Goal: Complete application form: Complete application form

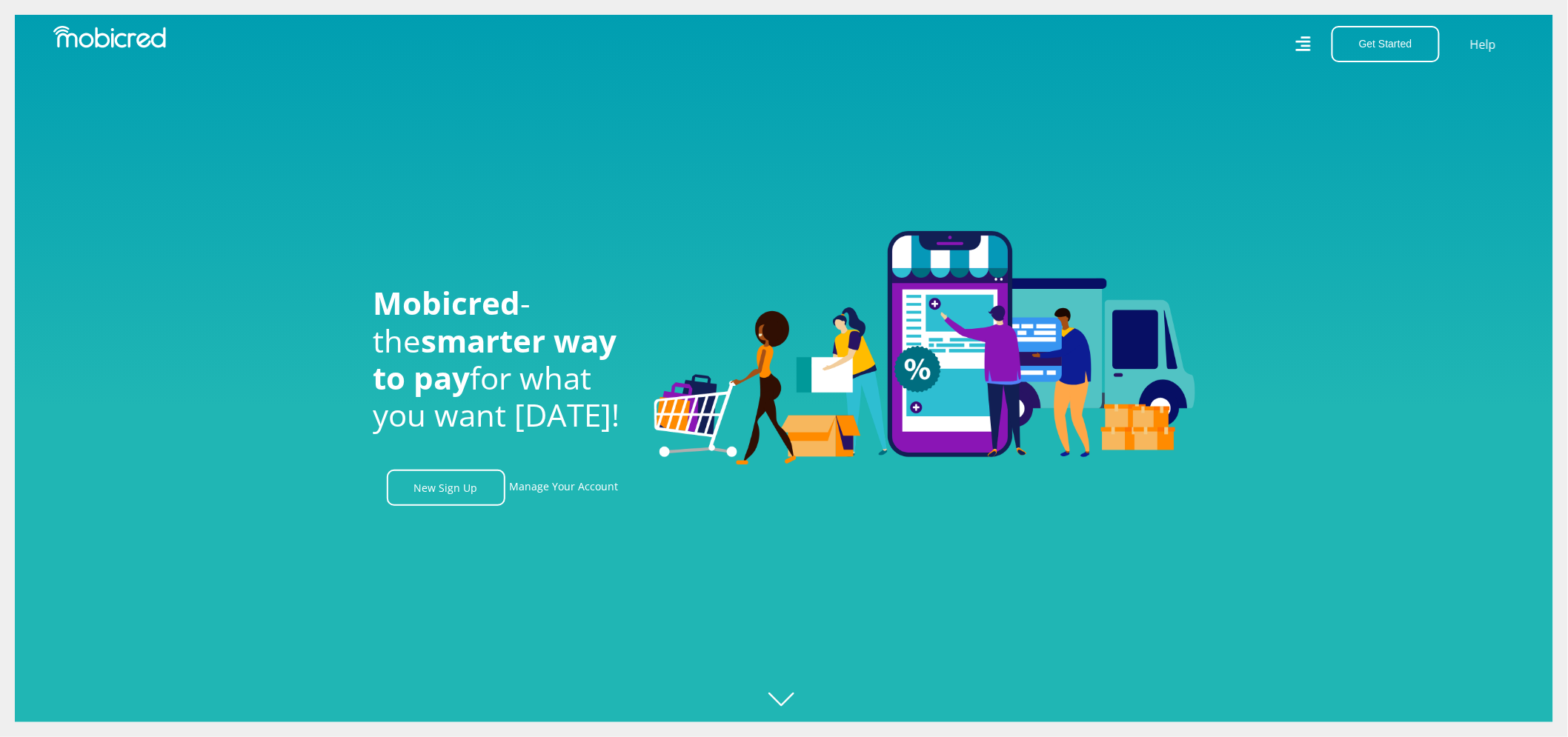
click at [1300, 46] on icon at bounding box center [1302, 44] width 16 height 23
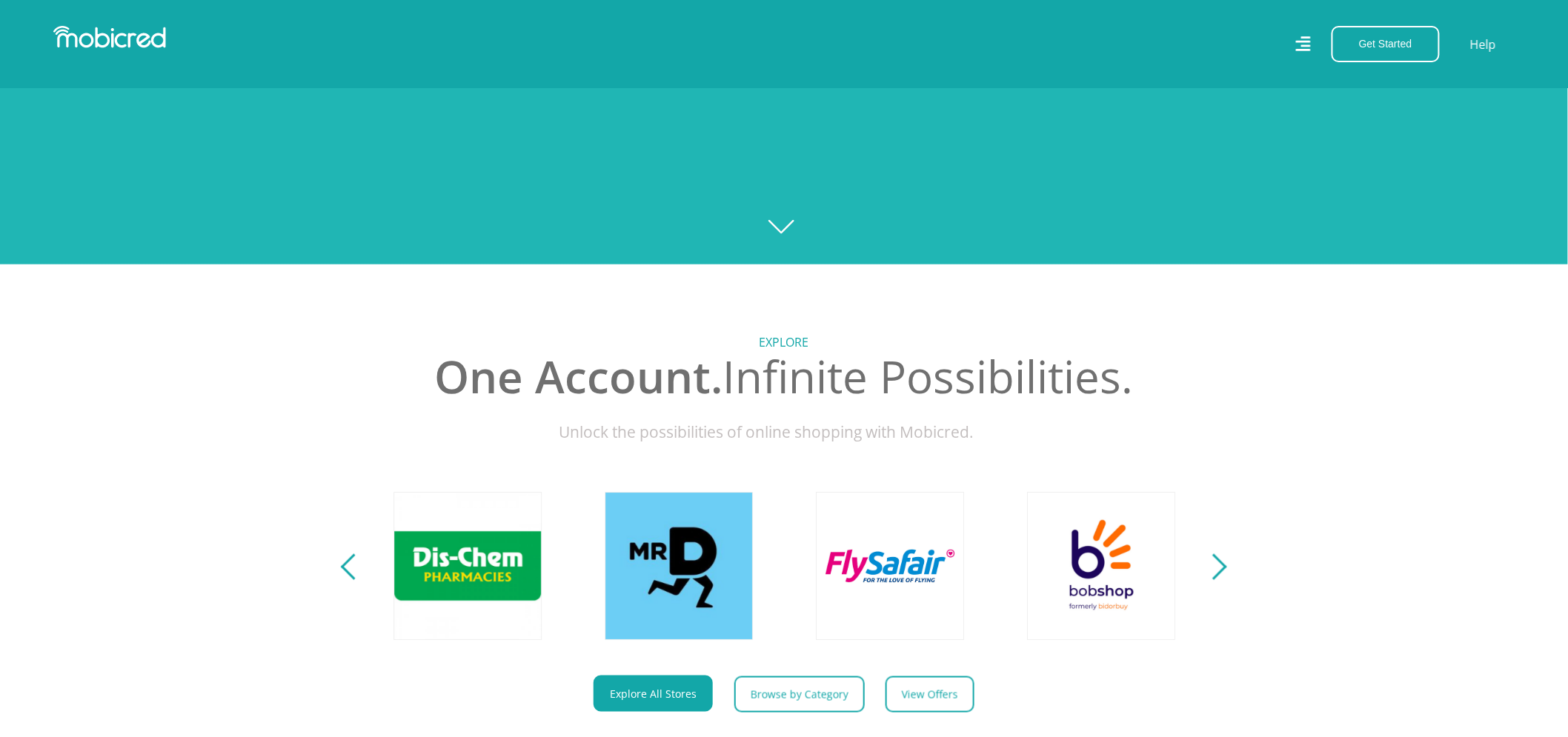
scroll to position [576, 0]
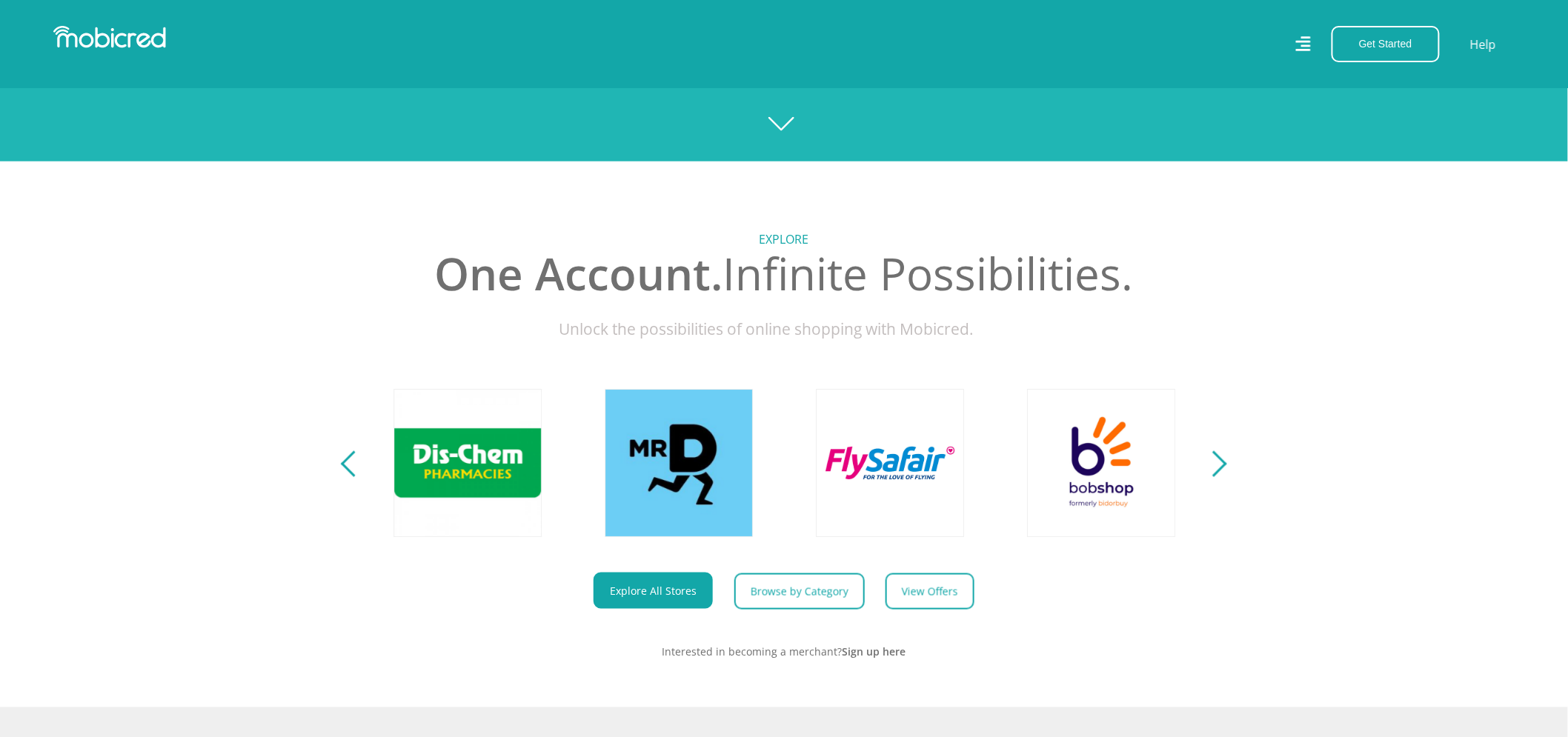
click at [1220, 477] on div "Next" at bounding box center [1214, 464] width 26 height 26
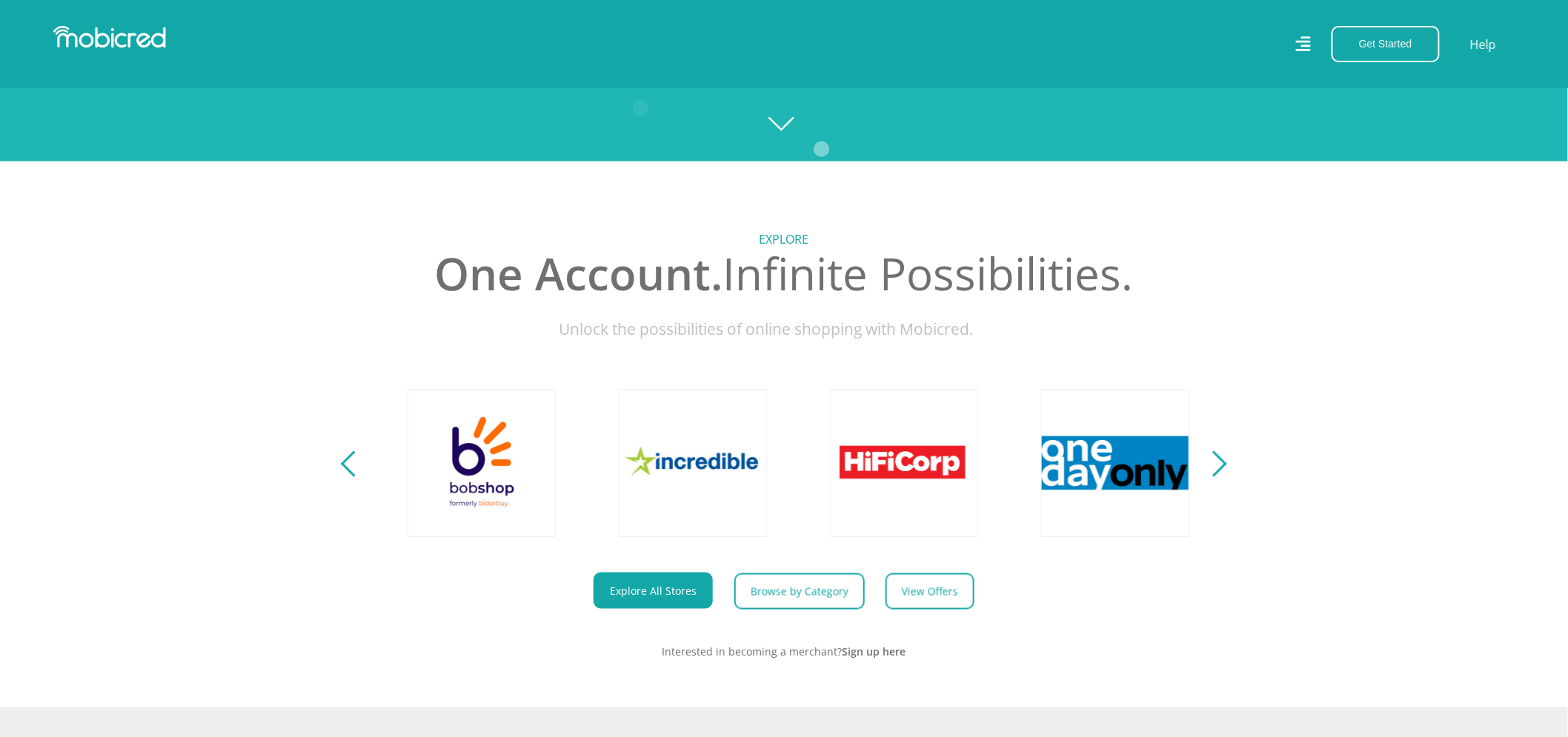
scroll to position [564, 0]
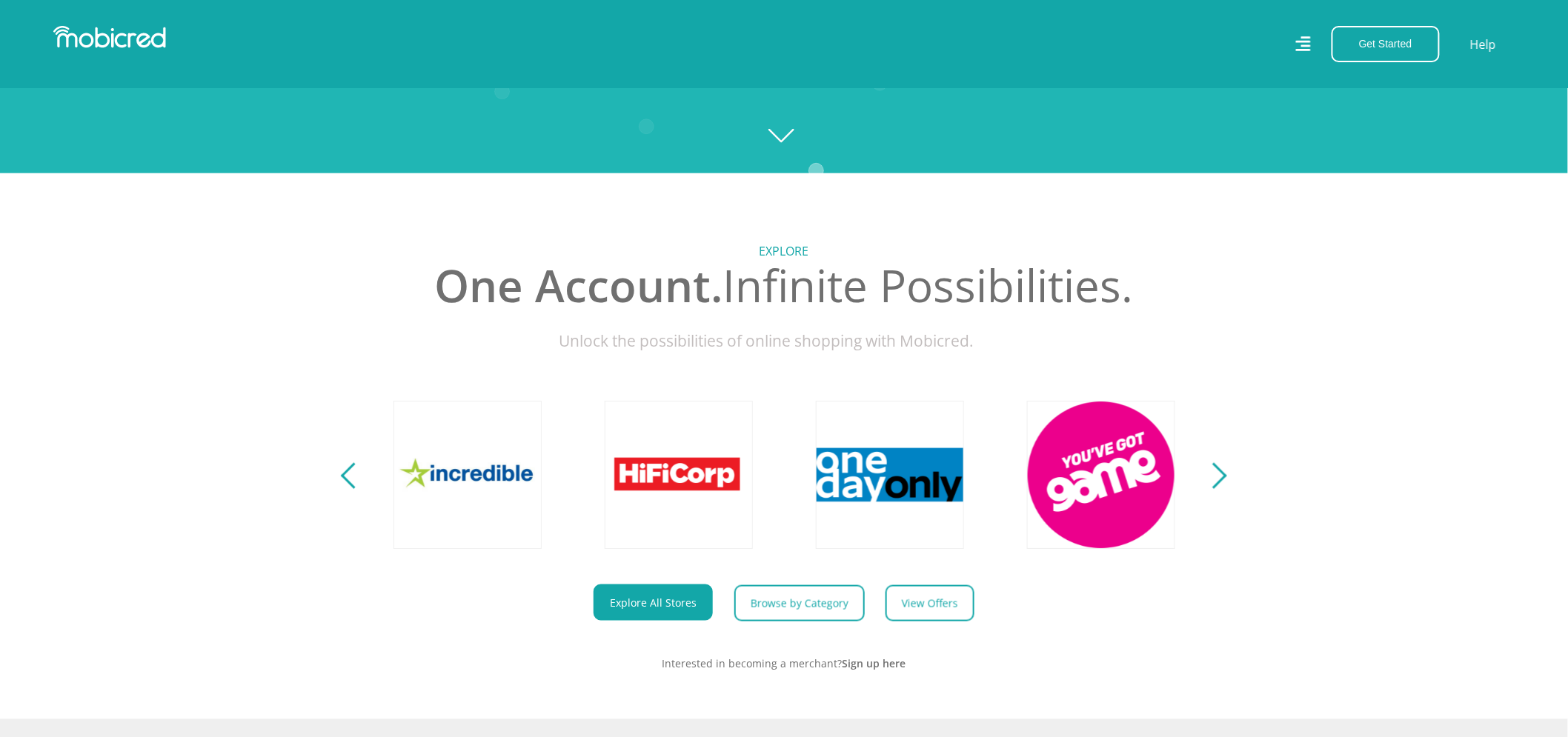
click at [1220, 477] on button "Next" at bounding box center [1214, 474] width 19 height 30
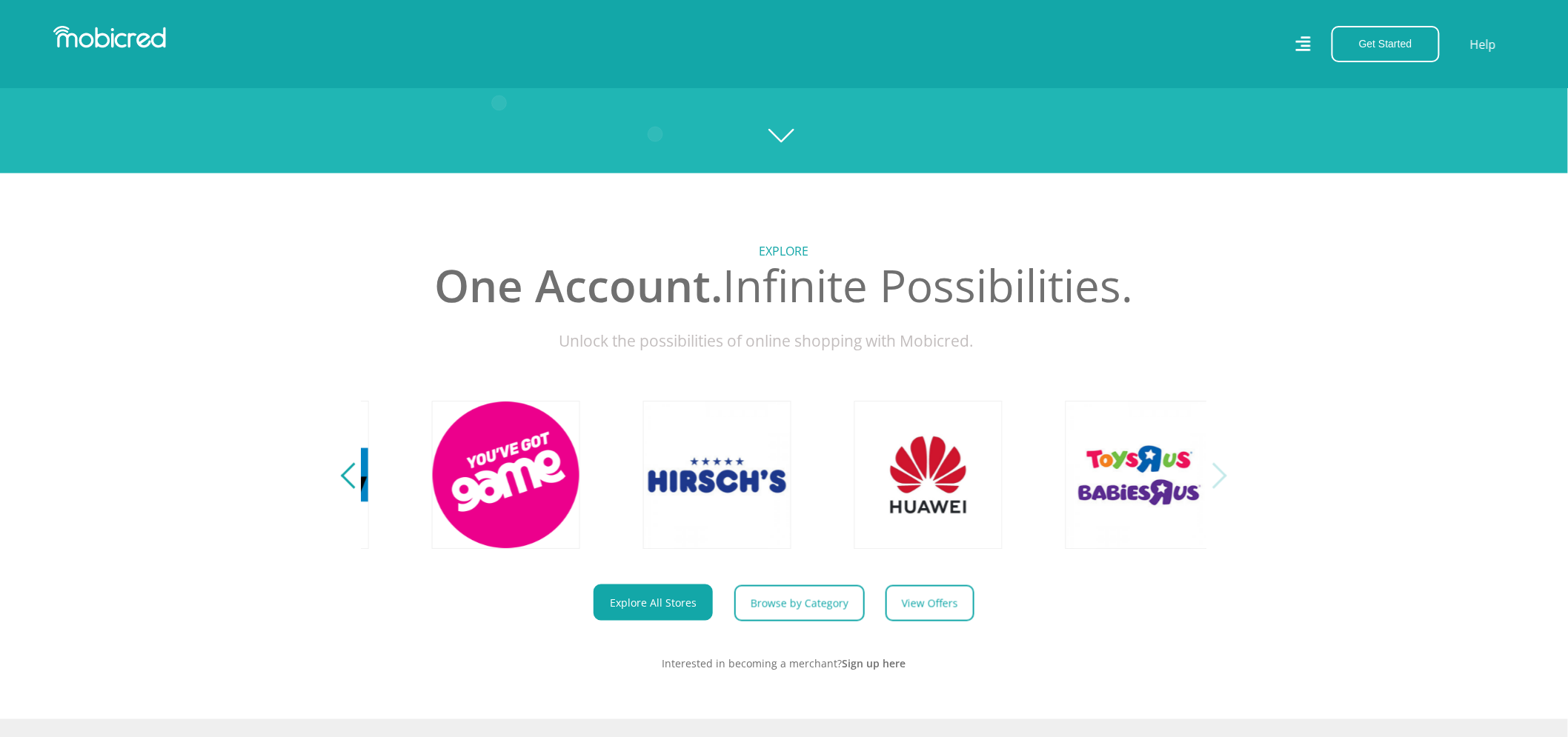
scroll to position [0, 3379]
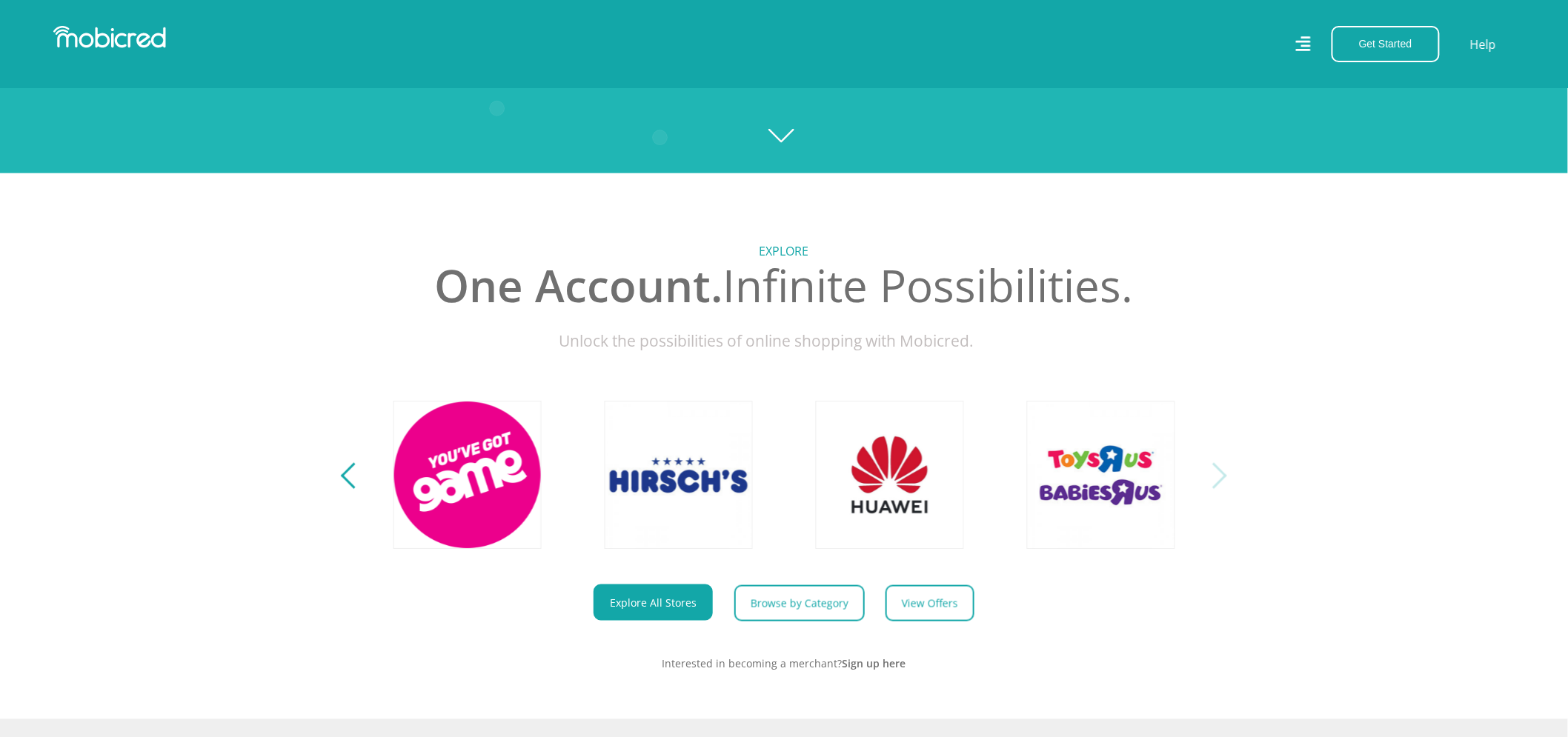
click at [1220, 477] on button "Next" at bounding box center [1214, 474] width 19 height 30
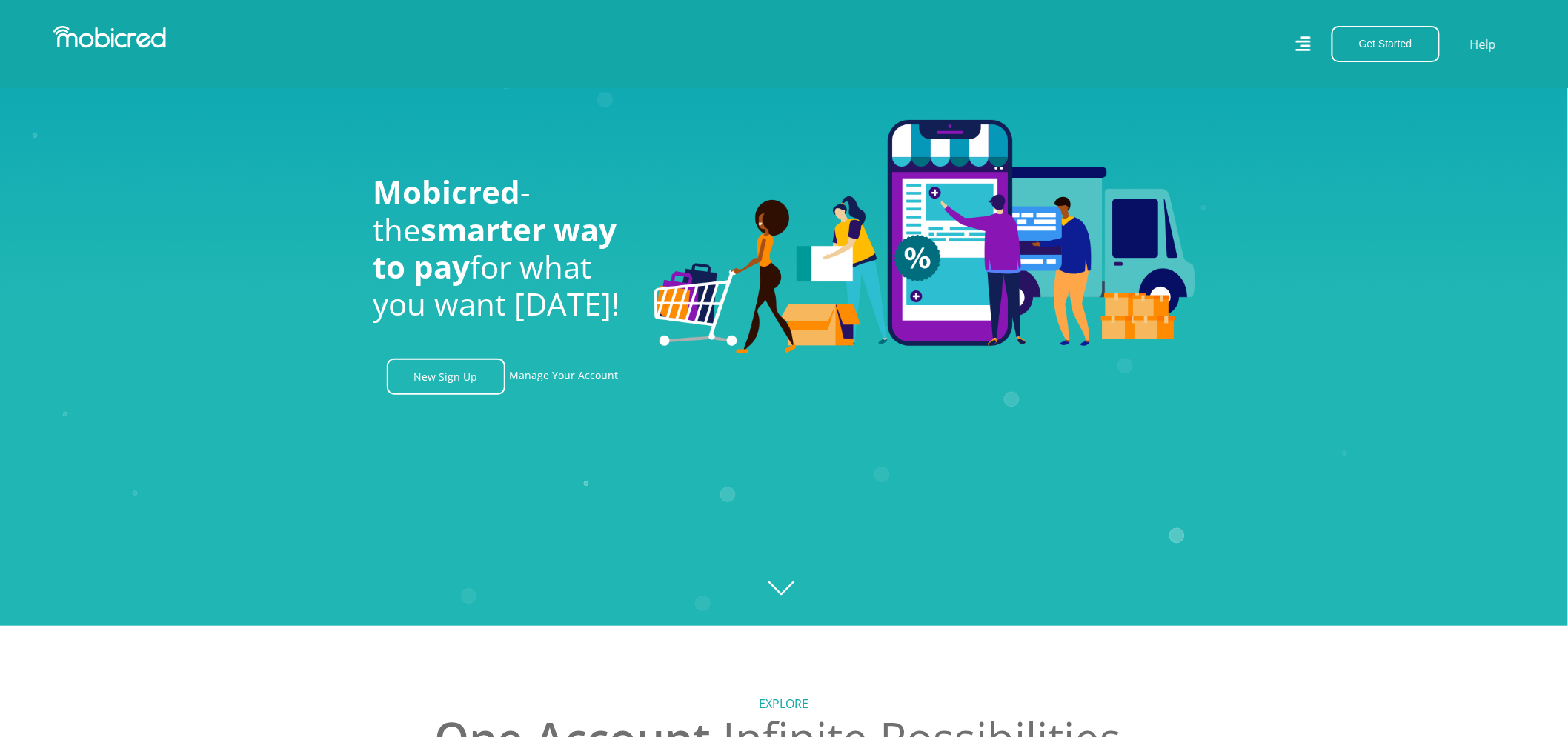
scroll to position [69, 0]
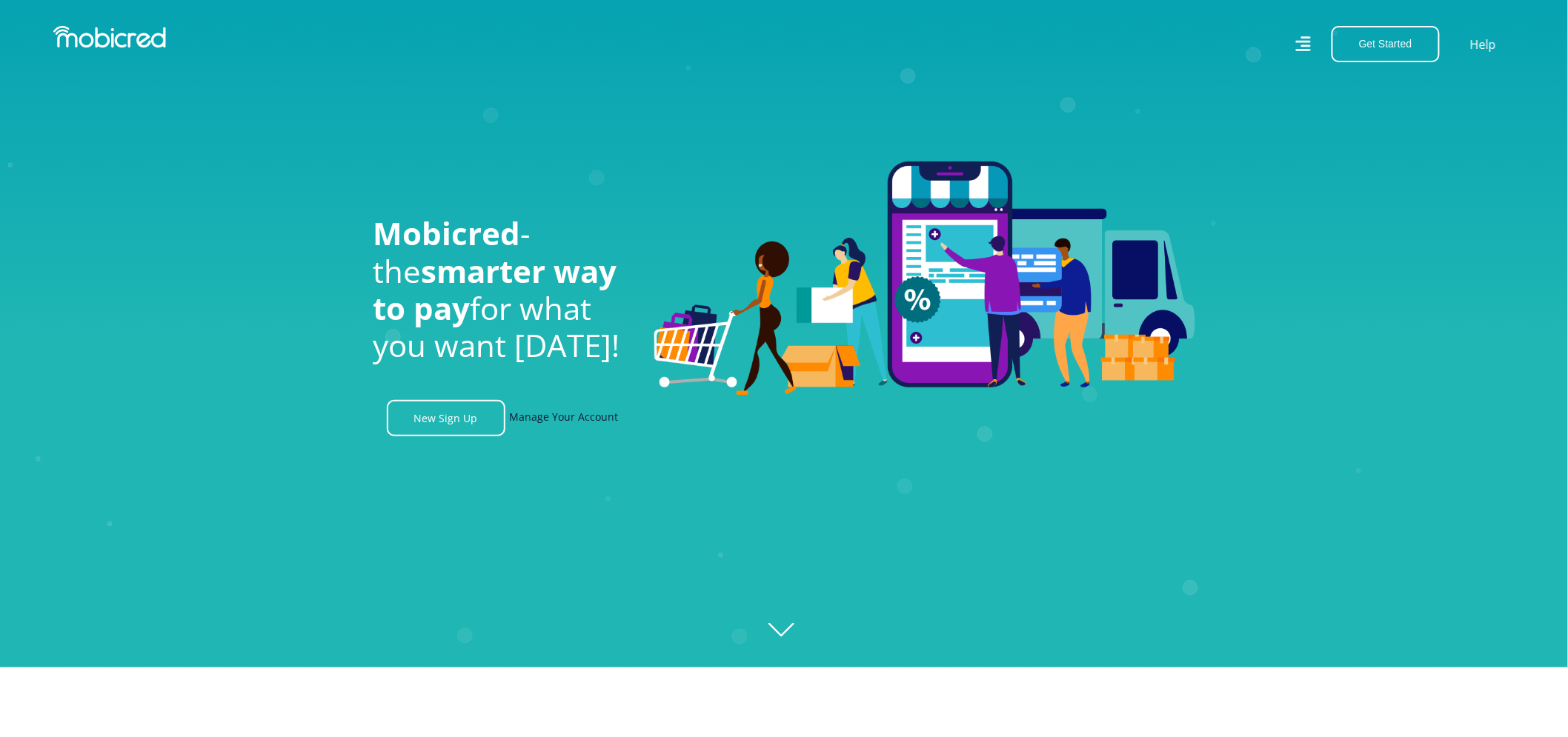
click at [564, 422] on link "Manage Your Account" at bounding box center [564, 418] width 109 height 36
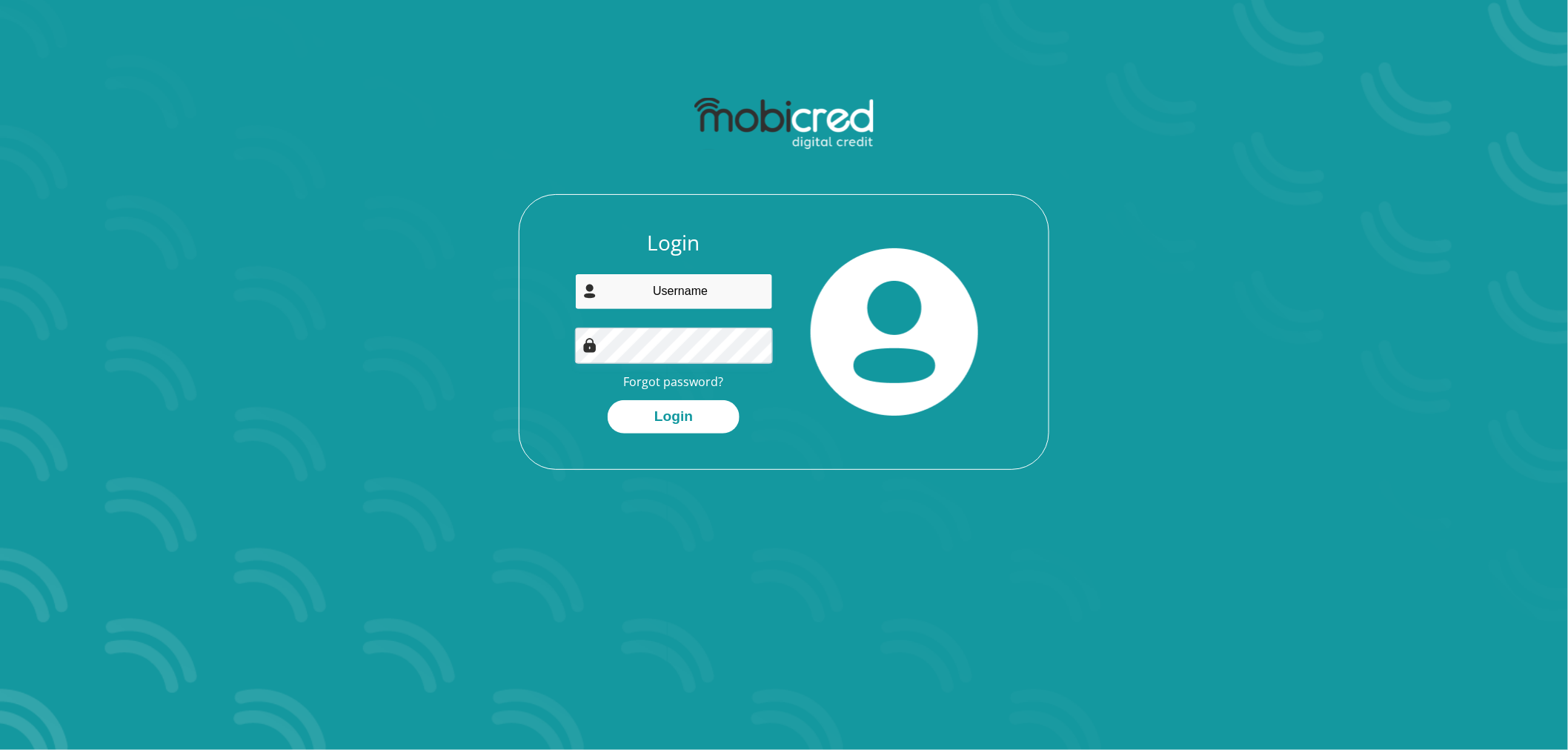
click at [671, 305] on input "email" at bounding box center [674, 291] width 199 height 36
click at [607, 400] on button "Login" at bounding box center [673, 416] width 132 height 33
click at [739, 290] on input "Earldrige" at bounding box center [674, 291] width 199 height 36
type input "earldrige@yahoo.com"
click at [687, 417] on button "Login" at bounding box center [673, 416] width 132 height 33
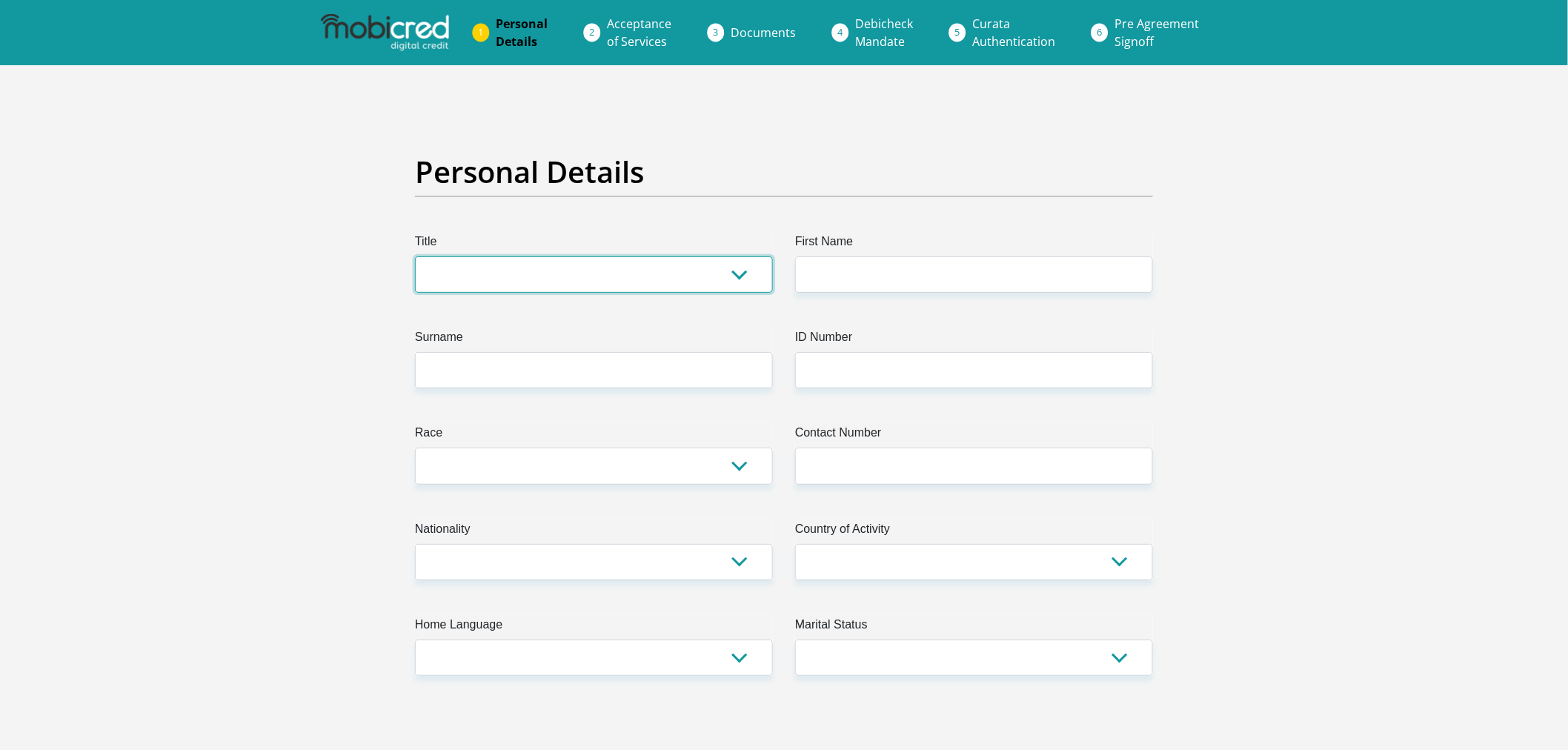
click at [593, 286] on select "Mr Ms Mrs Dr Other" at bounding box center [594, 274] width 358 height 36
select select "Mr"
click at [415, 256] on select "Mr Ms Mrs Dr Other" at bounding box center [594, 274] width 358 height 36
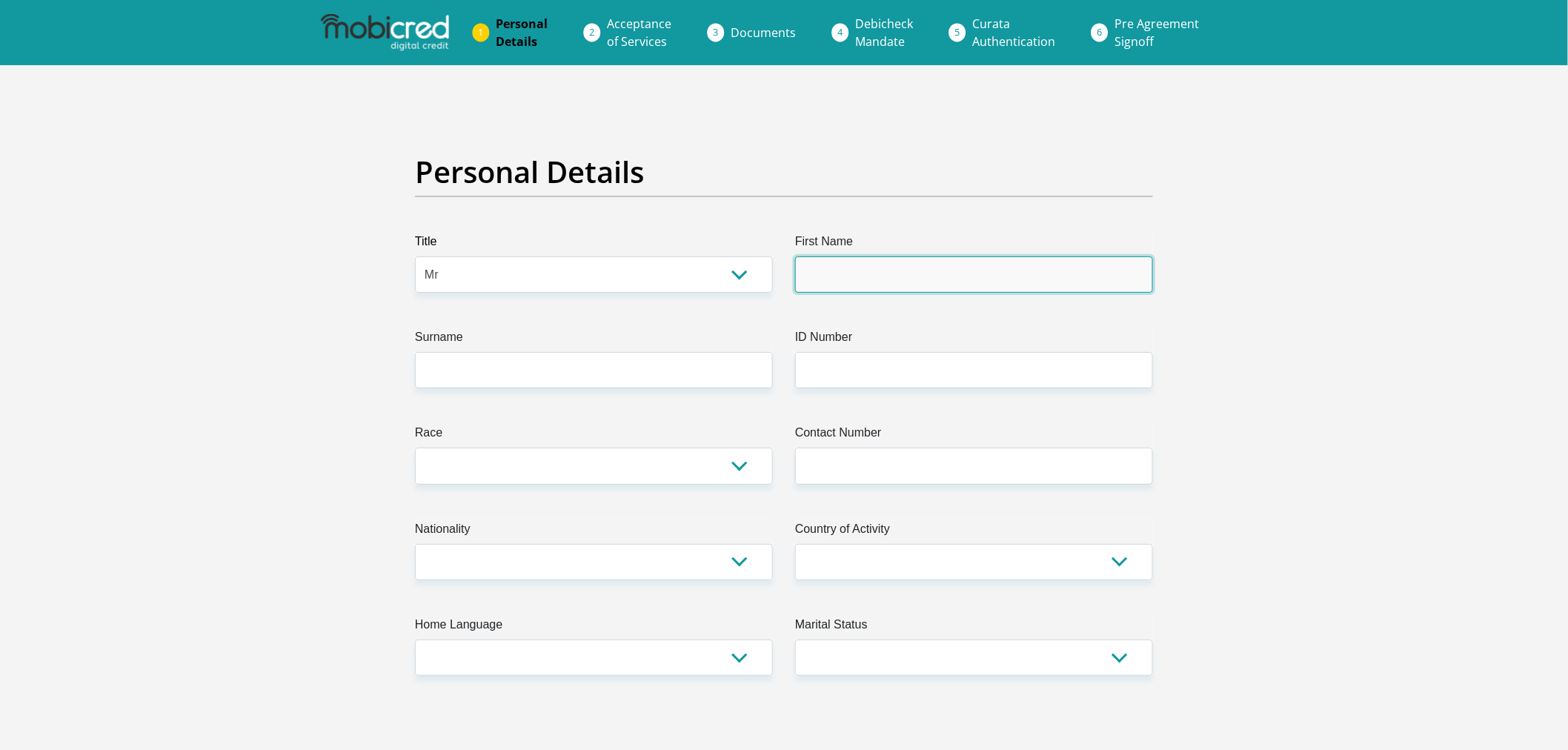
click at [891, 270] on input "First Name" at bounding box center [973, 274] width 358 height 36
type input "Earldrige"
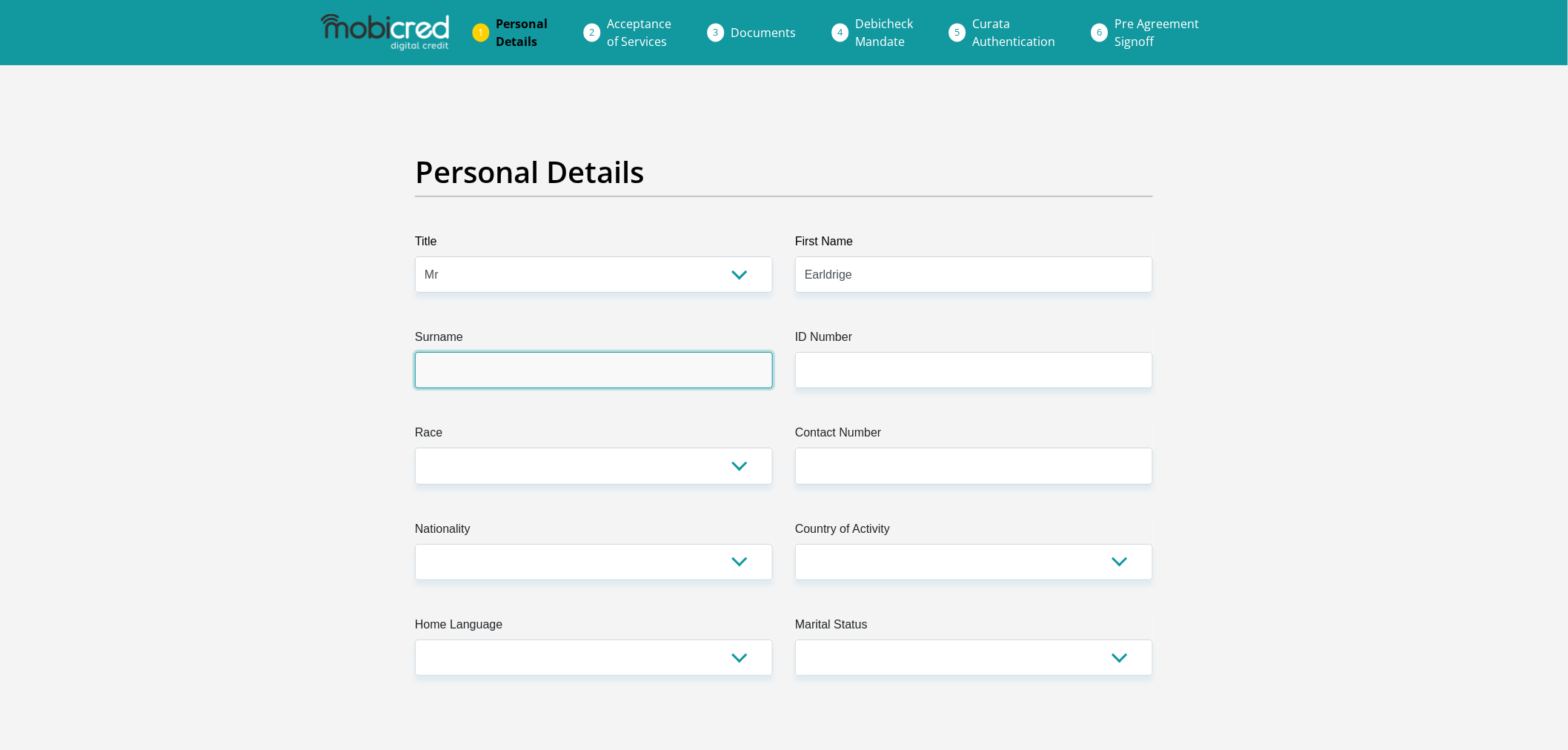
click at [573, 384] on input "Surname" at bounding box center [594, 370] width 358 height 36
type input "Wilson"
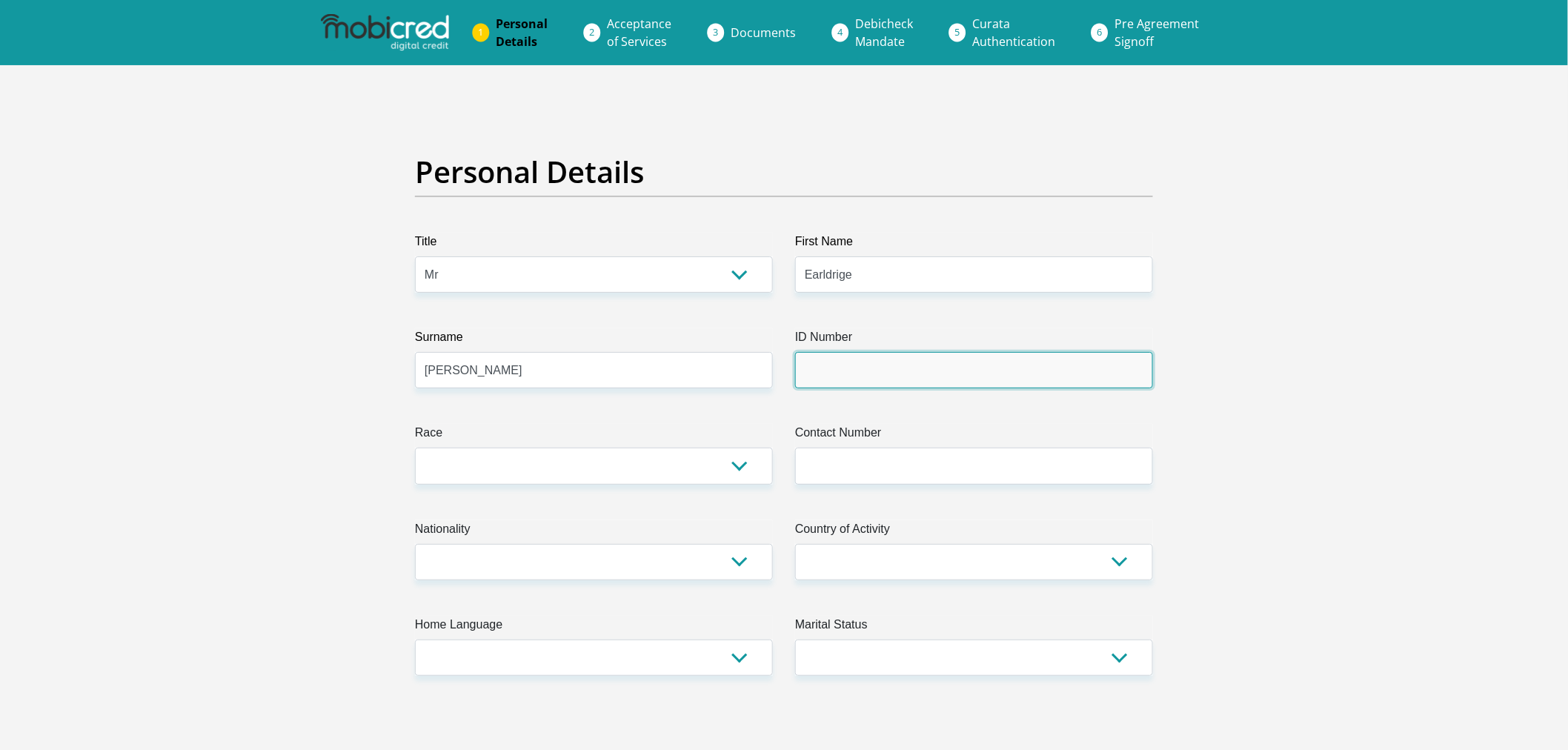
click at [907, 365] on input "ID Number" at bounding box center [973, 370] width 358 height 36
type input "9604205276082"
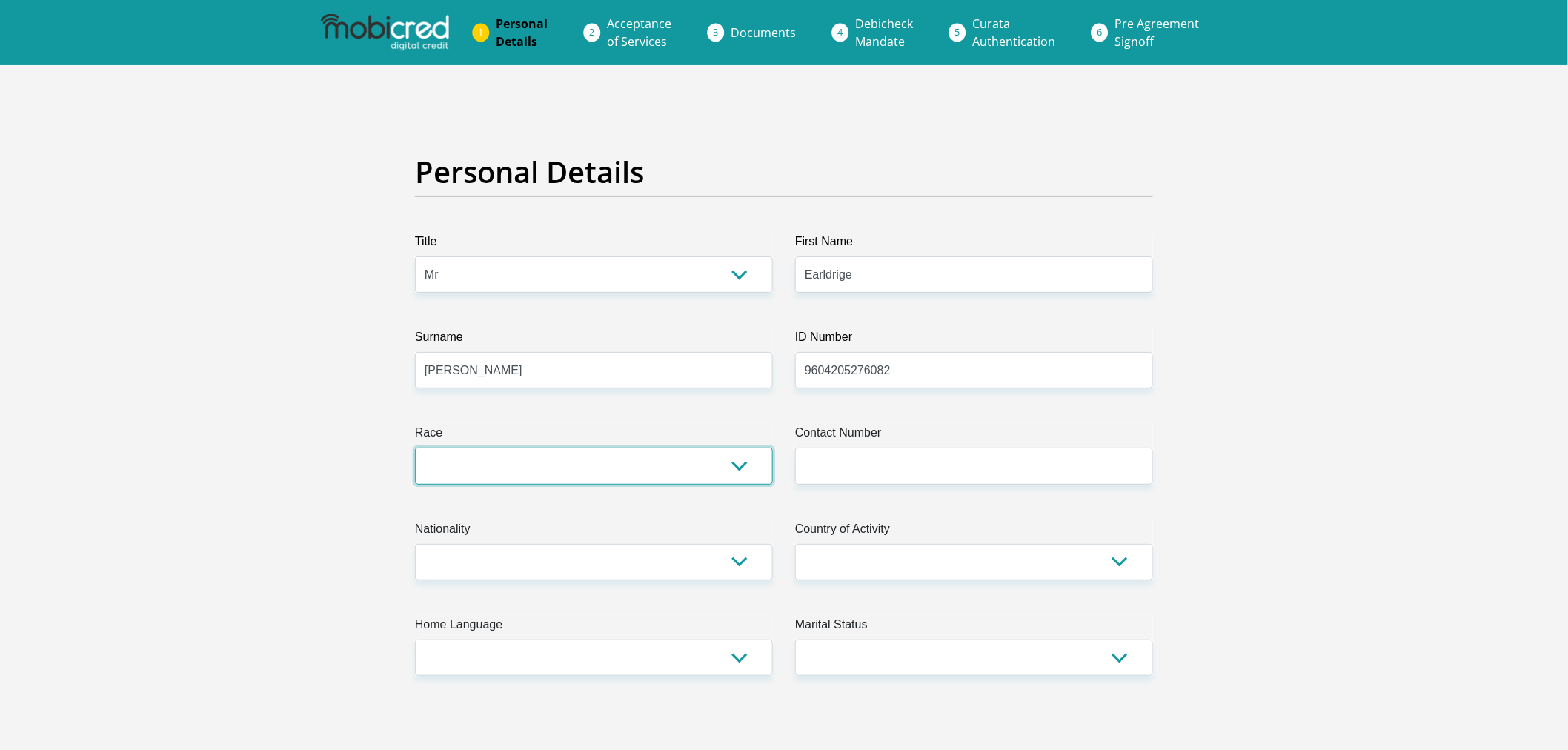
drag, startPoint x: 613, startPoint y: 463, endPoint x: 608, endPoint y: 479, distance: 16.8
click at [613, 463] on select "Black Coloured Indian White Other" at bounding box center [594, 465] width 358 height 36
select select "2"
click at [415, 447] on select "Black Coloured Indian White Other" at bounding box center [594, 465] width 358 height 36
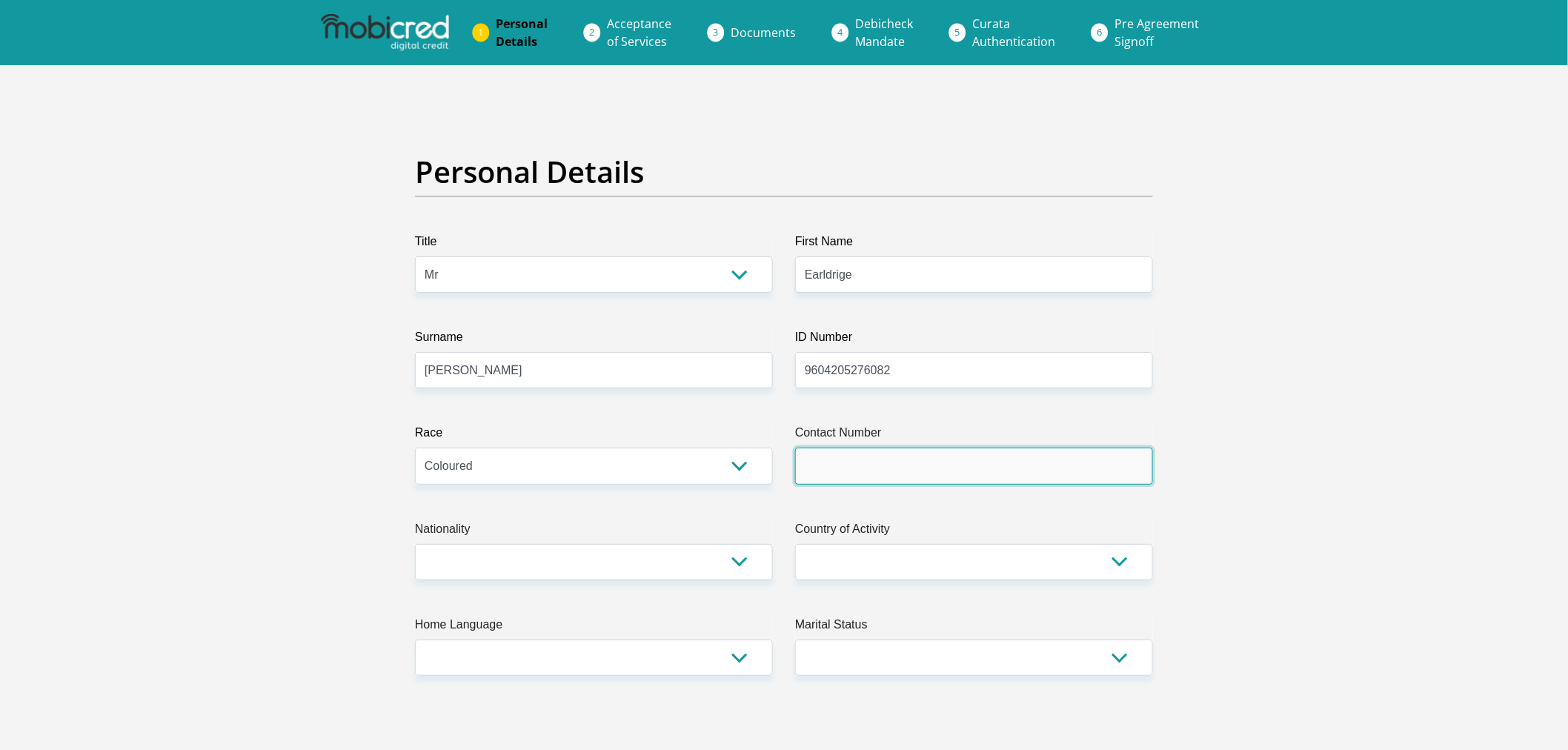
click at [1039, 477] on input "Contact Number" at bounding box center [973, 465] width 358 height 36
type input "0659104667"
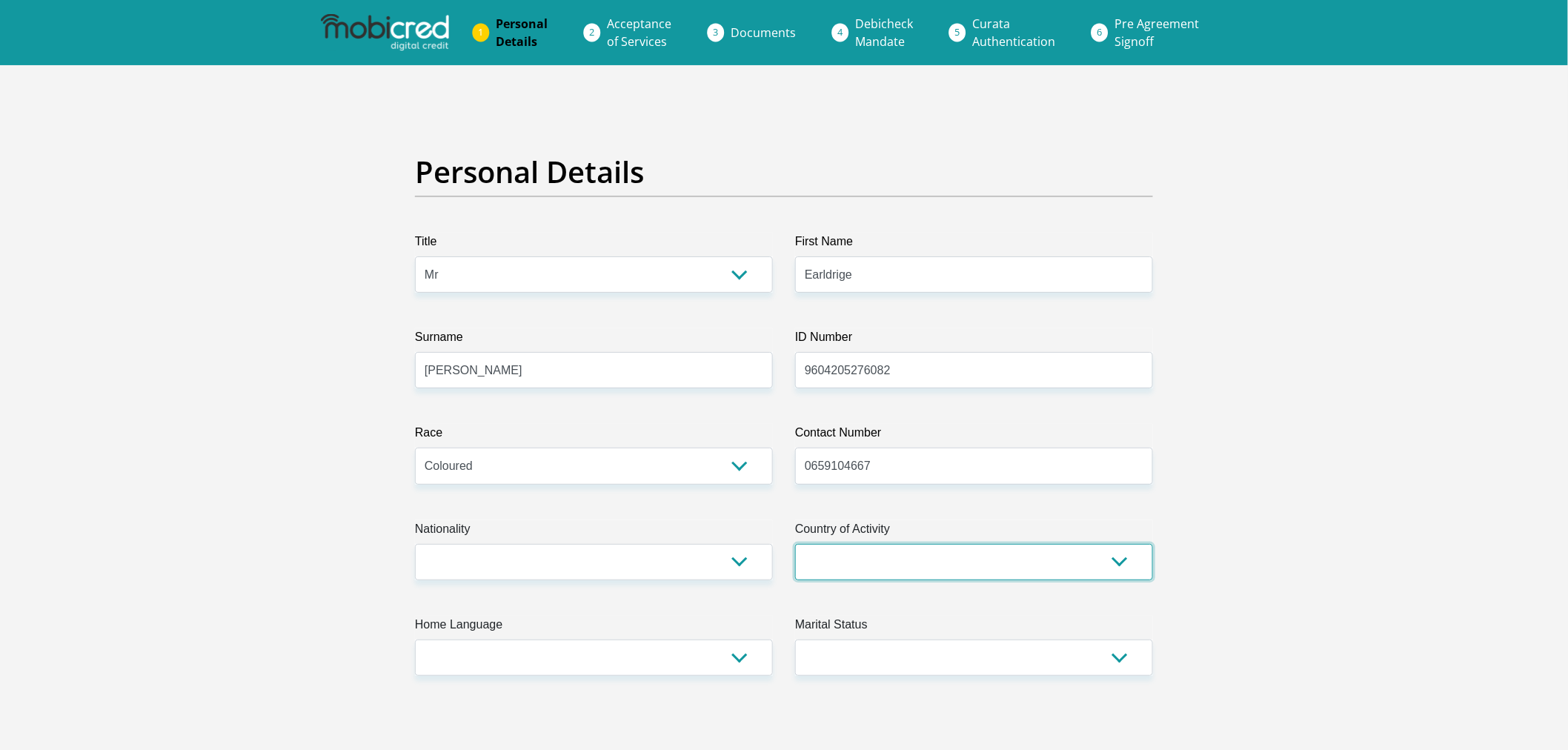
click at [907, 578] on select "South Africa Afghanistan Aland Islands Albania Algeria America Samoa American V…" at bounding box center [973, 561] width 358 height 36
select select "ZAF"
click at [795, 544] on select "South Africa Afghanistan Aland Islands Albania Algeria America Samoa American V…" at bounding box center [973, 561] width 358 height 36
click at [587, 550] on select "South Africa Afghanistan Aland Islands Albania Algeria America Samoa American V…" at bounding box center [594, 561] width 358 height 36
select select "ZAF"
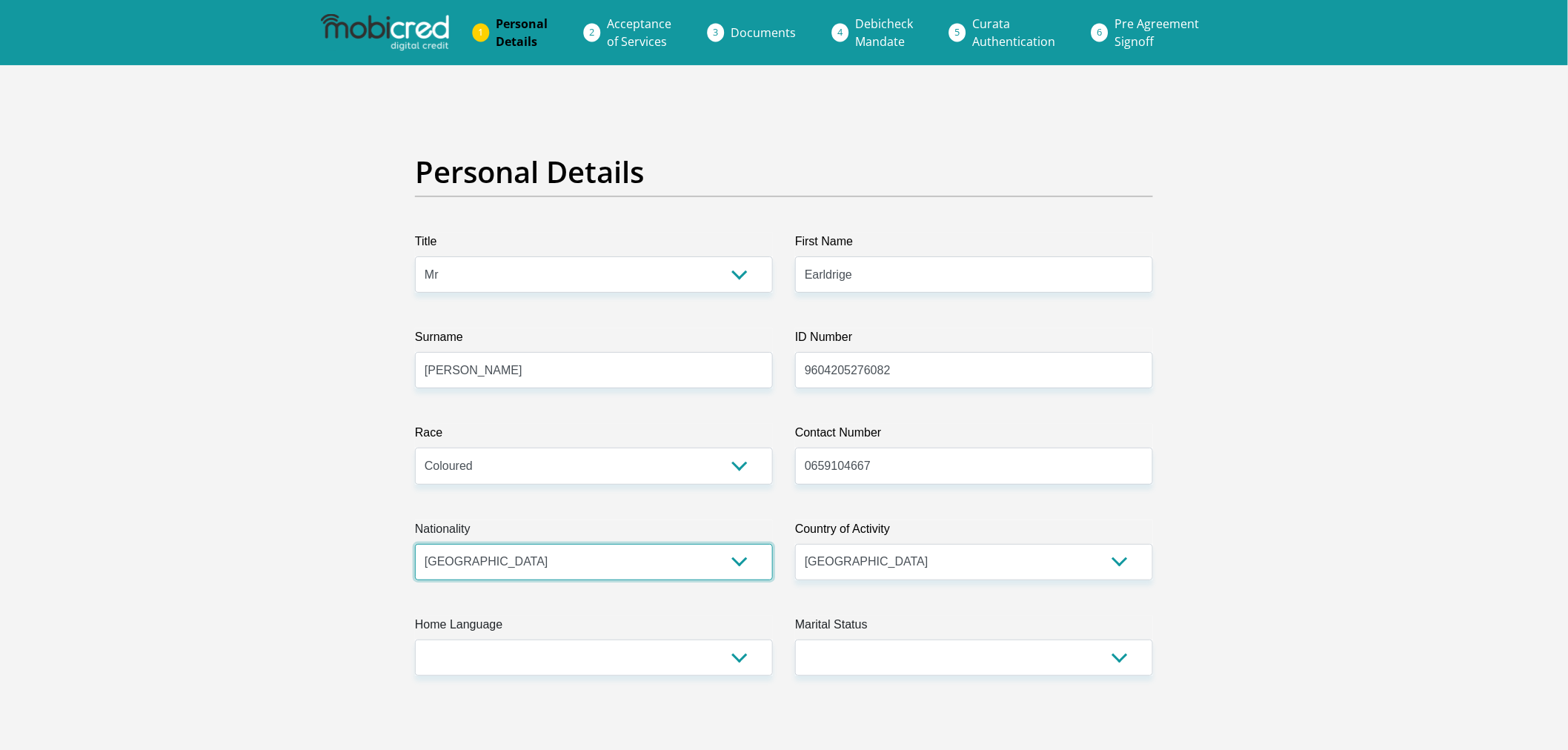
click at [415, 544] on select "South Africa Afghanistan Aland Islands Albania Algeria America Samoa American V…" at bounding box center [594, 561] width 358 height 36
drag, startPoint x: 573, startPoint y: 654, endPoint x: 572, endPoint y: 639, distance: 15.0
click at [573, 654] on select "Afrikaans English Sepedi South Ndebele Southern Sotho Swati Tsonga Tswana Venda…" at bounding box center [594, 657] width 358 height 36
select select "eng"
click at [415, 639] on select "Afrikaans English Sepedi South Ndebele Southern Sotho Swati Tsonga Tswana Venda…" at bounding box center [594, 657] width 358 height 36
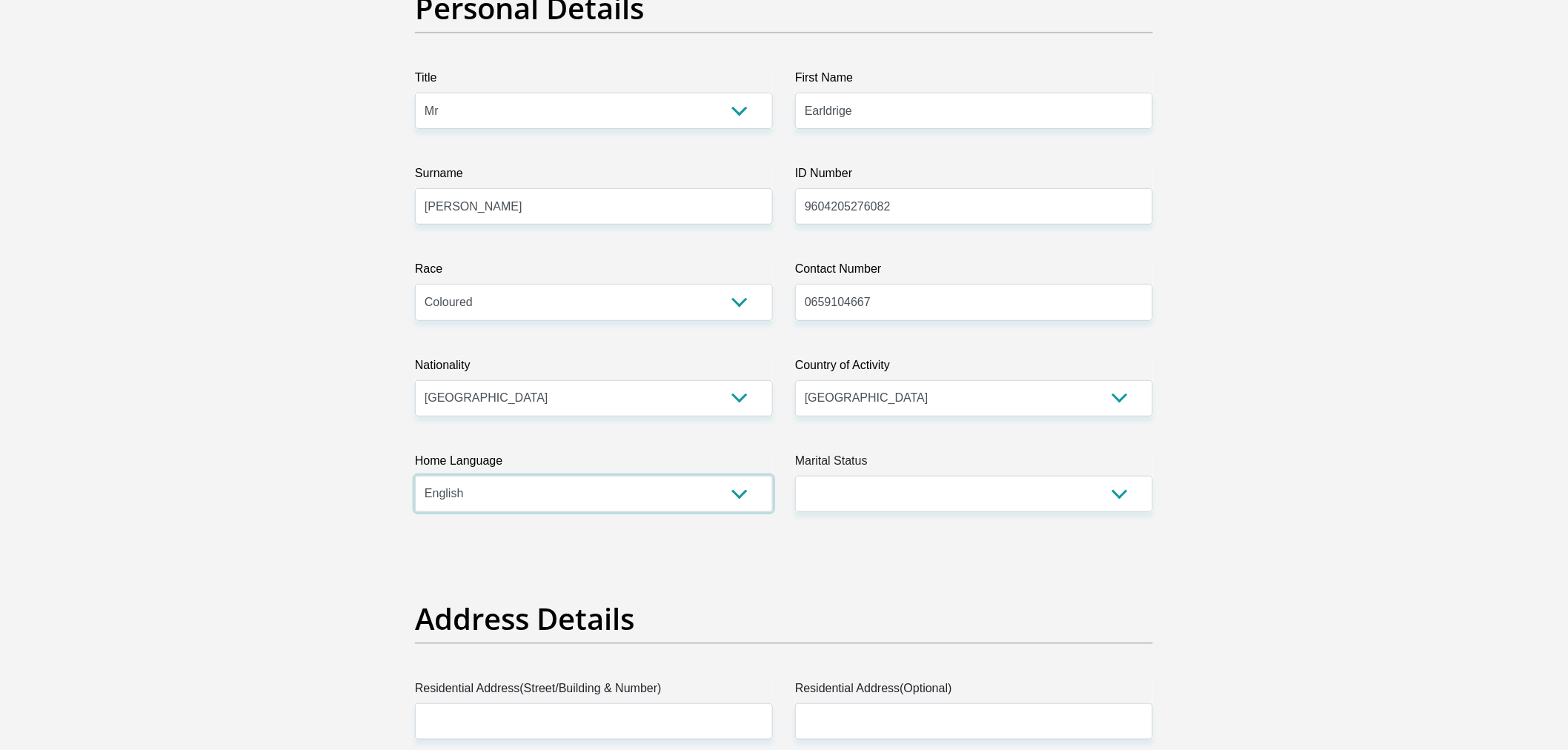
scroll to position [164, 0]
click at [894, 487] on select "Married ANC Single Divorced Widowed Married COP or Customary Law" at bounding box center [973, 493] width 358 height 36
select select "2"
click at [795, 475] on select "Married ANC Single Divorced Widowed Married COP or Customary Law" at bounding box center [973, 493] width 358 height 36
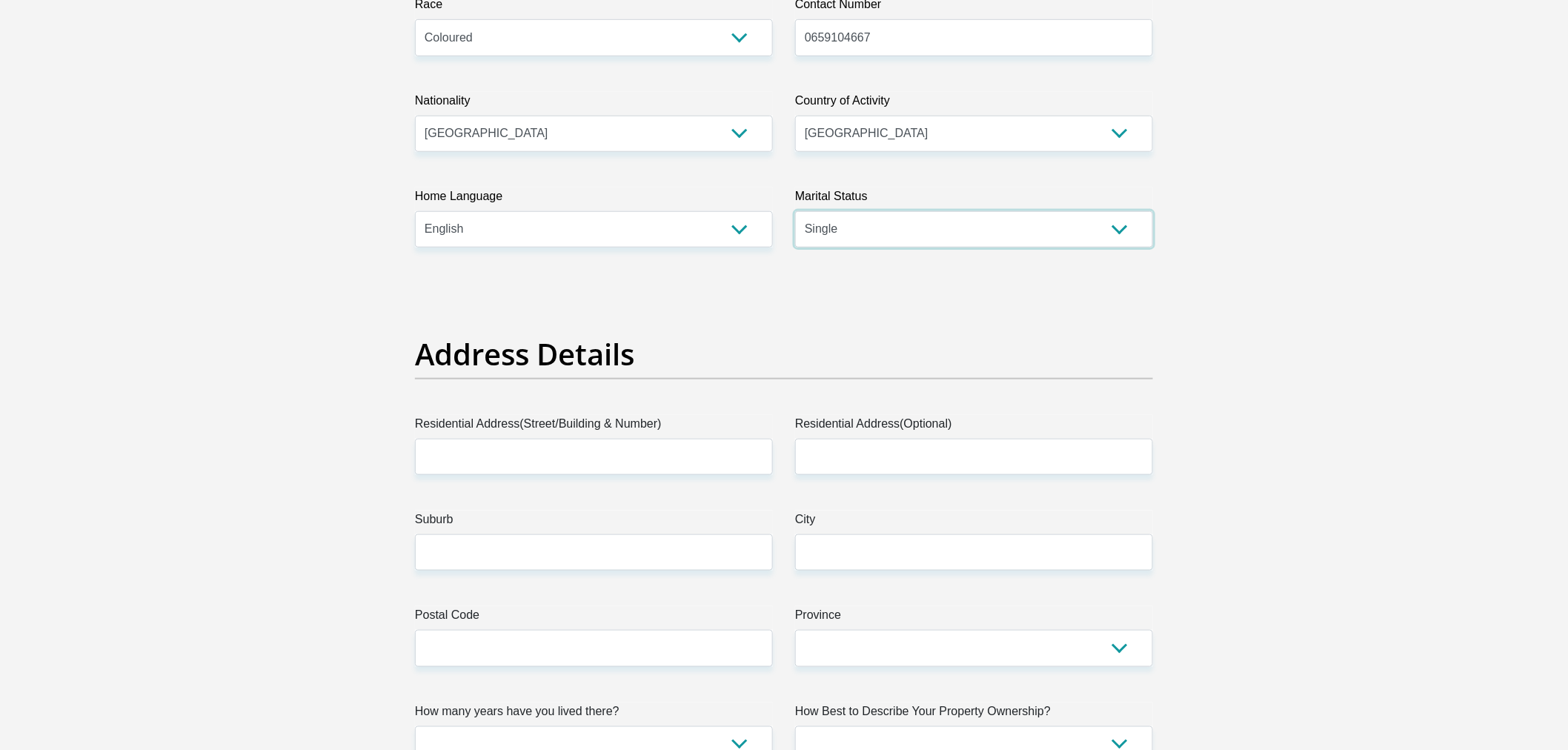
scroll to position [493, 0]
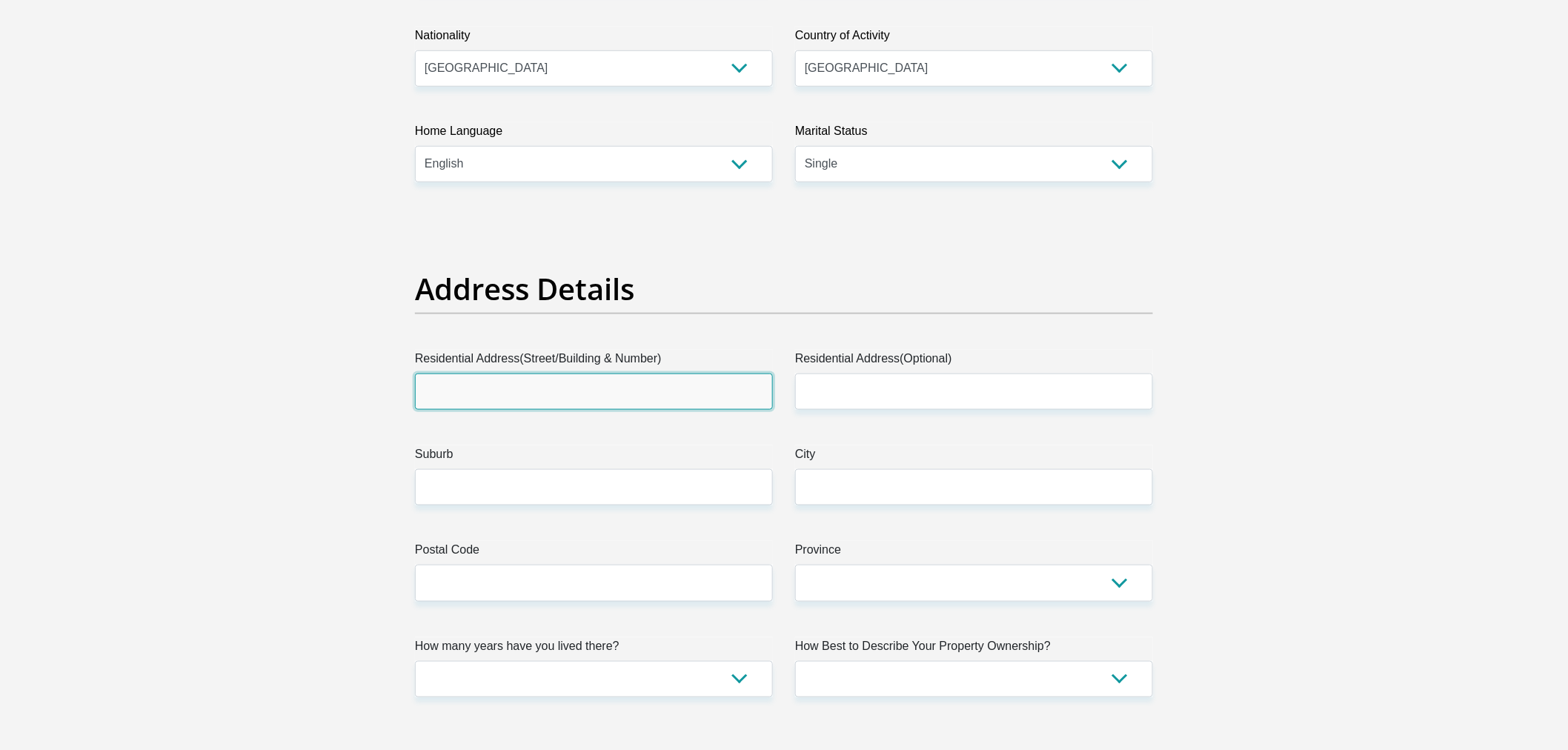
click at [623, 397] on input "Residential Address(Street/Building & Number)" at bounding box center [594, 391] width 358 height 36
type input "35 Lamber road"
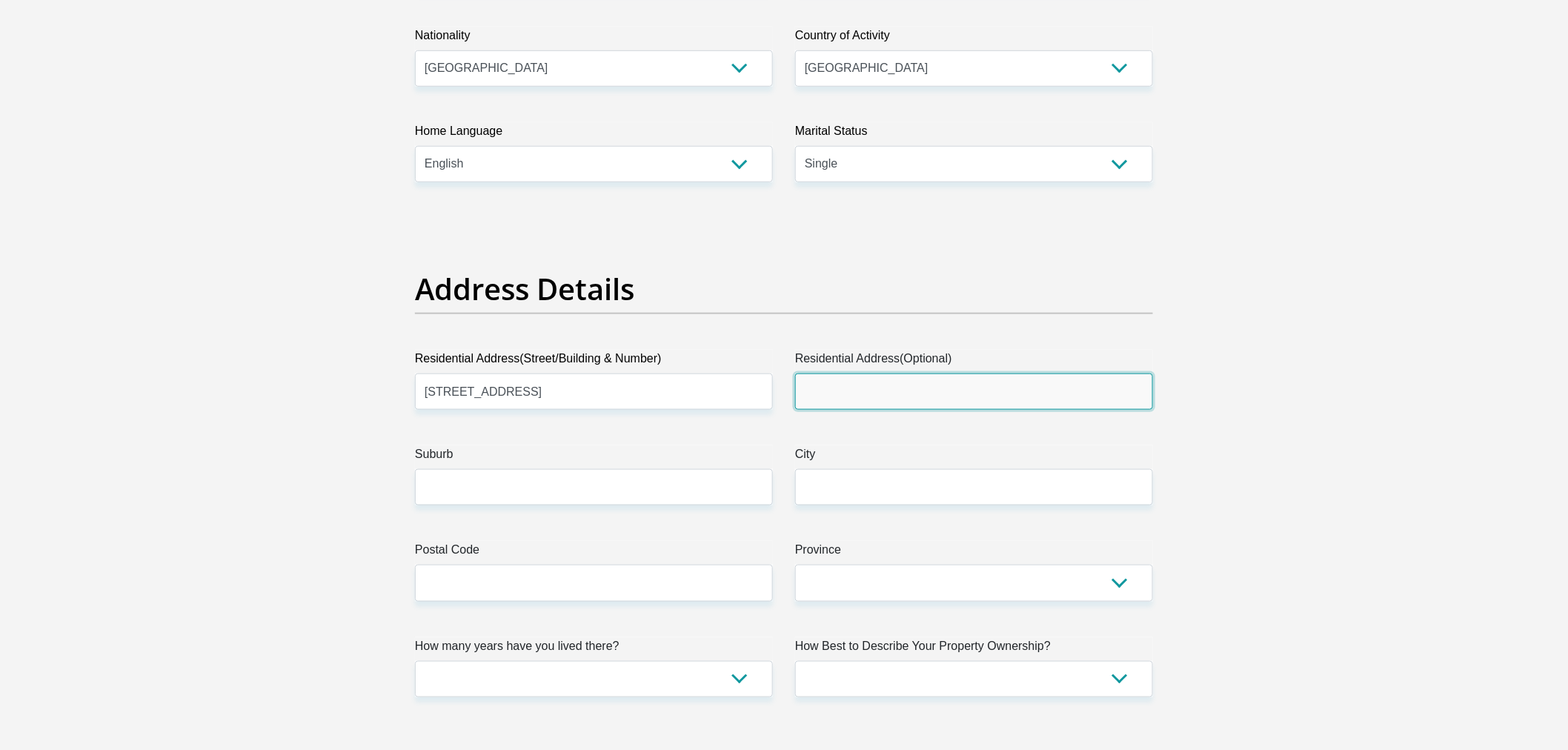
click at [948, 380] on input "Residential Address(Optional)" at bounding box center [973, 391] width 358 height 36
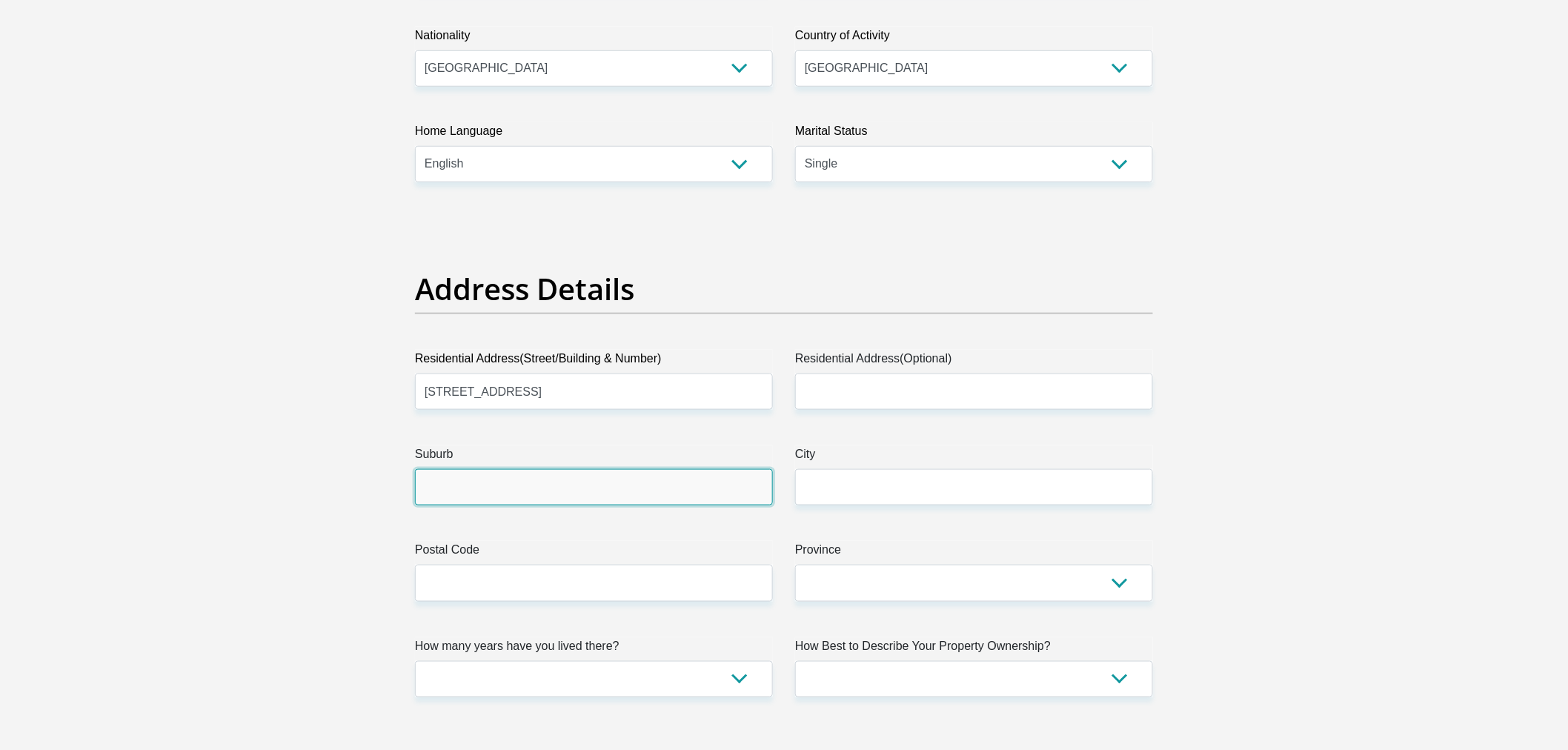
click at [517, 485] on input "Suburb" at bounding box center [594, 487] width 358 height 36
type input "valhalla"
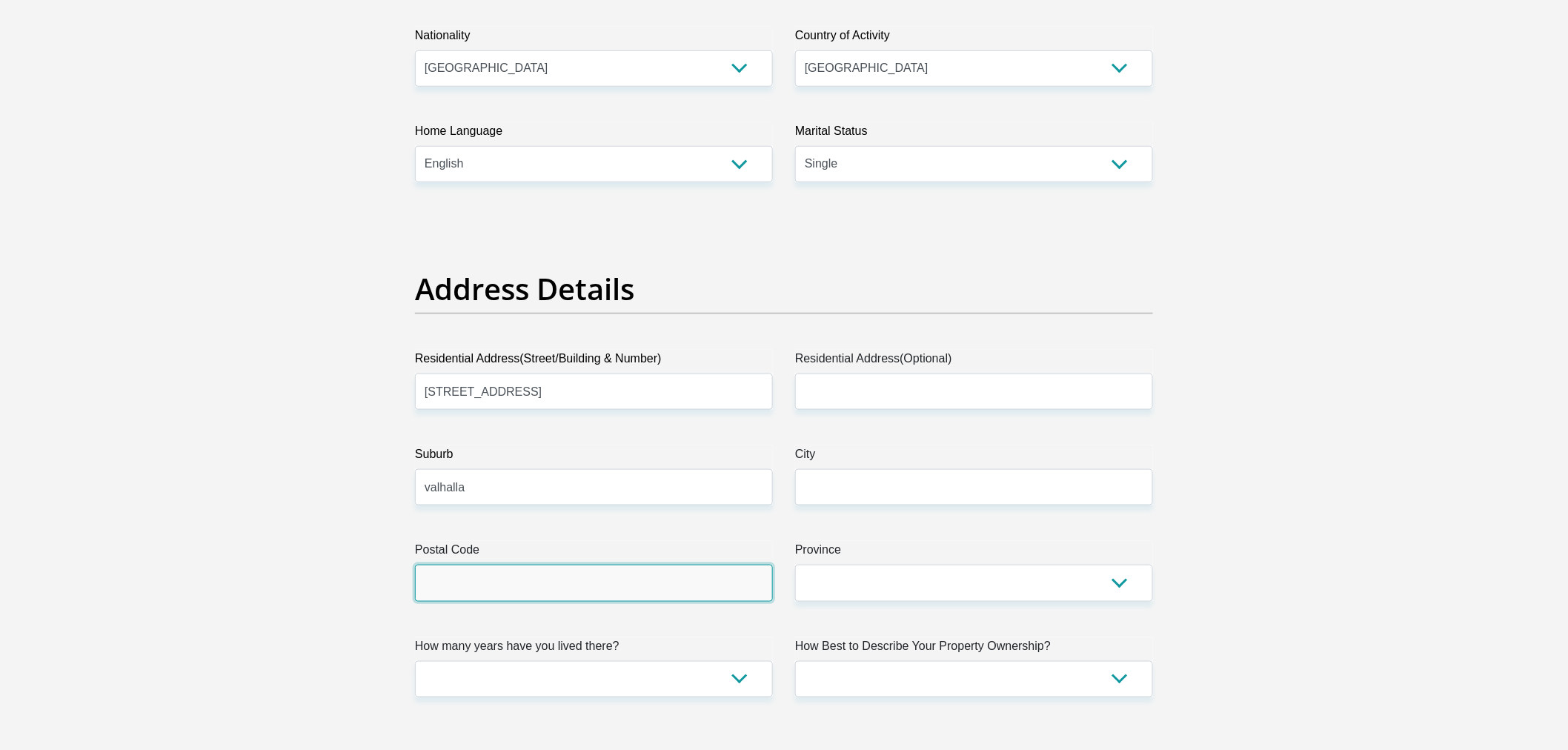
click at [523, 586] on input "Postal Code" at bounding box center [594, 583] width 358 height 36
type input "0157"
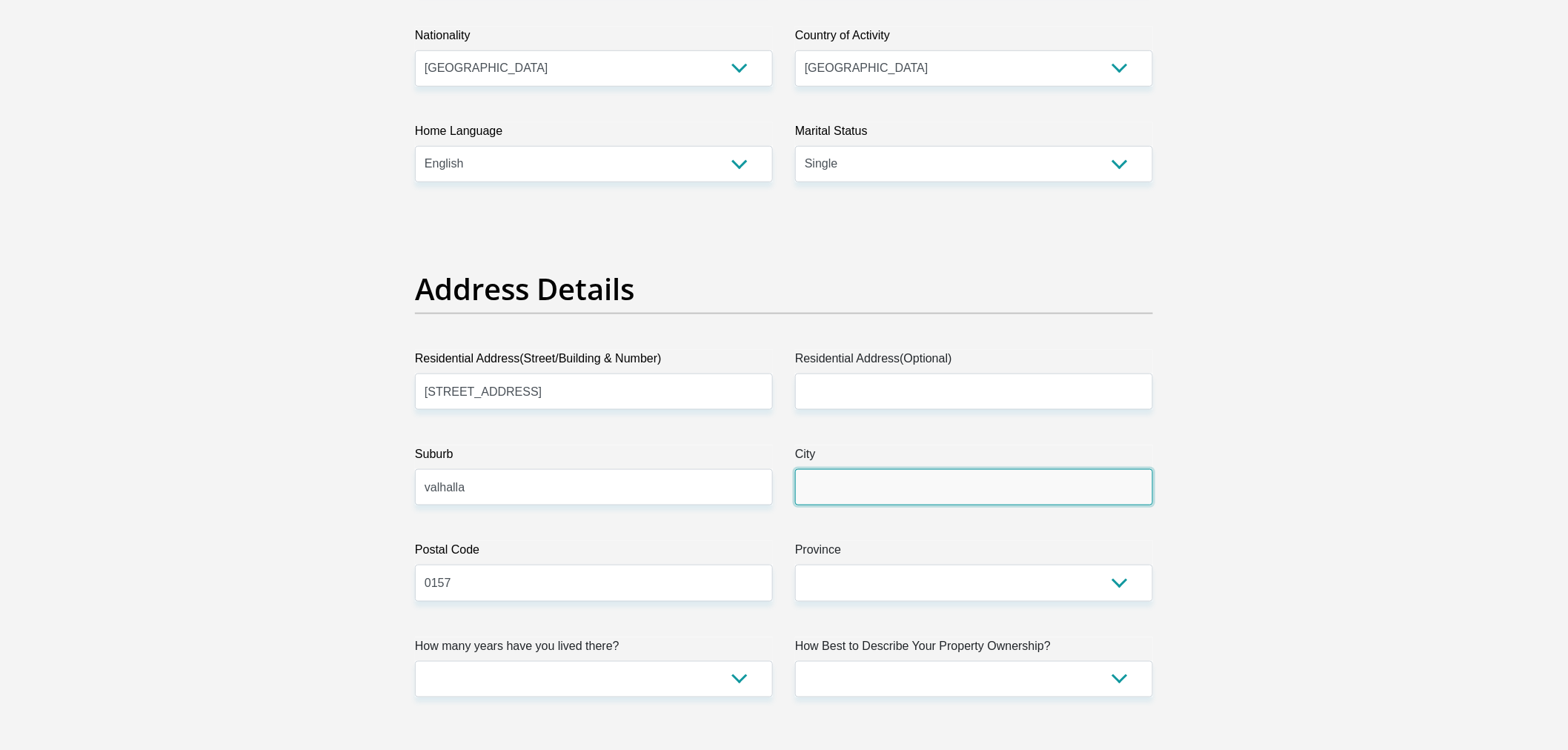
click at [898, 475] on input "City" at bounding box center [973, 487] width 358 height 36
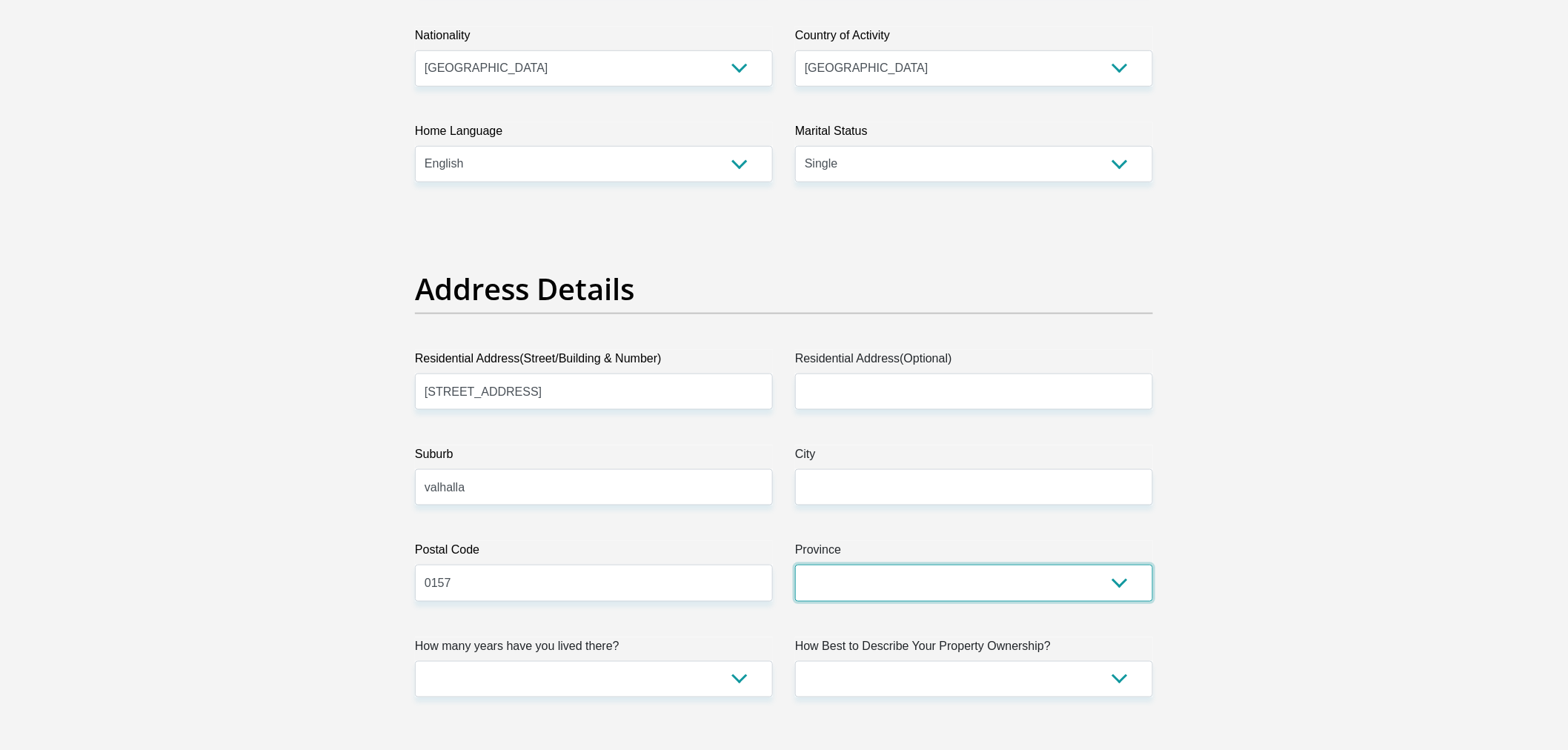
click at [1049, 588] on select "Eastern Cape Free State Gauteng KwaZulu-Natal Limpopo Mpumalanga Northern Cape …" at bounding box center [973, 583] width 358 height 36
select select "Gauteng"
click at [795, 565] on select "Eastern Cape Free State Gauteng KwaZulu-Natal Limpopo Mpumalanga Northern Cape …" at bounding box center [973, 583] width 358 height 36
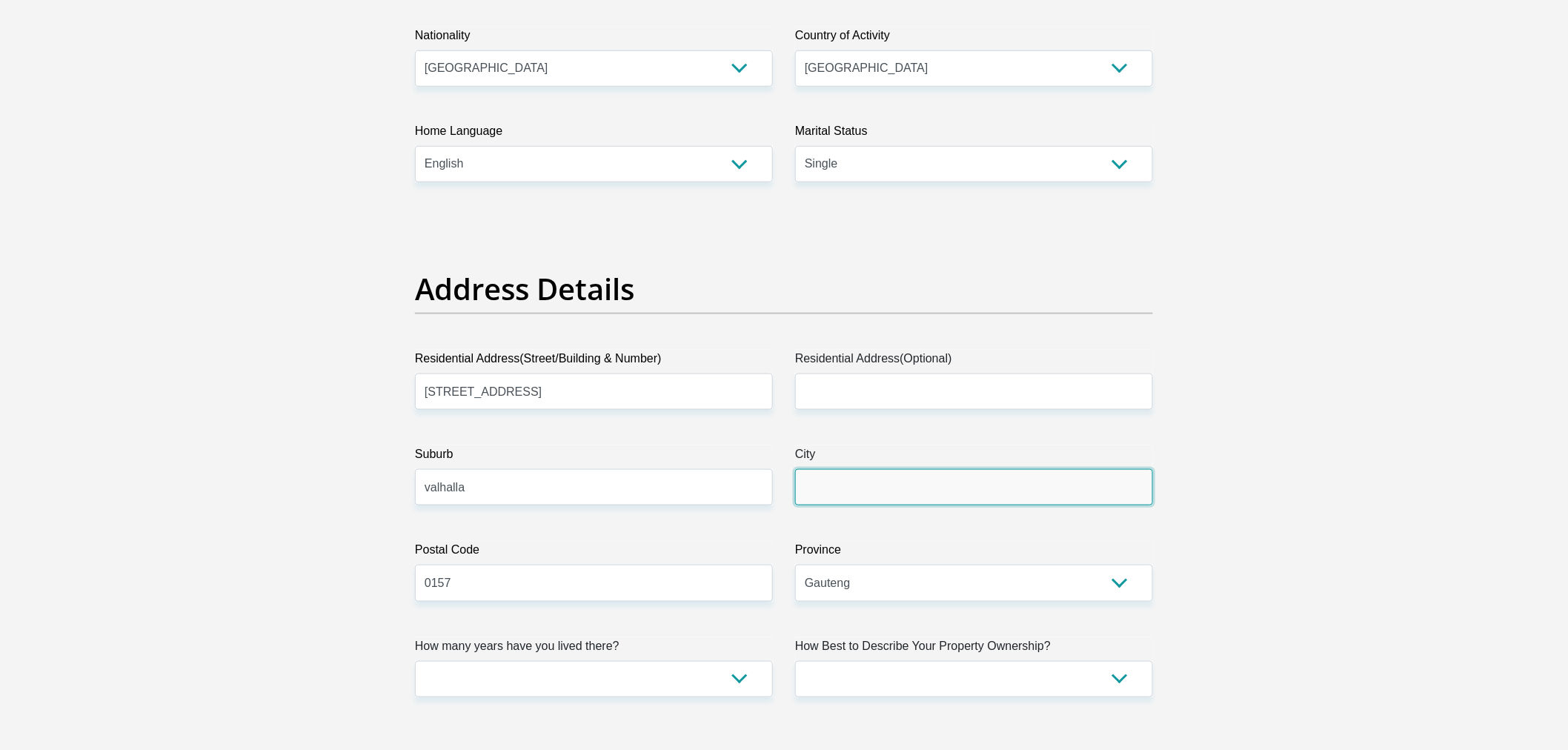
click at [842, 476] on input "City" at bounding box center [973, 487] width 358 height 36
type input "centurion"
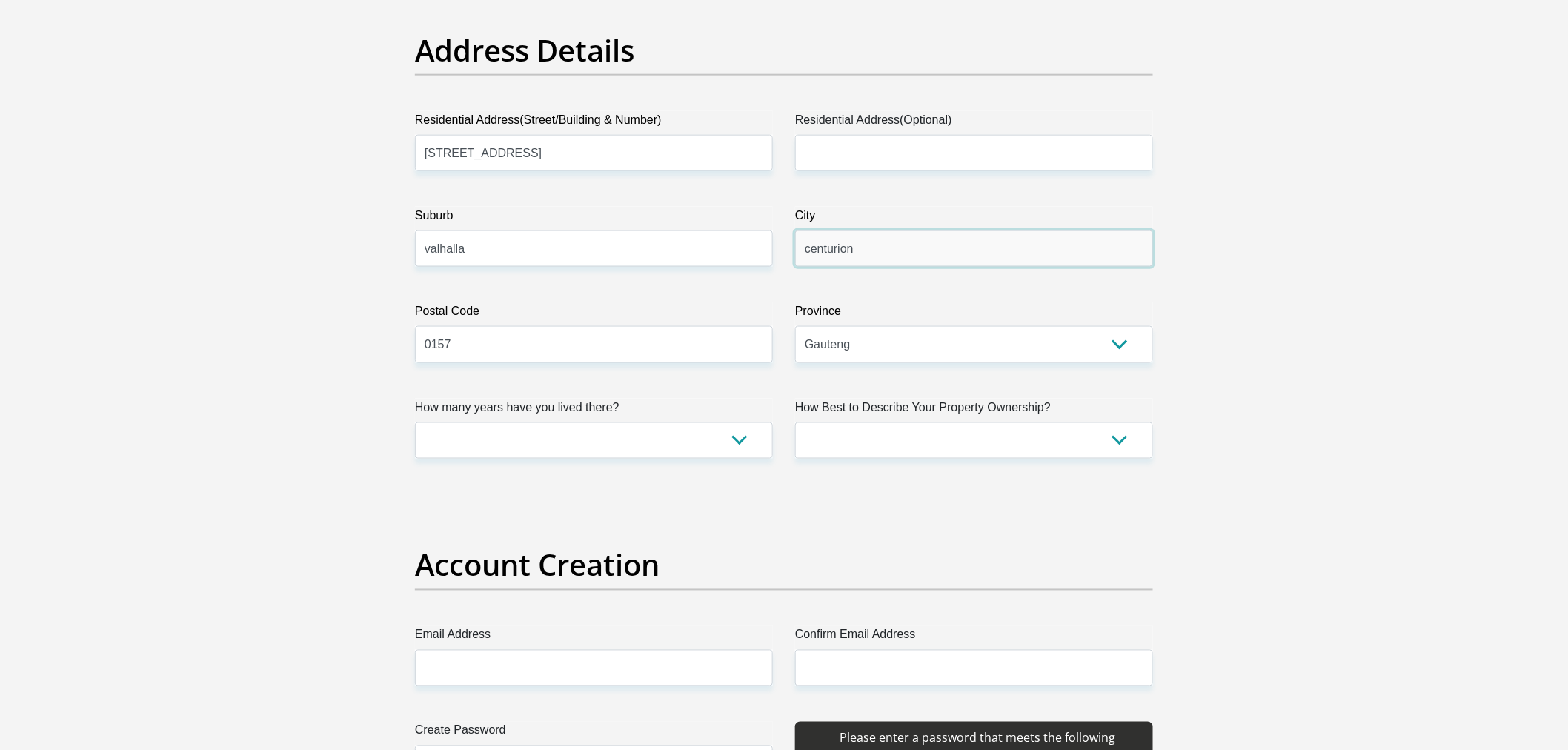
scroll to position [741, 0]
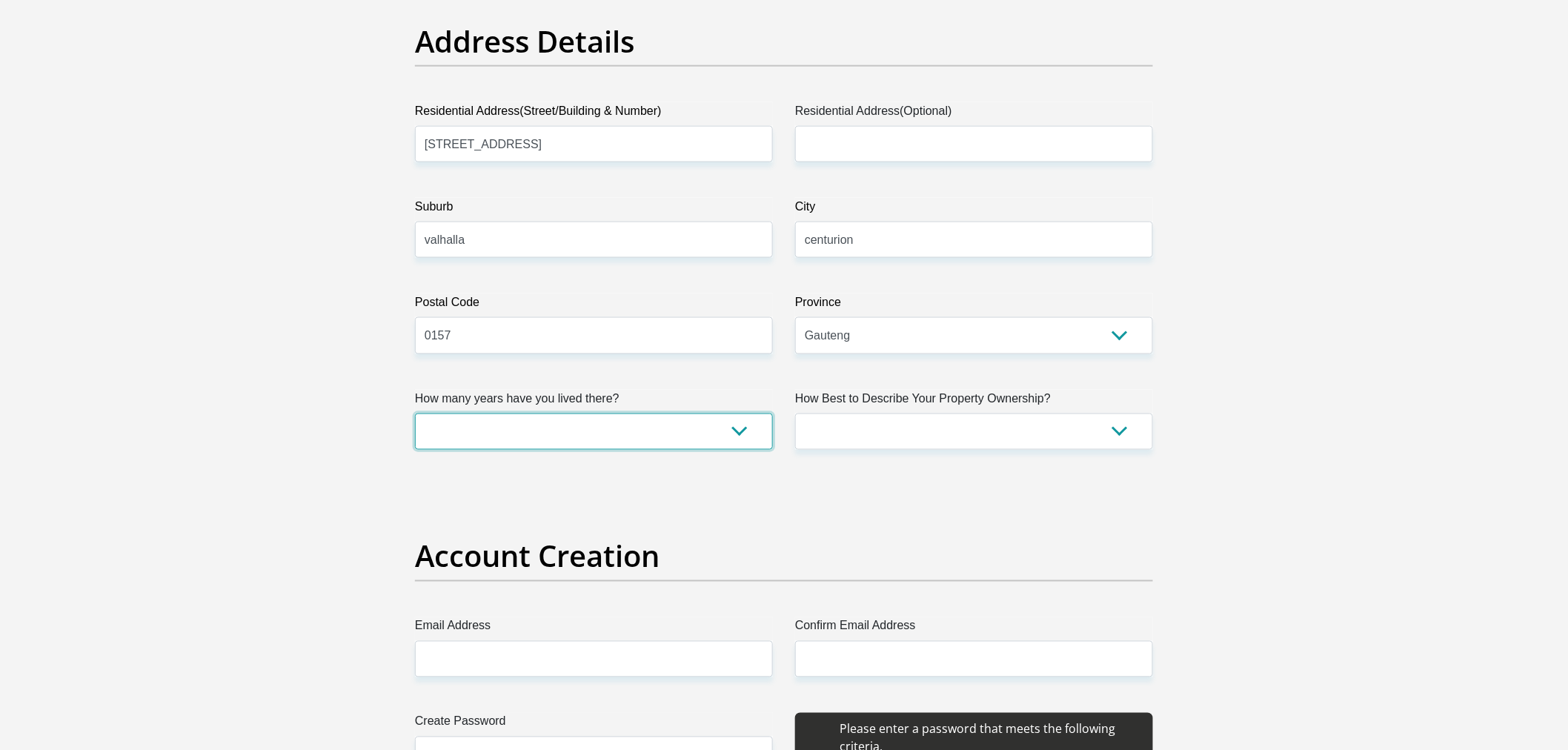
drag, startPoint x: 734, startPoint y: 420, endPoint x: 721, endPoint y: 447, distance: 30.0
click at [734, 420] on select "less than 1 year 1-3 years 3-5 years 5+ years" at bounding box center [594, 431] width 358 height 36
select select "5"
click at [415, 413] on select "less than 1 year 1-3 years 3-5 years 5+ years" at bounding box center [594, 431] width 358 height 36
click at [869, 441] on select "Owned Rented Family Owned Company Dwelling" at bounding box center [973, 431] width 358 height 36
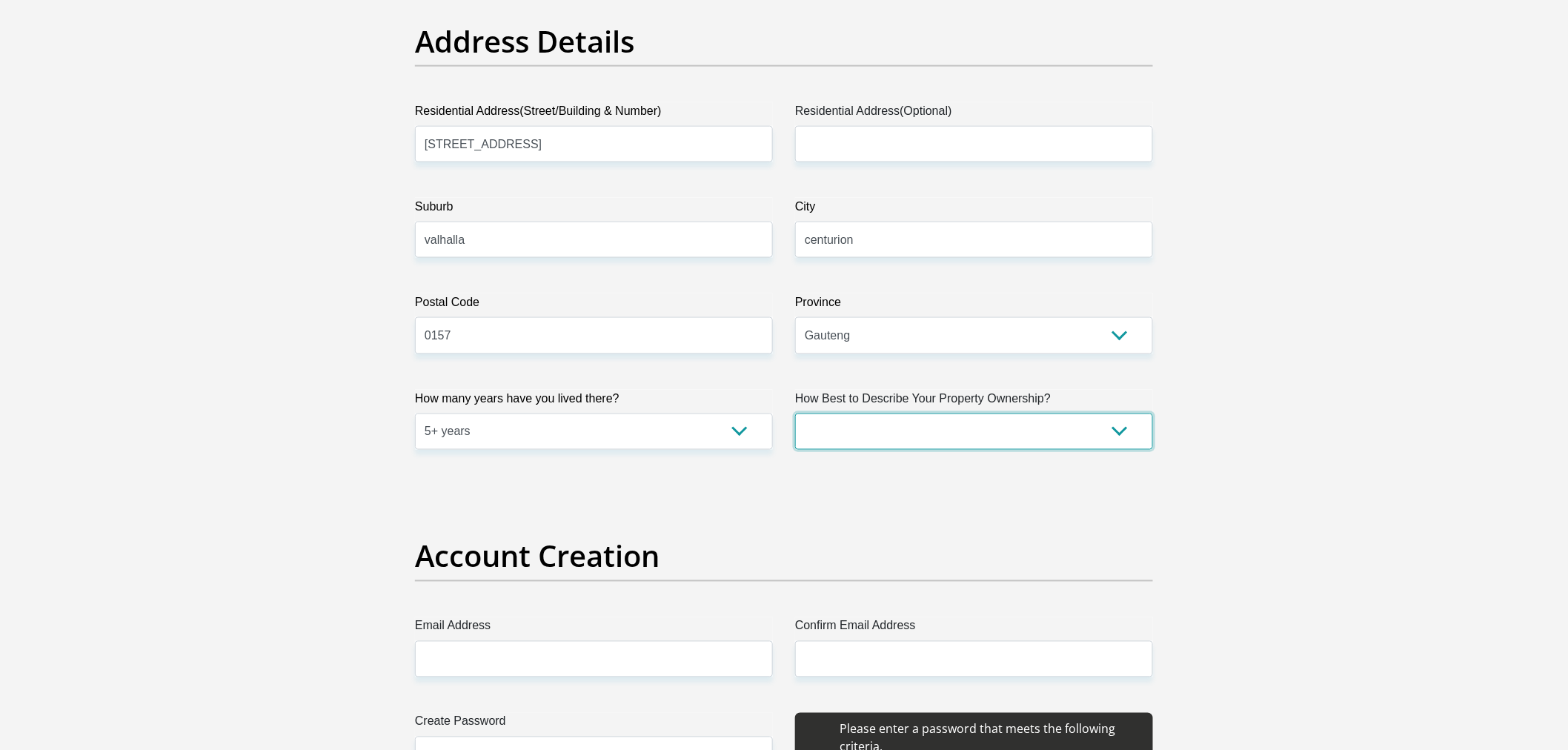
select select "parents"
click at [795, 413] on select "Owned Rented Family Owned Company Dwelling" at bounding box center [973, 431] width 358 height 36
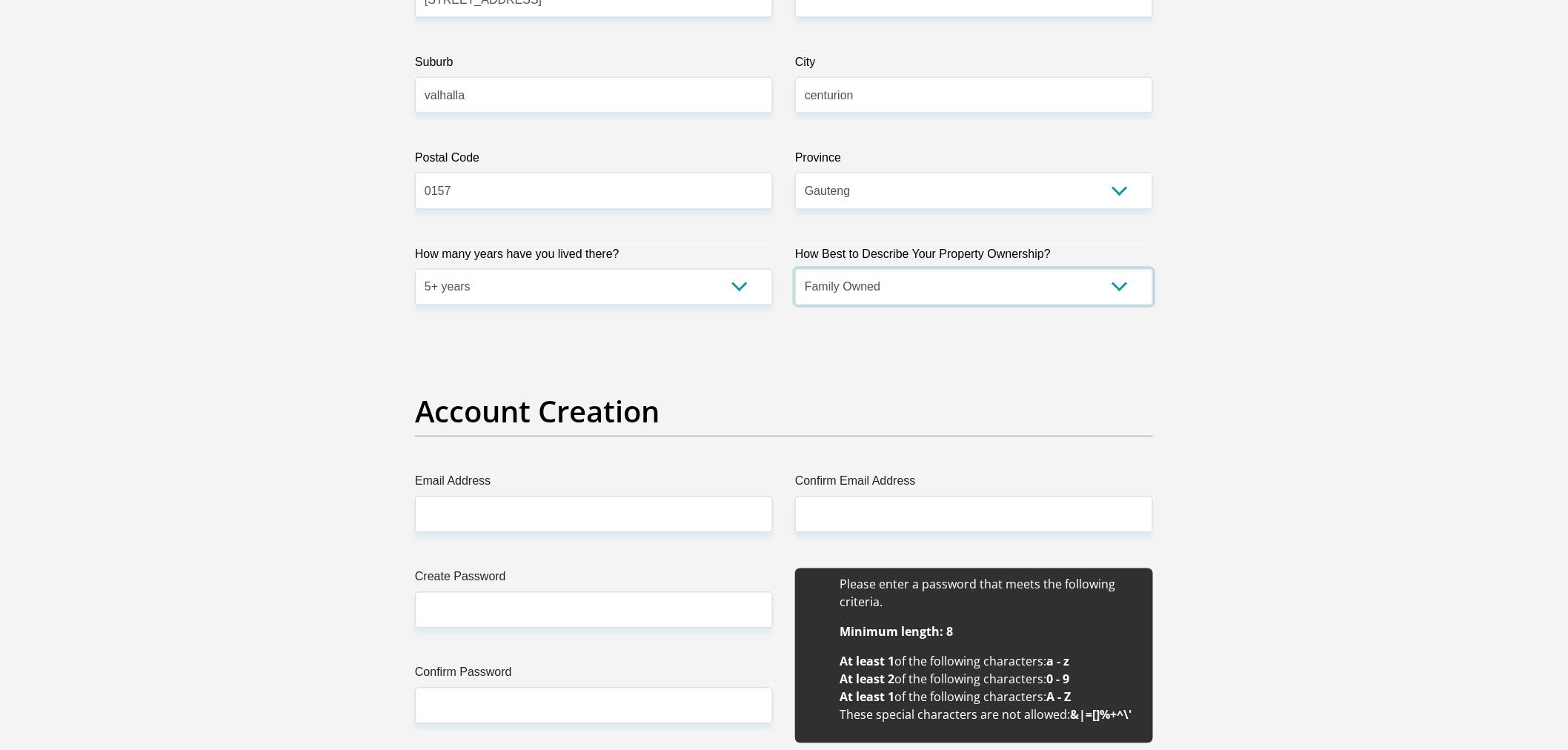
scroll to position [988, 0]
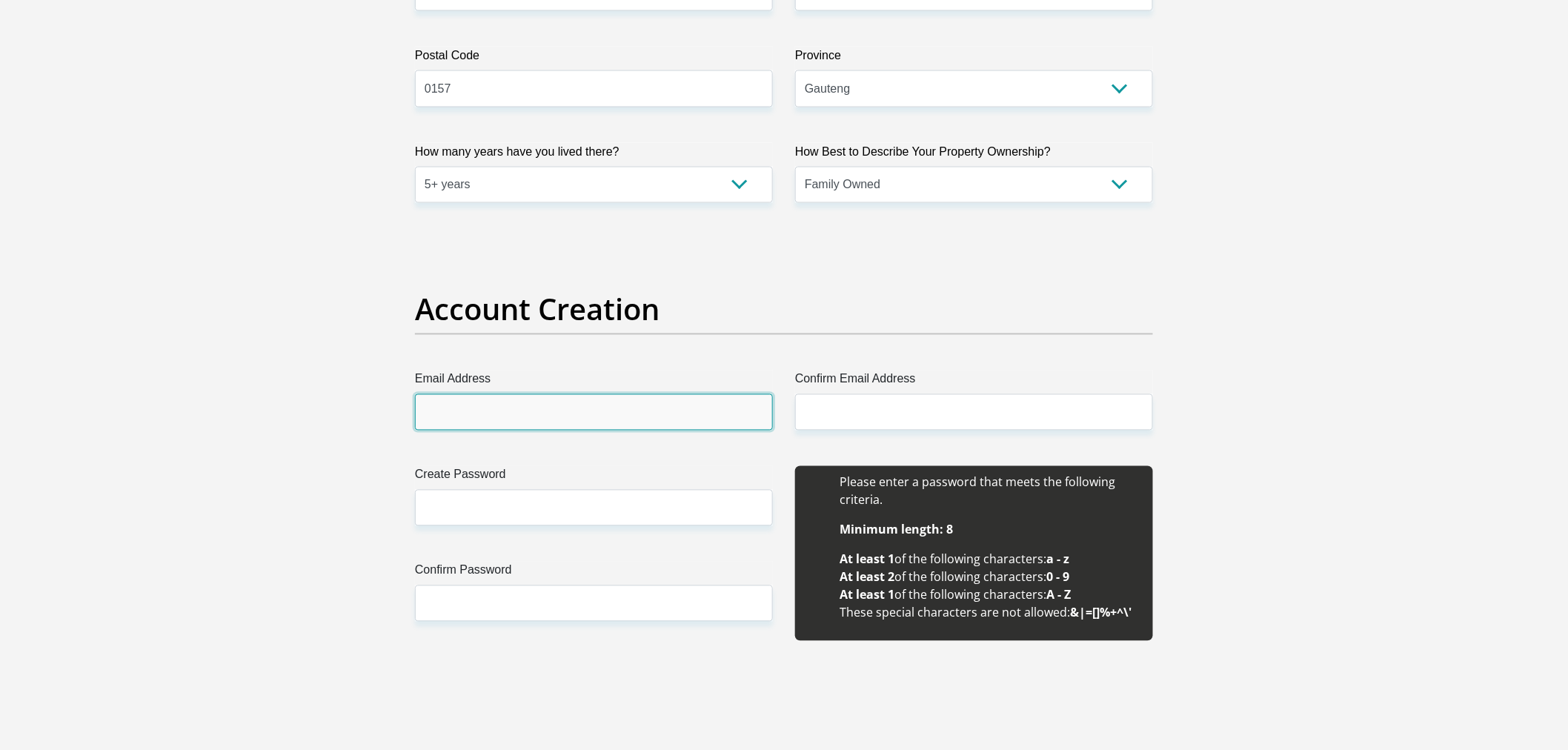
click at [559, 406] on input "Email Address" at bounding box center [594, 412] width 358 height 36
type input "[EMAIL_ADDRESS][DOMAIN_NAME]"
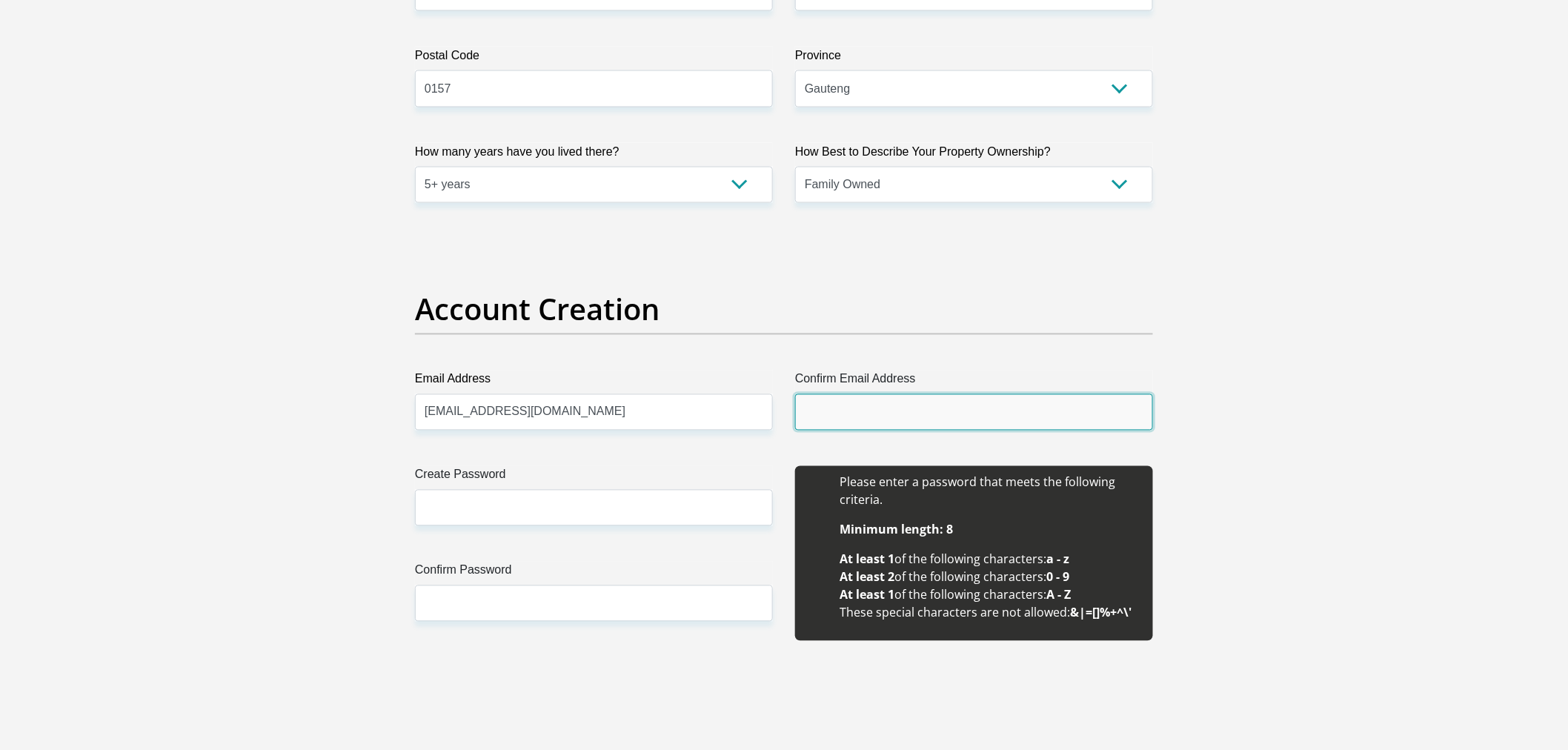
click at [875, 405] on input "Confirm Email Address" at bounding box center [973, 412] width 358 height 36
type input "earldrige@yahoo.com"
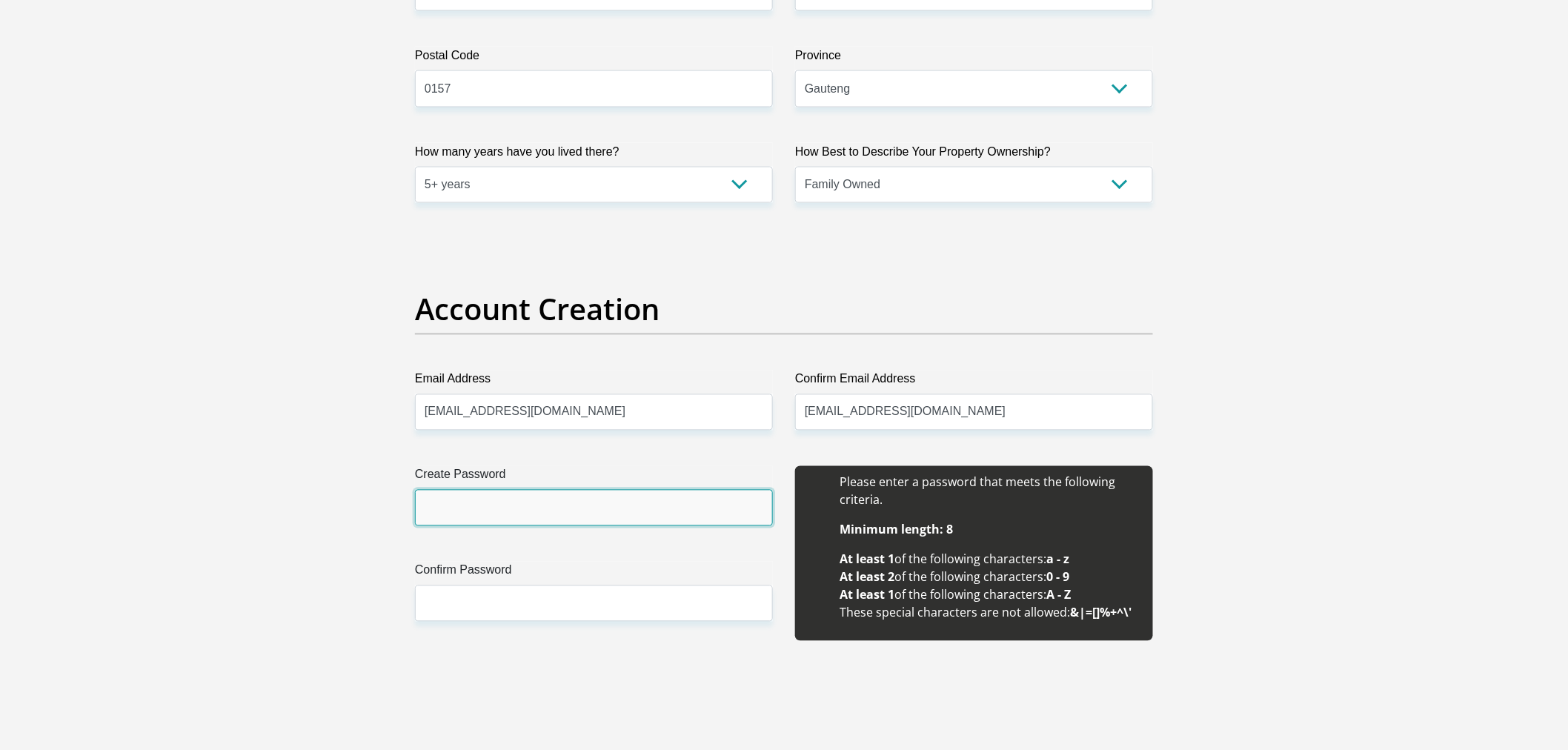
click at [507, 505] on input "Create Password" at bounding box center [594, 507] width 358 height 36
paste input "J@yd0n@05"
type input "J@yd0n@05"
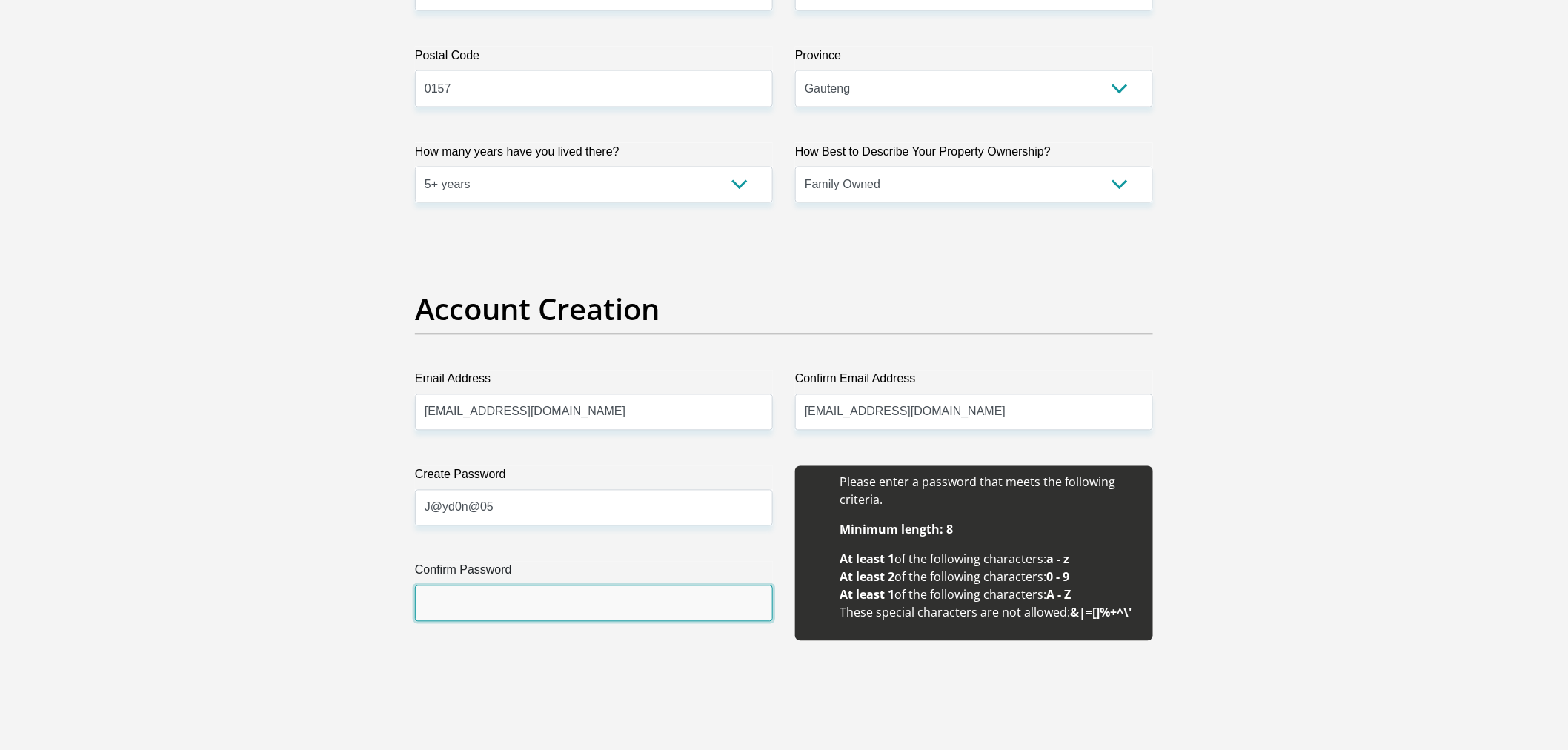
paste input "J@yd0n@05"
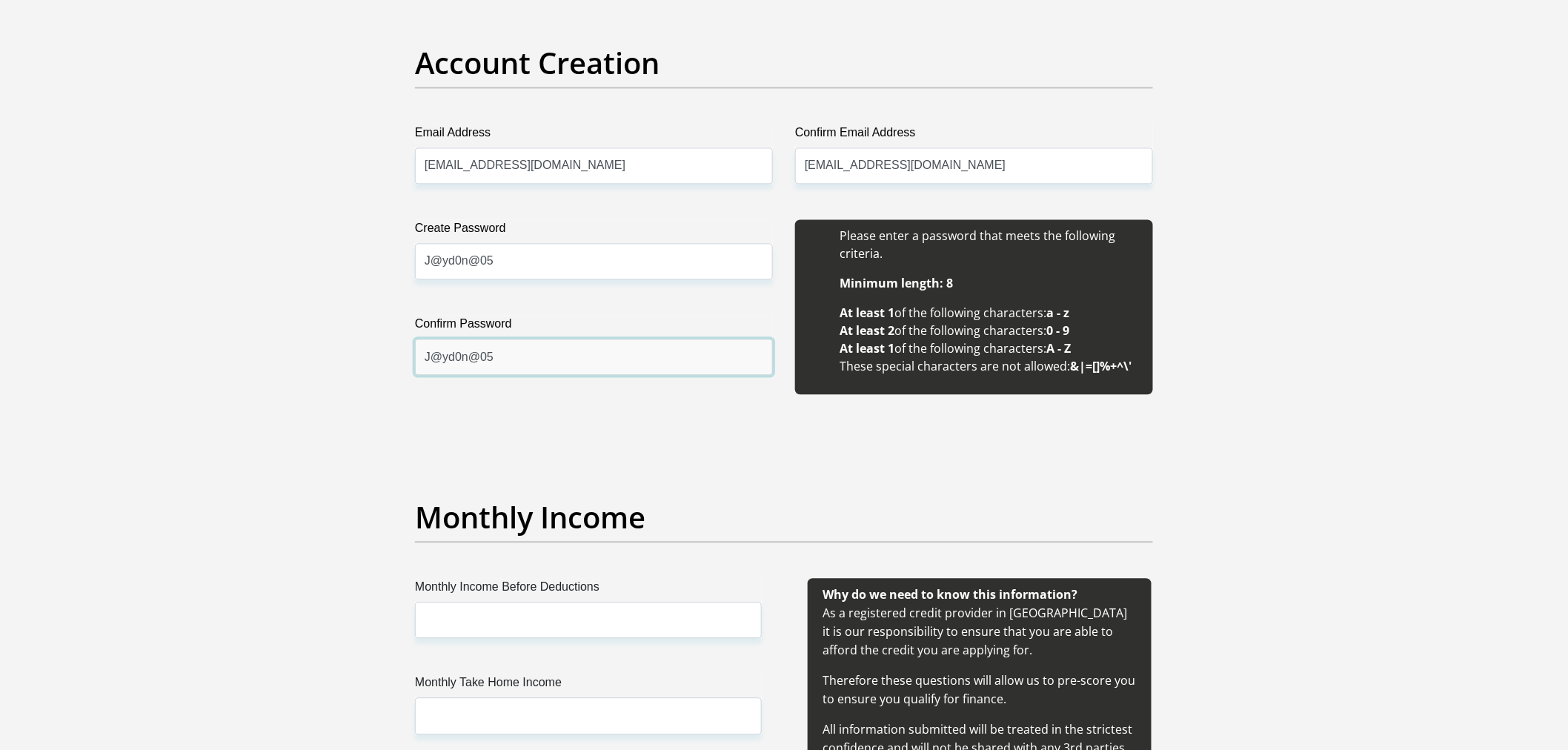
scroll to position [1563, 0]
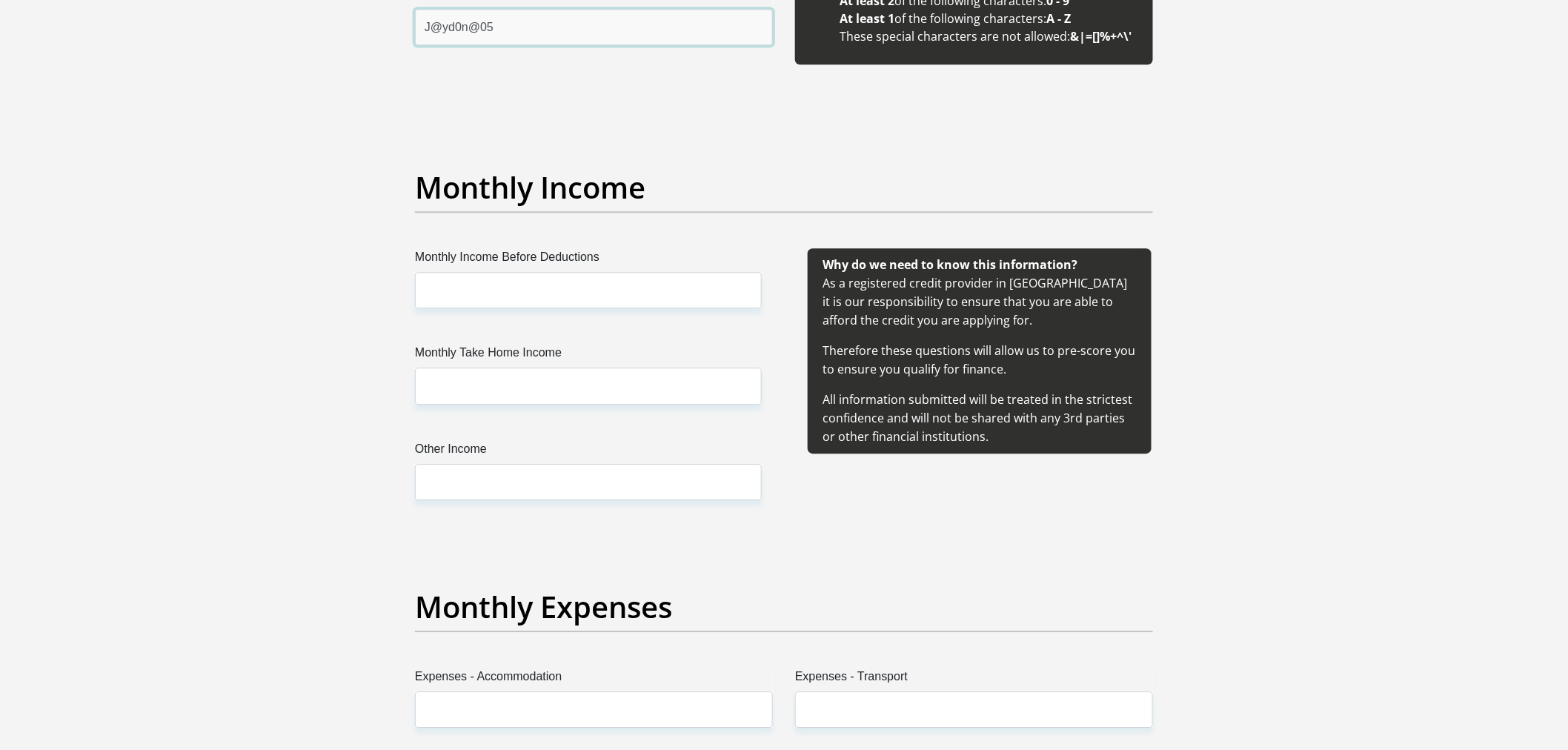
type input "J@yd0n@05"
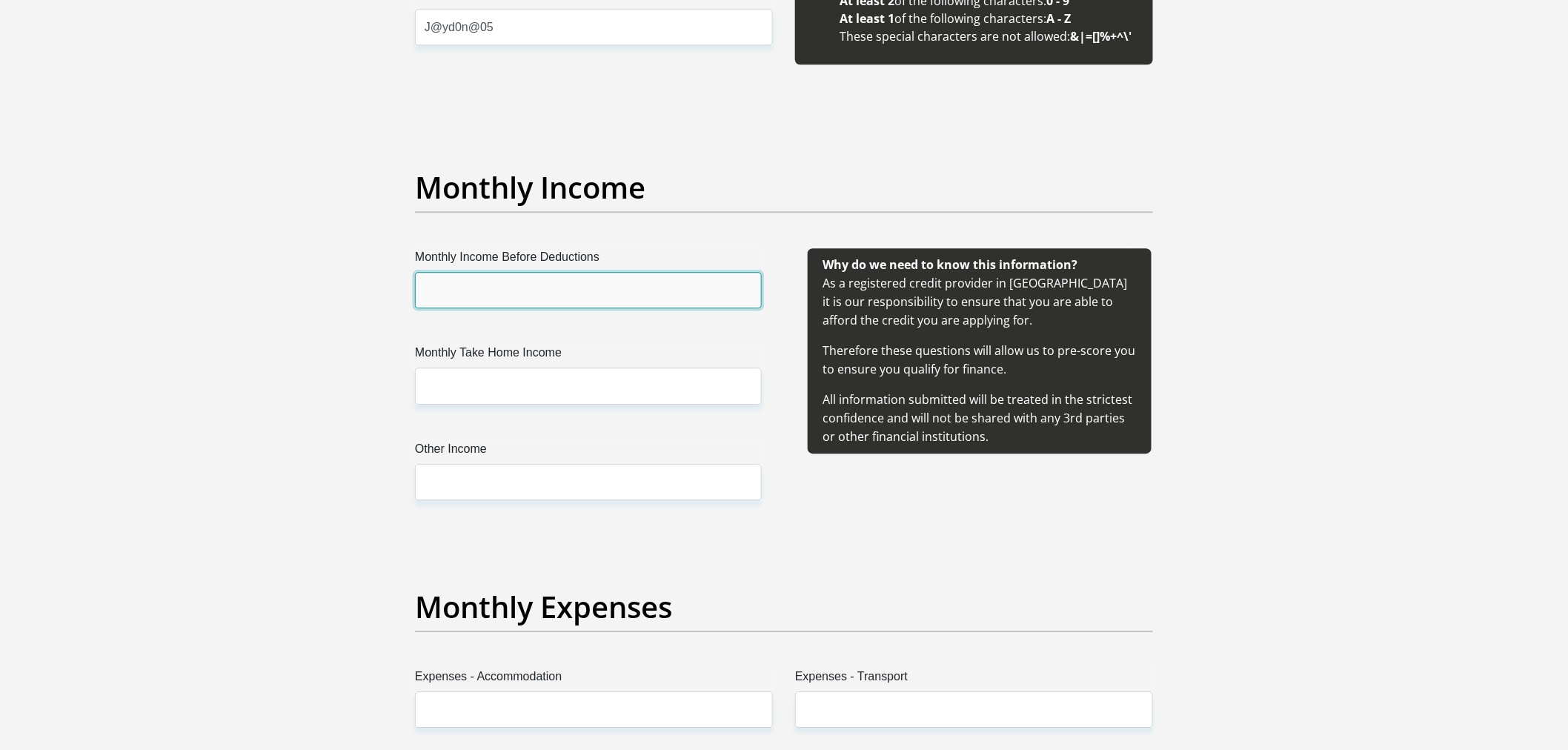
click at [527, 293] on input "Monthly Income Before Deductions" at bounding box center [589, 290] width 347 height 36
type input "28177.50"
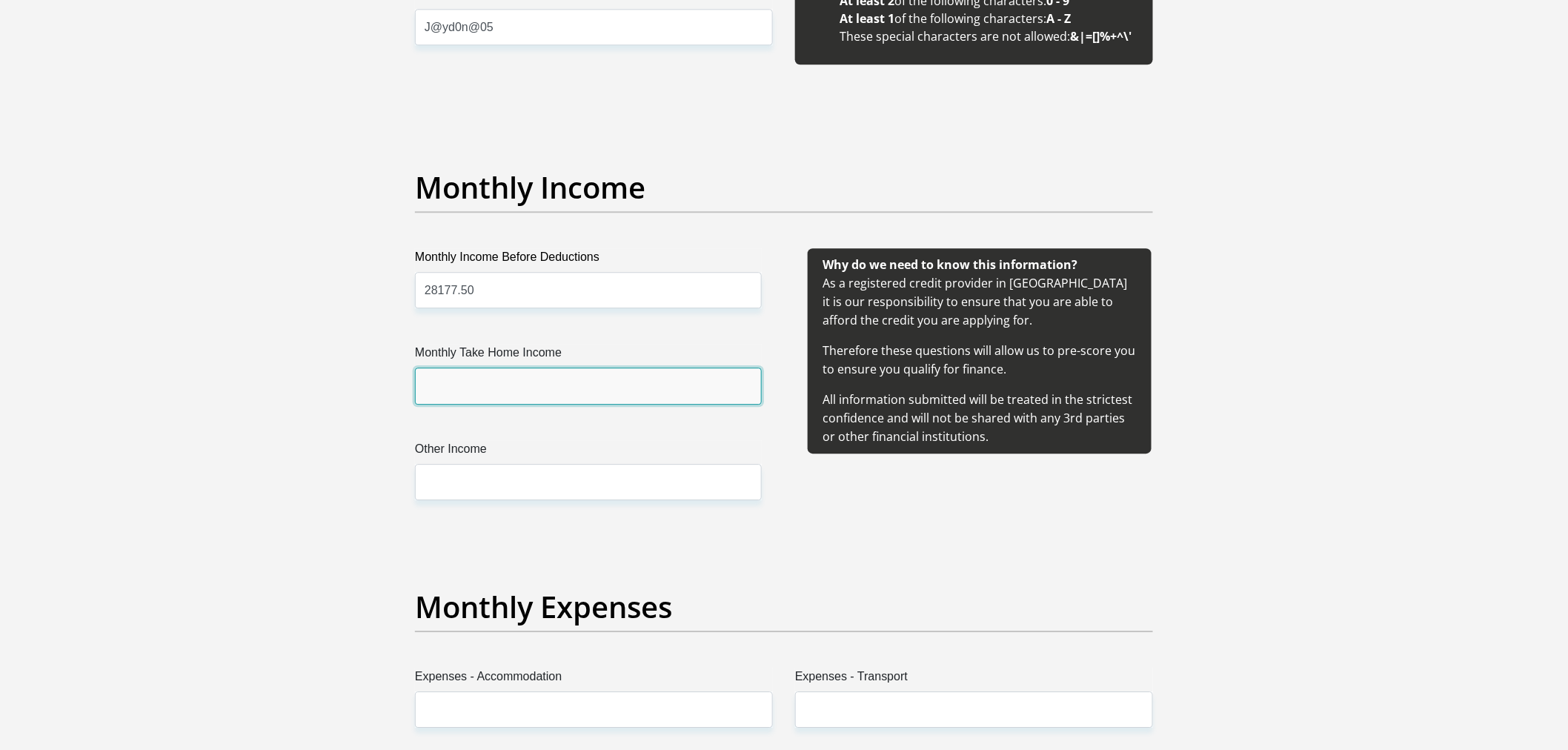
click at [724, 386] on input "Monthly Take Home Income" at bounding box center [589, 386] width 347 height 36
type input "2"
type input "19985"
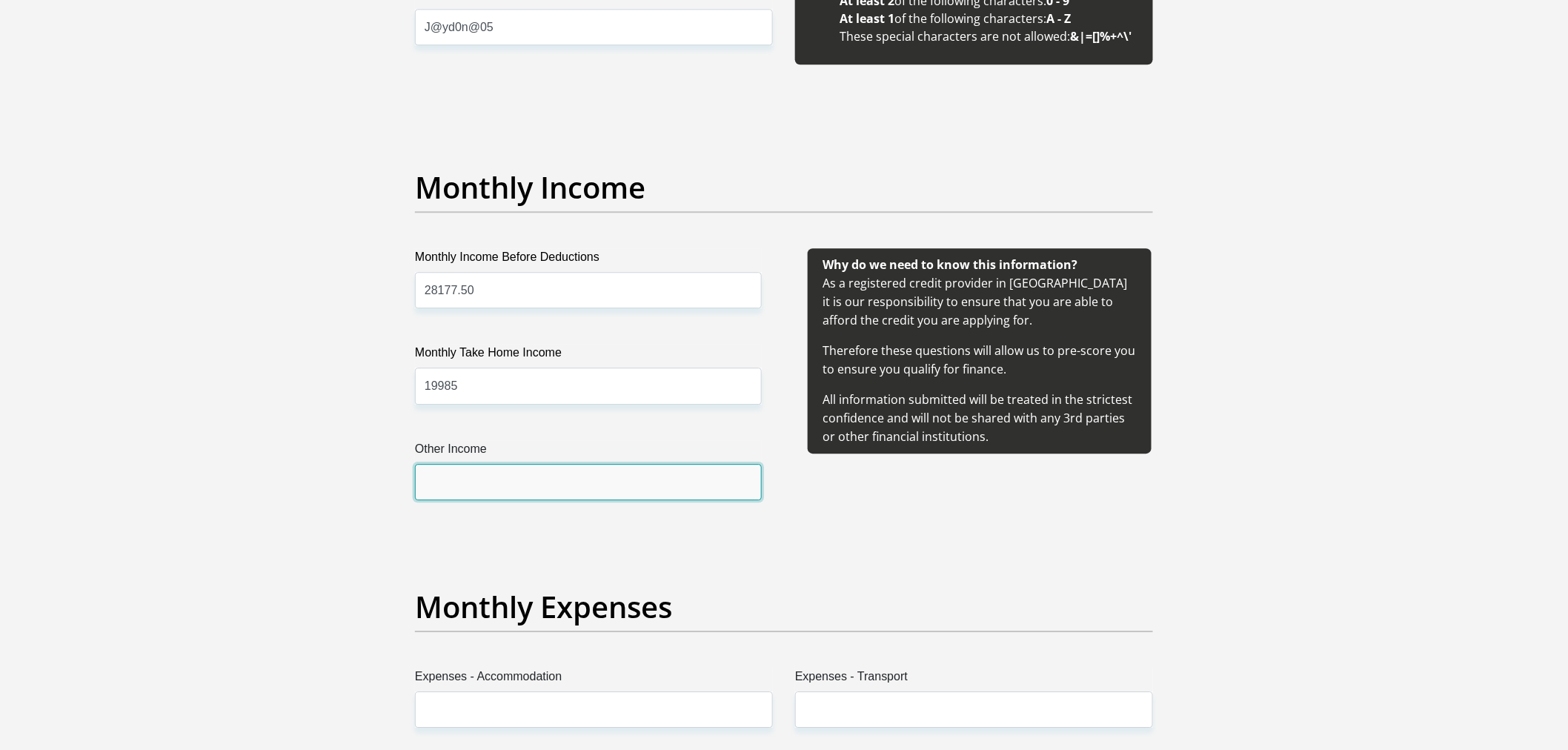
click at [571, 478] on input "Other Income" at bounding box center [589, 481] width 347 height 36
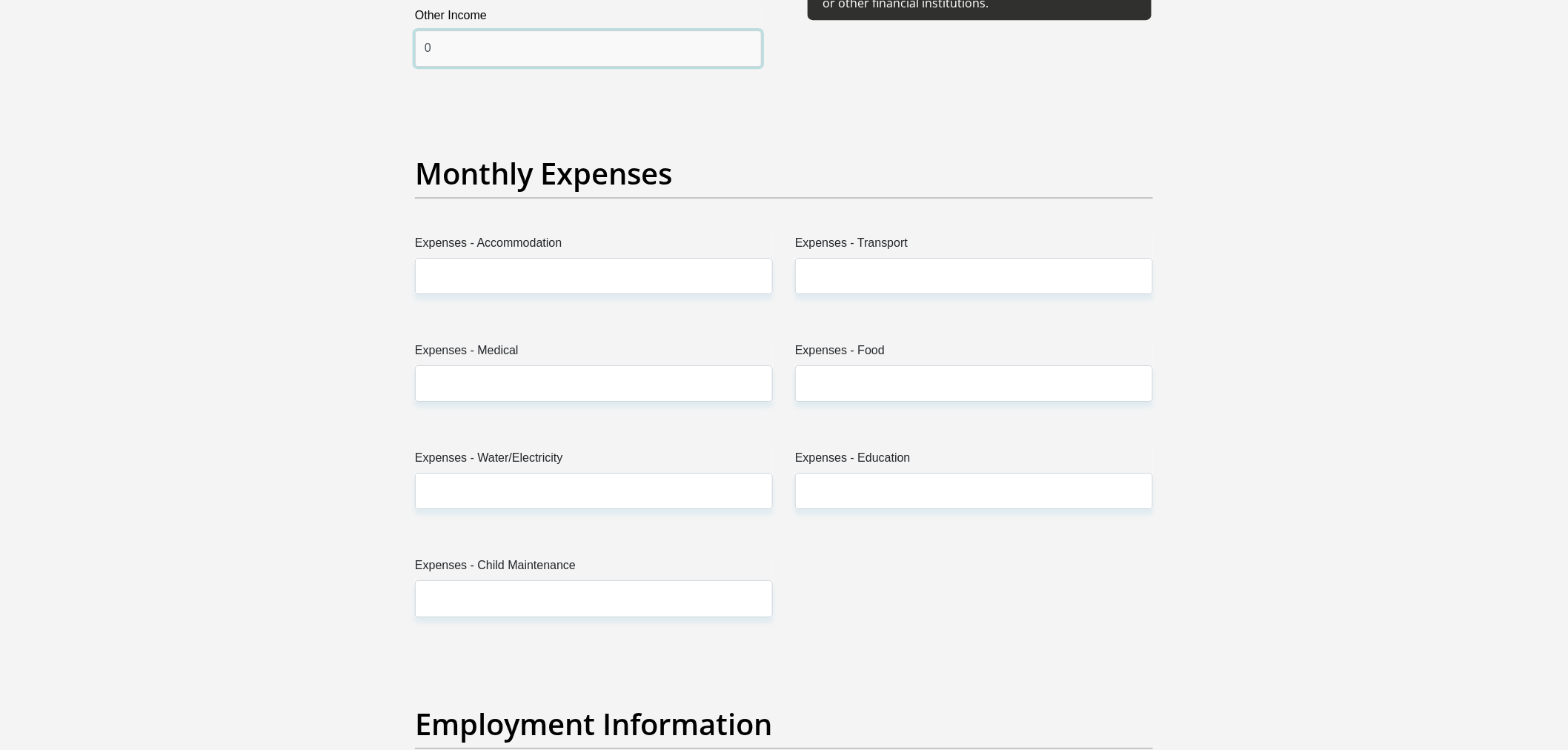
scroll to position [1975, 0]
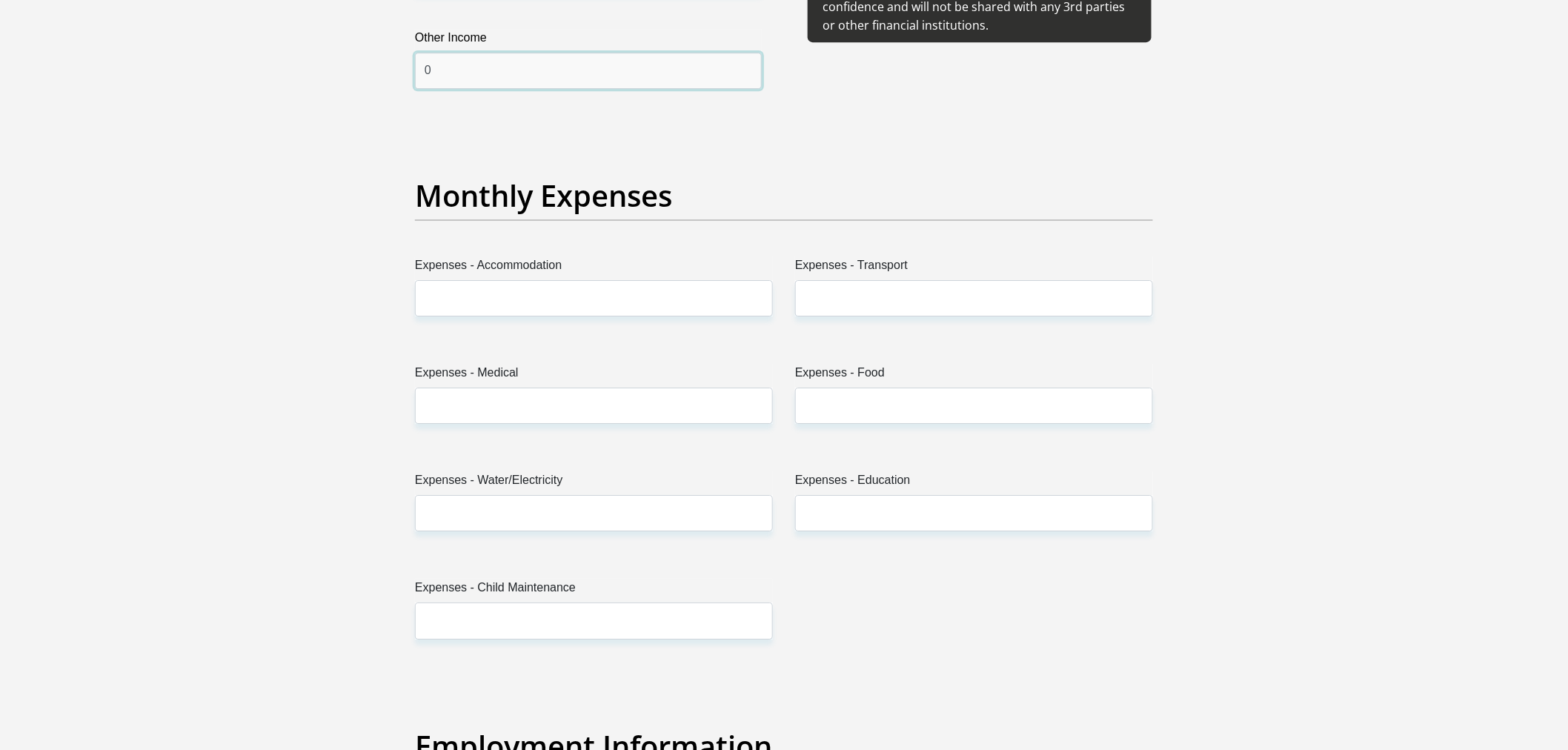
type input "0"
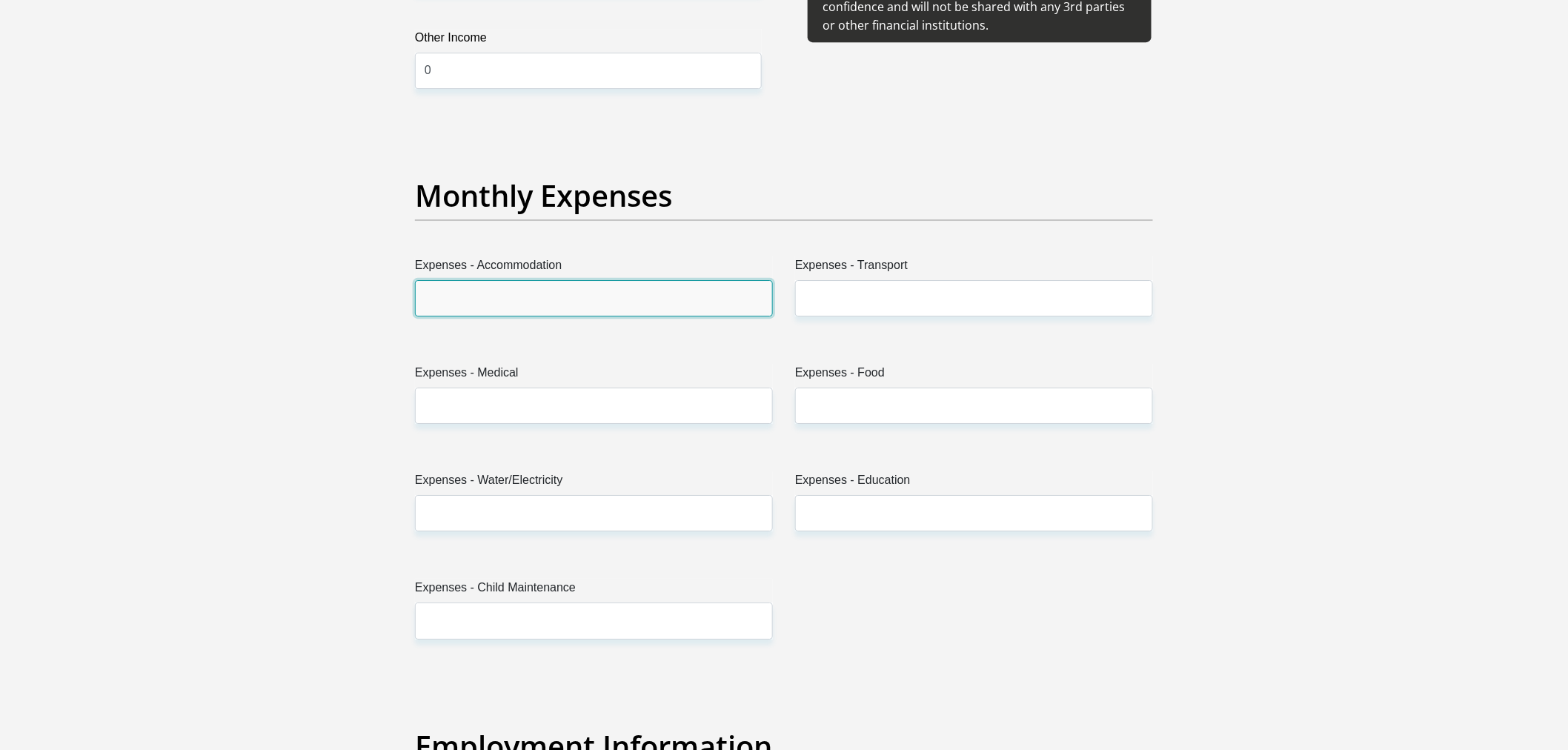
click at [571, 293] on input "Expenses - Accommodation" at bounding box center [594, 298] width 358 height 36
type input "0"
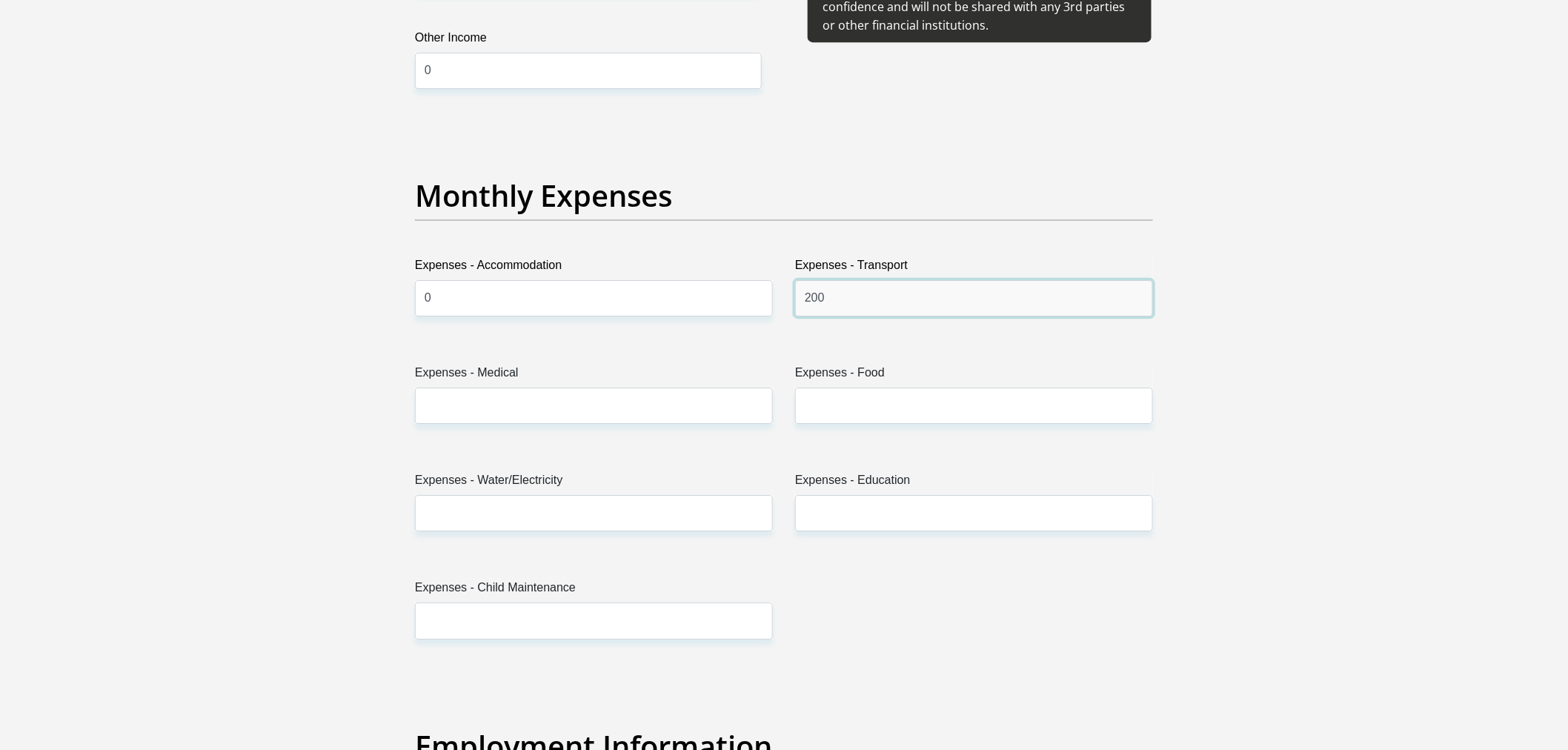
click at [887, 302] on input "200" at bounding box center [973, 298] width 358 height 36
type input "2000"
type input "3500"
type input "1500"
type input "0"
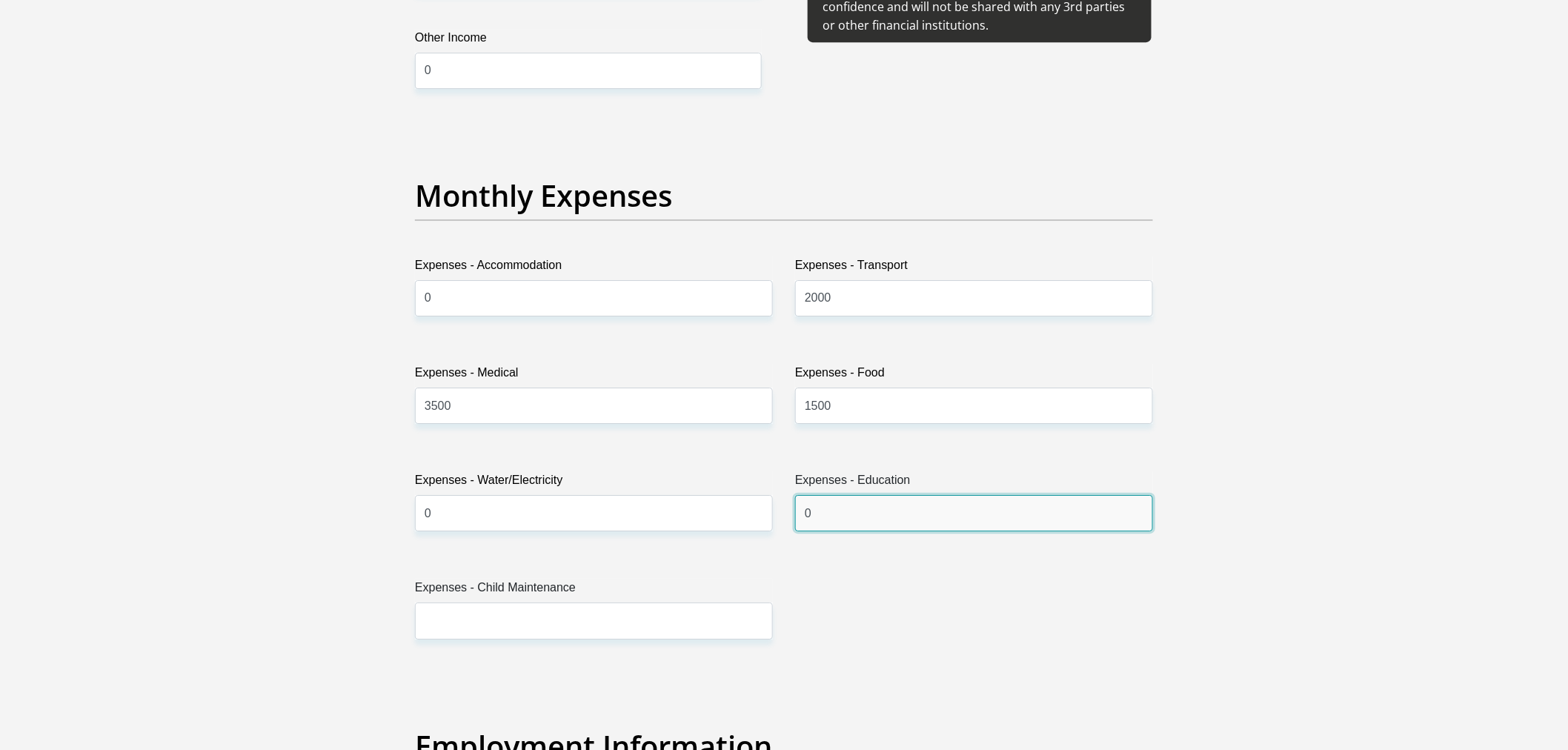
type input "0"
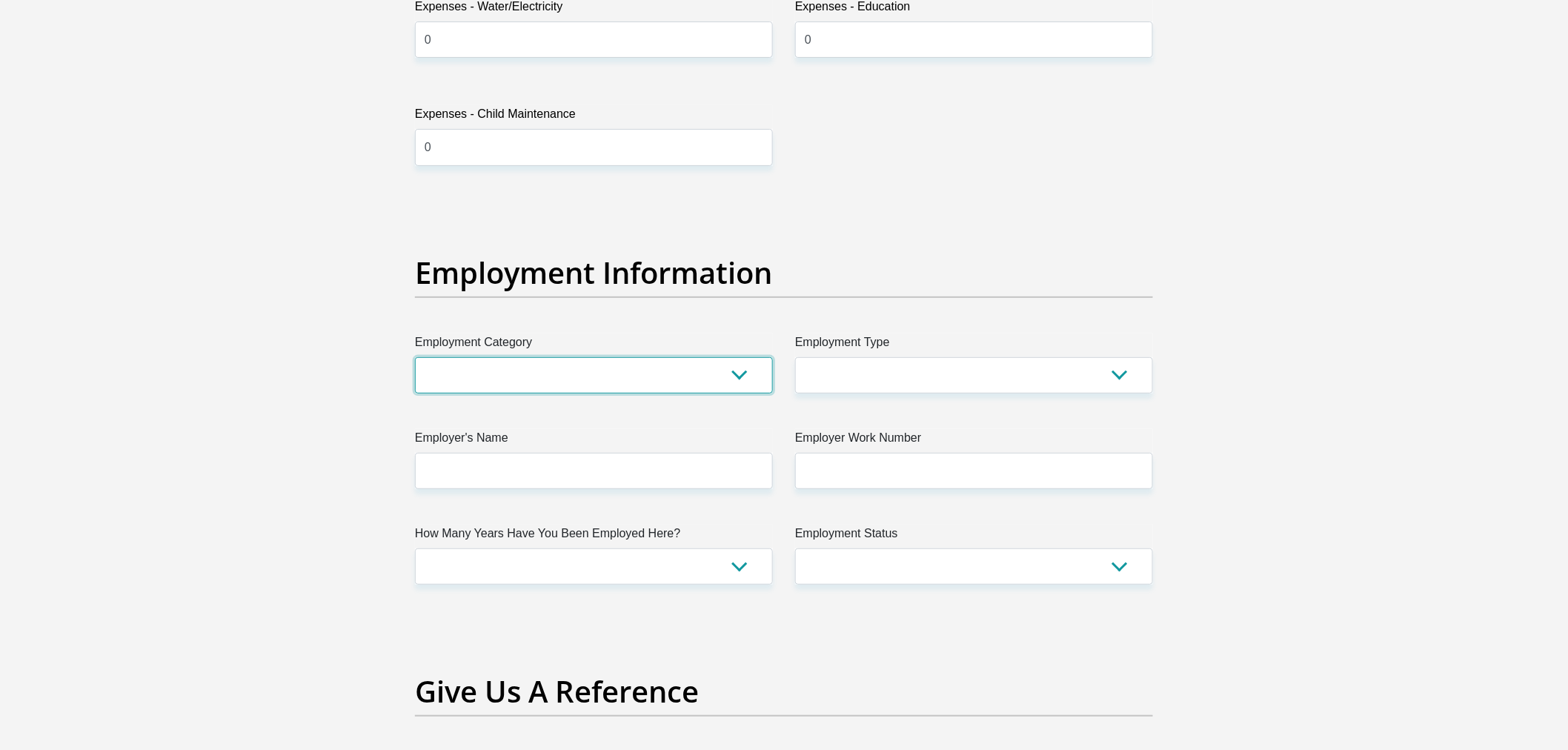
click at [751, 366] on select "AGRICULTURE ALCOHOL & TOBACCO CONSTRUCTION MATERIALS METALLURGY EQUIPMENT FOR R…" at bounding box center [594, 375] width 358 height 36
select select "71"
click at [415, 357] on select "AGRICULTURE ALCOHOL & TOBACCO CONSTRUCTION MATERIALS METALLURGY EQUIPMENT FOR R…" at bounding box center [594, 375] width 358 height 36
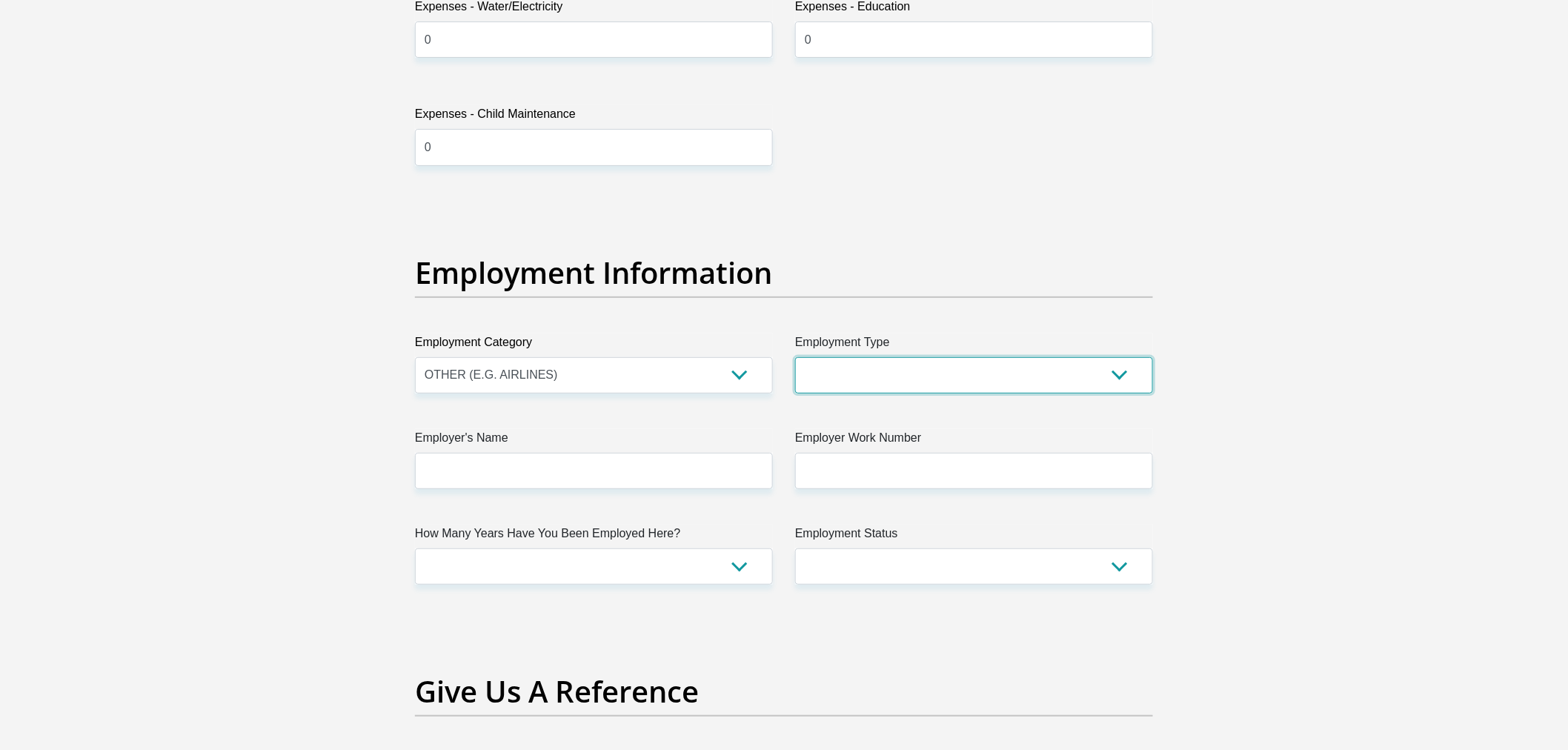
click at [890, 374] on select "College/Lecturer Craft Seller Creative Driver Executive Farmer Forces - Non Com…" at bounding box center [973, 375] width 358 height 36
select select "Office Staff/Clerk"
click at [795, 357] on select "College/Lecturer Craft Seller Creative Driver Executive Farmer Forces - Non Com…" at bounding box center [973, 375] width 358 height 36
click at [611, 446] on label "Employer's Name" at bounding box center [594, 441] width 358 height 24
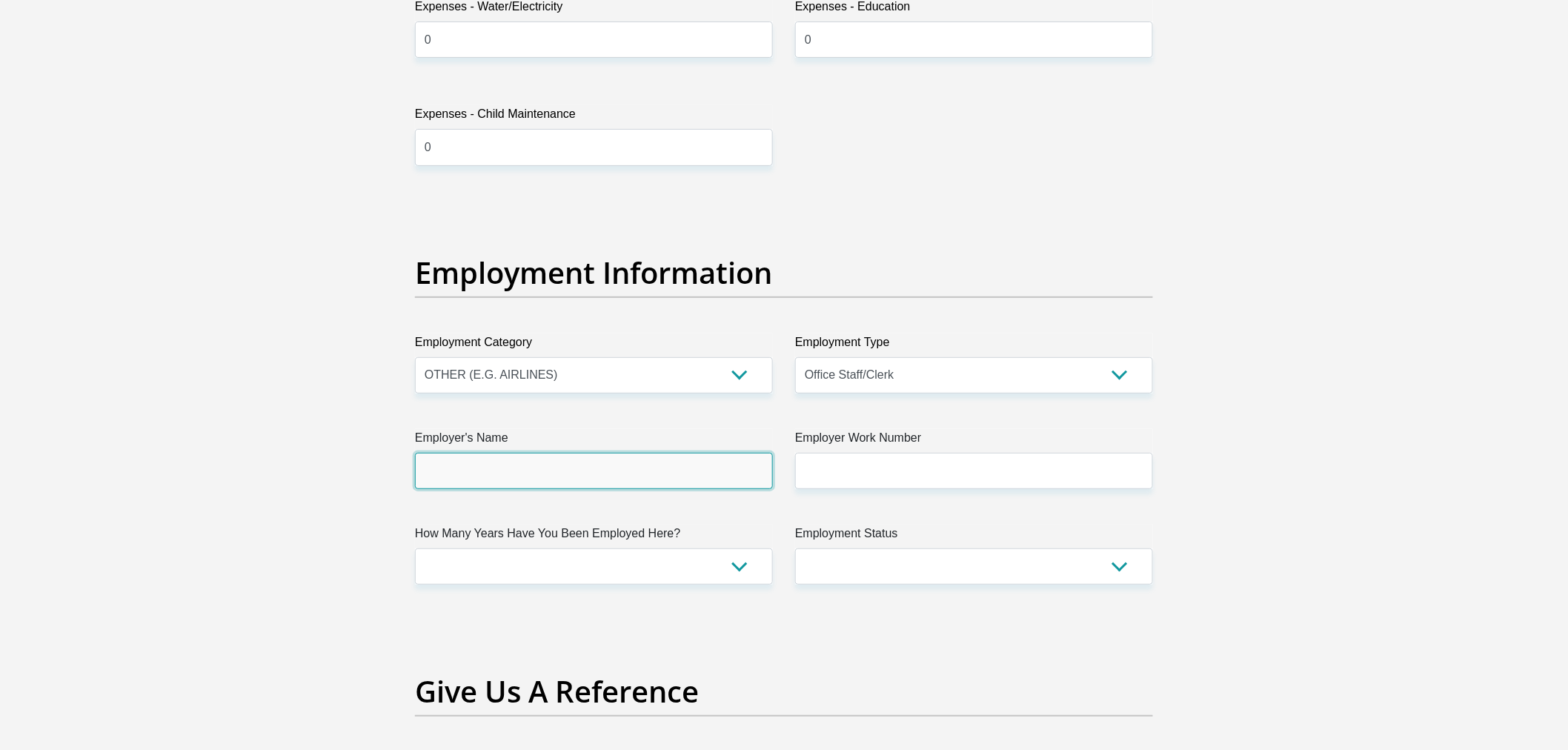
click at [611, 452] on input "Employer's Name" at bounding box center [594, 470] width 358 height 36
click at [600, 460] on input "Employer's Name" at bounding box center [594, 470] width 358 height 36
type input "DHL"
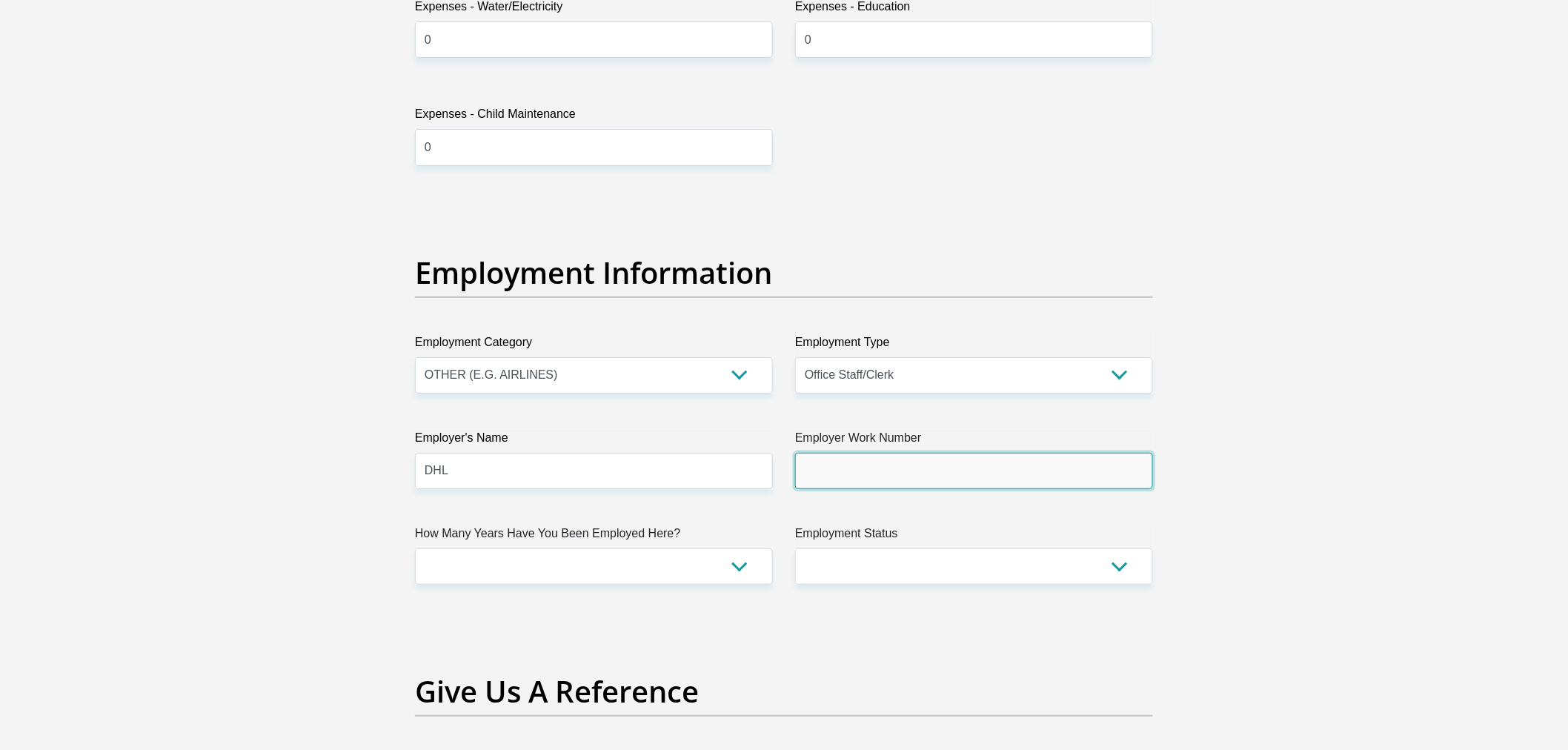
click at [968, 485] on input "Employer Work Number" at bounding box center [973, 470] width 358 height 36
type input "0713653255"
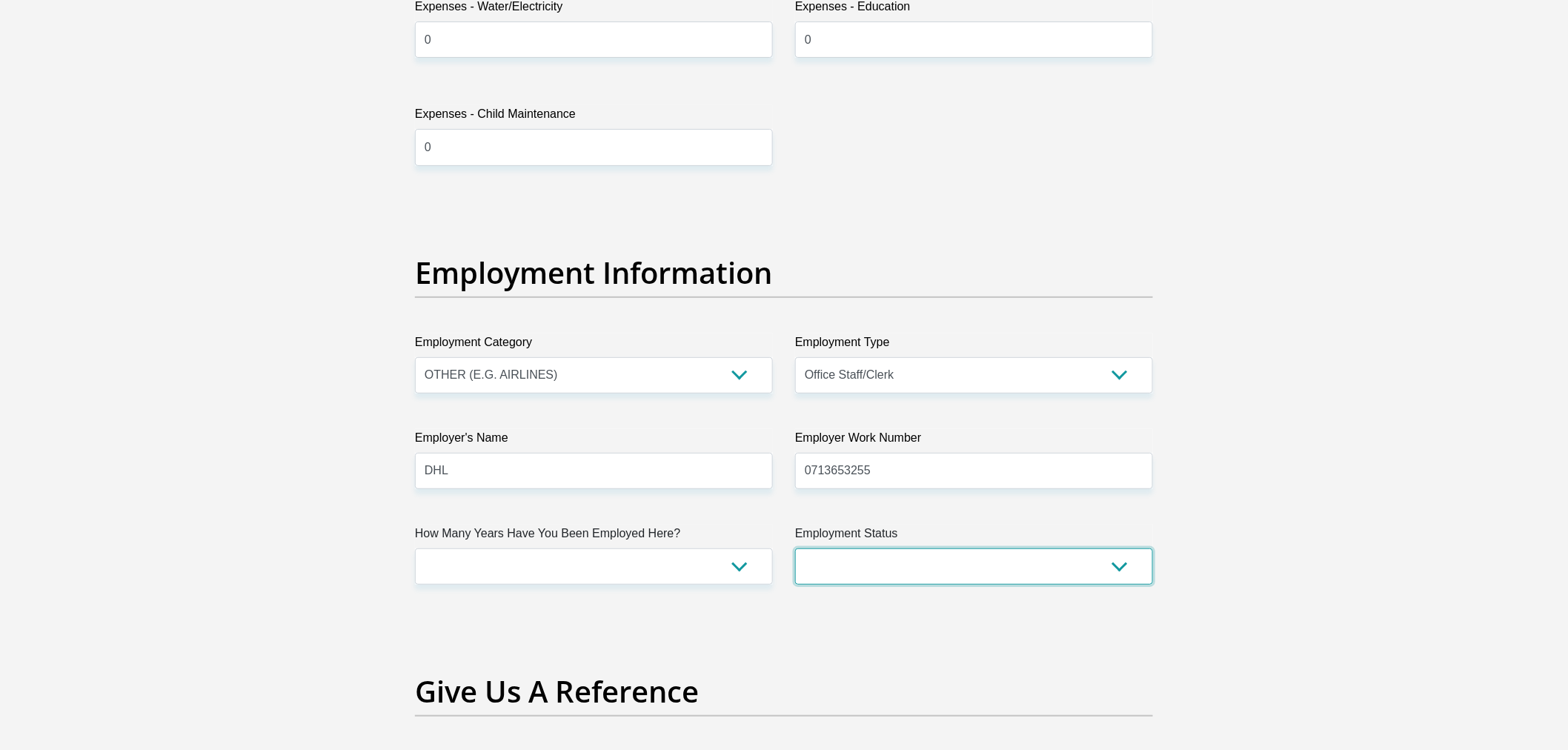
click at [941, 566] on select "Permanent/Full-time Part-time/Casual Contract Worker Self-Employed Housewife Re…" at bounding box center [973, 566] width 358 height 36
select select "1"
click at [795, 548] on select "Permanent/Full-time Part-time/Casual Contract Worker Self-Employed Housewife Re…" at bounding box center [973, 566] width 358 height 36
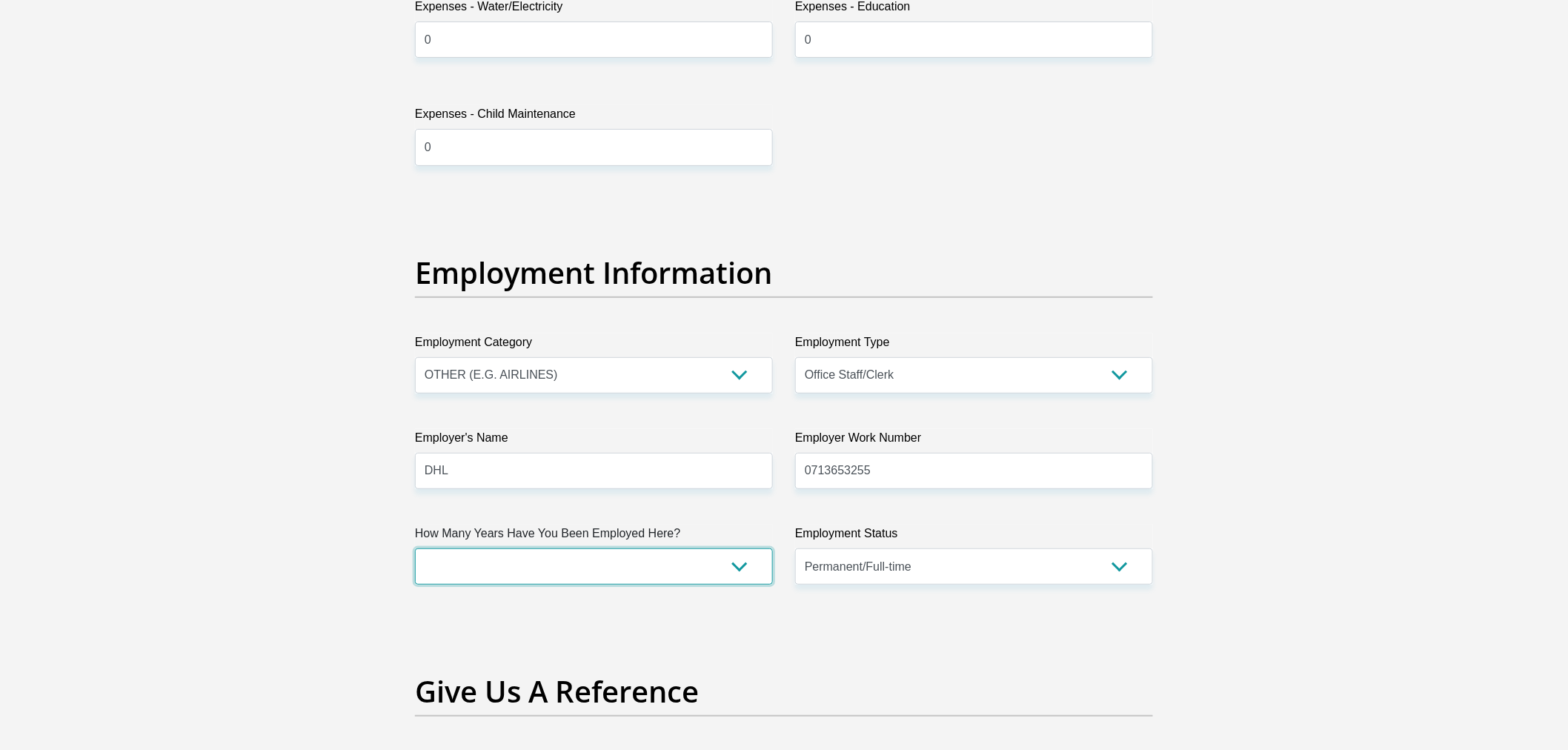
click at [457, 550] on select "less than 1 year 1-3 years 3-5 years 5+ years" at bounding box center [594, 566] width 358 height 36
select select "60"
click at [415, 548] on select "less than 1 year 1-3 years 3-5 years 5+ years" at bounding box center [594, 566] width 358 height 36
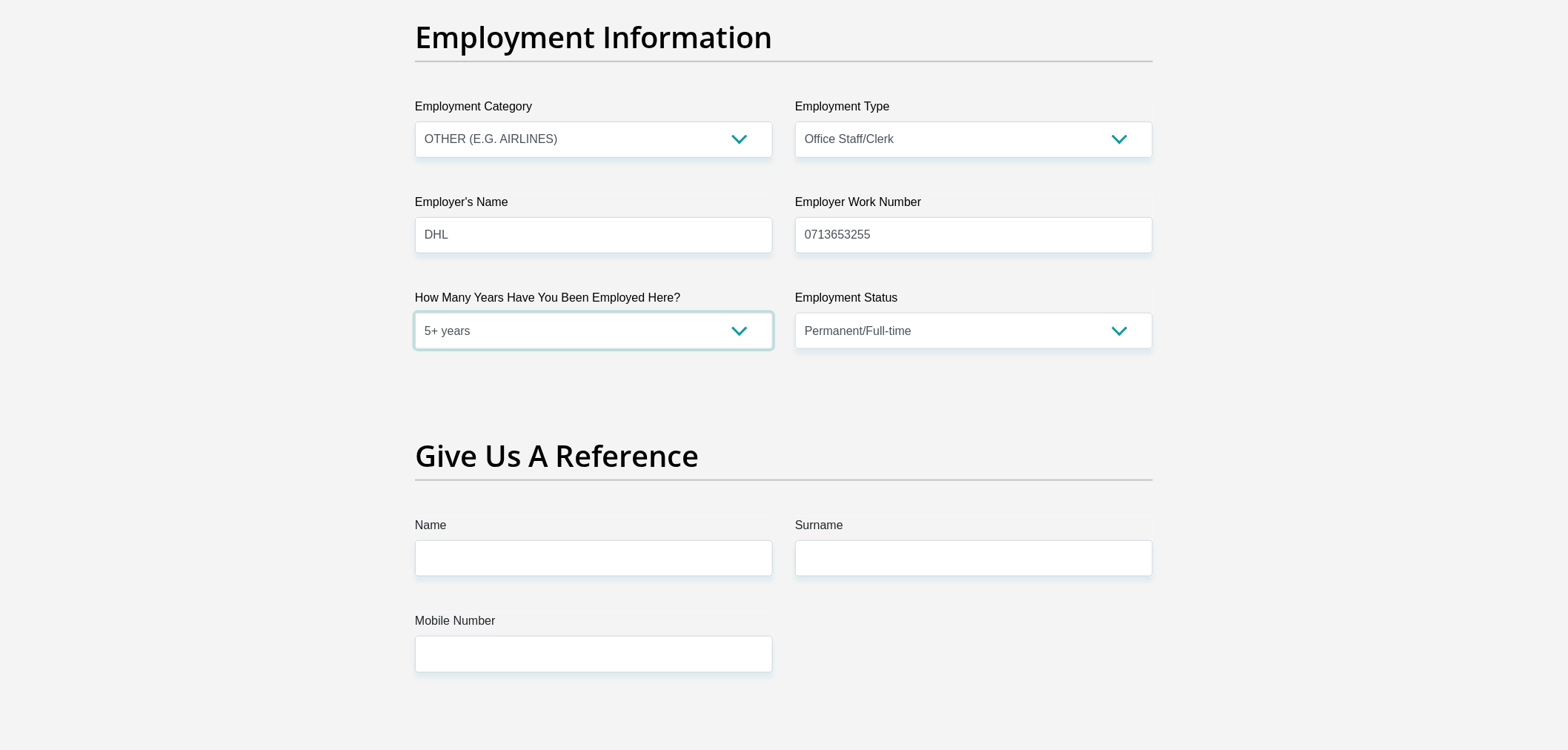
scroll to position [2778, 0]
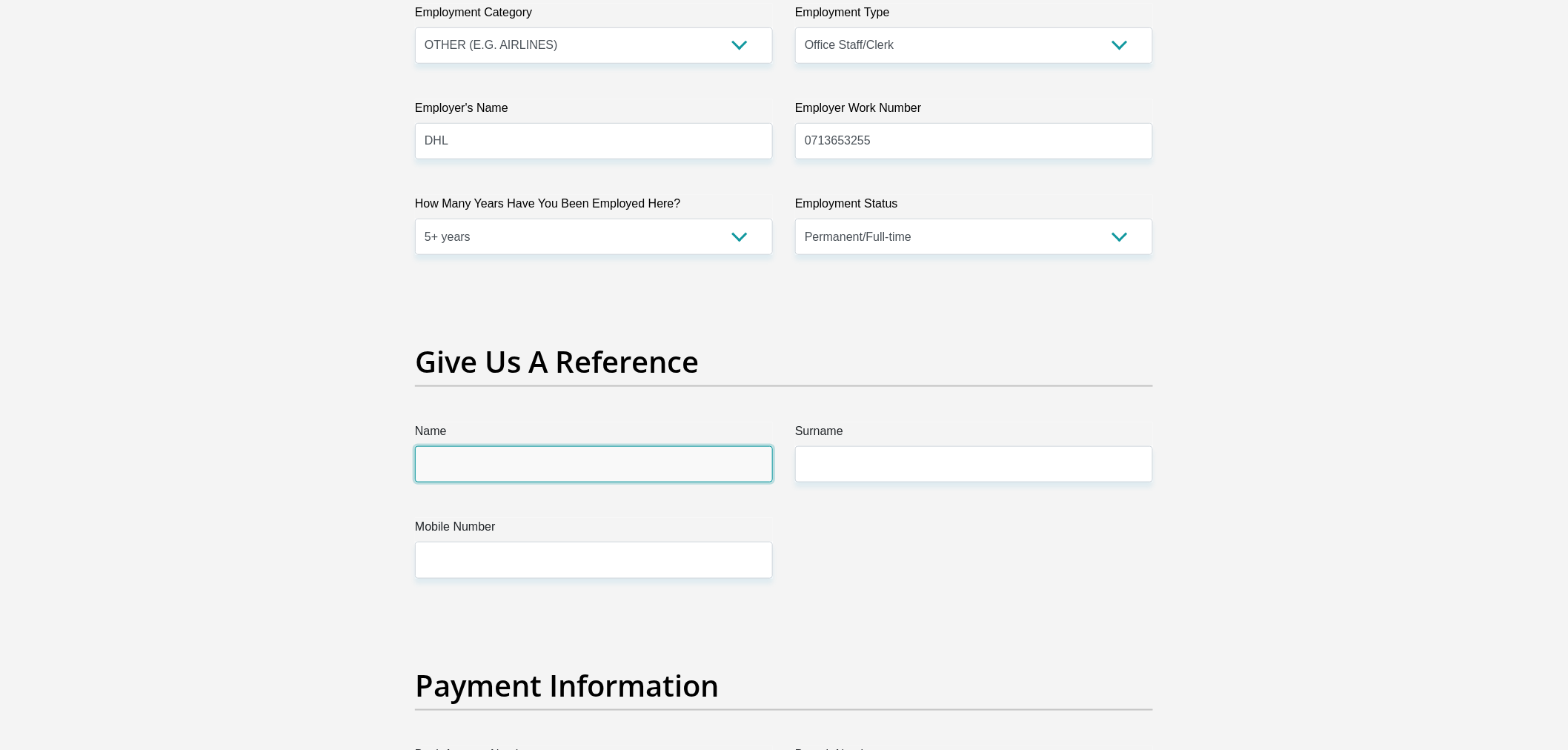
click at [580, 480] on input "Name" at bounding box center [594, 463] width 358 height 36
type input "Angelique"
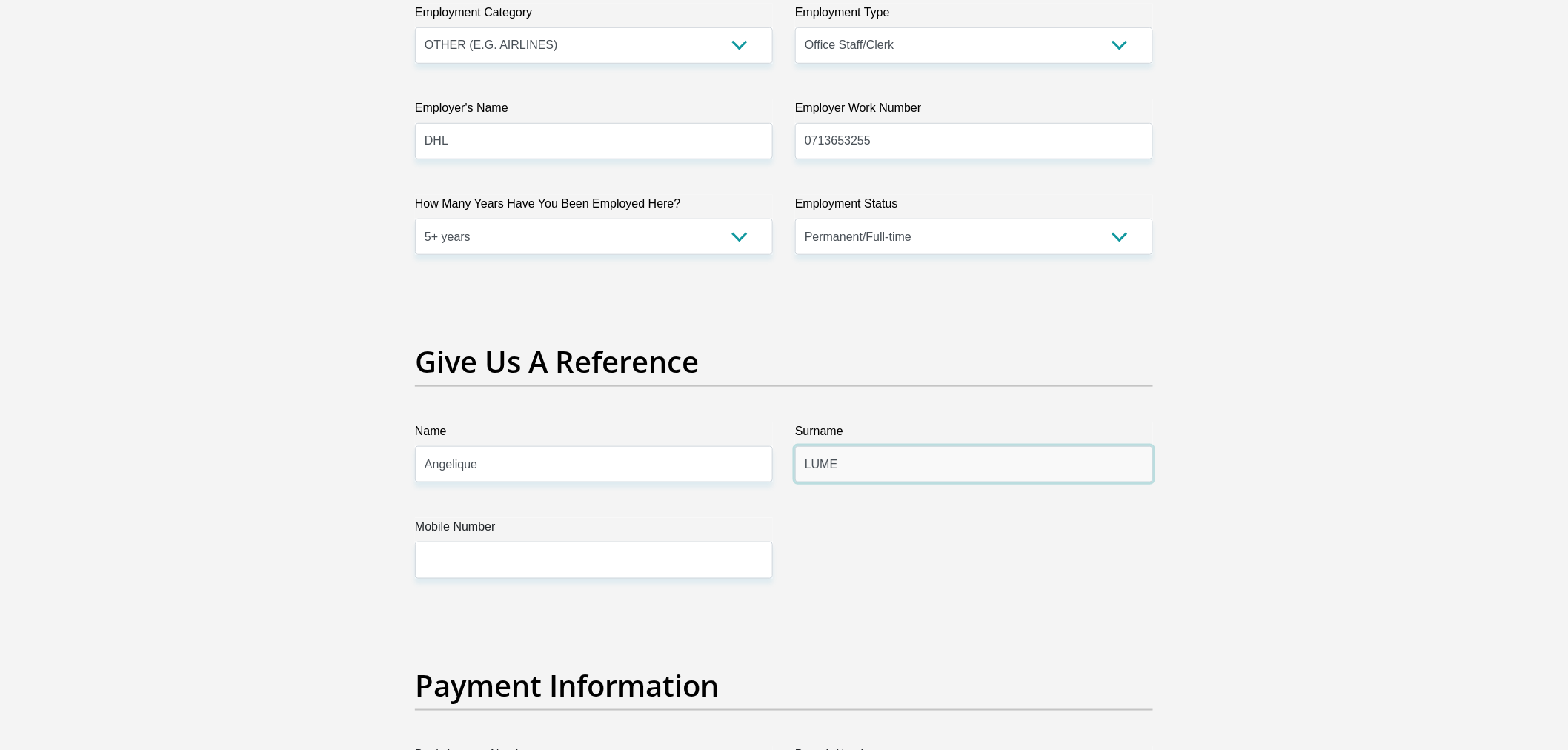
type input "LUME"
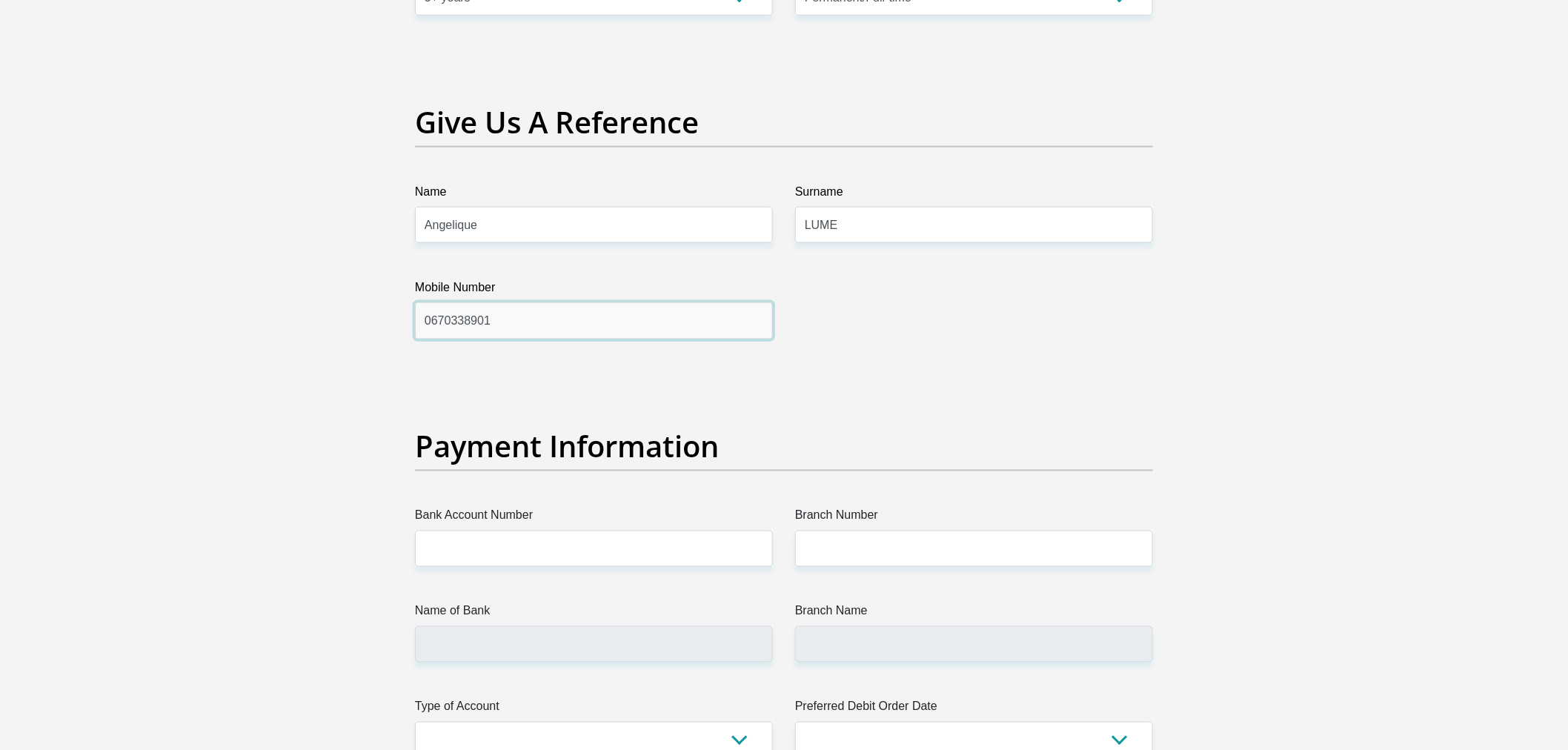
scroll to position [3025, 0]
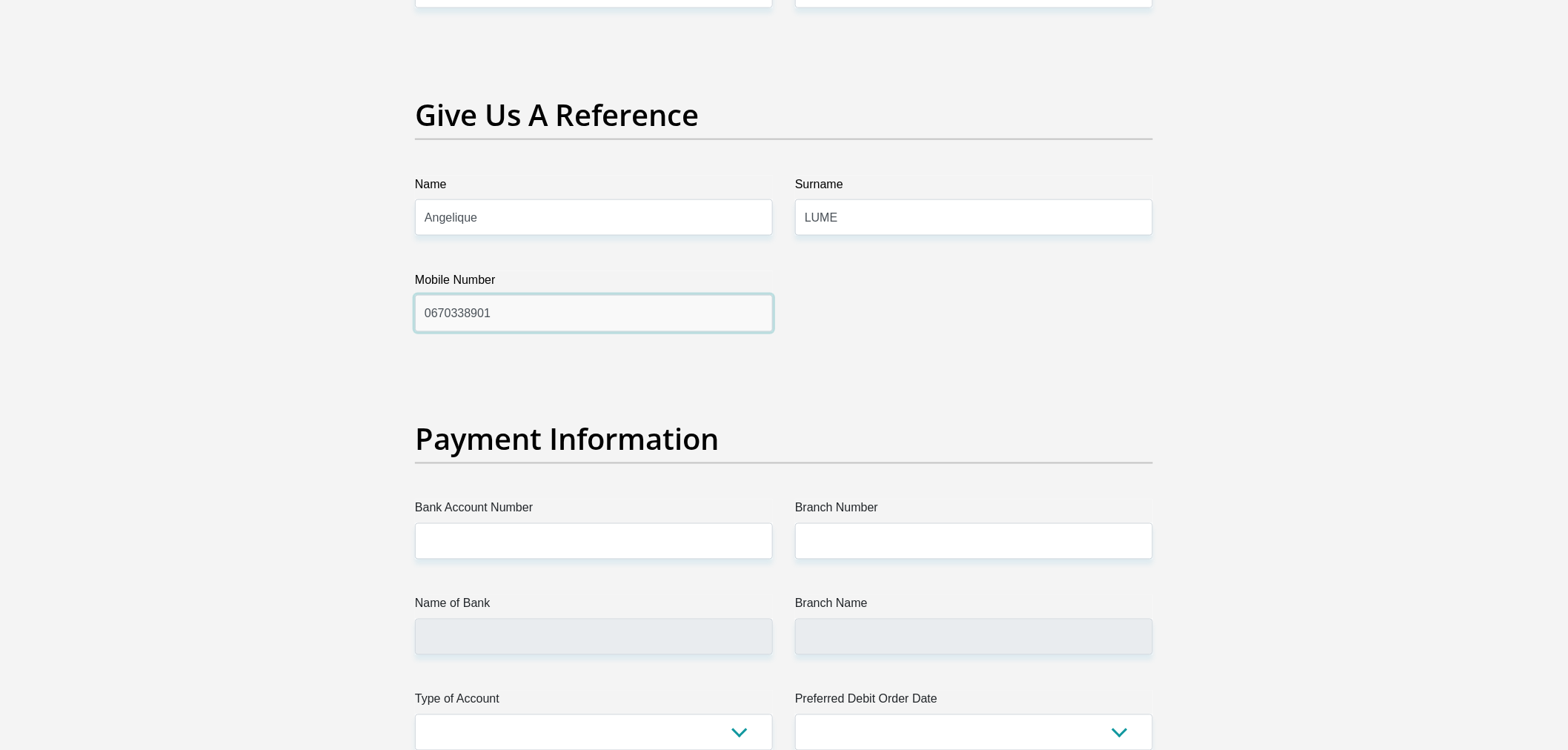
type input "0670338901"
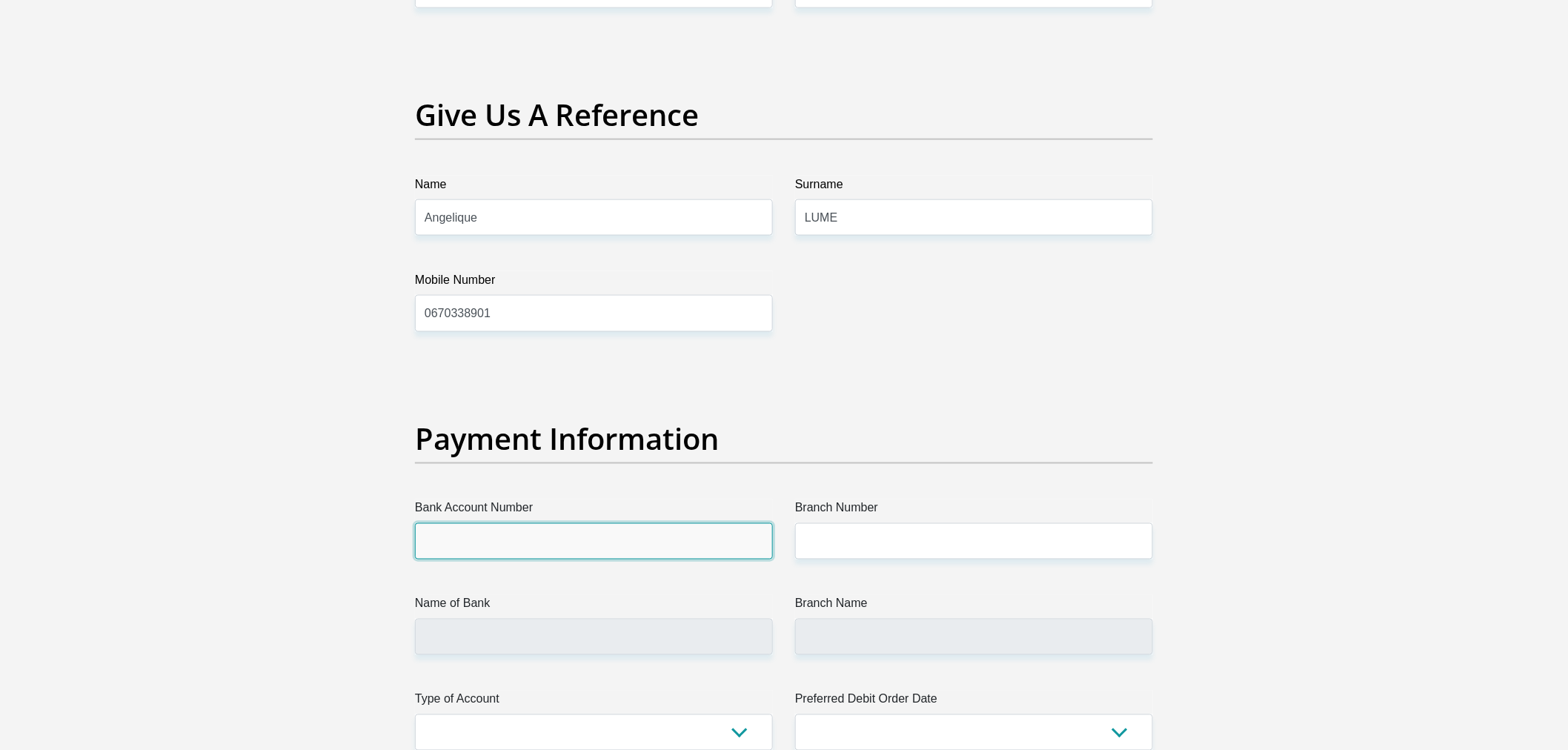
click at [586, 529] on input "Bank Account Number" at bounding box center [594, 540] width 358 height 36
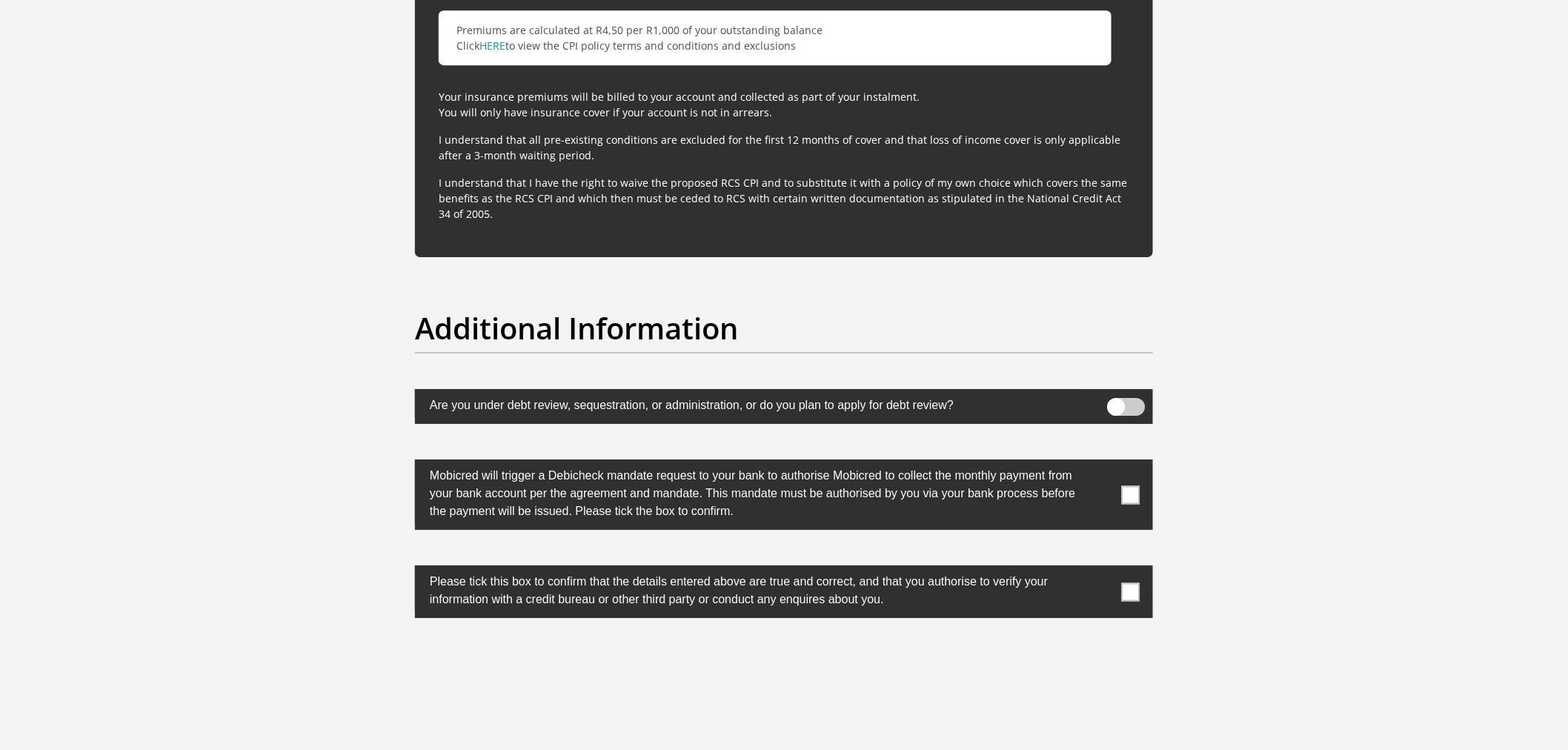
scroll to position [4564, 0]
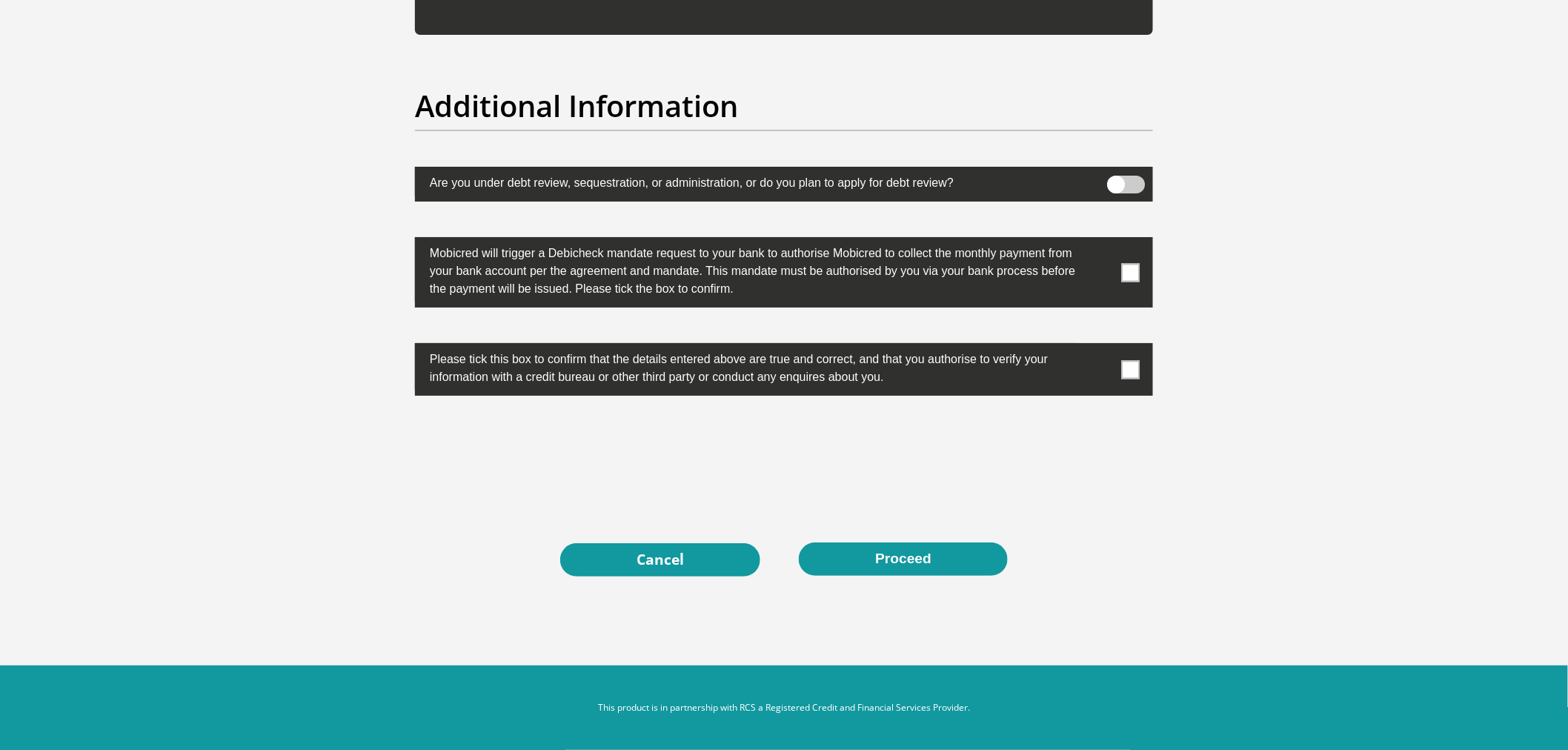
click at [1137, 267] on span at bounding box center [1131, 272] width 19 height 19
click at [1101, 241] on input "checkbox" at bounding box center [1101, 241] width 0 height 0
click at [1129, 366] on span at bounding box center [1131, 370] width 19 height 19
click at [1101, 347] on input "checkbox" at bounding box center [1101, 347] width 0 height 0
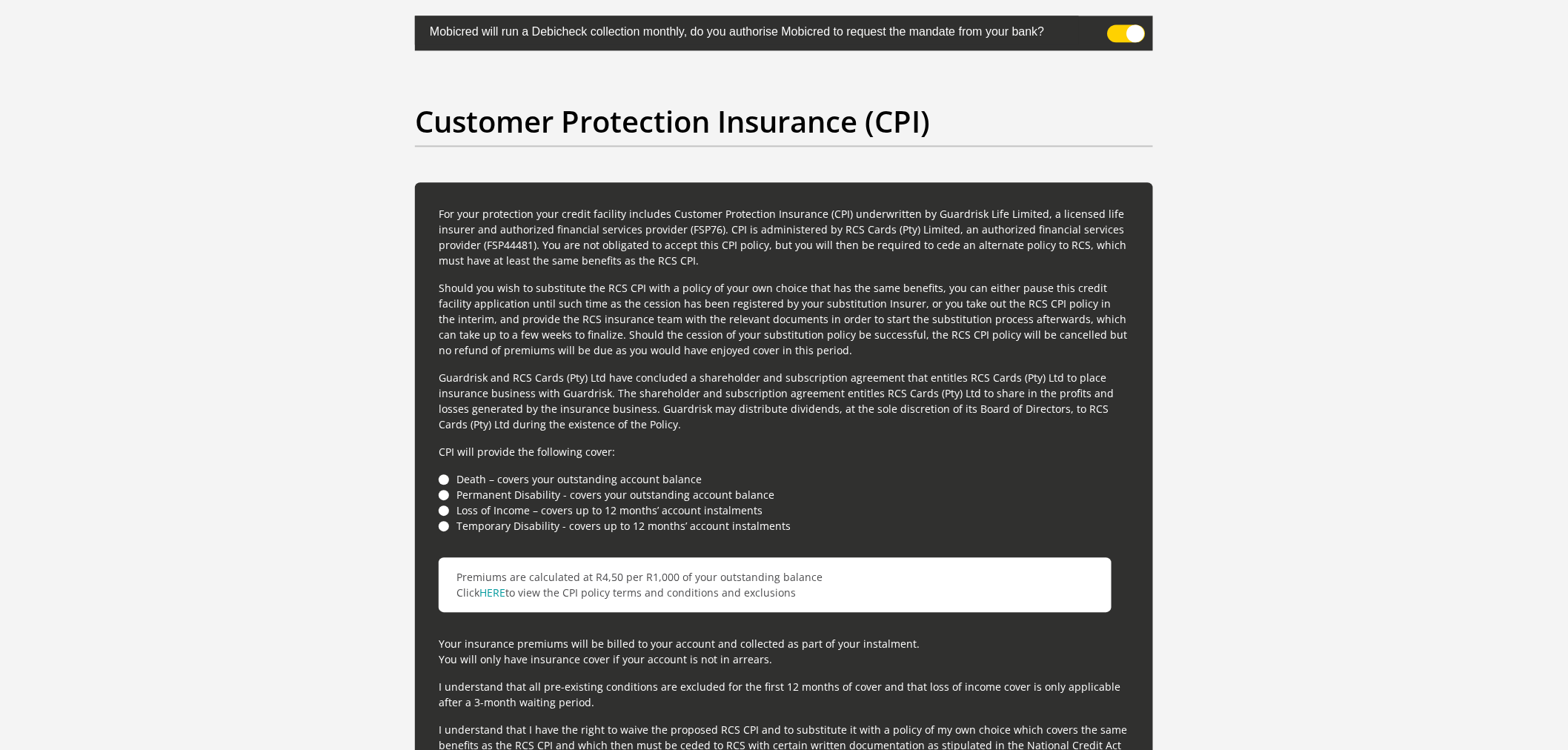
scroll to position [3494, 0]
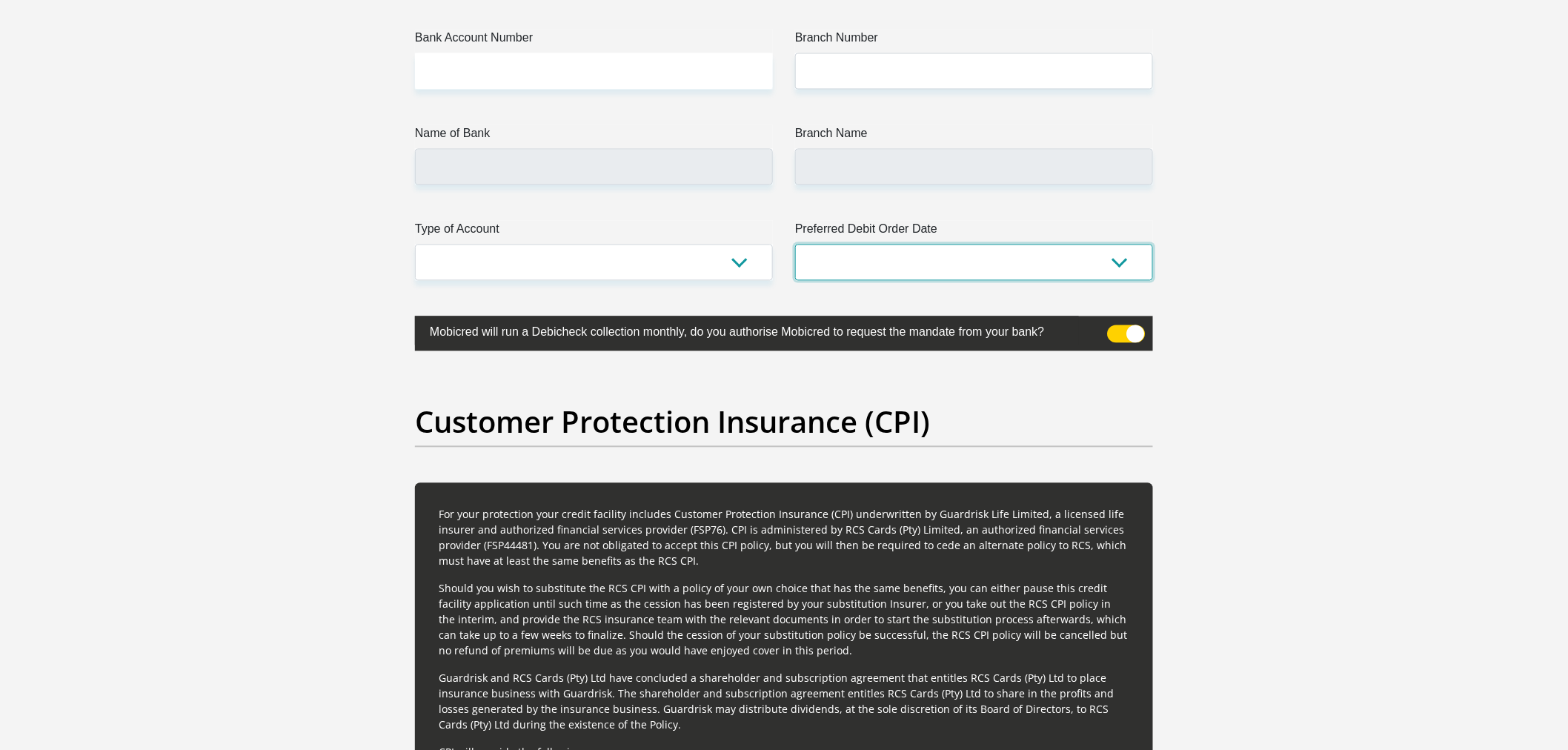
click at [877, 260] on select "1st 2nd 3rd 4th 5th 7th 18th 19th 20th 21st 22nd 23rd 24th 25th 26th 27th 28th …" at bounding box center [973, 262] width 358 height 36
select select "26"
click at [795, 244] on select "1st 2nd 3rd 4th 5th 7th 18th 19th 20th 21st 22nd 23rd 24th 25th 26th 27th 28th …" at bounding box center [973, 262] width 358 height 36
click at [715, 260] on select "Cheque Savings" at bounding box center [594, 262] width 358 height 36
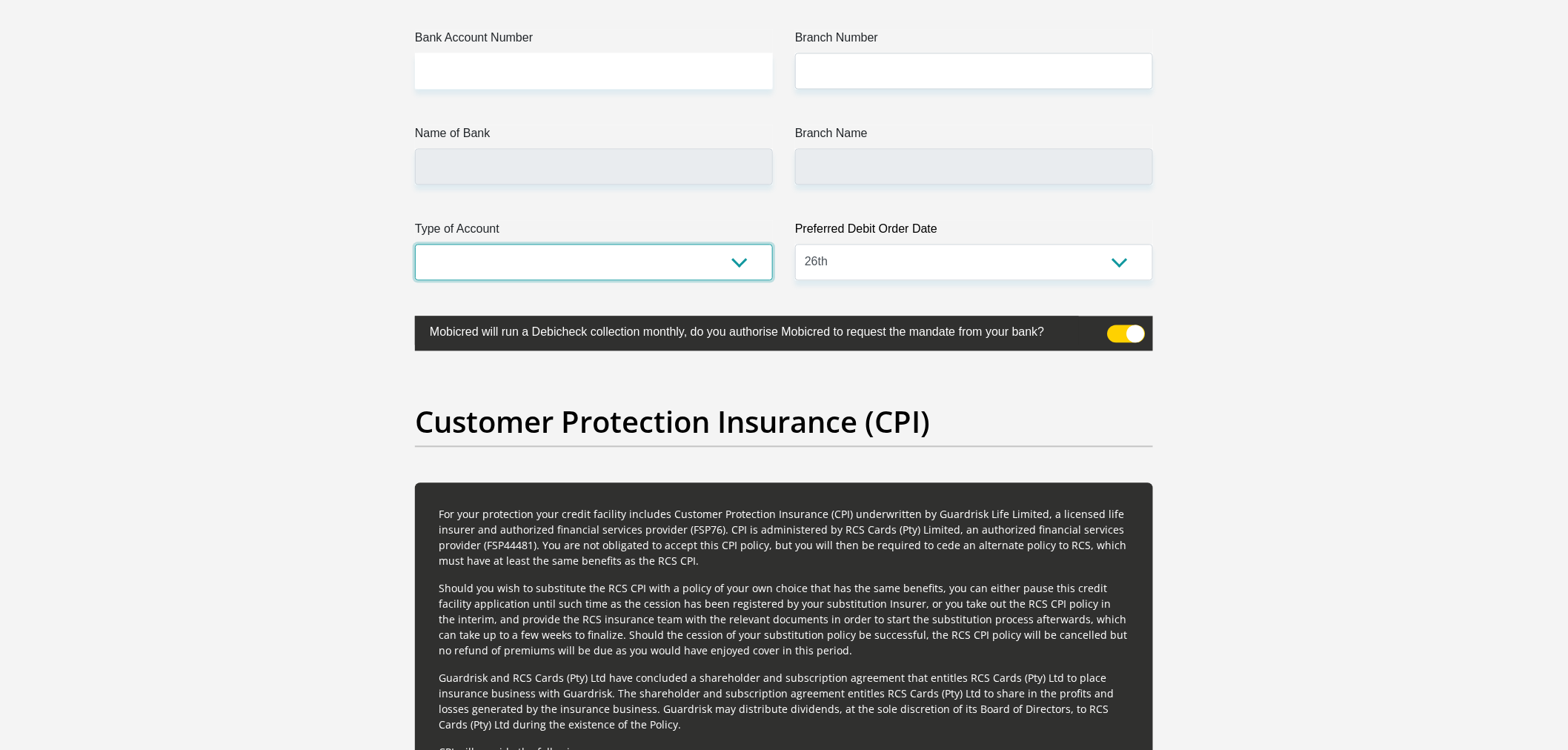
select select "CUR"
click at [415, 244] on select "Cheque Savings" at bounding box center [594, 262] width 358 height 36
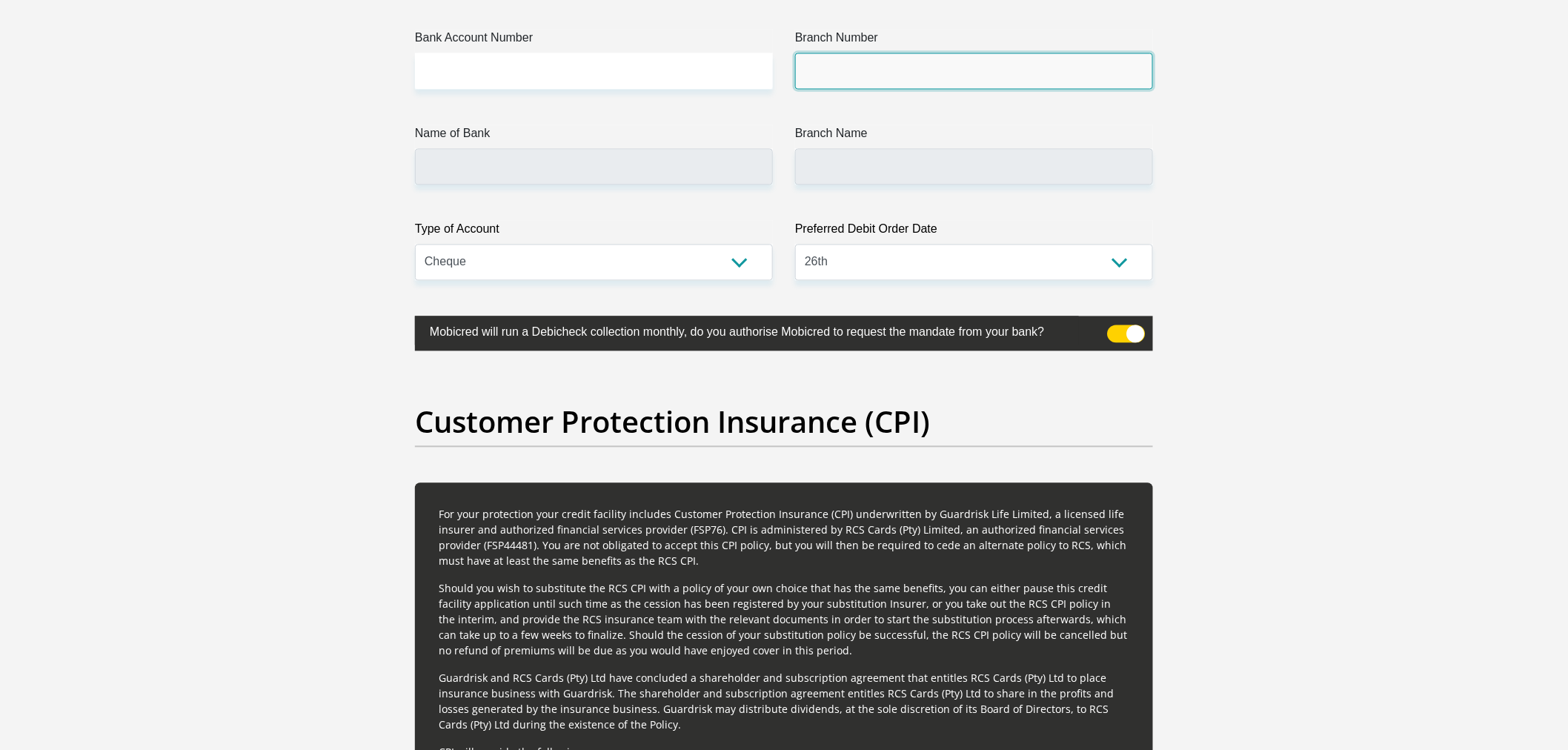
click at [913, 64] on input "Branch Number" at bounding box center [973, 71] width 358 height 36
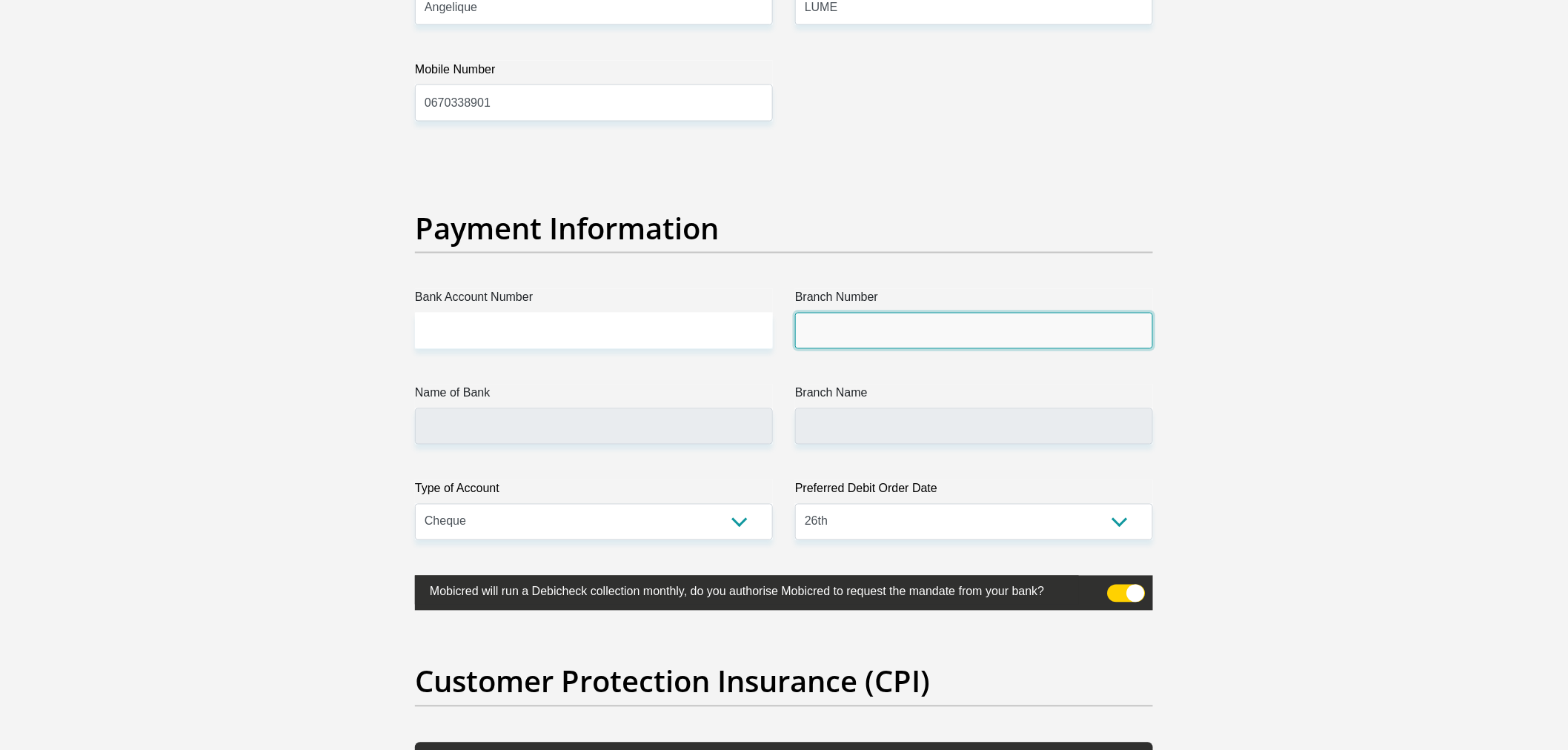
scroll to position [3165, 0]
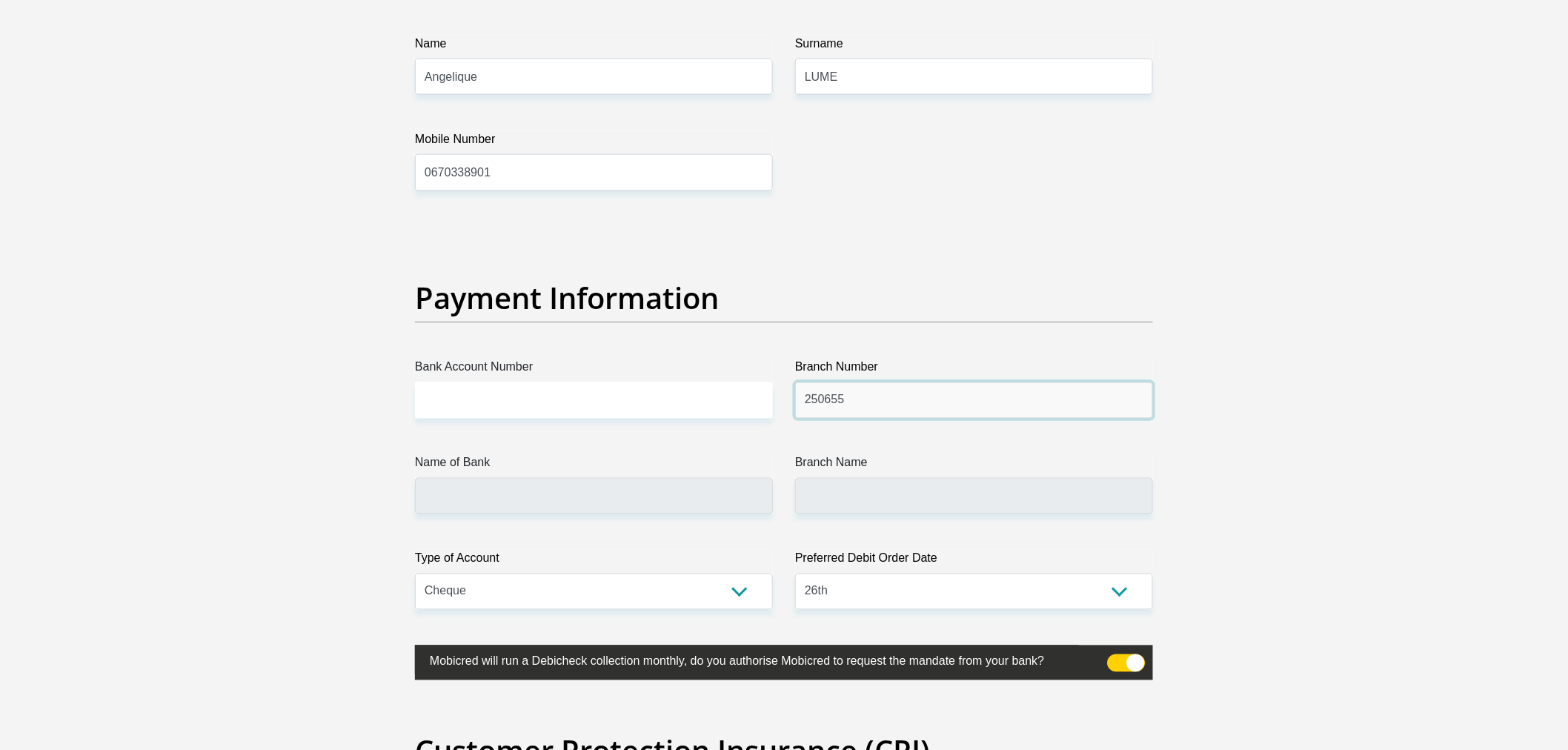
type input "250655"
click at [682, 402] on input "Bank Account Number" at bounding box center [594, 400] width 358 height 36
type input "FIRSTRAND BANK"
type input "BRANCH 560"
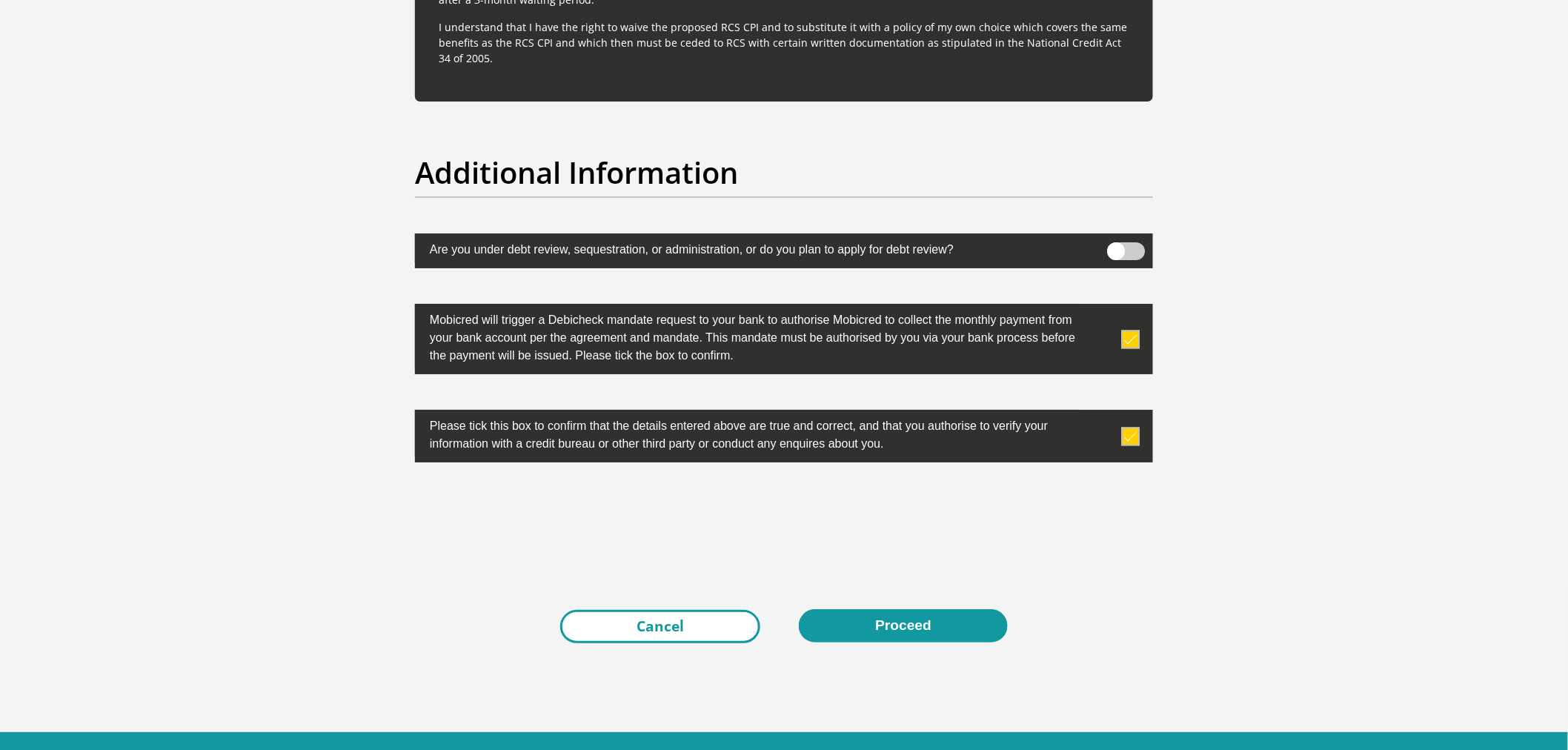
scroll to position [4564, 0]
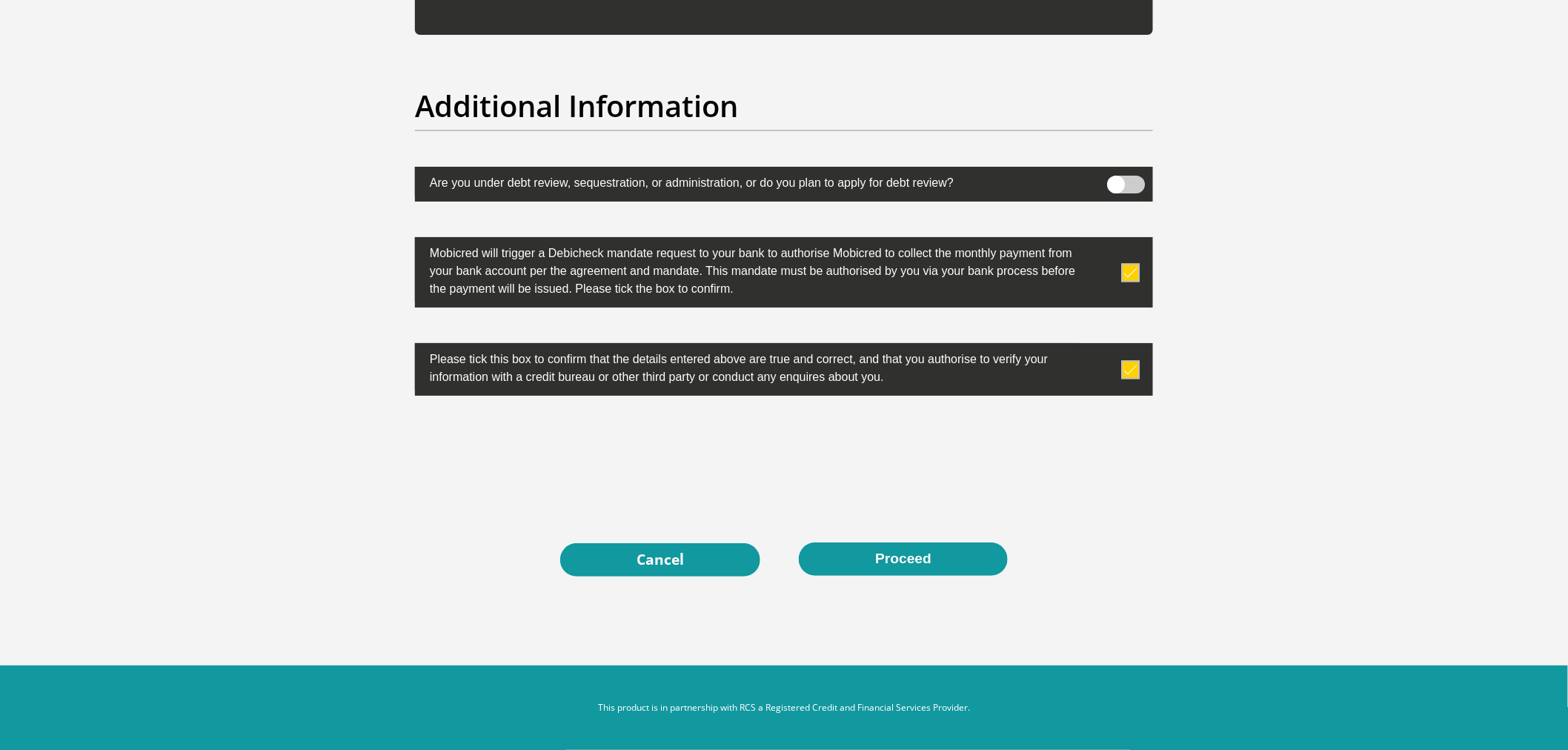
type input "62424663997"
click at [938, 567] on button "Proceed" at bounding box center [902, 558] width 209 height 33
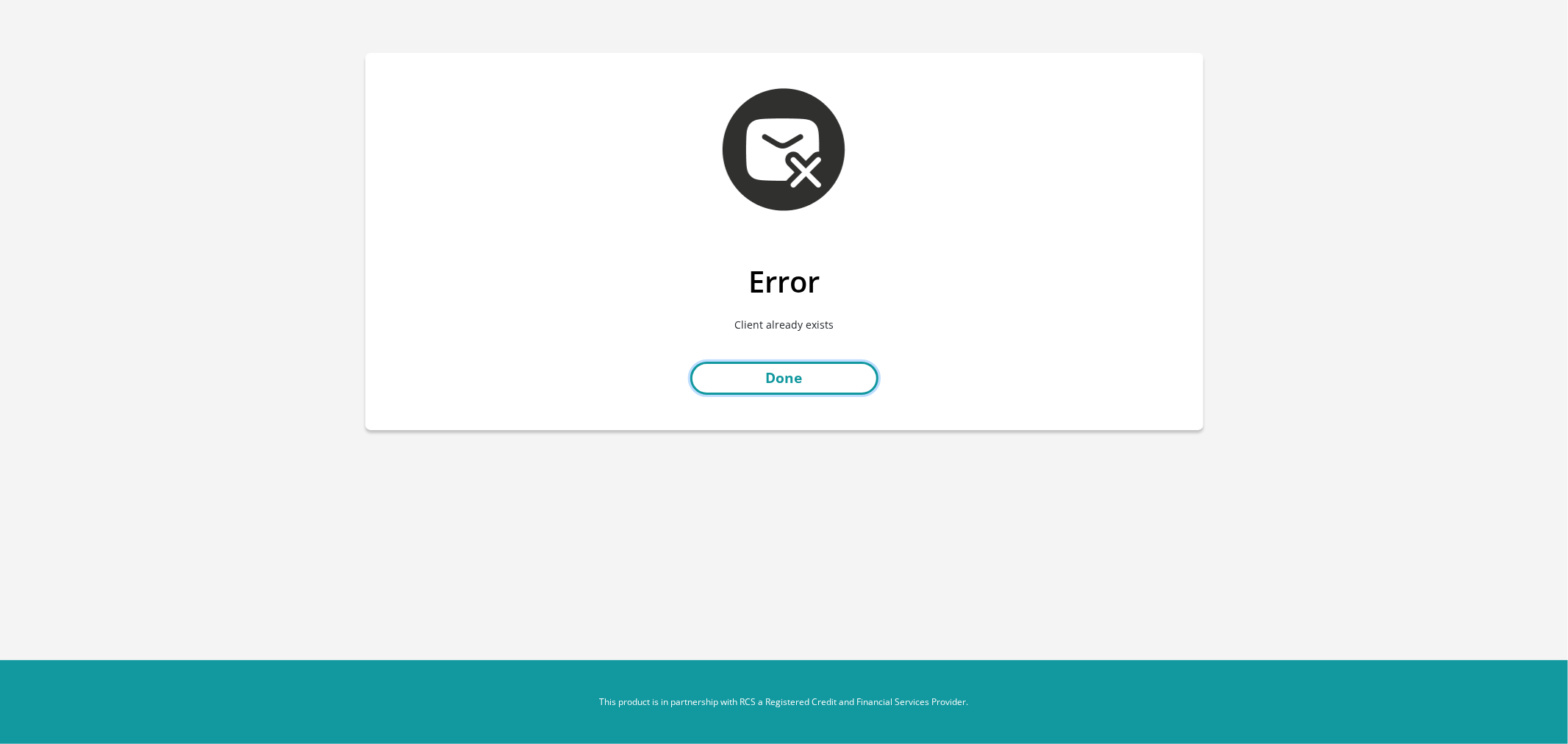
click at [761, 367] on link "Done" at bounding box center [784, 377] width 188 height 33
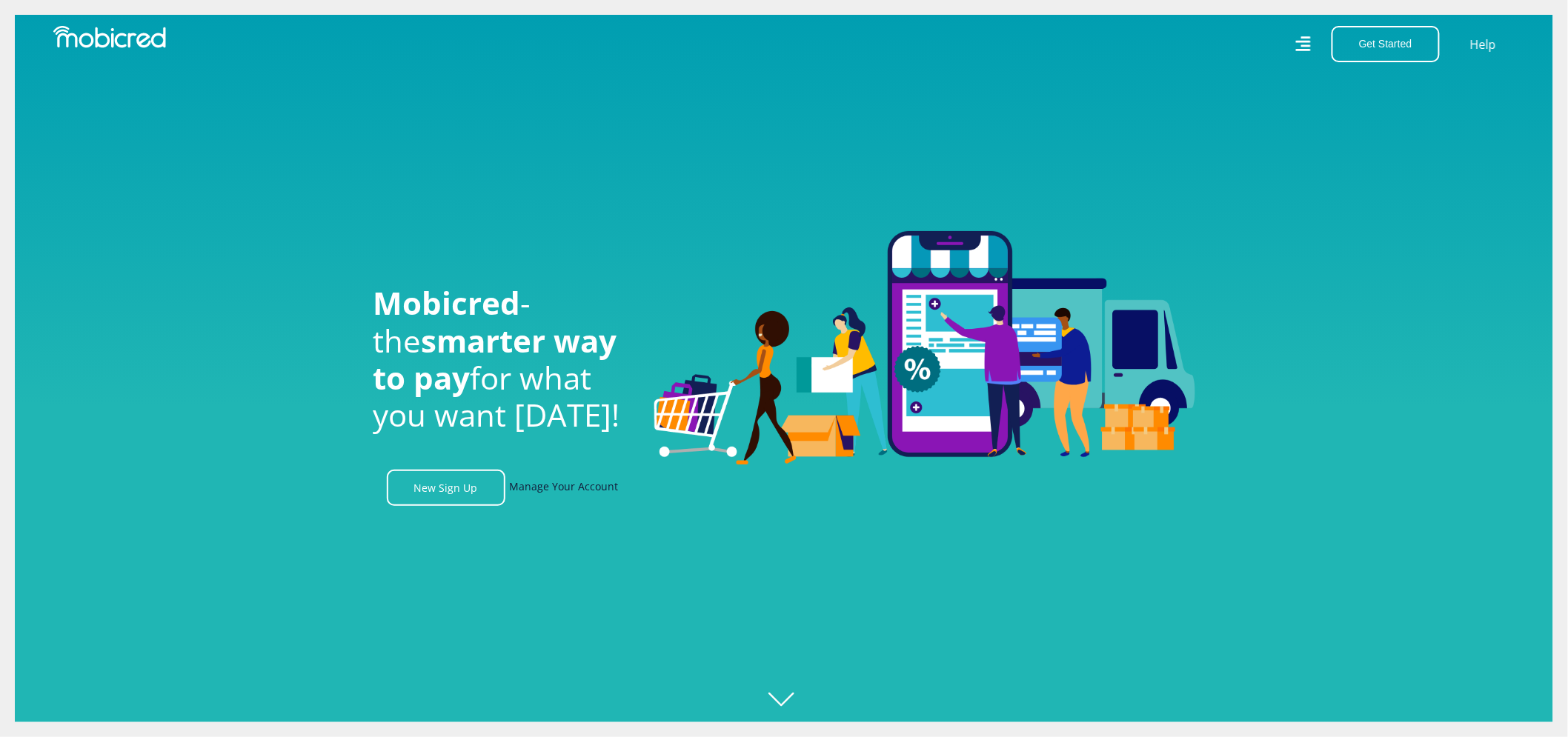
click at [535, 490] on link "Manage Your Account" at bounding box center [564, 487] width 109 height 36
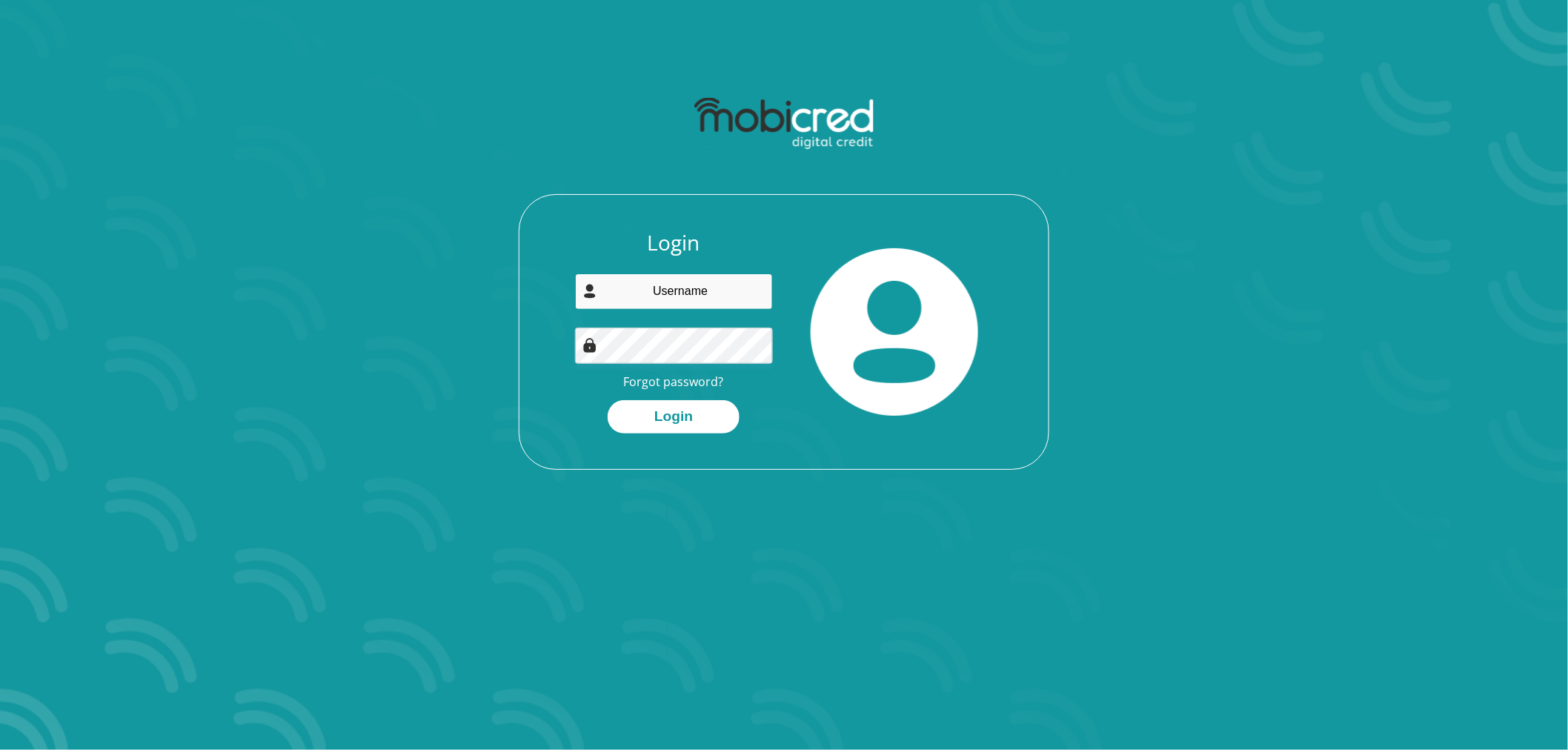
click at [698, 285] on input "email" at bounding box center [674, 291] width 199 height 36
type input "[EMAIL_ADDRESS][DOMAIN_NAME]"
click at [680, 380] on link "Forgot password?" at bounding box center [674, 381] width 100 height 16
click at [698, 418] on button "Login" at bounding box center [673, 416] width 132 height 33
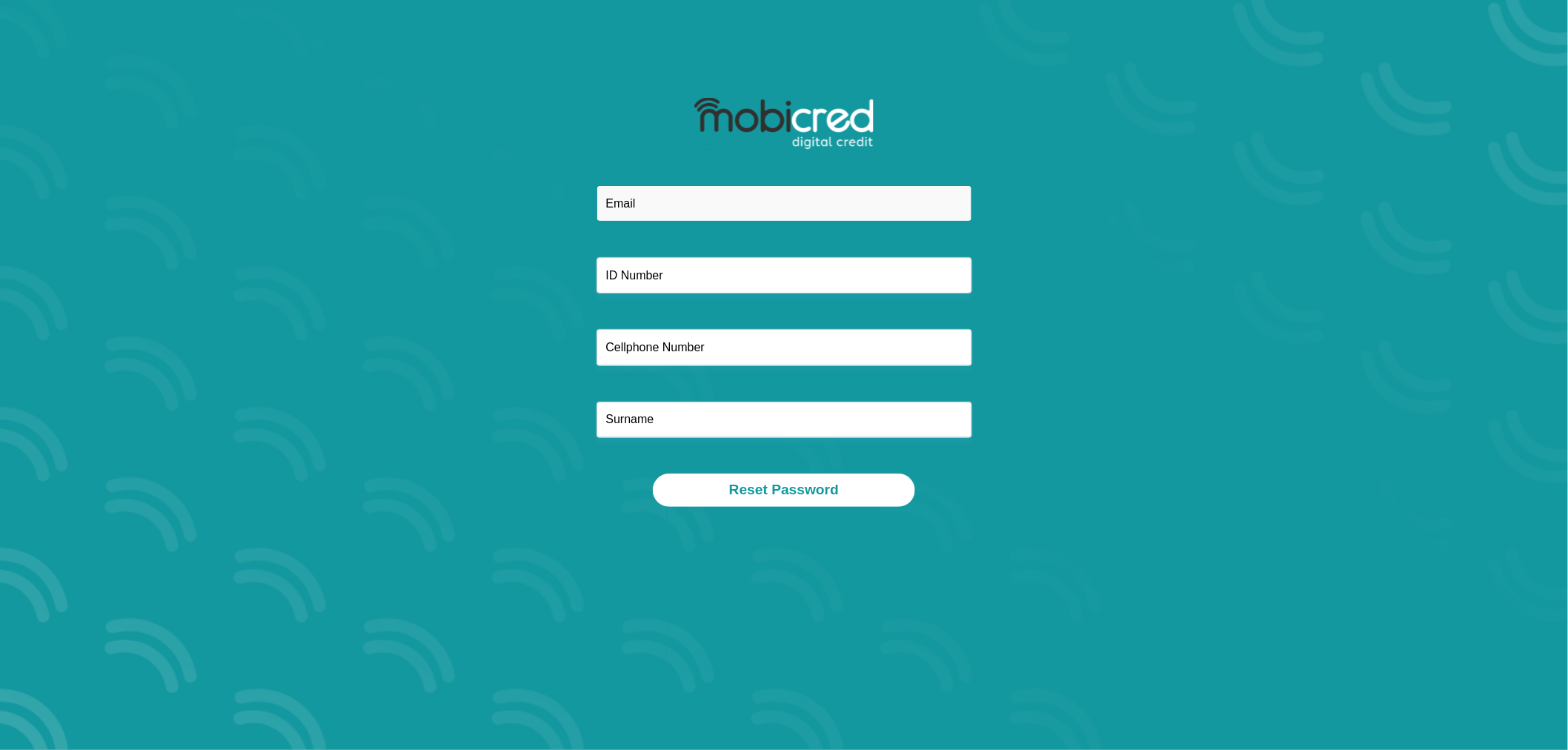
click at [637, 203] on input "email" at bounding box center [784, 203] width 376 height 36
type input "[EMAIL_ADDRESS][DOMAIN_NAME]"
click at [700, 287] on input "text" at bounding box center [784, 275] width 376 height 36
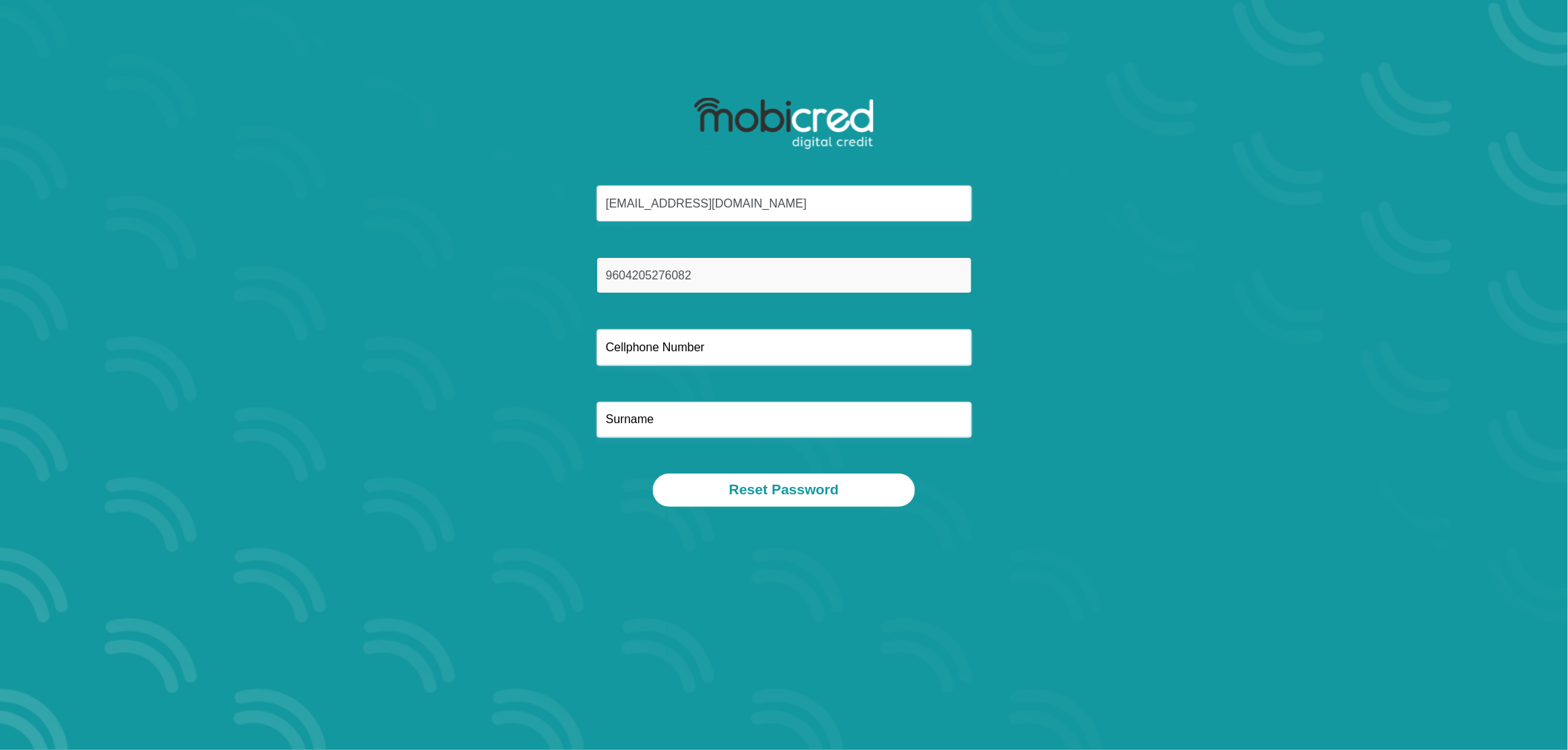
type input "9604205276082"
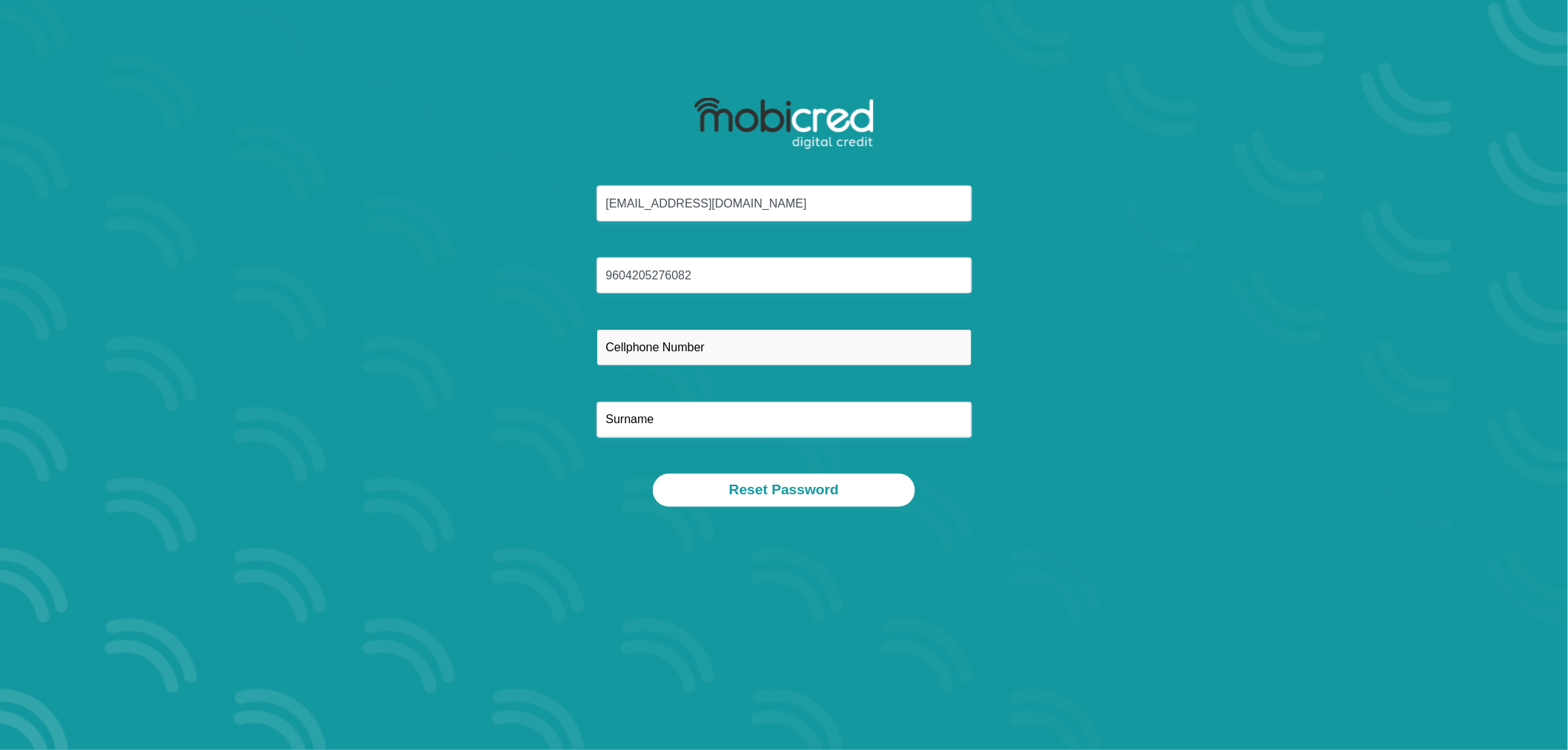
click at [672, 348] on input "text" at bounding box center [784, 347] width 376 height 36
type input "0659104667"
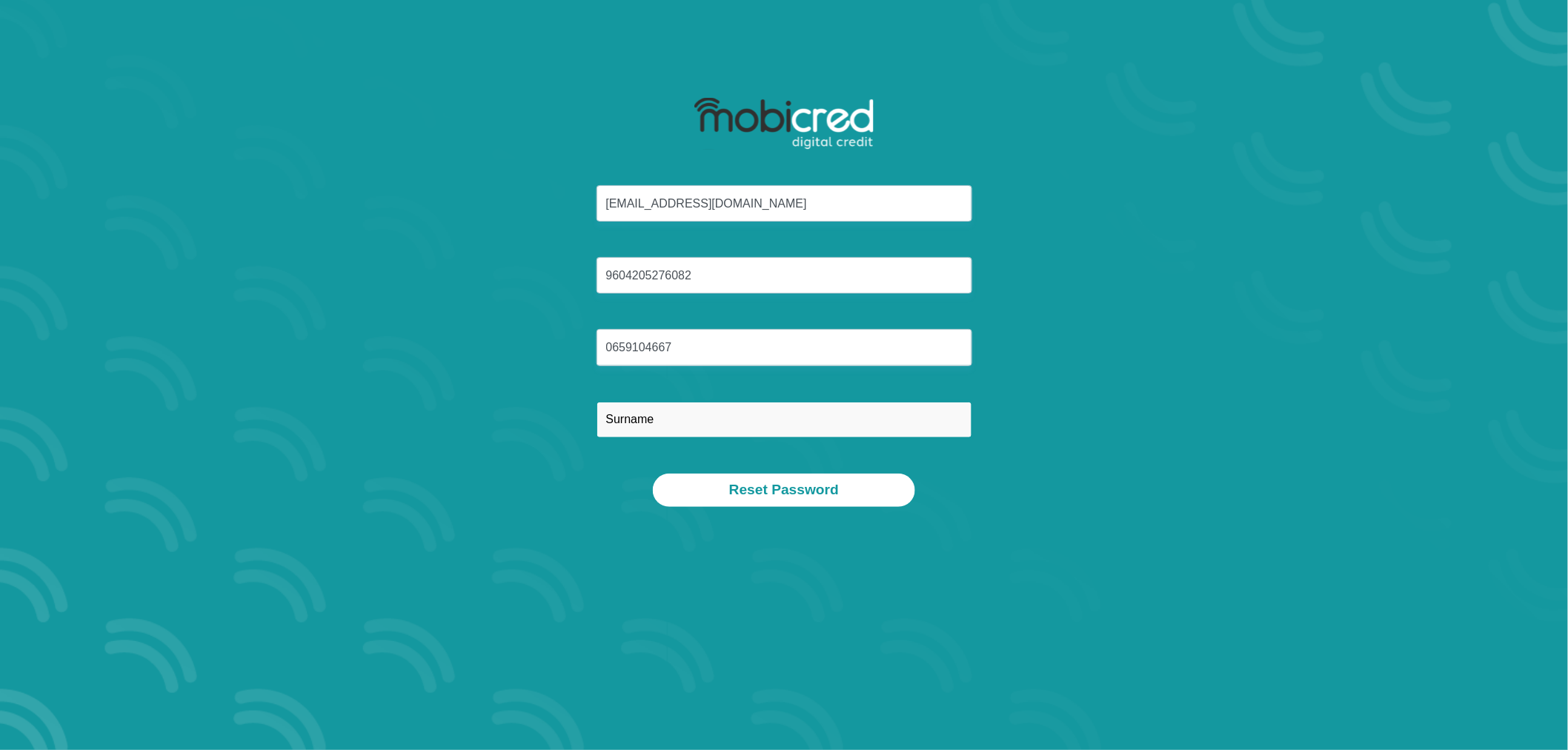
click at [697, 435] on input "text" at bounding box center [784, 419] width 376 height 36
type input "[PERSON_NAME]"
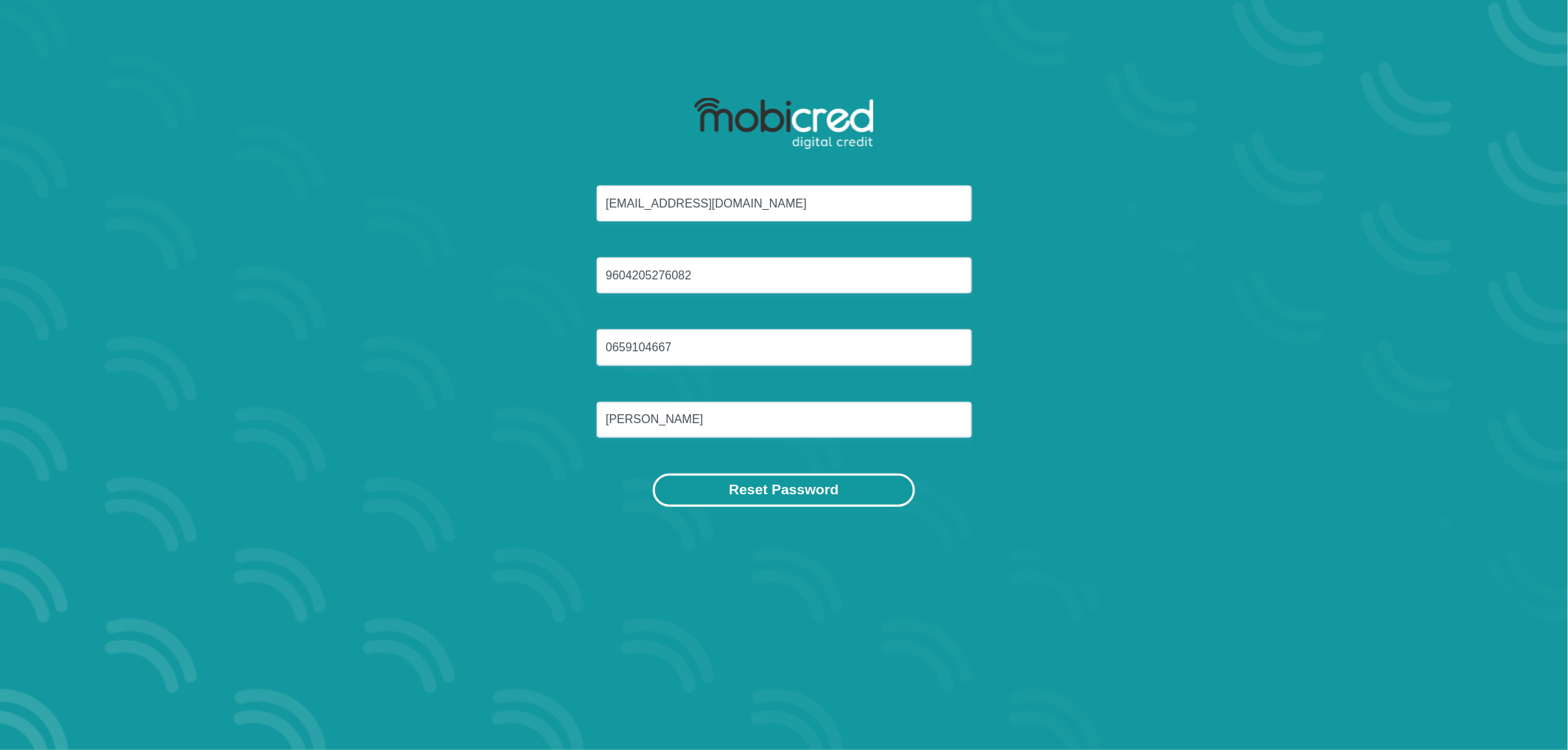
click at [744, 495] on button "Reset Password" at bounding box center [784, 490] width 262 height 33
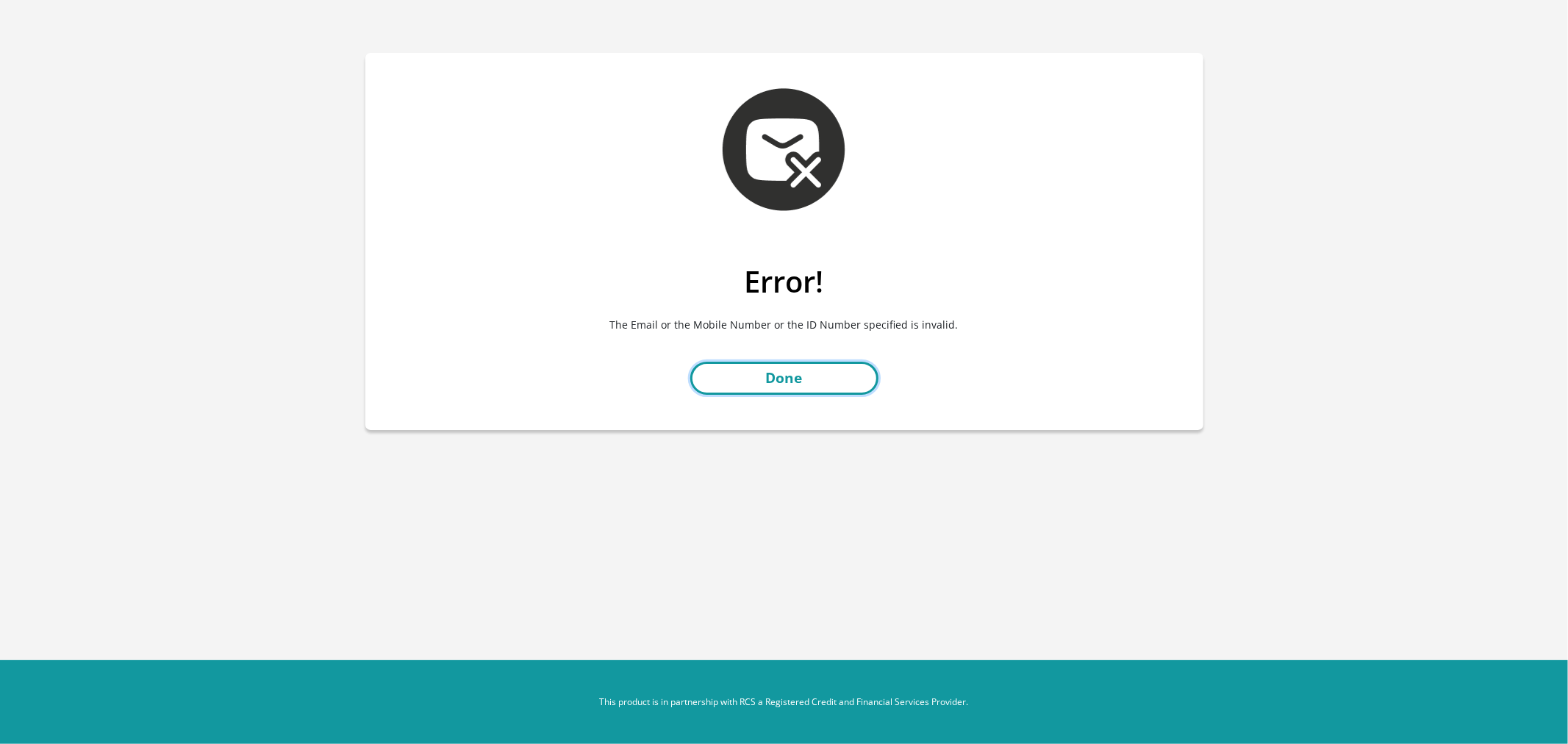
click at [782, 377] on link "Done" at bounding box center [784, 377] width 188 height 33
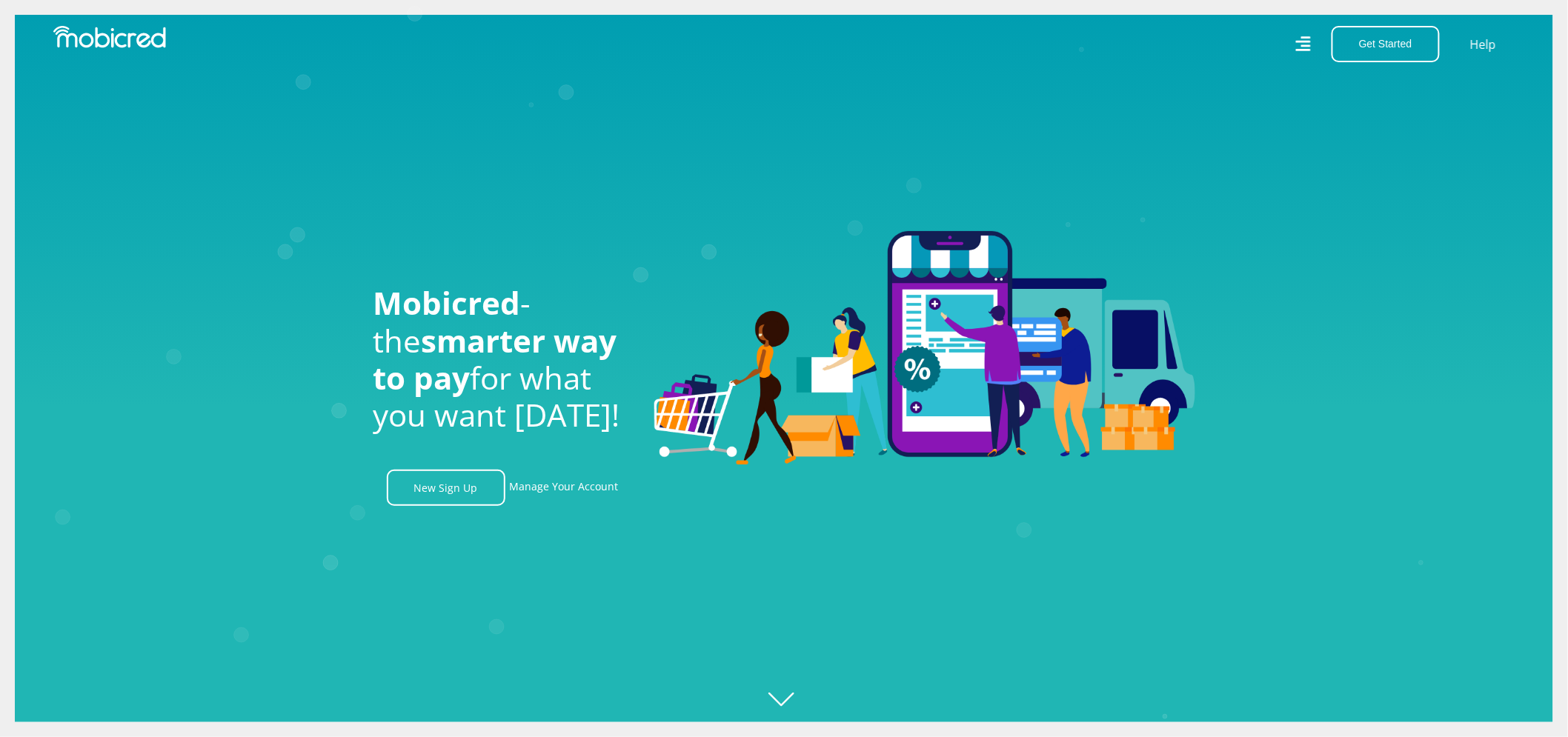
scroll to position [0, 3379]
click at [1486, 43] on link "Help" at bounding box center [1483, 43] width 30 height 21
click at [572, 505] on link "Manage Your Account" at bounding box center [564, 487] width 109 height 36
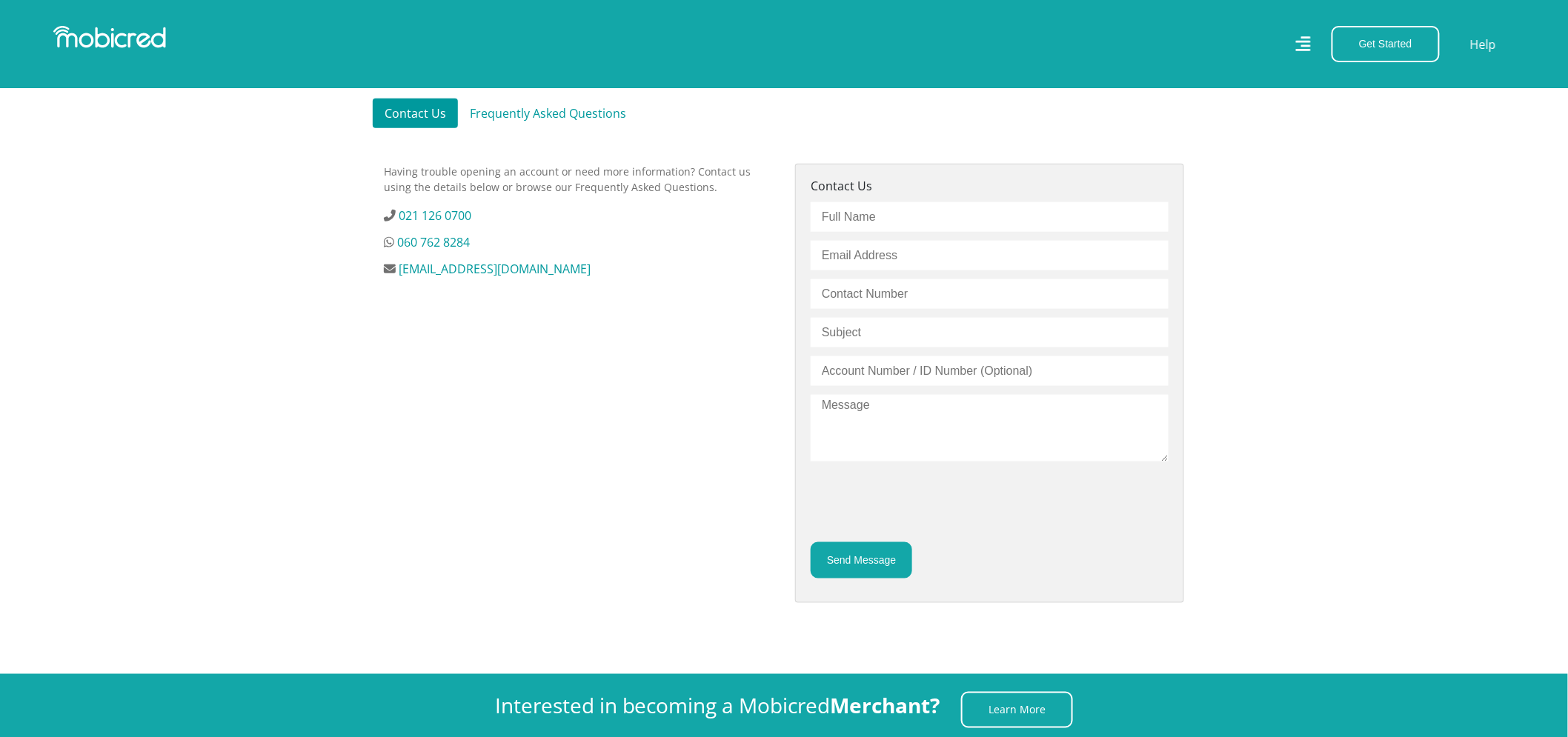
scroll to position [411, 0]
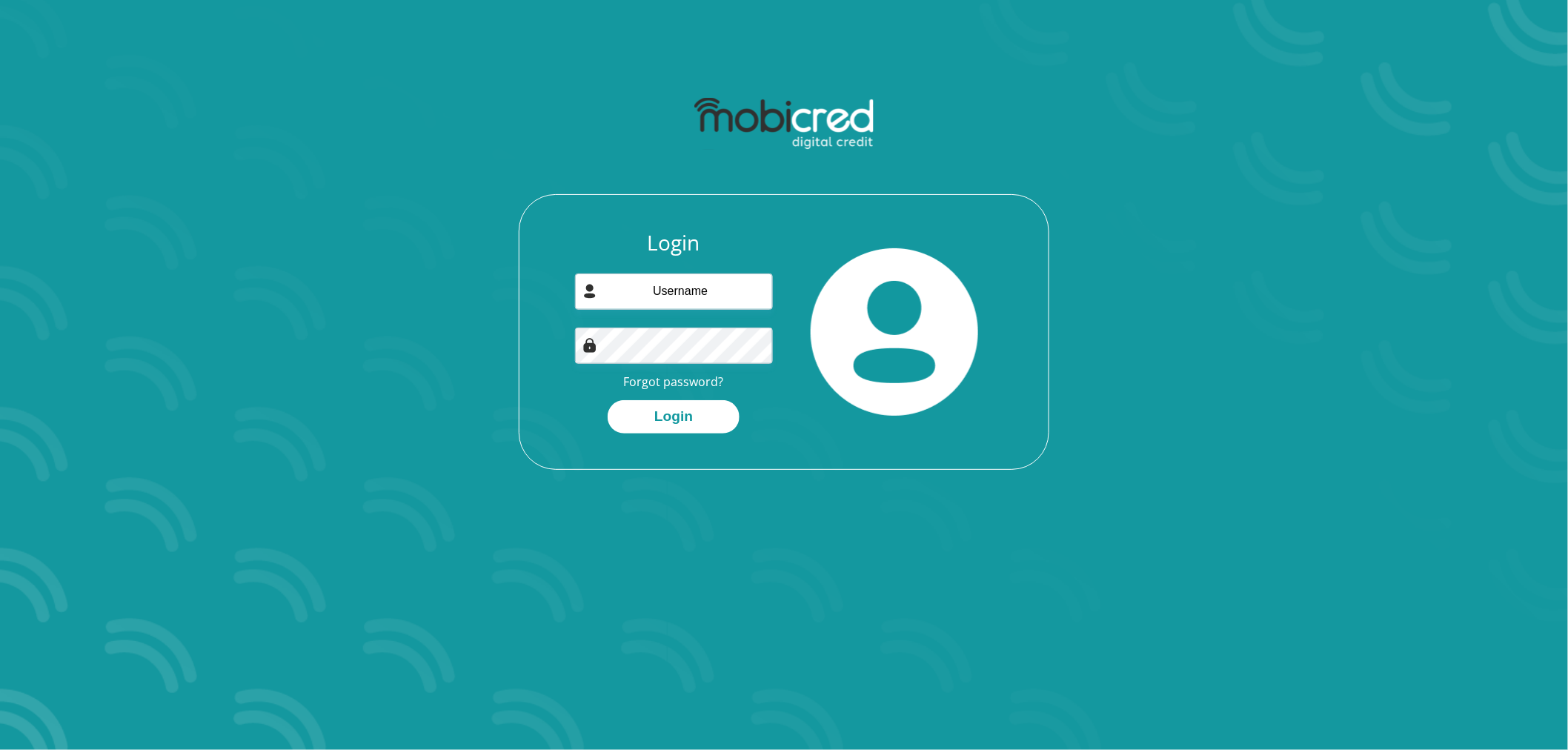
click at [661, 391] on div "Login Forgot password? Login" at bounding box center [674, 331] width 221 height 203
click at [661, 384] on link "Forgot password?" at bounding box center [674, 381] width 100 height 16
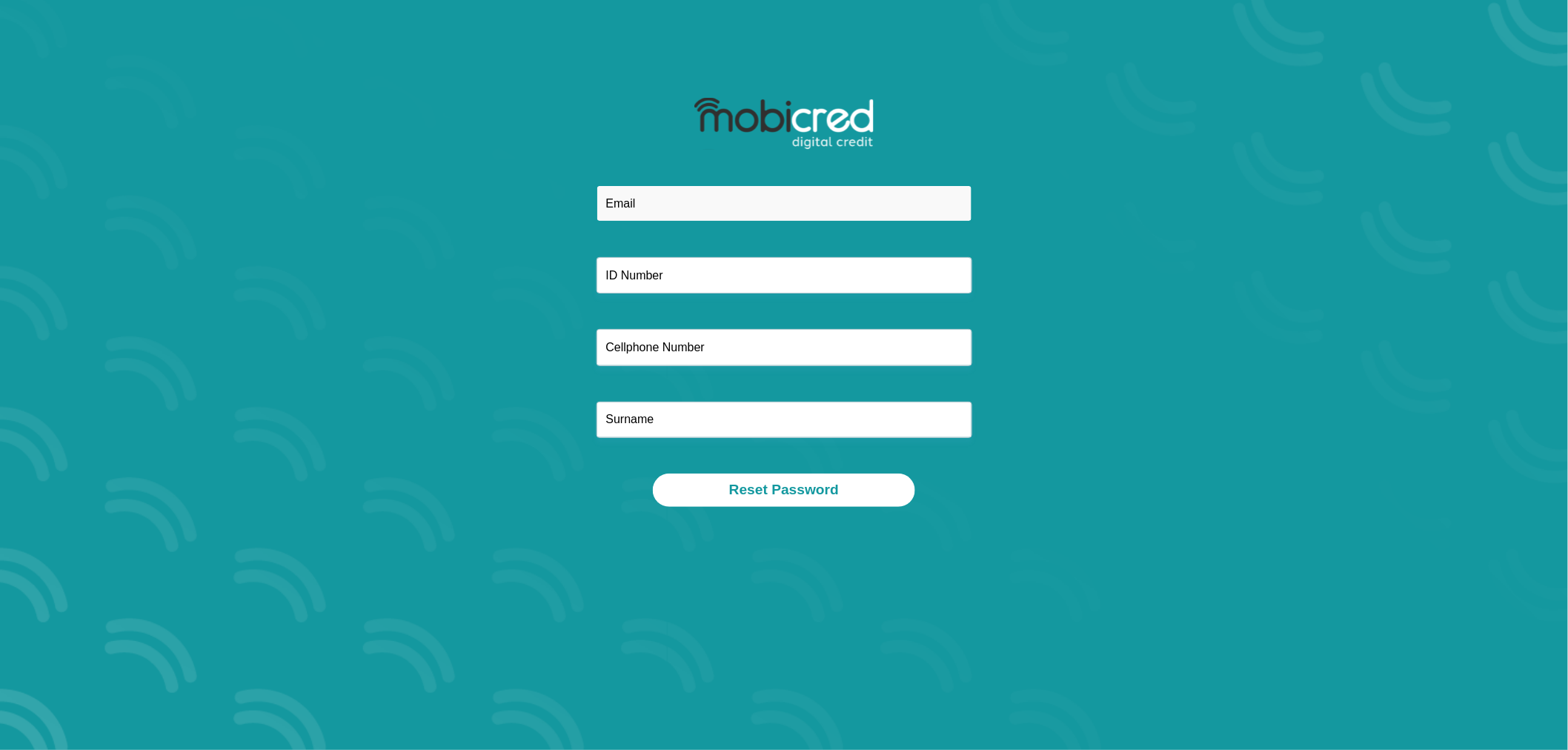
click at [677, 236] on div at bounding box center [783, 329] width 796 height 288
type input "[EMAIL_ADDRESS][DOMAIN_NAME]"
click at [717, 271] on input "text" at bounding box center [784, 275] width 376 height 36
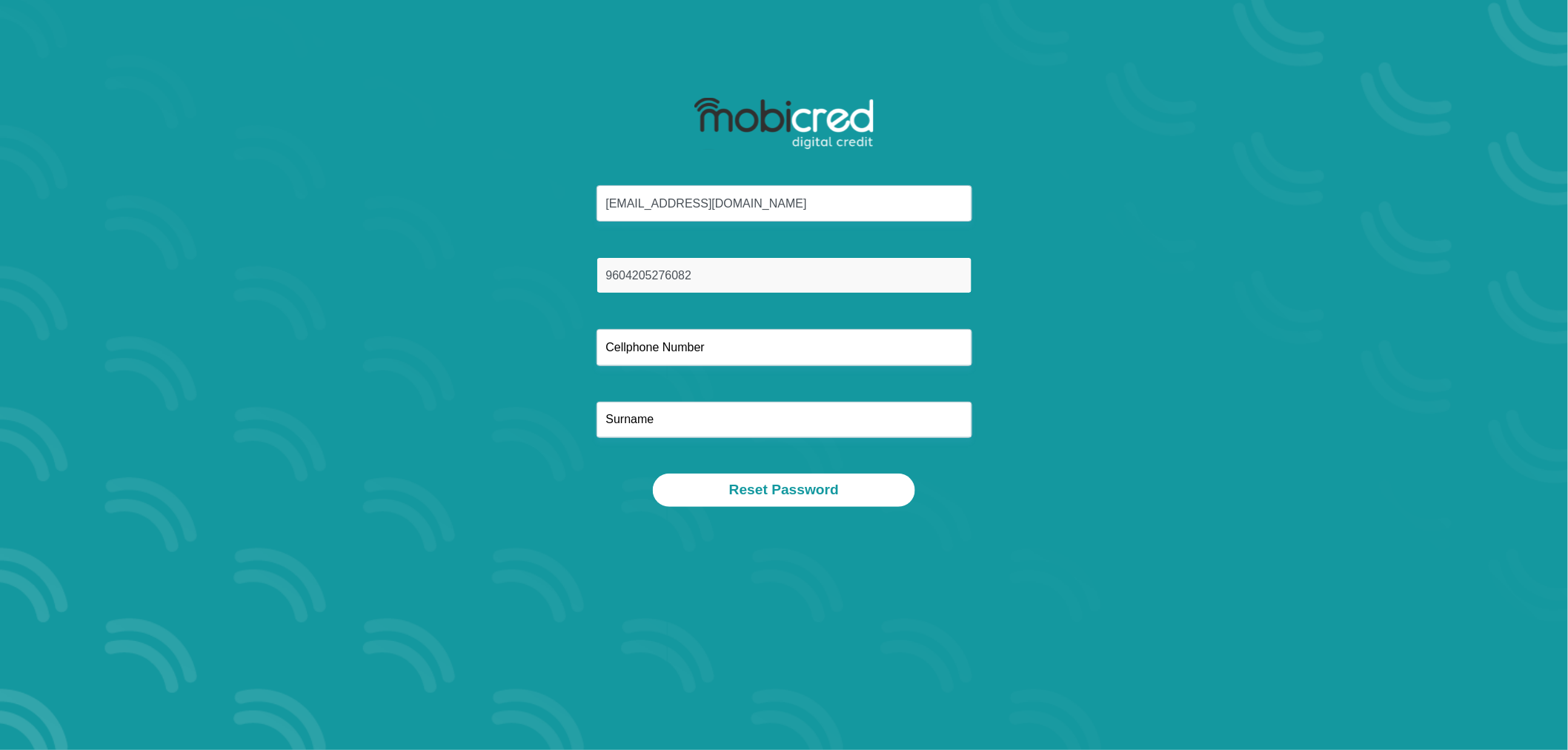
type input "9604205276082"
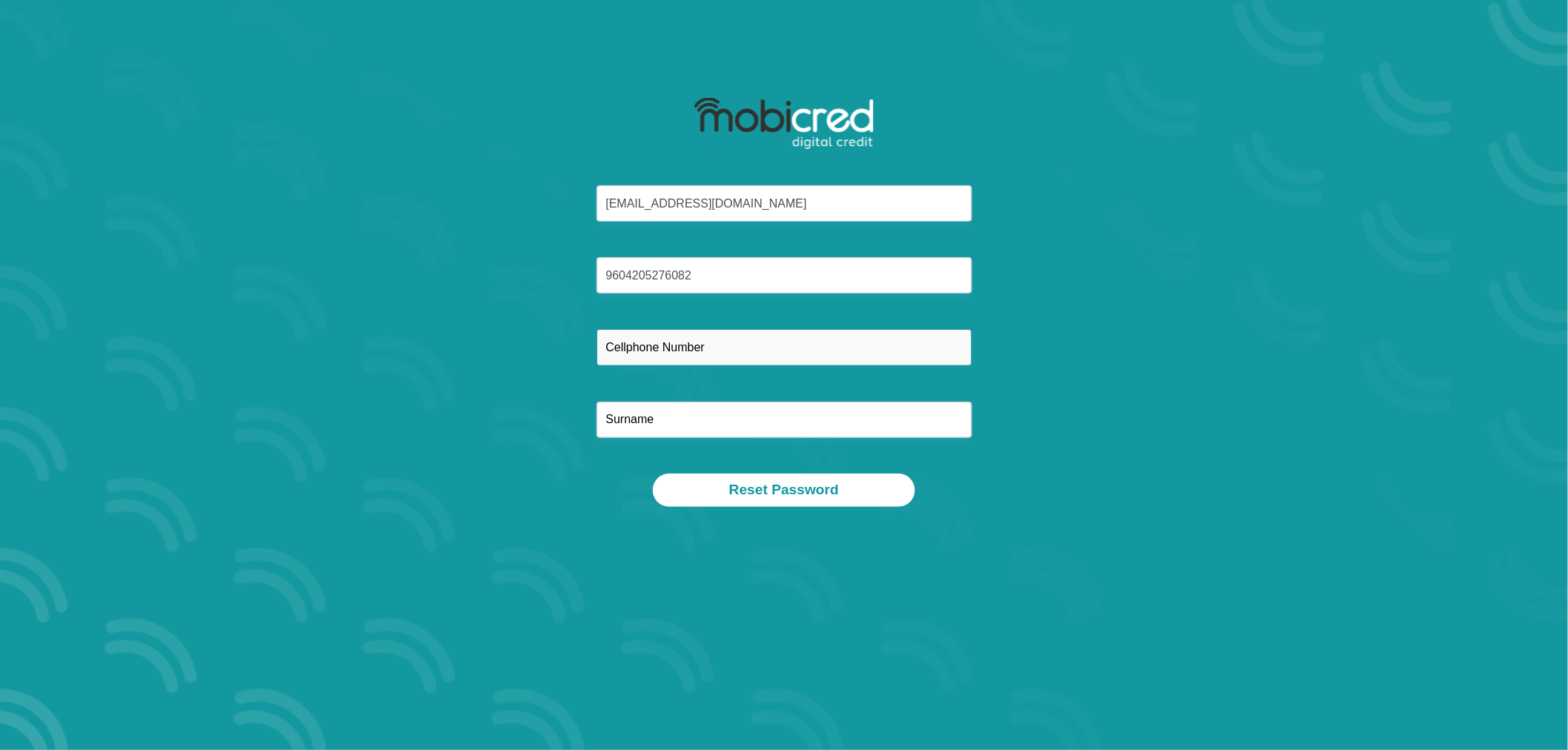
click at [691, 352] on input "text" at bounding box center [784, 347] width 376 height 36
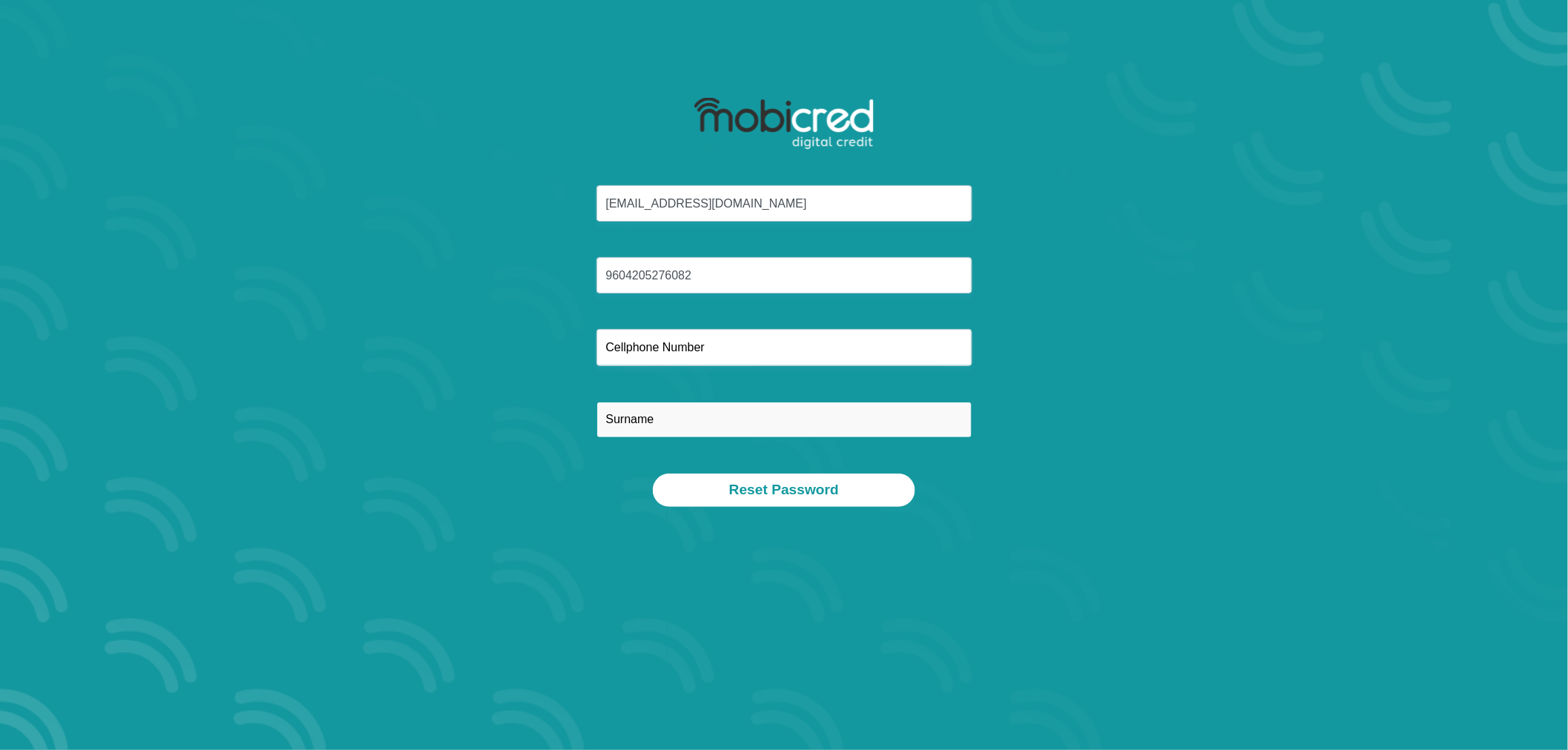
click at [656, 437] on input "text" at bounding box center [784, 419] width 376 height 36
type input "Wilson"
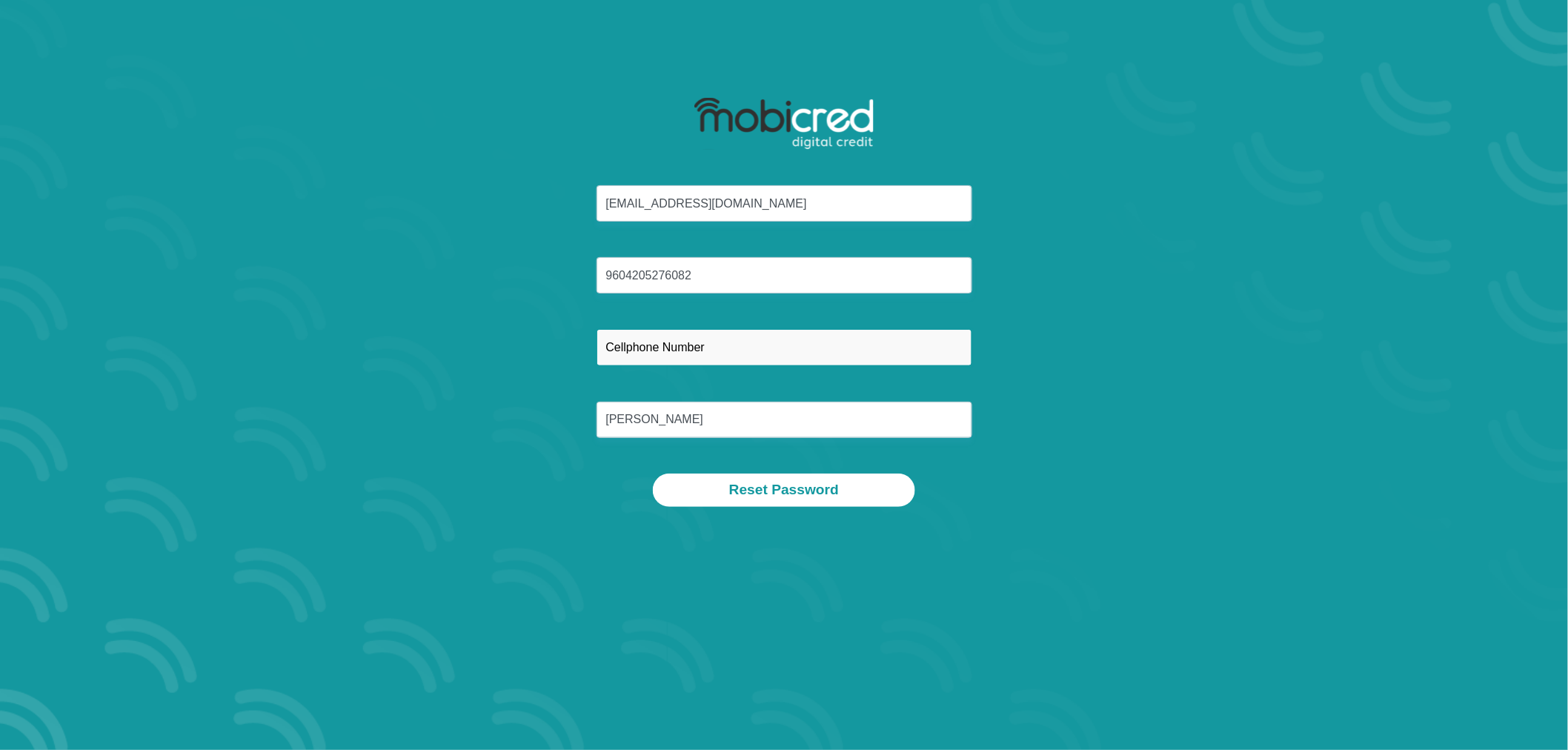
click at [704, 350] on input "text" at bounding box center [784, 347] width 376 height 36
click at [711, 344] on input "text" at bounding box center [784, 347] width 376 height 36
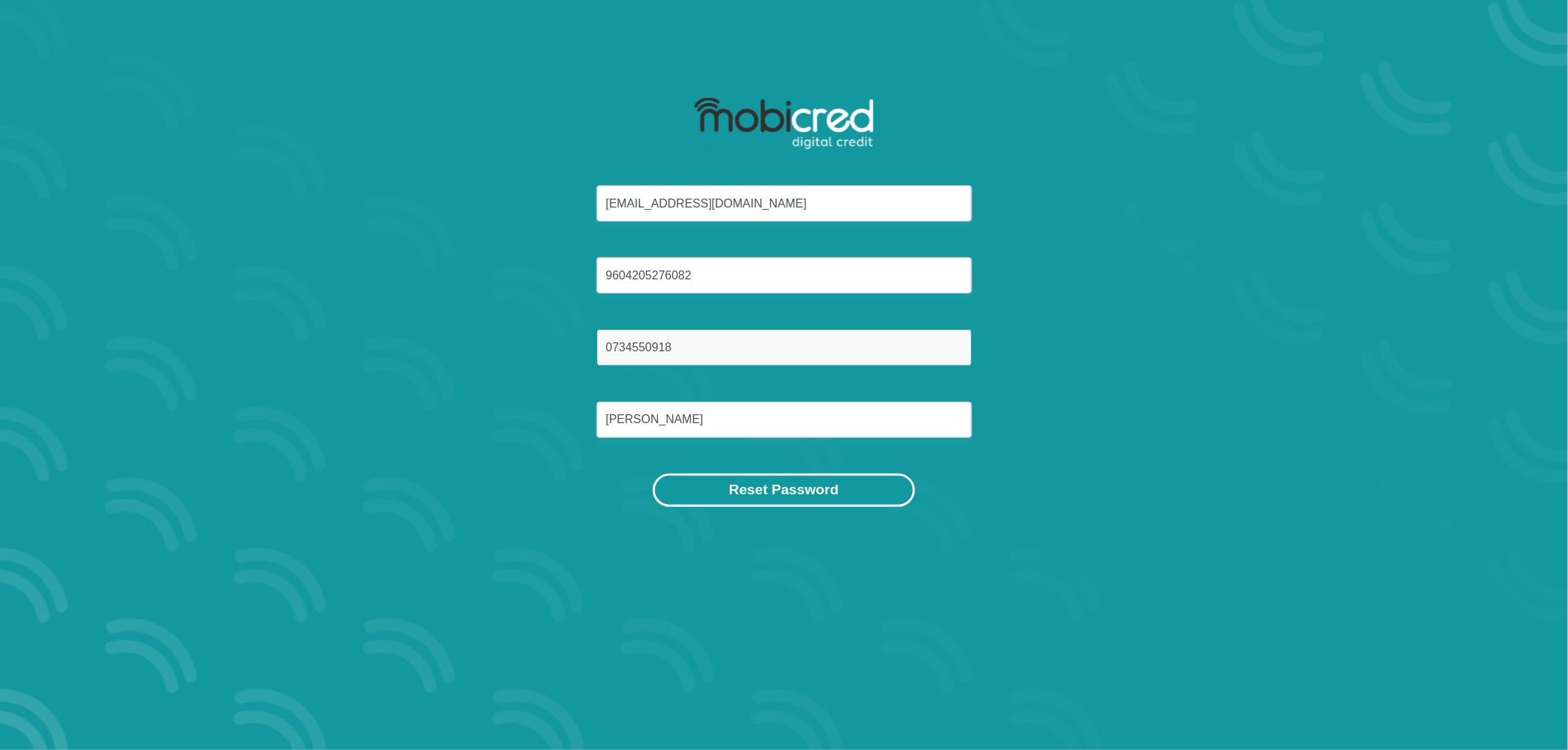
type input "0734550918"
click at [779, 499] on button "Reset Password" at bounding box center [784, 490] width 262 height 33
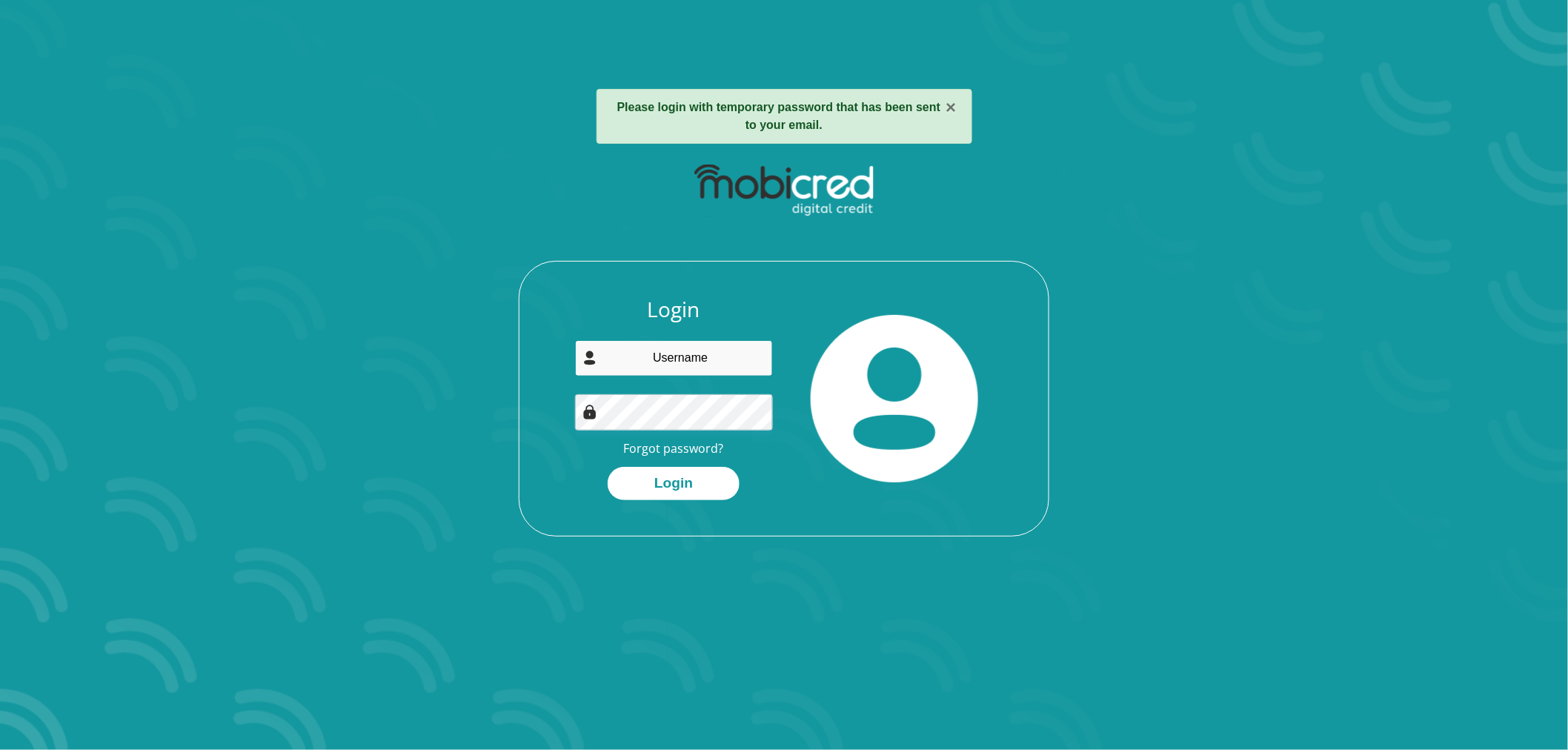
click at [731, 373] on input "email" at bounding box center [674, 358] width 199 height 36
type input "earldrige@yahoo.com"
click at [690, 486] on button "Login" at bounding box center [673, 483] width 132 height 33
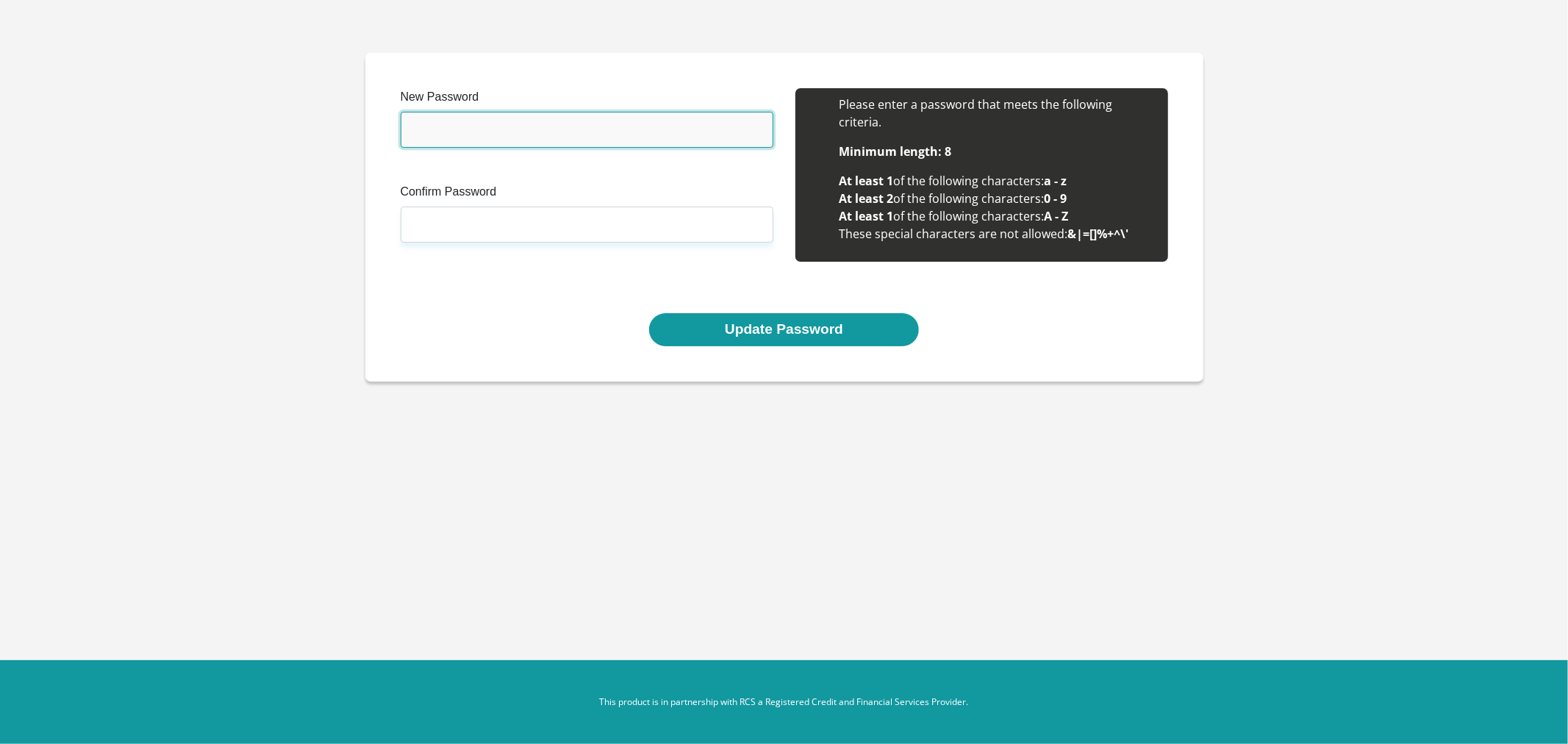
click at [507, 134] on input "New Password" at bounding box center [586, 129] width 372 height 36
paste input "J@yd0n@05"
type input "J@yd0n@05"
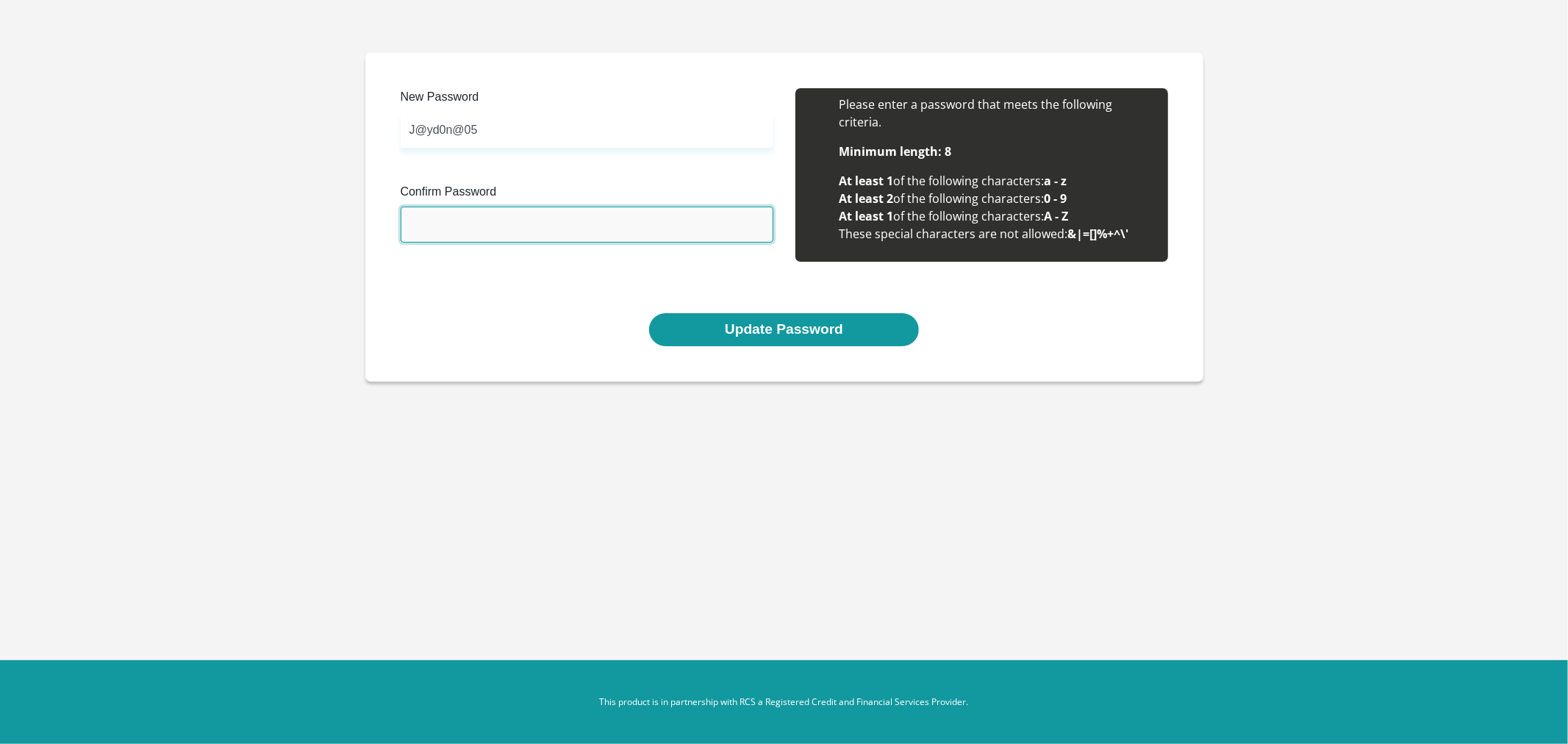
drag, startPoint x: 527, startPoint y: 209, endPoint x: 449, endPoint y: 223, distance: 79.2
click at [449, 223] on input "Confirm Password" at bounding box center [586, 224] width 372 height 36
paste input "J@yd0n@05"
type input "J@yd0n@05"
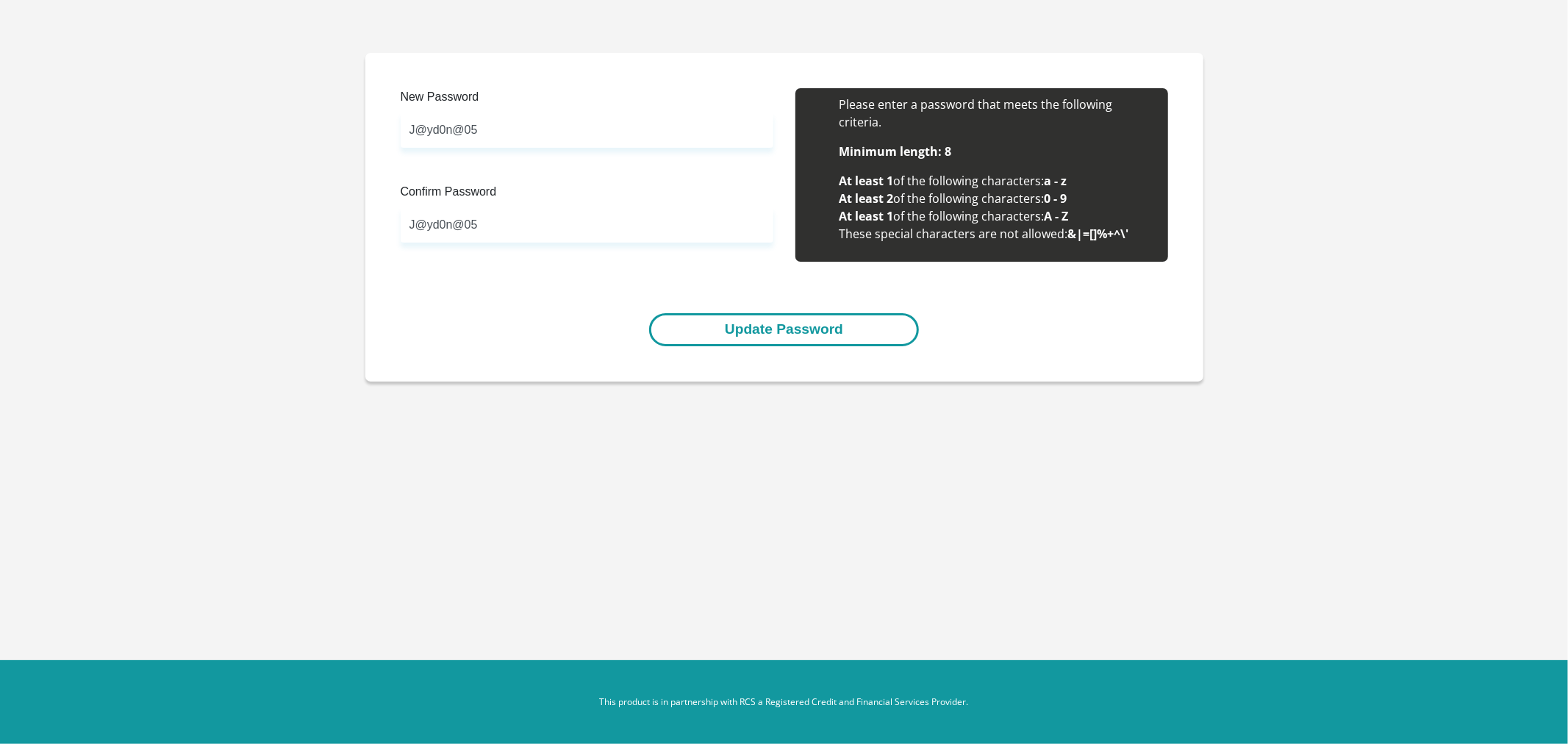
click at [773, 328] on button "Update Password" at bounding box center [784, 329] width 270 height 33
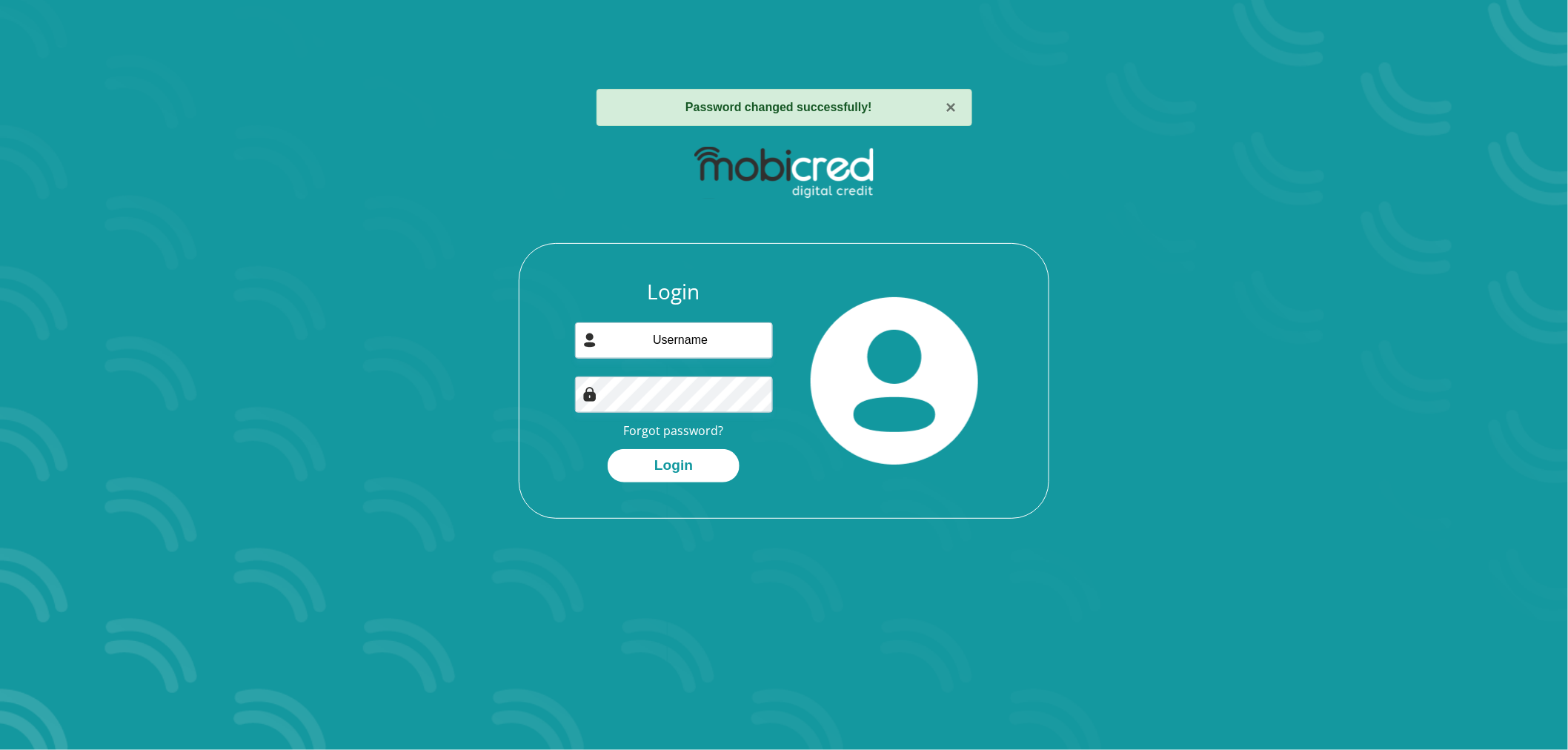
click at [639, 363] on div "Login Forgot password? Login" at bounding box center [674, 380] width 221 height 203
click at [652, 345] on input "email" at bounding box center [674, 340] width 199 height 36
type input "[EMAIL_ADDRESS][DOMAIN_NAME]"
click at [693, 457] on button "Login" at bounding box center [673, 465] width 132 height 33
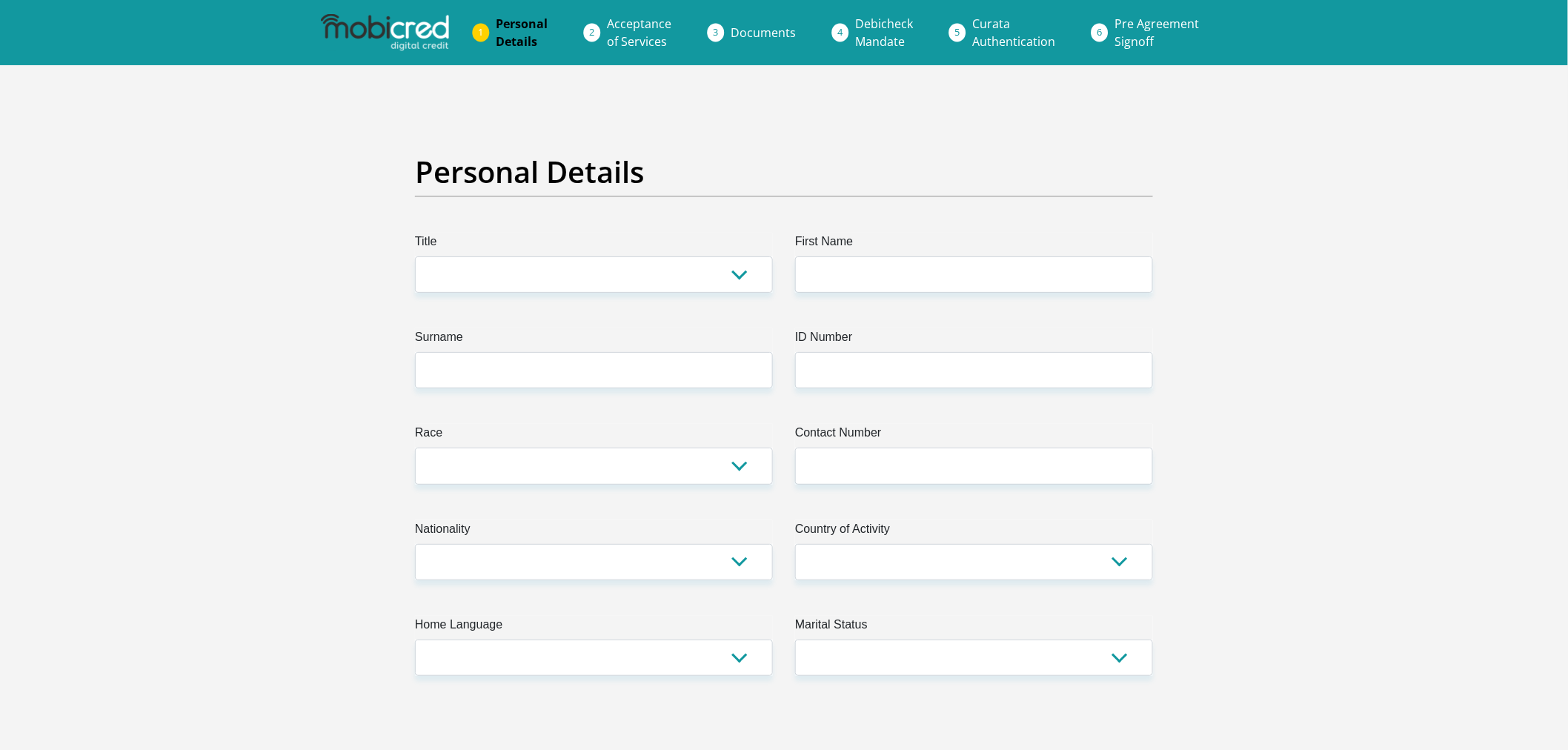
click at [397, 35] on img at bounding box center [384, 33] width 128 height 37
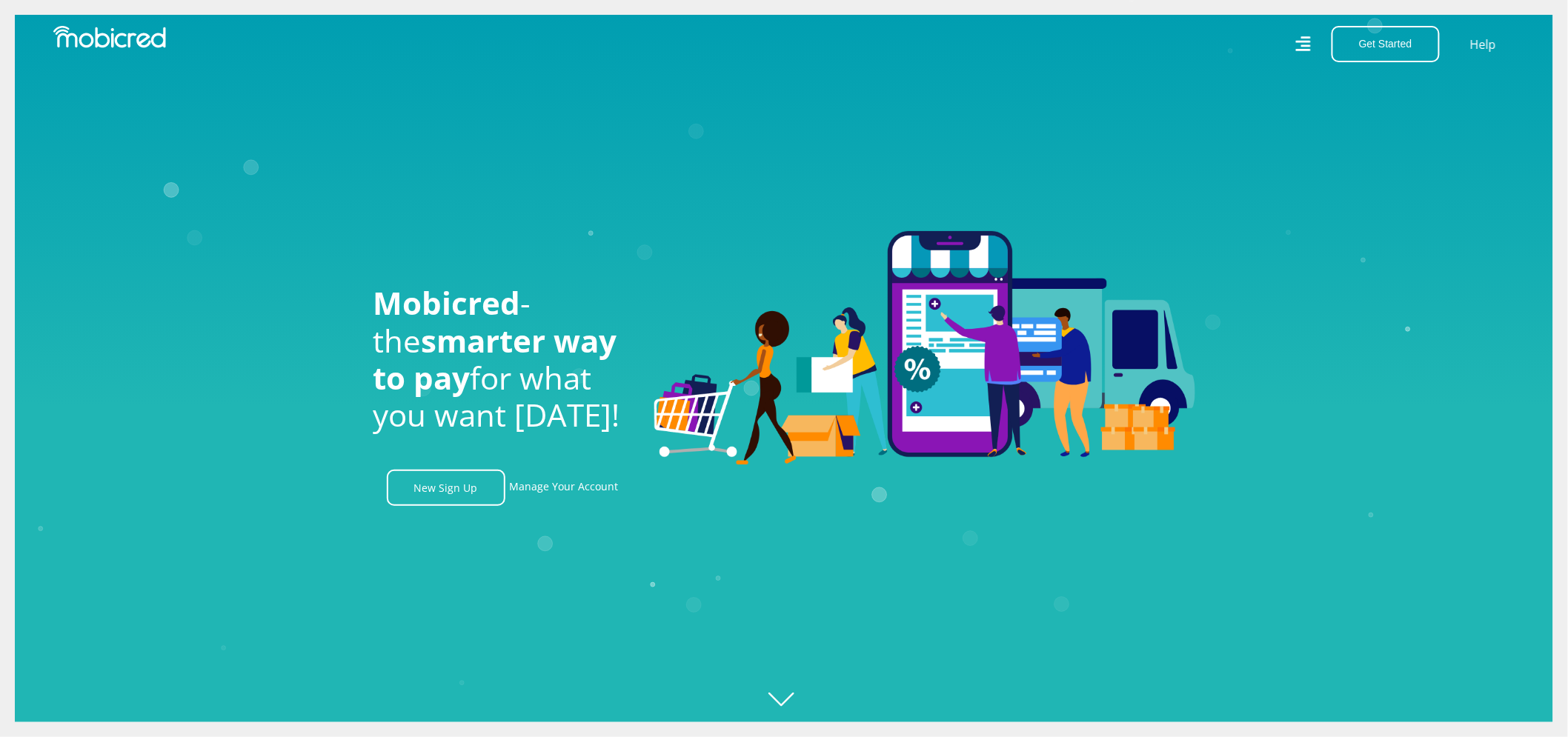
scroll to position [0, 1900]
click at [587, 477] on link "Manage Your Account" at bounding box center [564, 487] width 109 height 36
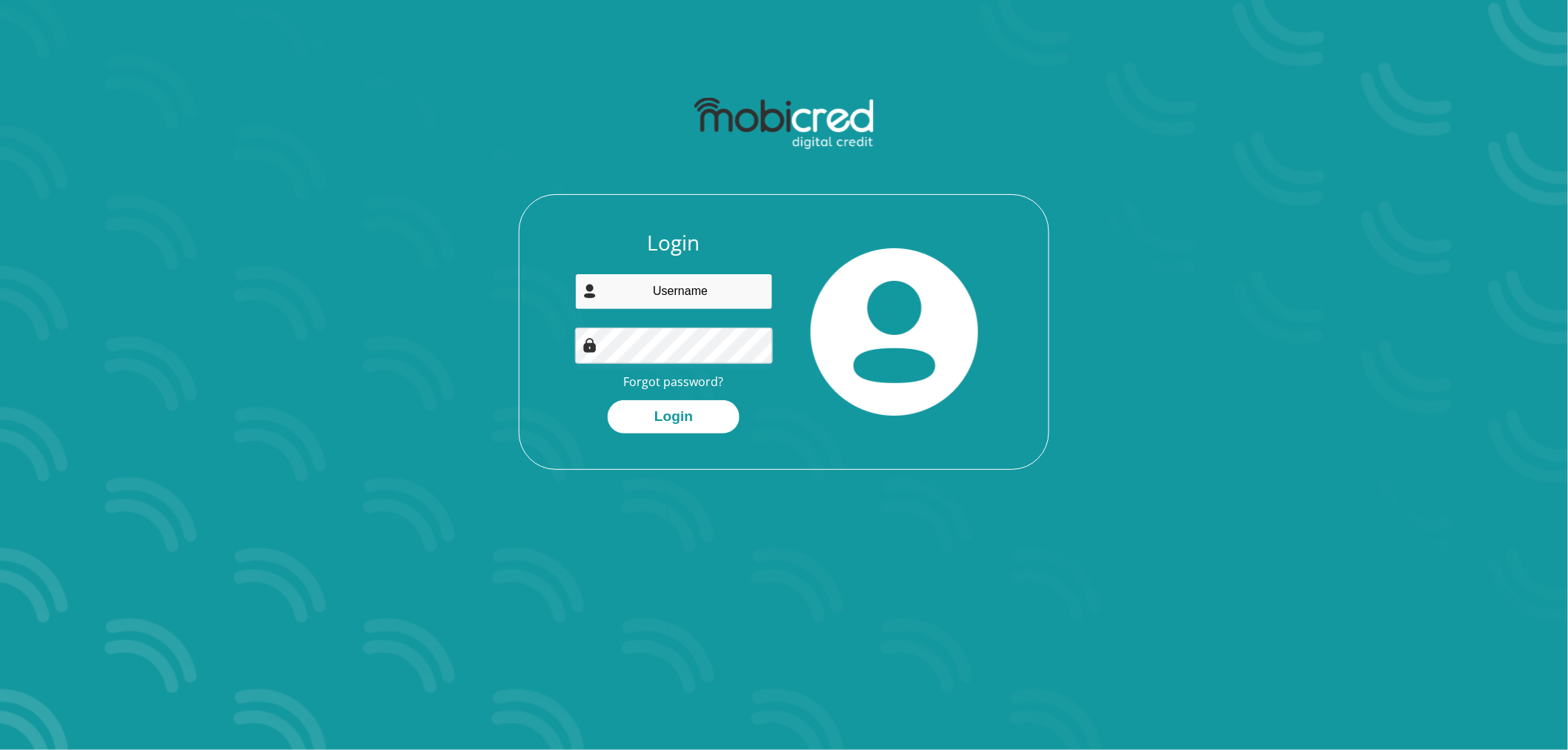
click at [707, 304] on input "email" at bounding box center [674, 291] width 199 height 36
click at [623, 290] on input "[EMAIL_ADDRESS][DOMAIN_NAME]" at bounding box center [674, 291] width 199 height 36
click at [628, 297] on input "[EMAIL_ADDRESS][DOMAIN_NAME]" at bounding box center [674, 291] width 199 height 36
type input "Earldrige@yahoo.com"
click at [684, 418] on button "Login" at bounding box center [673, 416] width 132 height 33
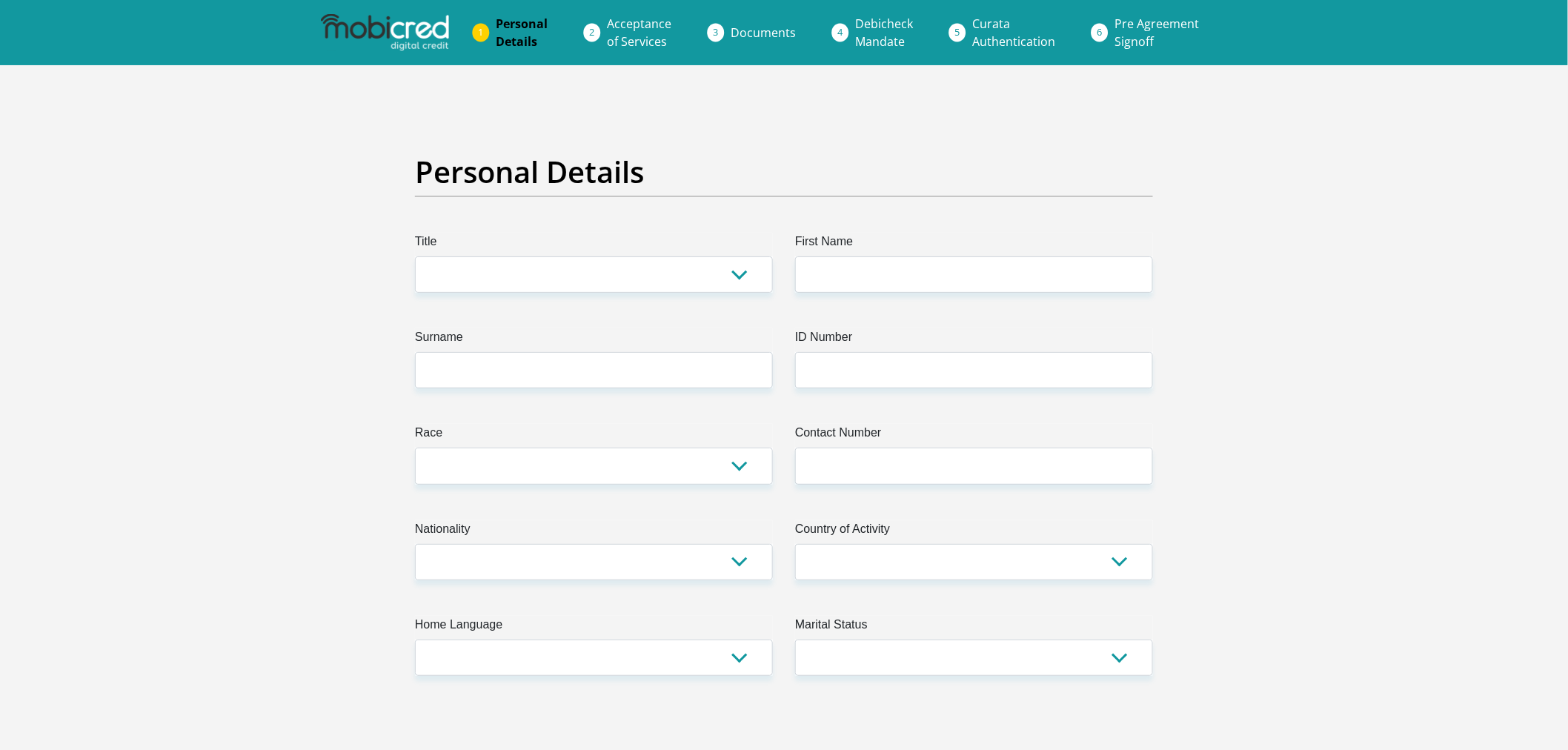
click at [633, 39] on span "Acceptance of Services" at bounding box center [639, 32] width 64 height 34
click at [744, 30] on span "Documents" at bounding box center [764, 32] width 65 height 16
click at [844, 37] on li "Debicheck Mandate" at bounding box center [902, 33] width 117 height 47
click at [1043, 39] on span "Curata Authentication" at bounding box center [1014, 32] width 83 height 34
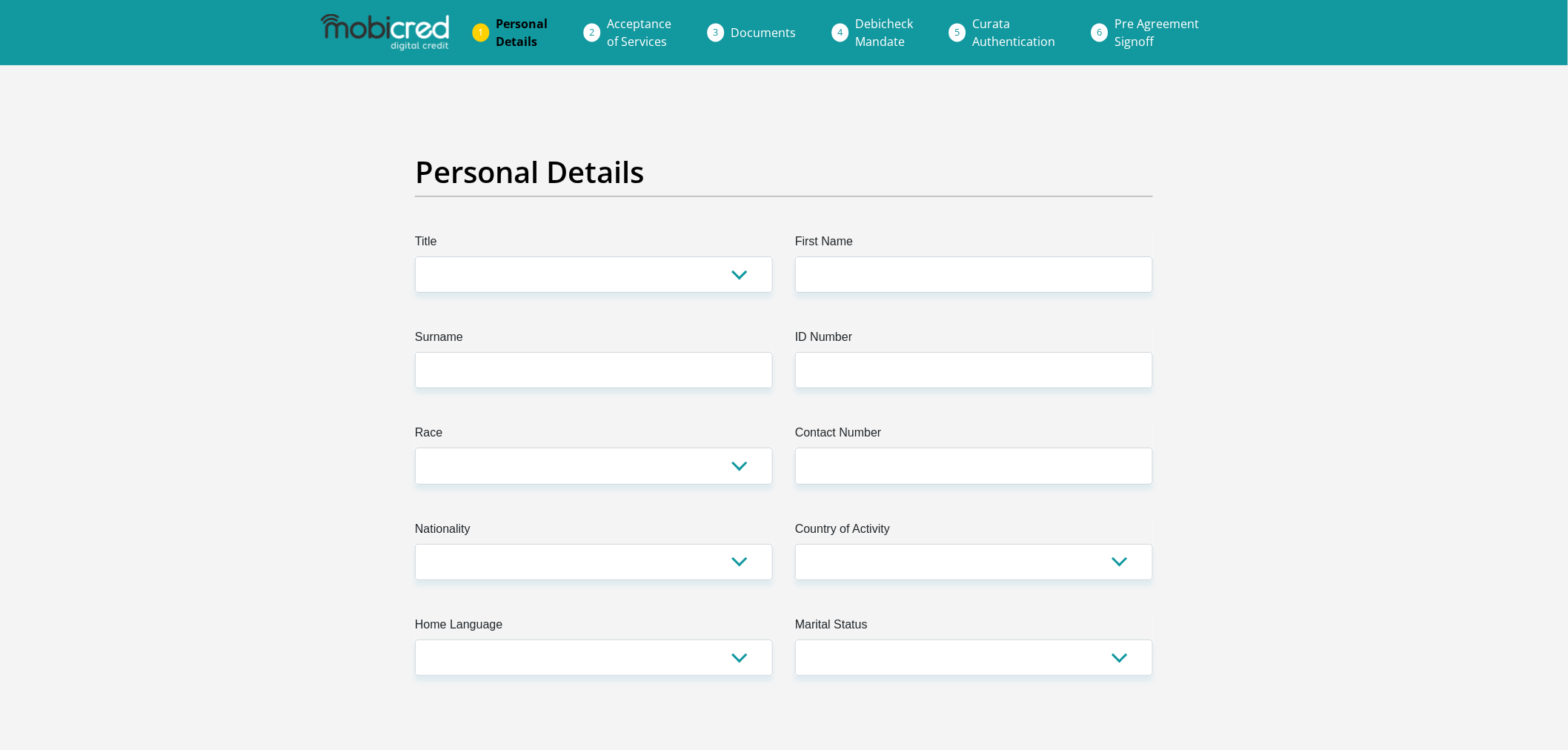
click at [1121, 38] on span "Pre Agreement Signoff" at bounding box center [1157, 32] width 85 height 34
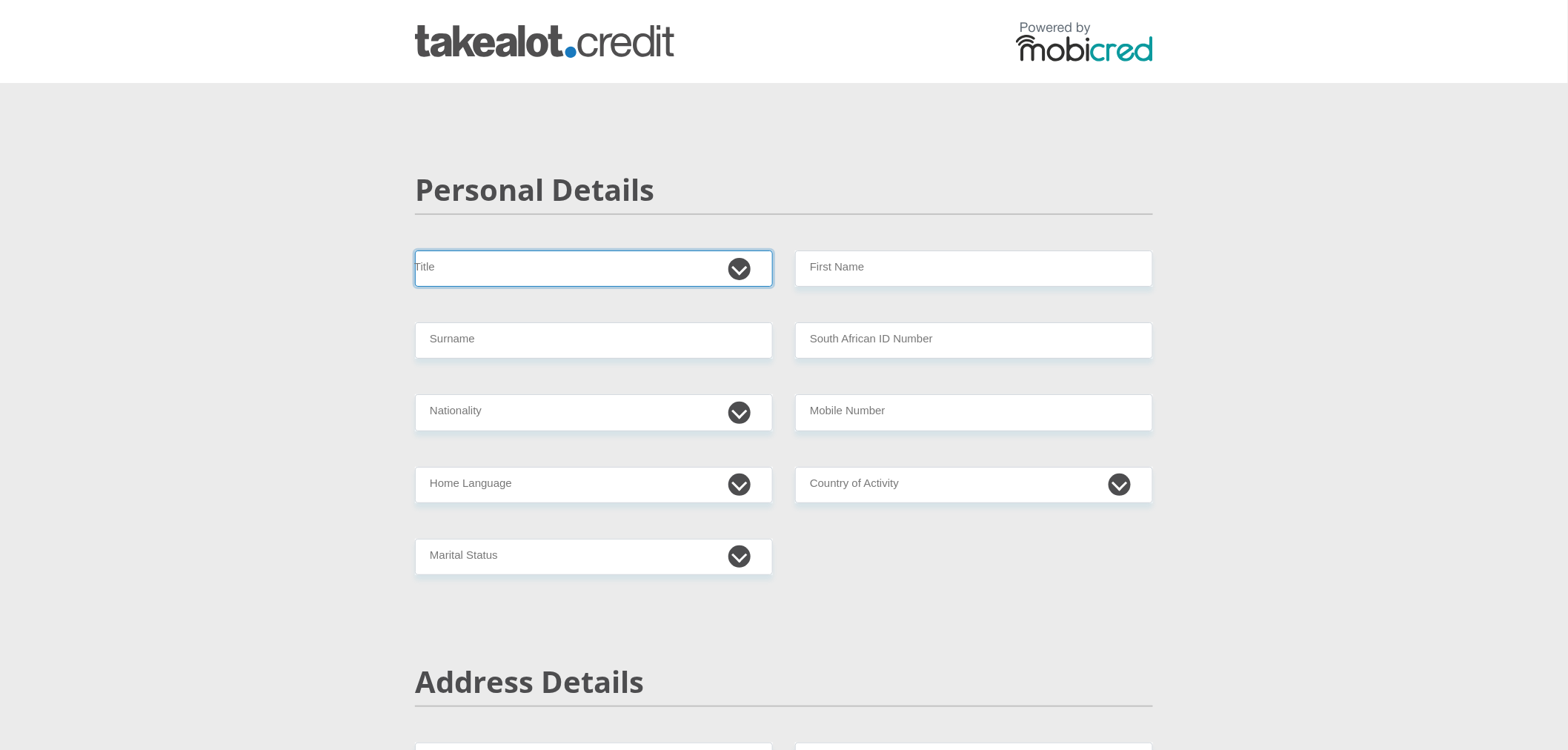
click at [600, 272] on select "Mr Ms Mrs Dr [PERSON_NAME]" at bounding box center [594, 268] width 358 height 36
select select "Mr"
click at [415, 250] on select "Mr Ms Mrs Dr Other" at bounding box center [594, 268] width 358 height 36
drag, startPoint x: 964, startPoint y: 266, endPoint x: 960, endPoint y: 278, distance: 12.6
click at [962, 268] on input "First Name" at bounding box center [973, 268] width 358 height 36
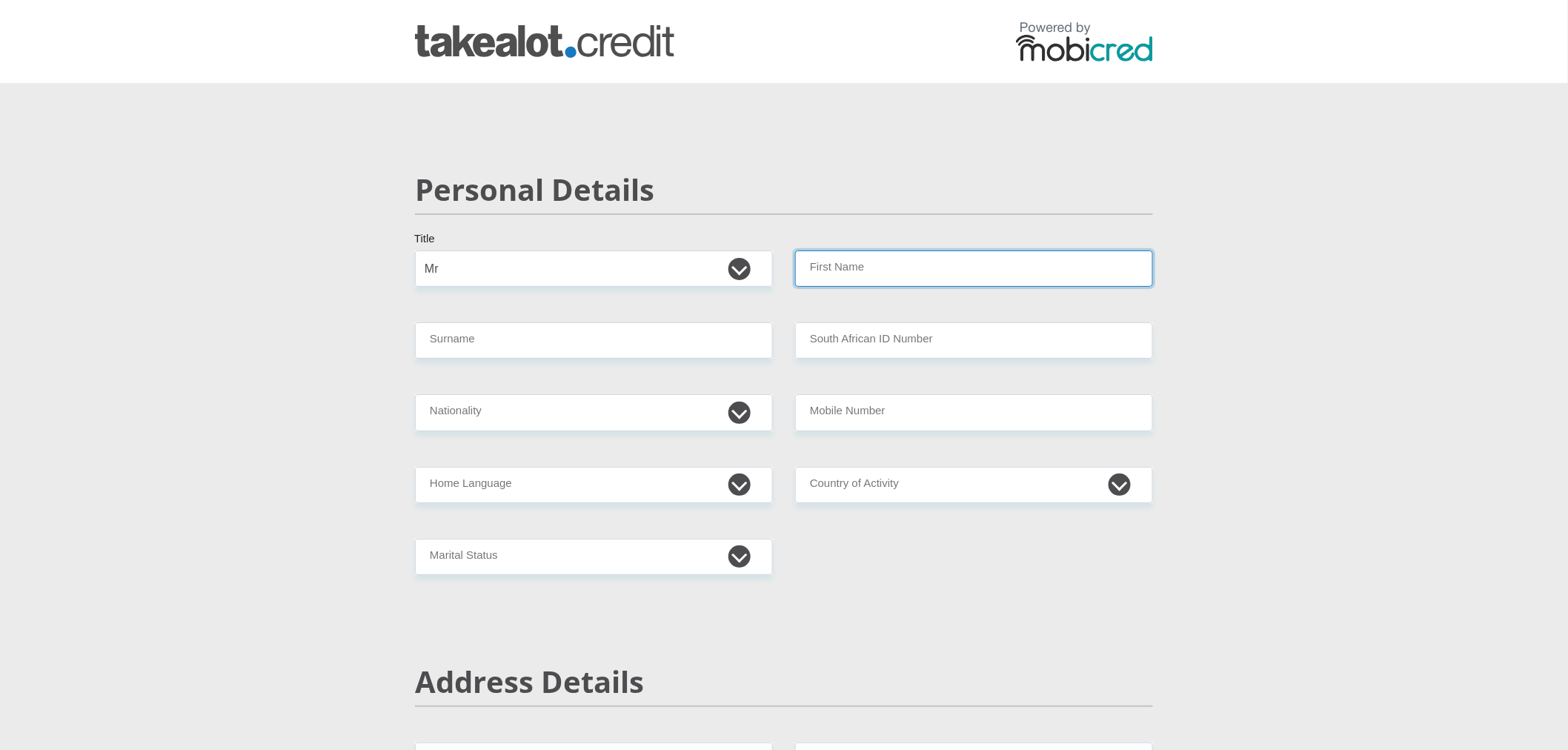
type input "Earldrige"
drag, startPoint x: 634, startPoint y: 330, endPoint x: 634, endPoint y: 344, distance: 14.0
click at [634, 330] on input "Surname" at bounding box center [594, 340] width 358 height 36
type input "Wilson"
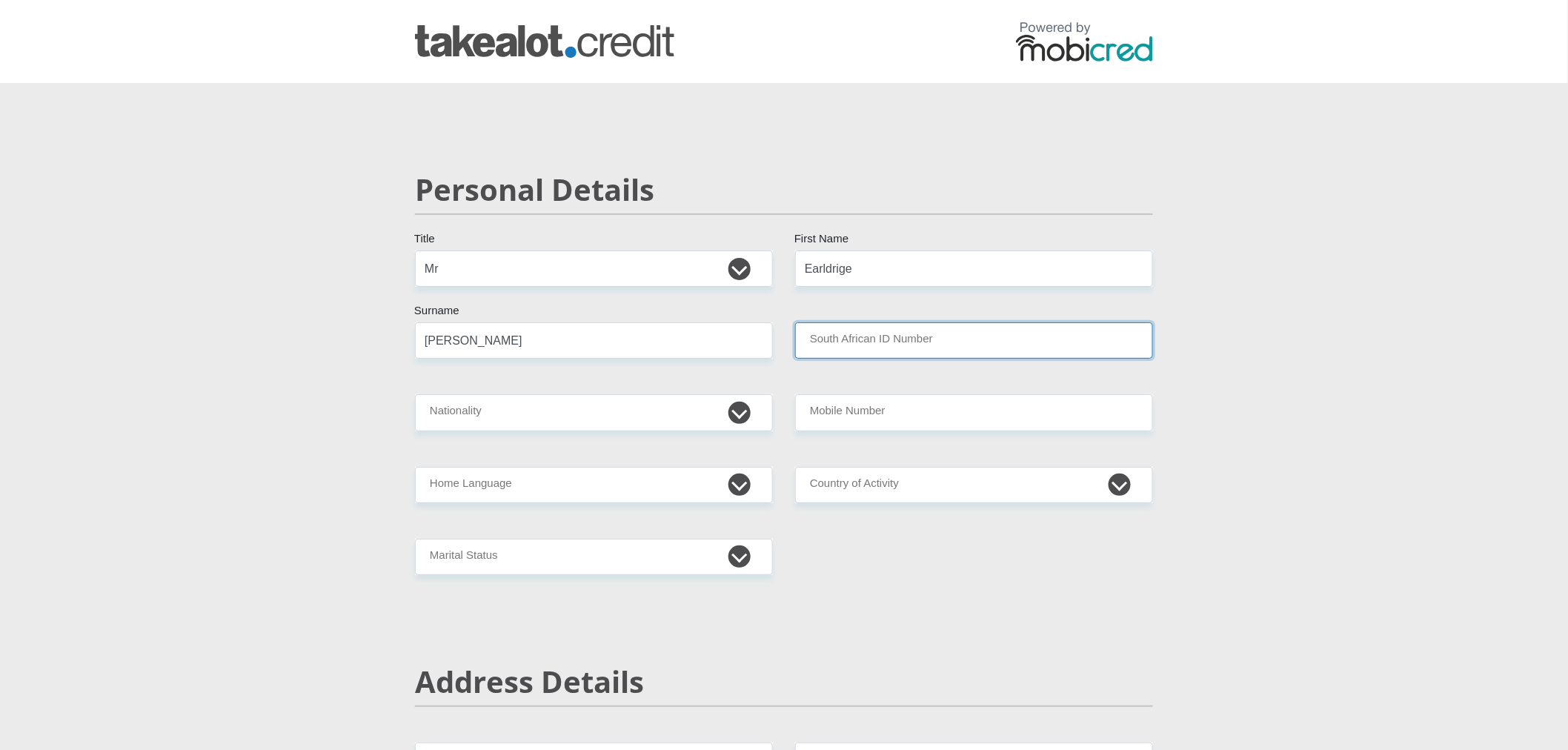
drag, startPoint x: 928, startPoint y: 338, endPoint x: 948, endPoint y: 325, distance: 23.9
click at [929, 338] on input "South African ID Number" at bounding box center [973, 340] width 358 height 36
type input "9604205276082"
drag, startPoint x: 751, startPoint y: 422, endPoint x: 737, endPoint y: 425, distance: 14.3
click at [751, 422] on select "South Africa Afghanistan Aland Islands Albania Algeria America Samoa American V…" at bounding box center [594, 412] width 358 height 36
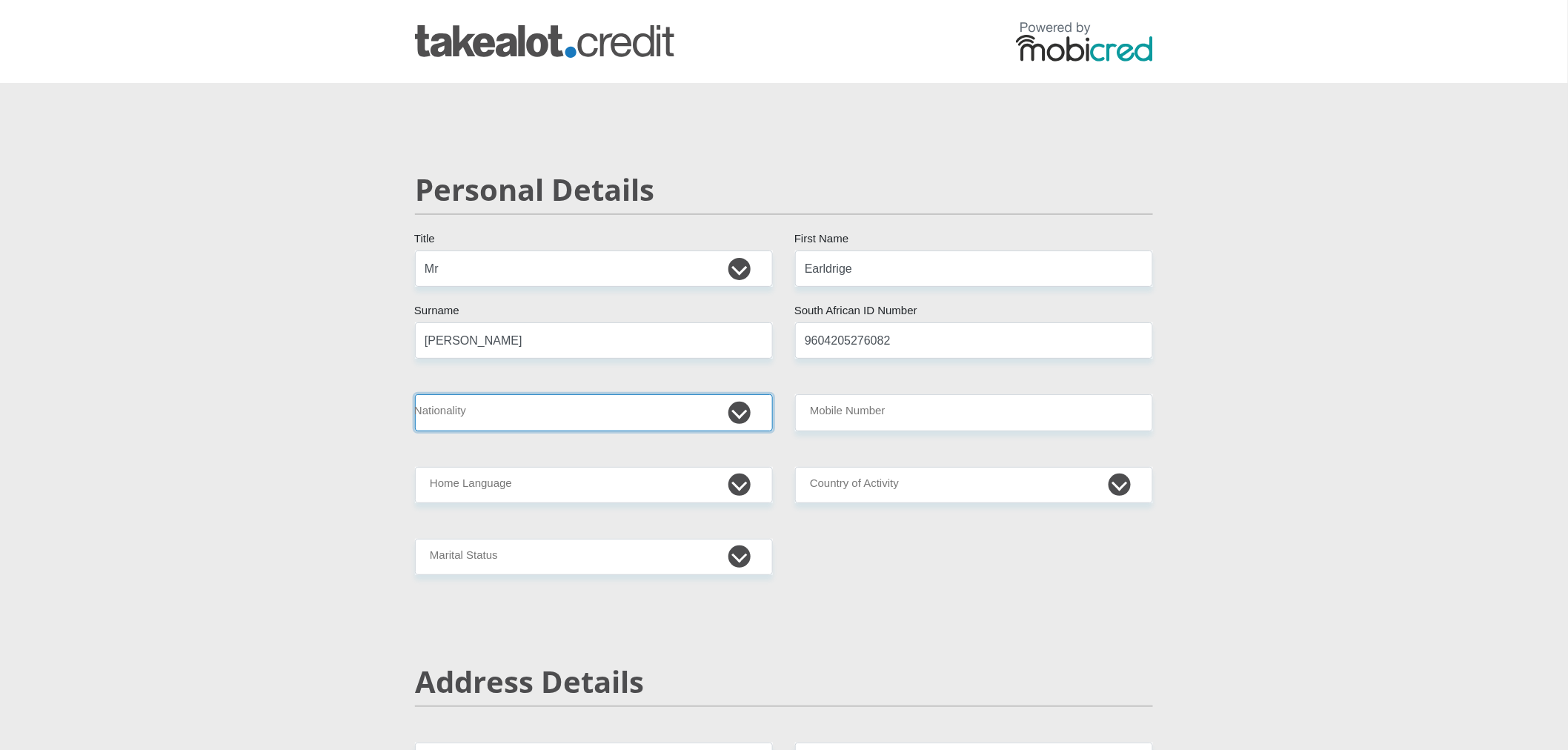
select select "ZAF"
click at [415, 394] on select "South Africa Afghanistan Aland Islands Albania Algeria America Samoa American V…" at bounding box center [594, 412] width 358 height 36
drag, startPoint x: 904, startPoint y: 423, endPoint x: 912, endPoint y: 413, distance: 12.8
click at [906, 420] on input "Mobile Number" at bounding box center [973, 412] width 358 height 36
type input "0659104667"
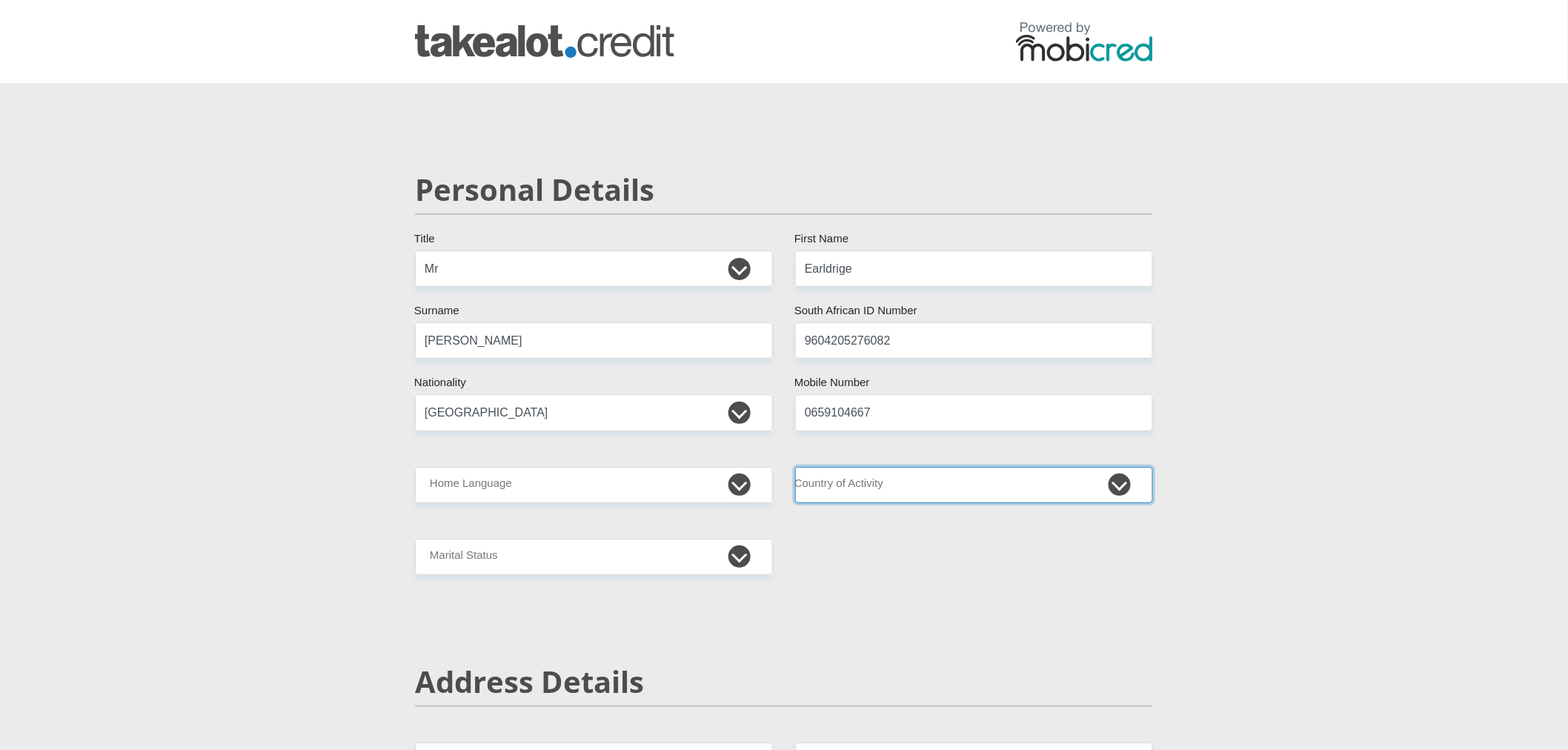
drag, startPoint x: 909, startPoint y: 491, endPoint x: 910, endPoint y: 472, distance: 19.0
click at [909, 491] on select "South Africa Afghanistan Aland Islands Albania Algeria America Samoa American V…" at bounding box center [973, 484] width 358 height 36
select select "ZAF"
click at [795, 467] on select "South Africa Afghanistan Aland Islands Albania Algeria America Samoa American V…" at bounding box center [973, 484] width 358 height 36
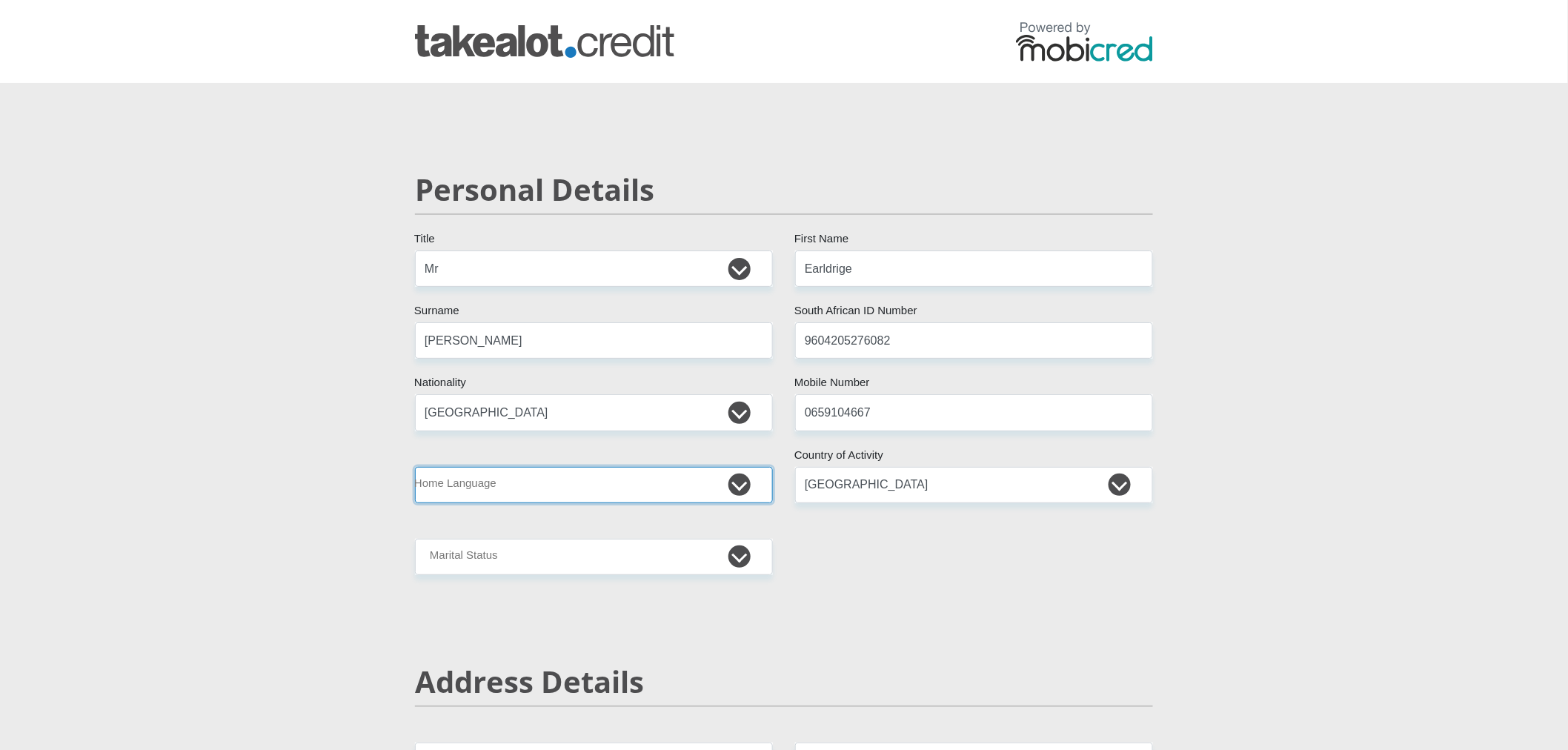
click at [504, 474] on select "Afrikaans English Sepedi South Ndebele Southern Sotho Swati Tsonga Tswana Venda…" at bounding box center [594, 484] width 358 height 36
select select "eng"
click at [415, 467] on select "Afrikaans English Sepedi South Ndebele Southern Sotho Swati Tsonga Tswana Venda…" at bounding box center [594, 484] width 358 height 36
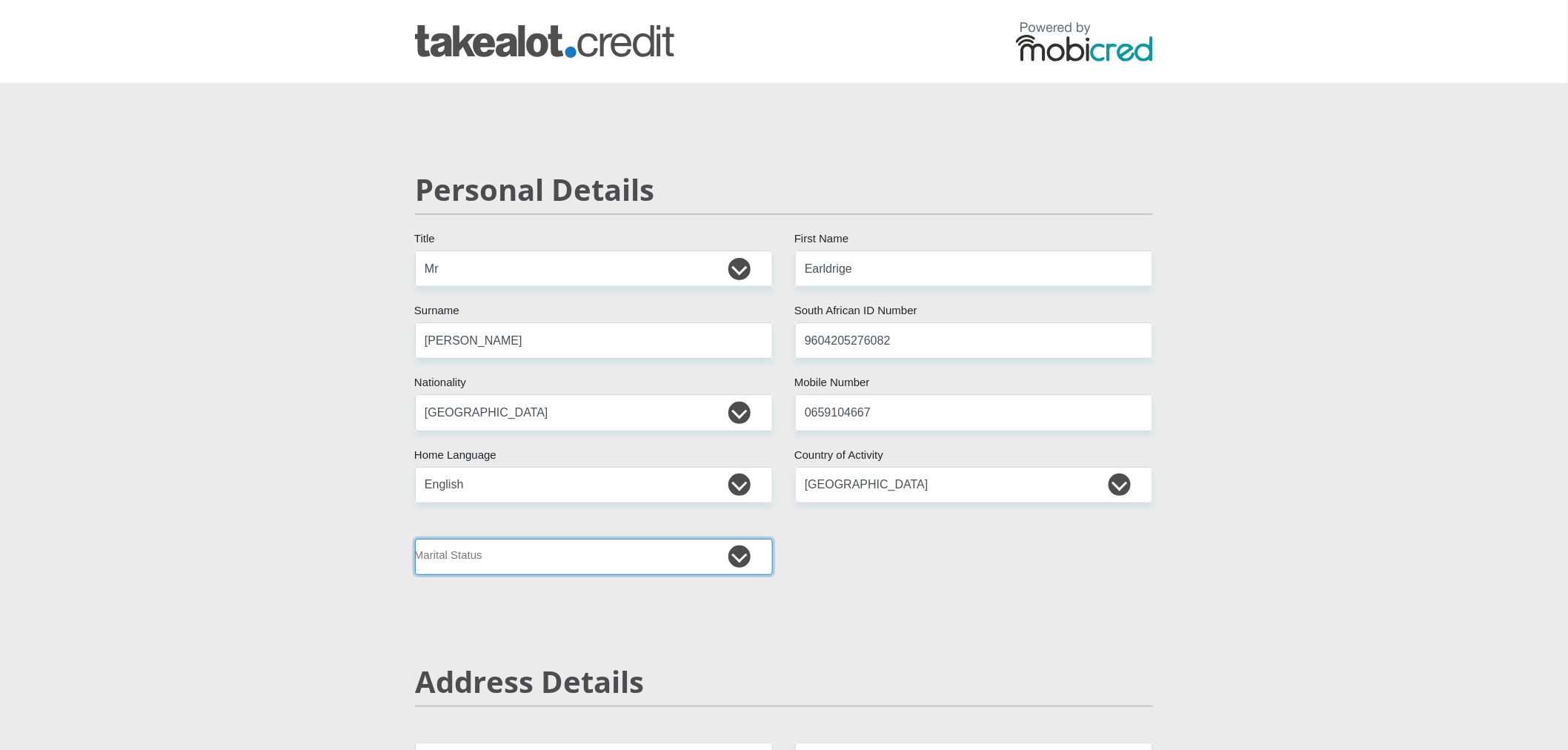
click at [612, 573] on select "Married ANC Single Divorced Widowed Married COP or Customary Law" at bounding box center [594, 556] width 358 height 36
select select "2"
click at [415, 539] on select "Married ANC Single Divorced Widowed Married COP or Customary Law" at bounding box center [594, 556] width 358 height 36
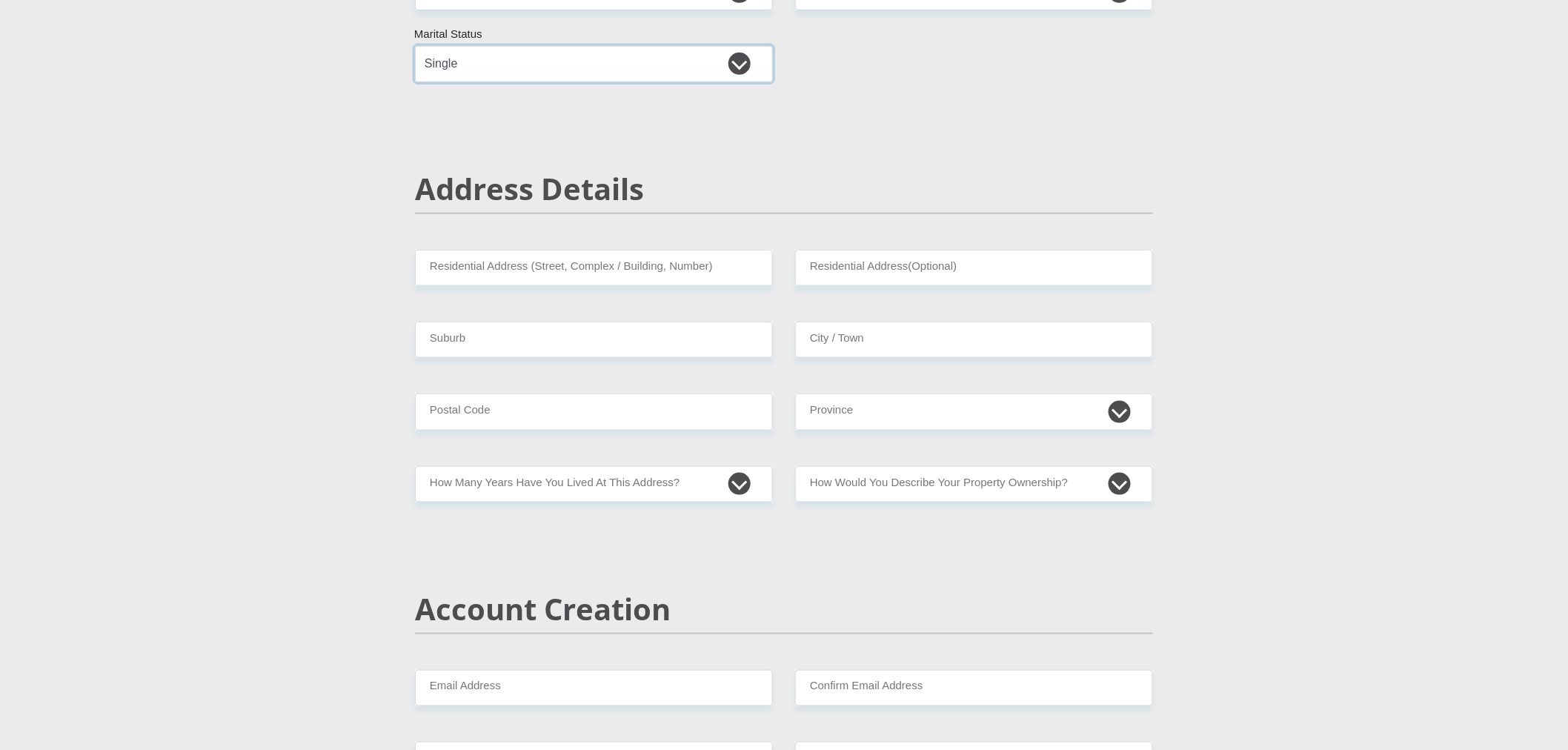
scroll to position [493, 0]
click at [700, 262] on input "Residential Address (Street, Complex / Building, Number)" at bounding box center [594, 266] width 358 height 36
type input "35 Lamber road"
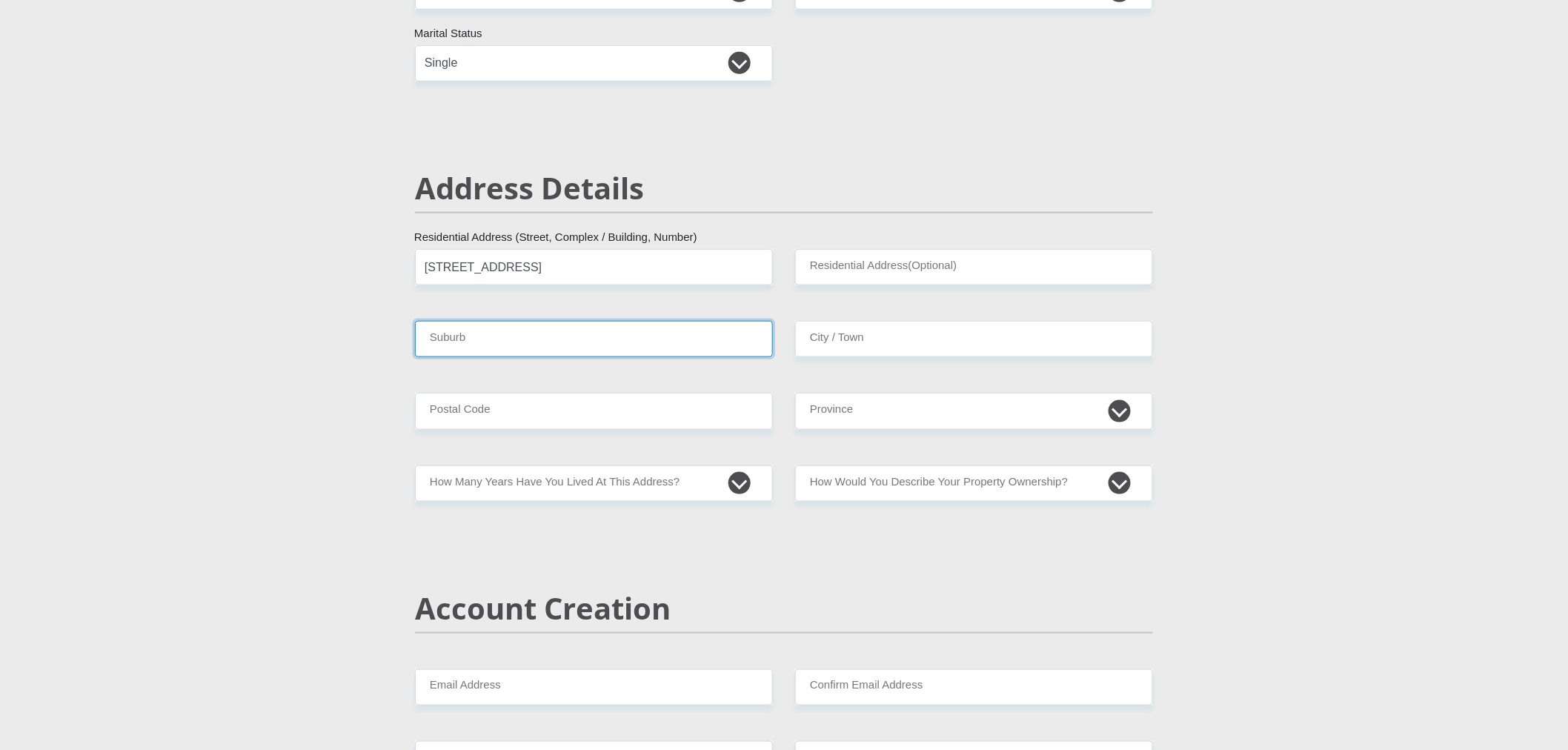
click at [585, 343] on input "Suburb" at bounding box center [594, 338] width 358 height 36
type input "valhalla"
click at [926, 337] on input "City / Town" at bounding box center [973, 338] width 358 height 36
type input "centurion"
click at [908, 271] on input "Residential Address(Optional)" at bounding box center [973, 266] width 358 height 36
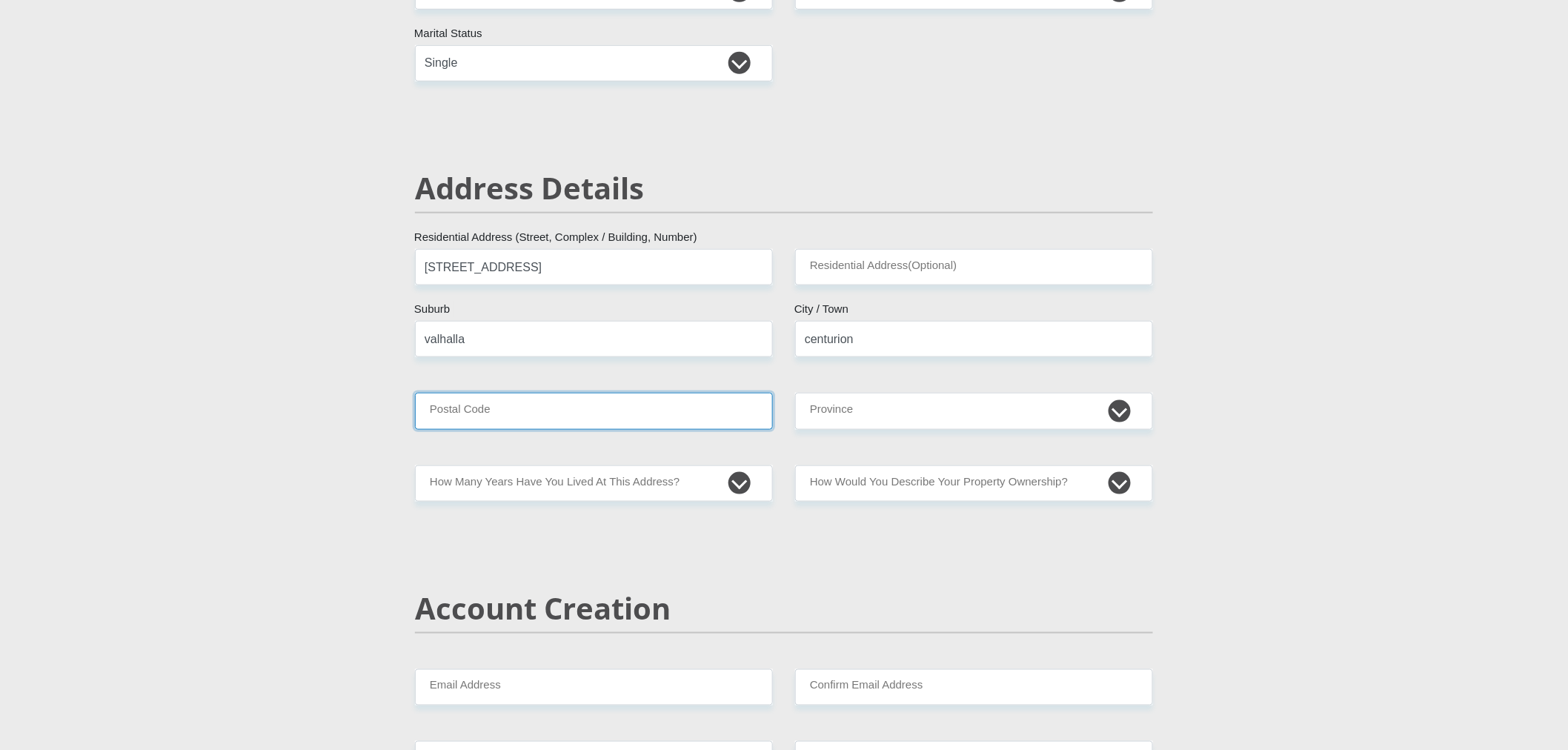
click at [520, 405] on input "Postal Code" at bounding box center [594, 410] width 358 height 36
type input "0157"
drag, startPoint x: 826, startPoint y: 412, endPoint x: 853, endPoint y: 410, distance: 27.1
click at [828, 411] on select "Eastern Cape Free State Gauteng KwaZulu-Natal Limpopo Mpumalanga Northern Cape …" at bounding box center [973, 410] width 358 height 36
select select "Gauteng"
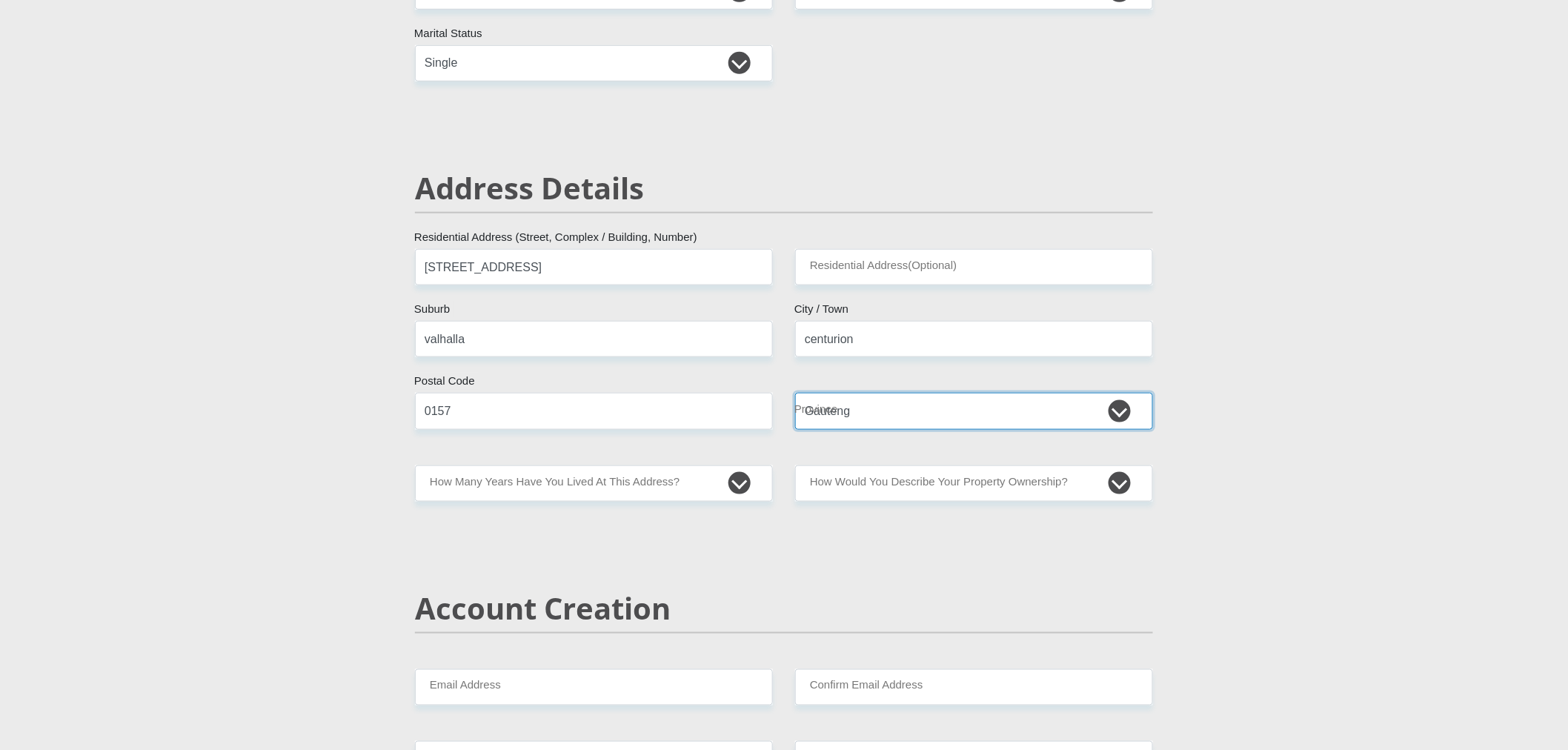
click at [795, 392] on select "Eastern Cape Free State Gauteng KwaZulu-Natal Limpopo Mpumalanga Northern Cape …" at bounding box center [973, 410] width 358 height 36
click at [609, 487] on select "less than 1 year 1-3 years 3-5 years 5+ years" at bounding box center [594, 483] width 358 height 36
select select "5"
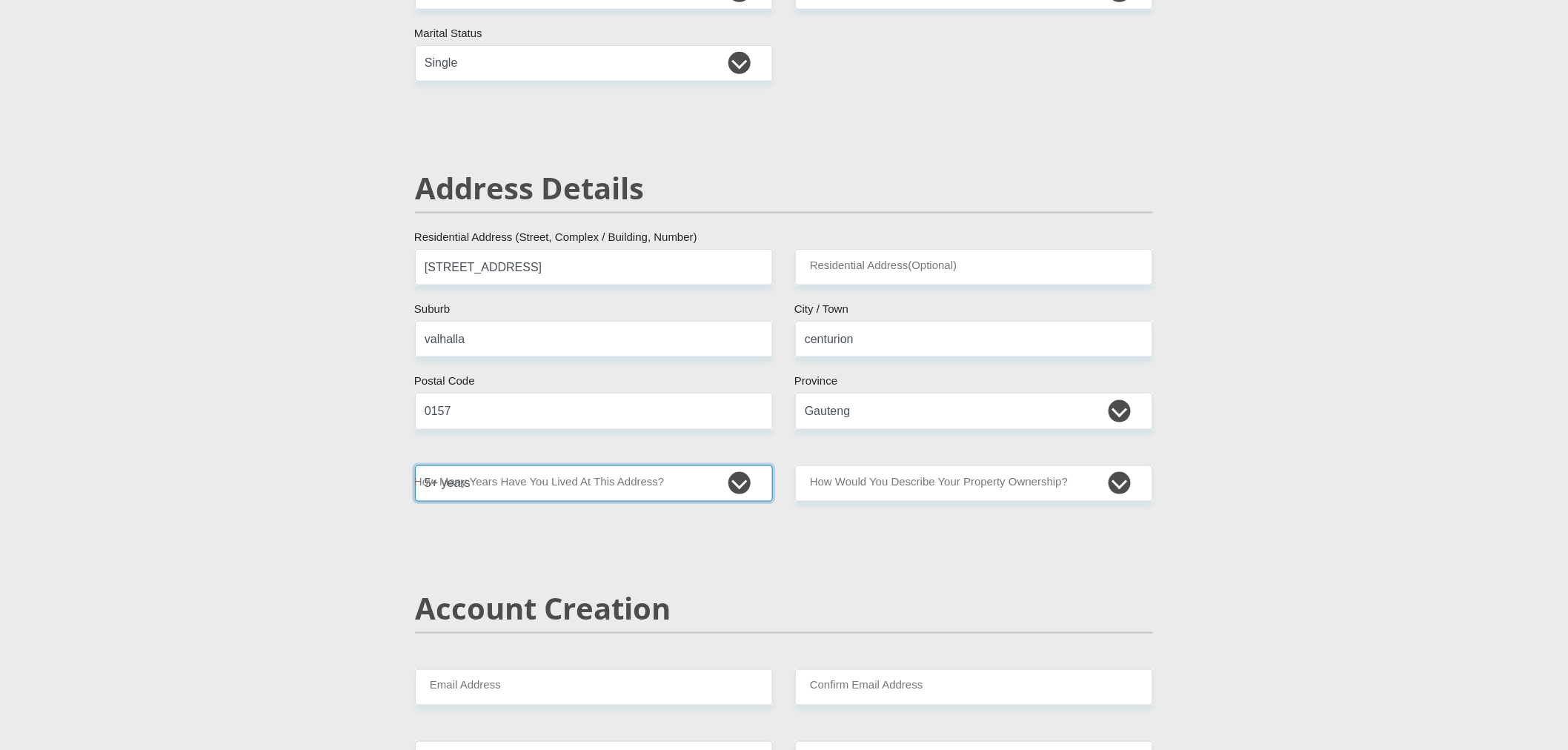
click at [415, 465] on select "less than 1 year 1-3 years 3-5 years 5+ years" at bounding box center [594, 483] width 358 height 36
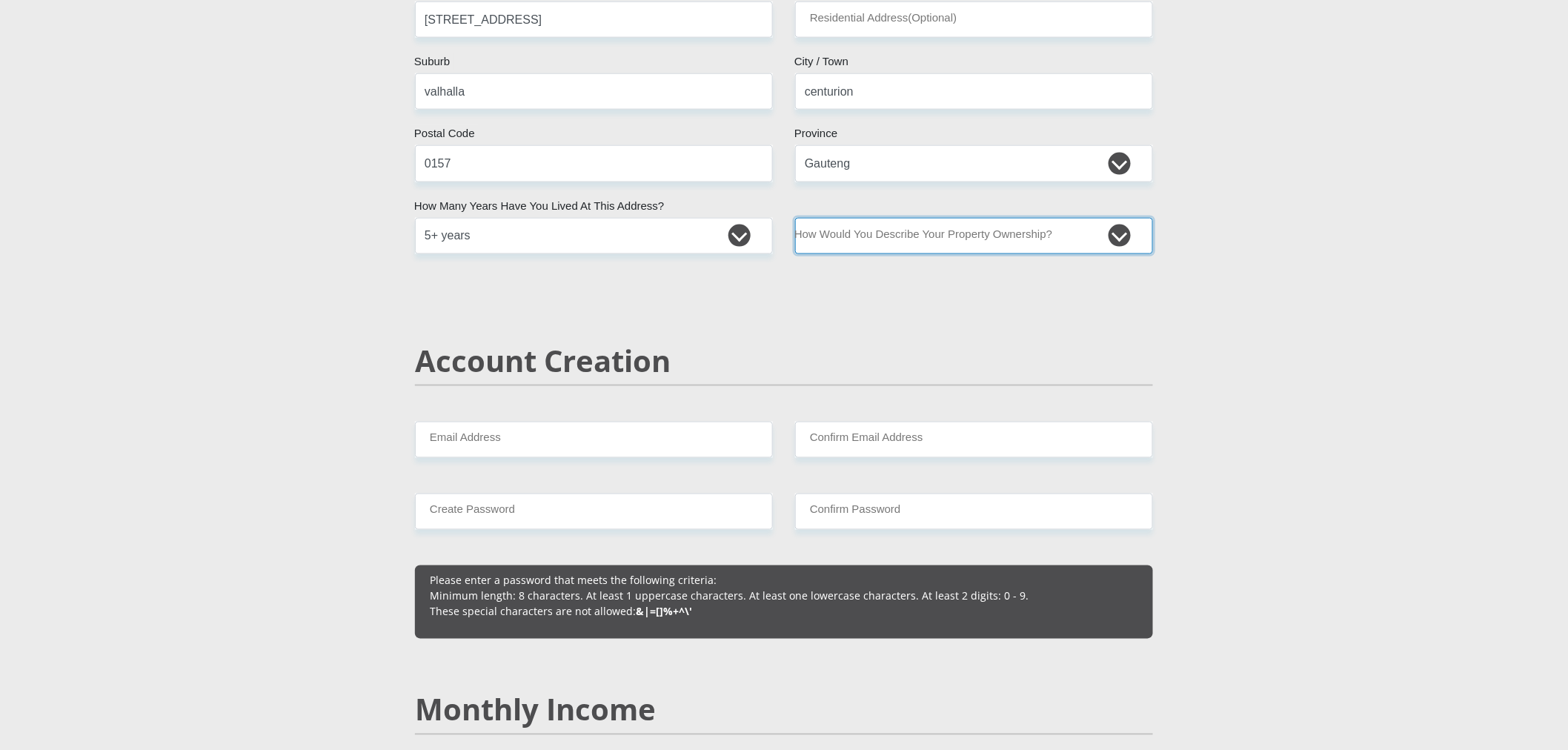
click at [968, 248] on select "Owned Rented Family Owned Company Dwelling" at bounding box center [973, 236] width 358 height 36
select select "parents"
click at [795, 218] on select "Owned Rented Family Owned Company Dwelling" at bounding box center [973, 236] width 358 height 36
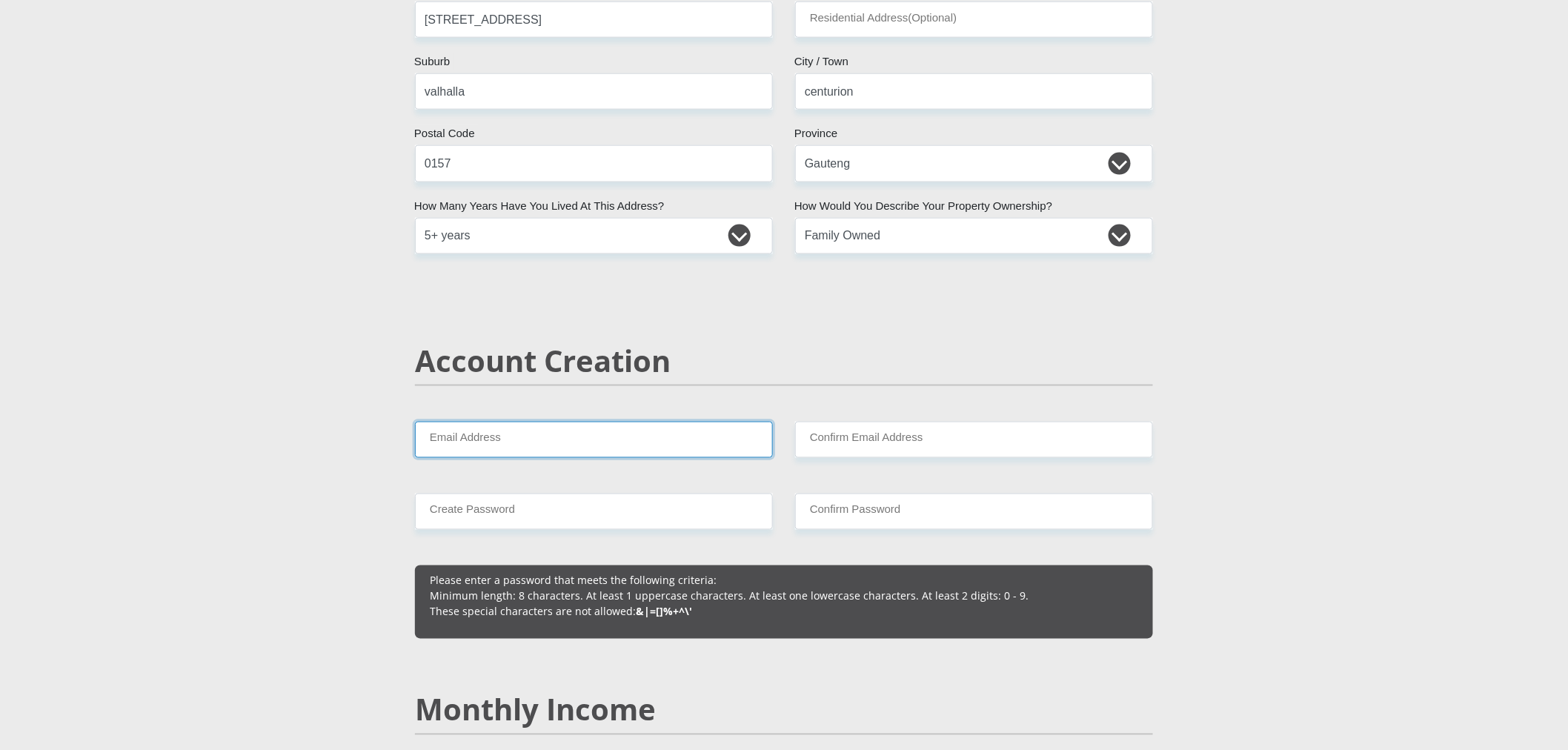
click at [693, 433] on input "Email Address" at bounding box center [594, 439] width 358 height 36
type input "earldrige@yahoo.com"
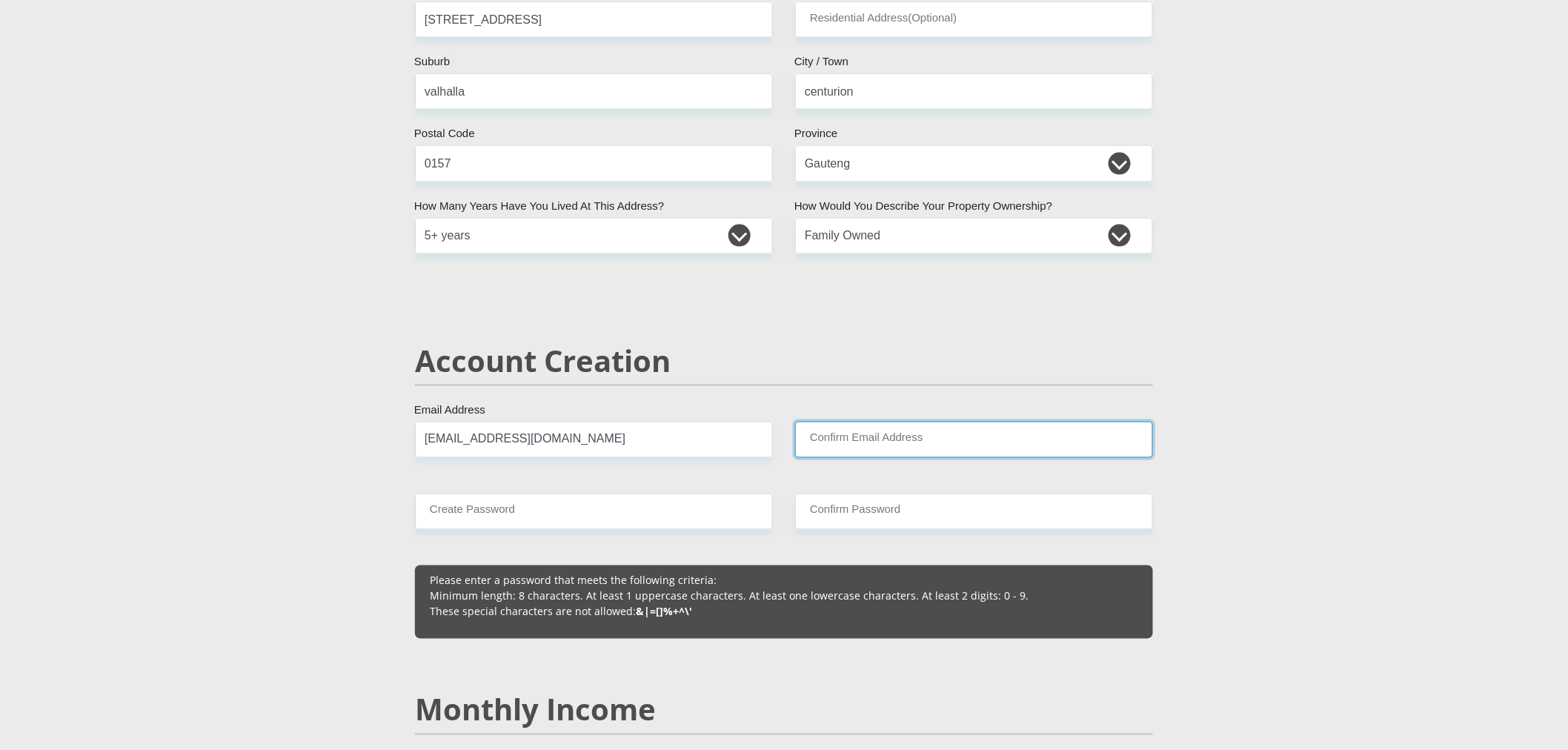
click at [875, 440] on input "Confirm Email Address" at bounding box center [973, 439] width 358 height 36
type input "earldrige@yahoo.com"
click at [616, 527] on input "Create Password" at bounding box center [594, 511] width 358 height 36
type input "J@yd0n@0405"
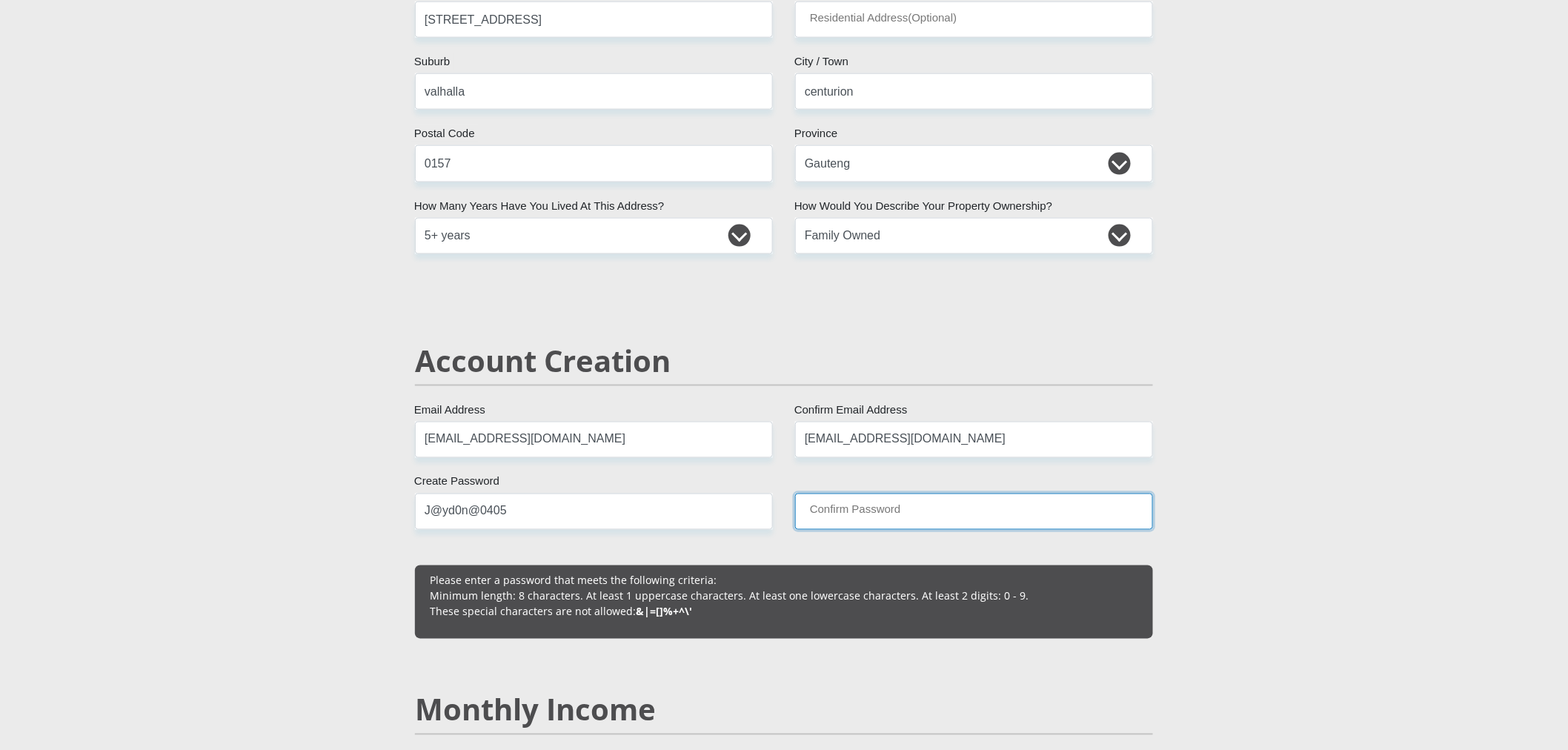
click at [1015, 509] on input "Confirm Password" at bounding box center [973, 511] width 358 height 36
click at [621, 521] on input "J@yd0n@0405" at bounding box center [594, 511] width 358 height 36
paste input "J@yd0n@05"
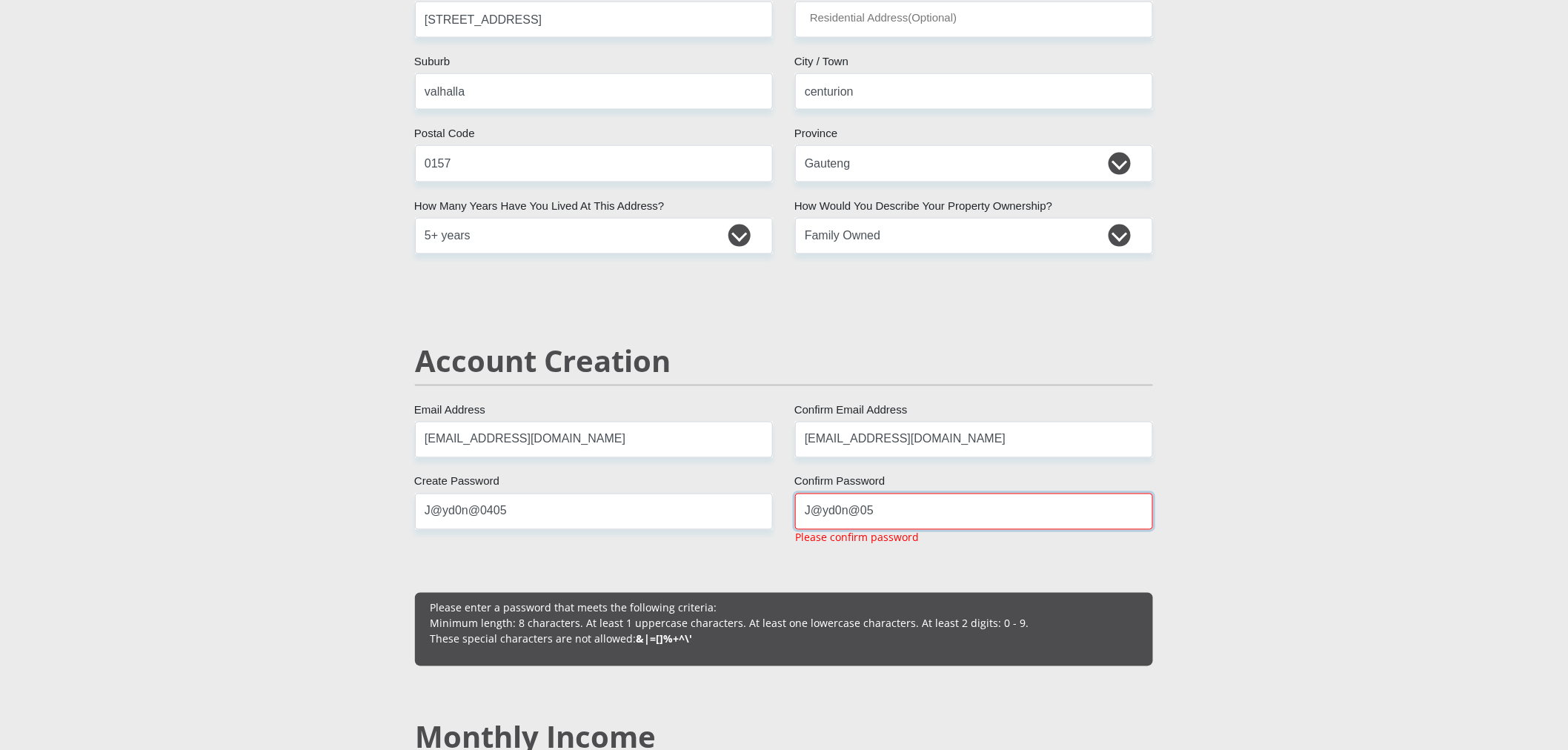
click at [859, 510] on input "J@yd0n@05" at bounding box center [973, 511] width 358 height 36
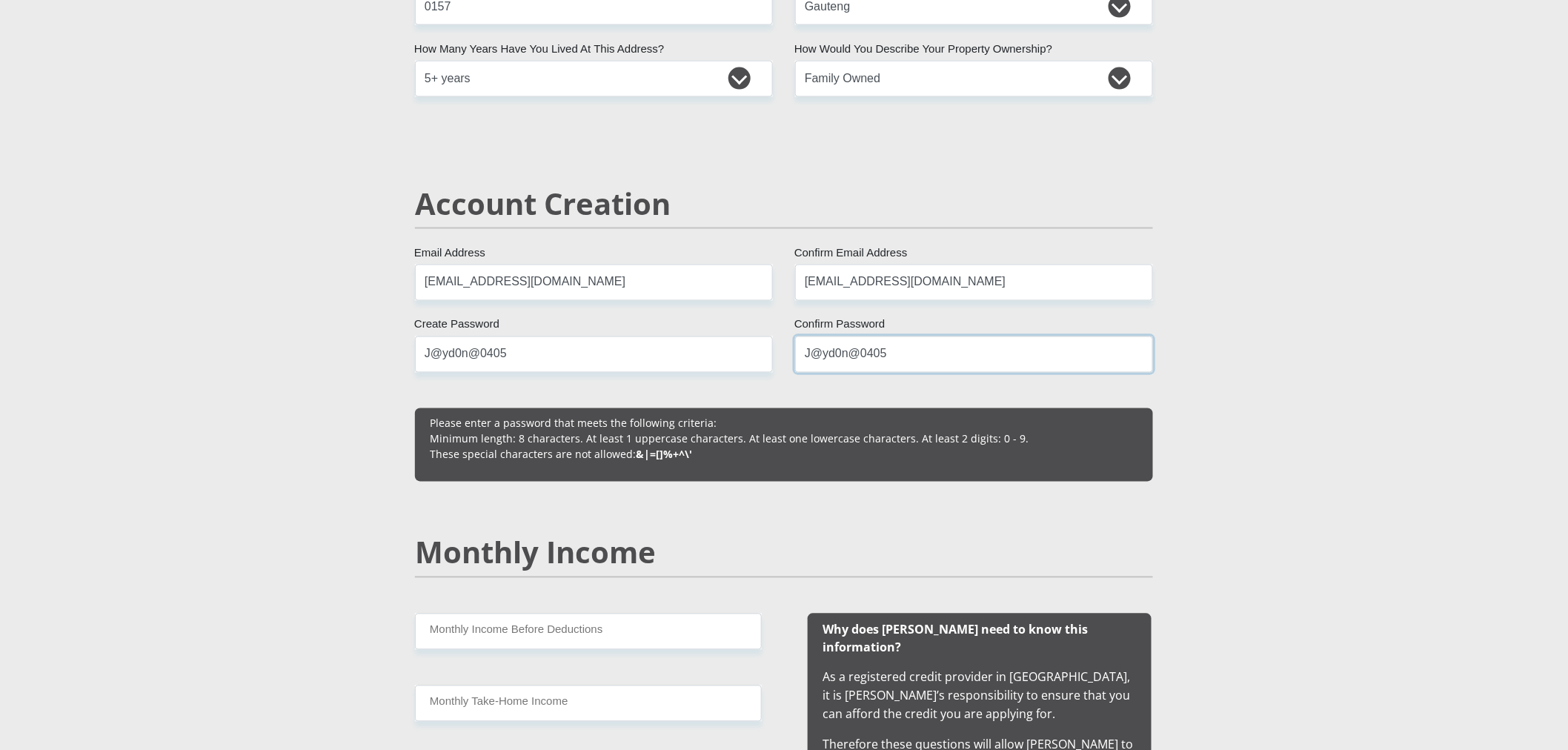
scroll to position [988, 0]
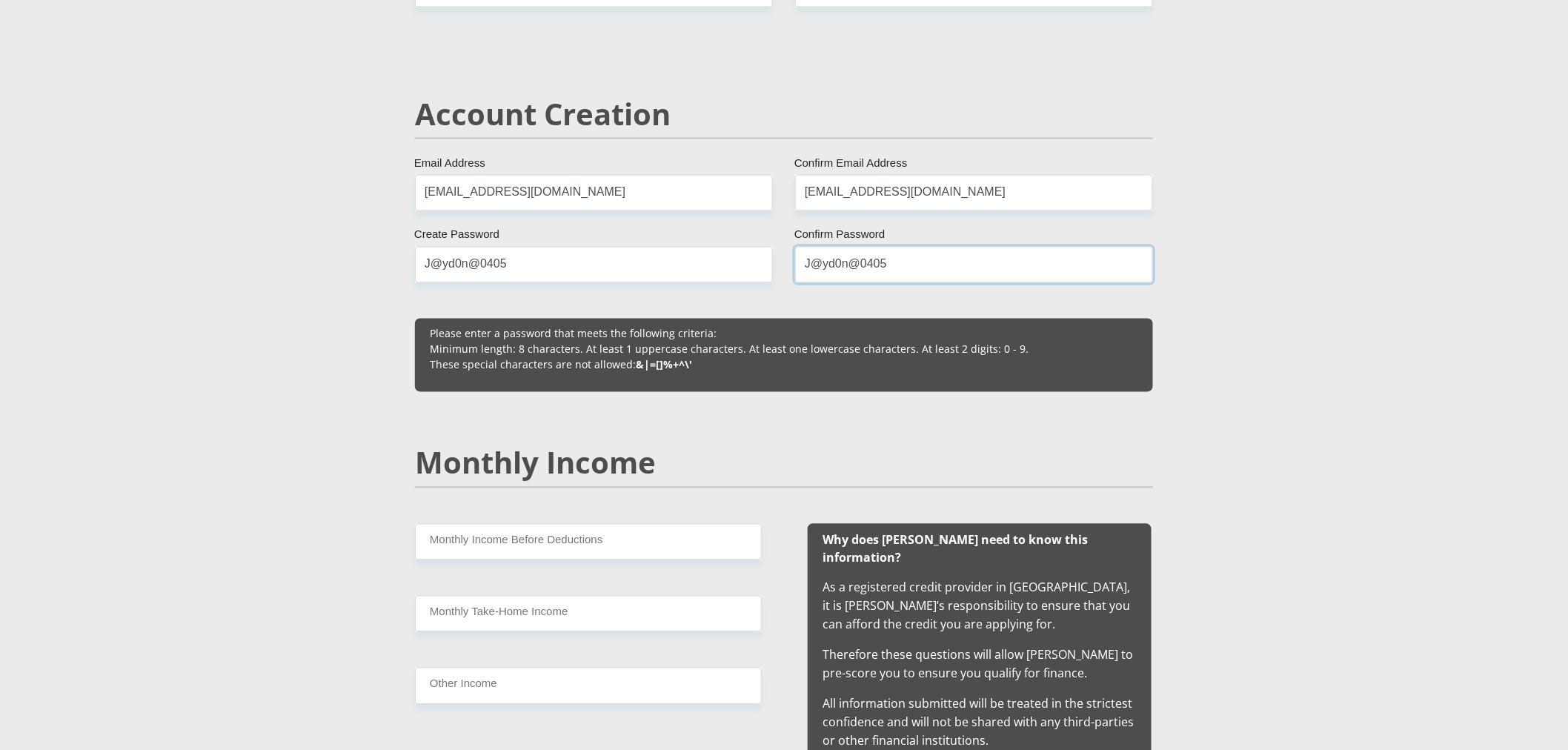
type input "J@yd0n@0405"
click at [630, 541] on input "Monthly Income Before Deductions" at bounding box center [589, 541] width 347 height 36
type input "28177.50"
click at [540, 612] on input "Monthly Take-Home Income" at bounding box center [589, 613] width 347 height 36
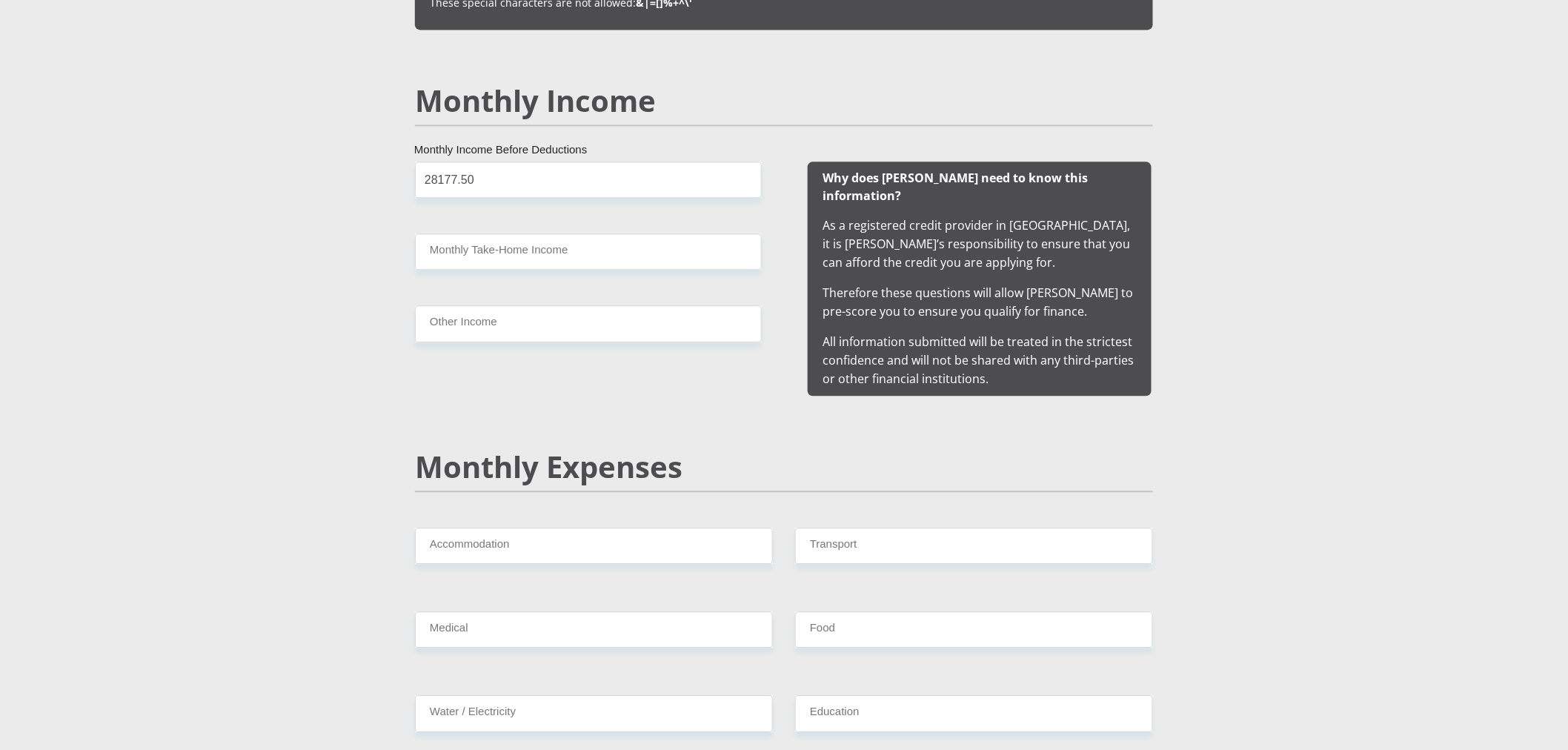
scroll to position [1166, 0]
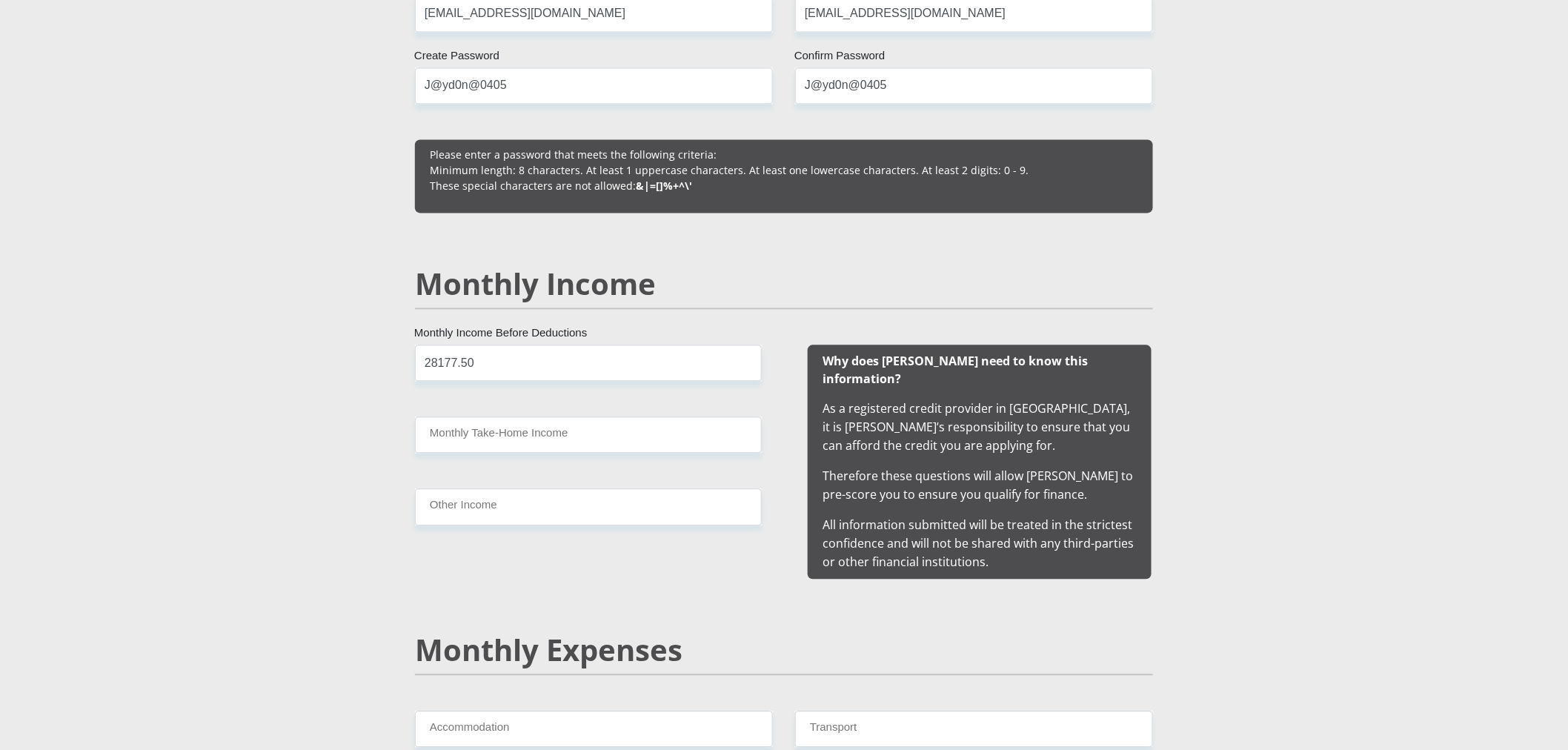
drag, startPoint x: 634, startPoint y: 415, endPoint x: 624, endPoint y: 434, distance: 21.5
click at [634, 415] on div "28177.50 Monthly Income Before Deductions Monthly Take-Home Income Other Income" at bounding box center [588, 462] width 392 height 234
click at [619, 441] on input "Monthly Take-Home Income" at bounding box center [589, 435] width 347 height 36
type input "19985"
click at [529, 505] on input "Other Income" at bounding box center [589, 506] width 347 height 36
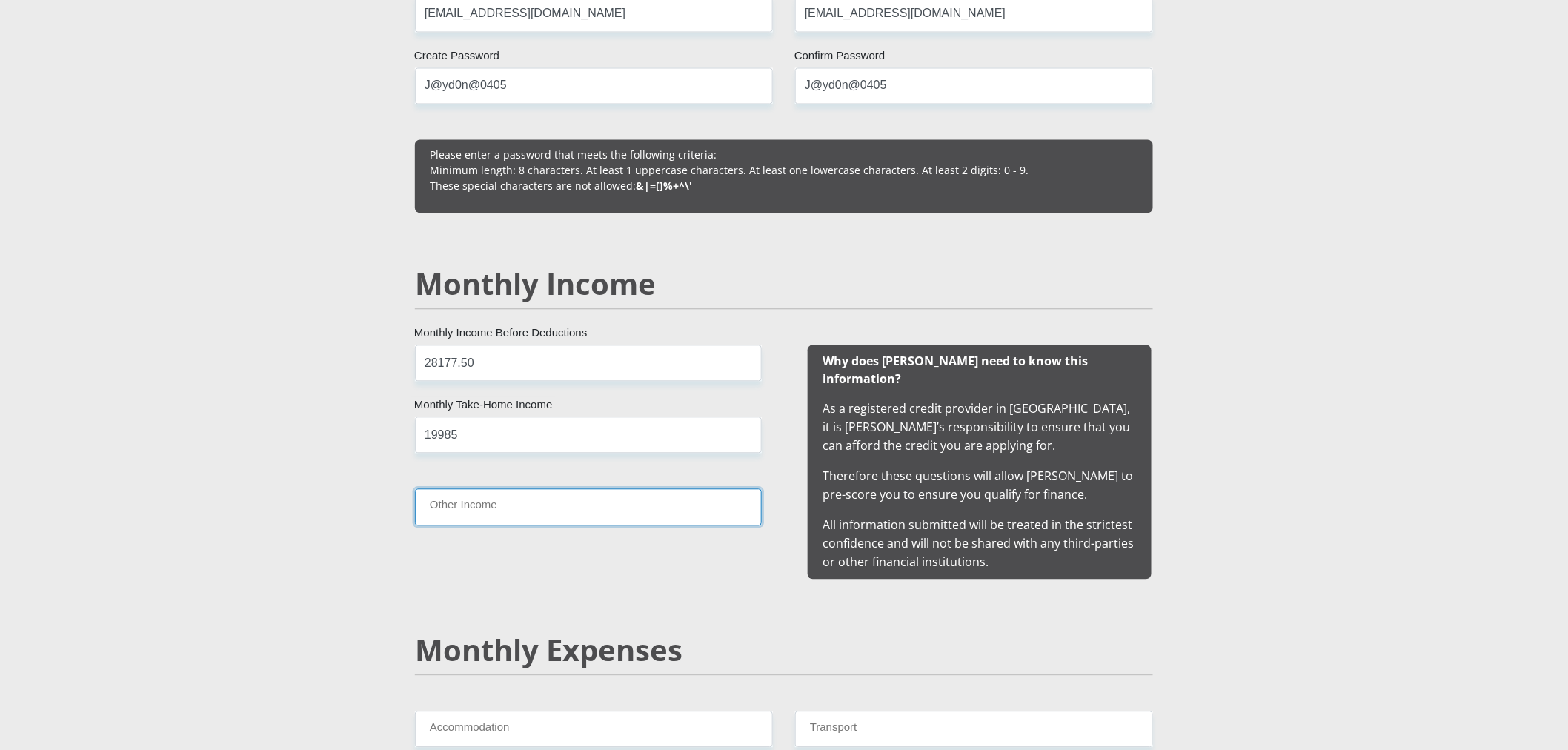
type input "0"
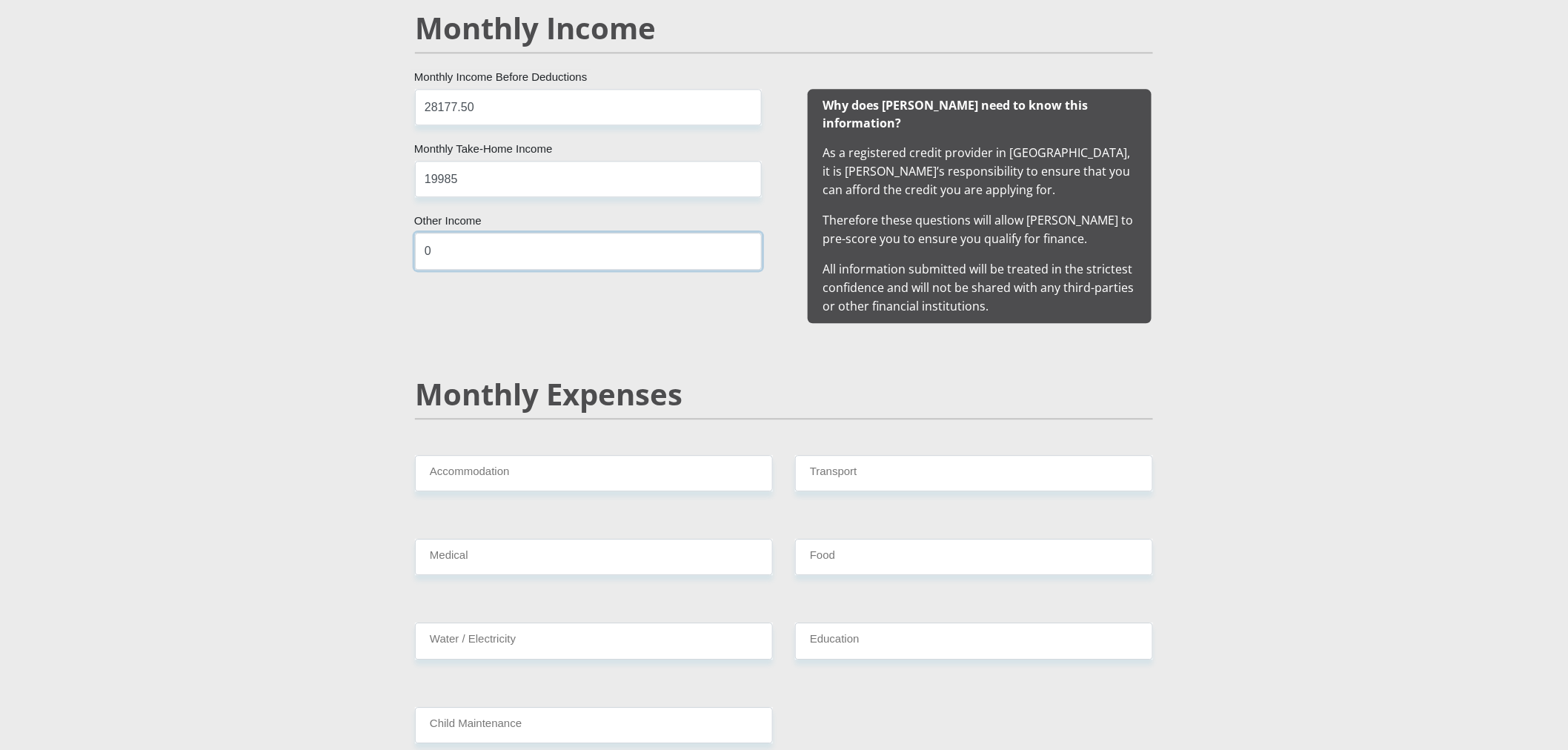
scroll to position [1495, 0]
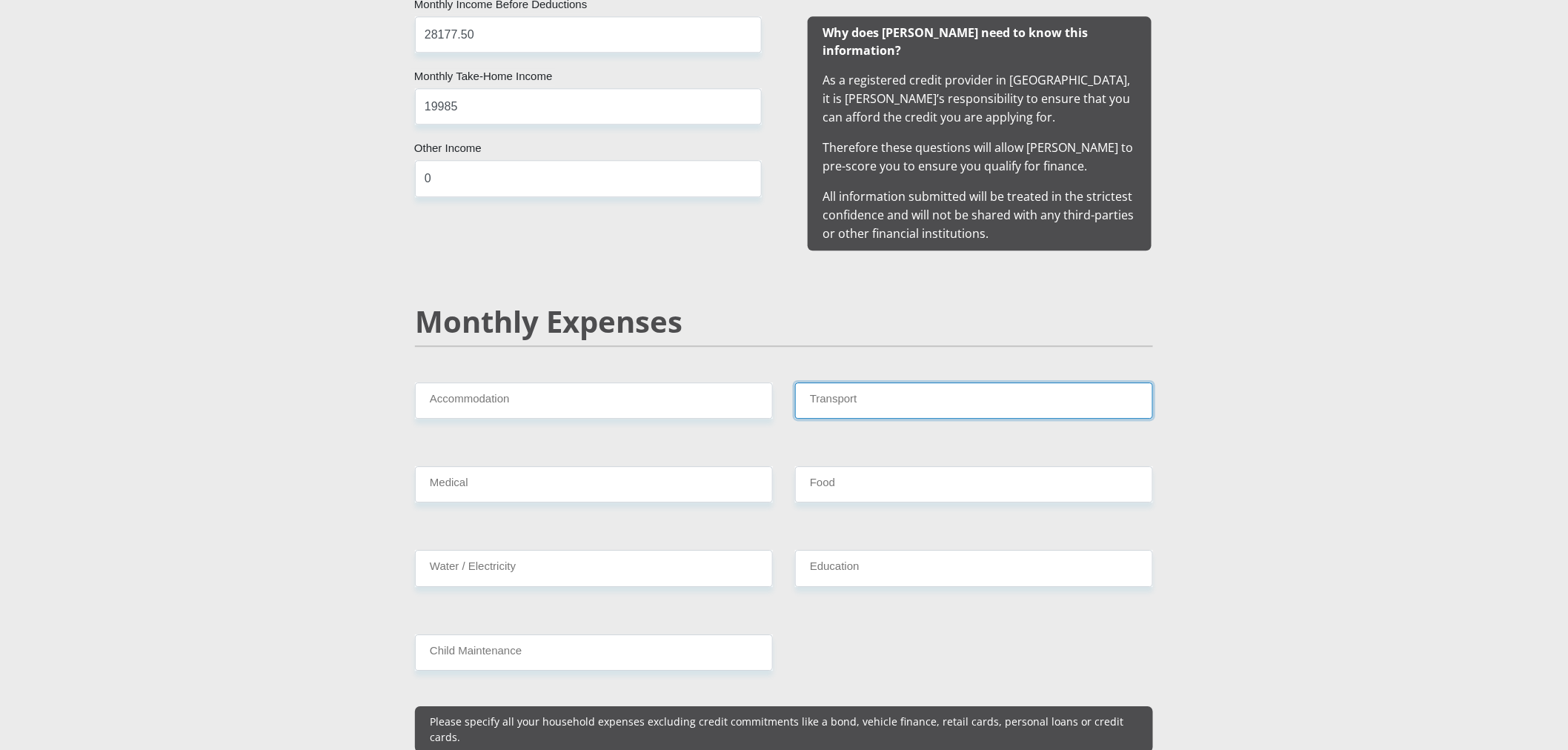
click at [833, 386] on input "Transport" at bounding box center [973, 400] width 358 height 36
type input "2000"
click at [622, 382] on input "Accommodation" at bounding box center [594, 400] width 358 height 36
type input "0"
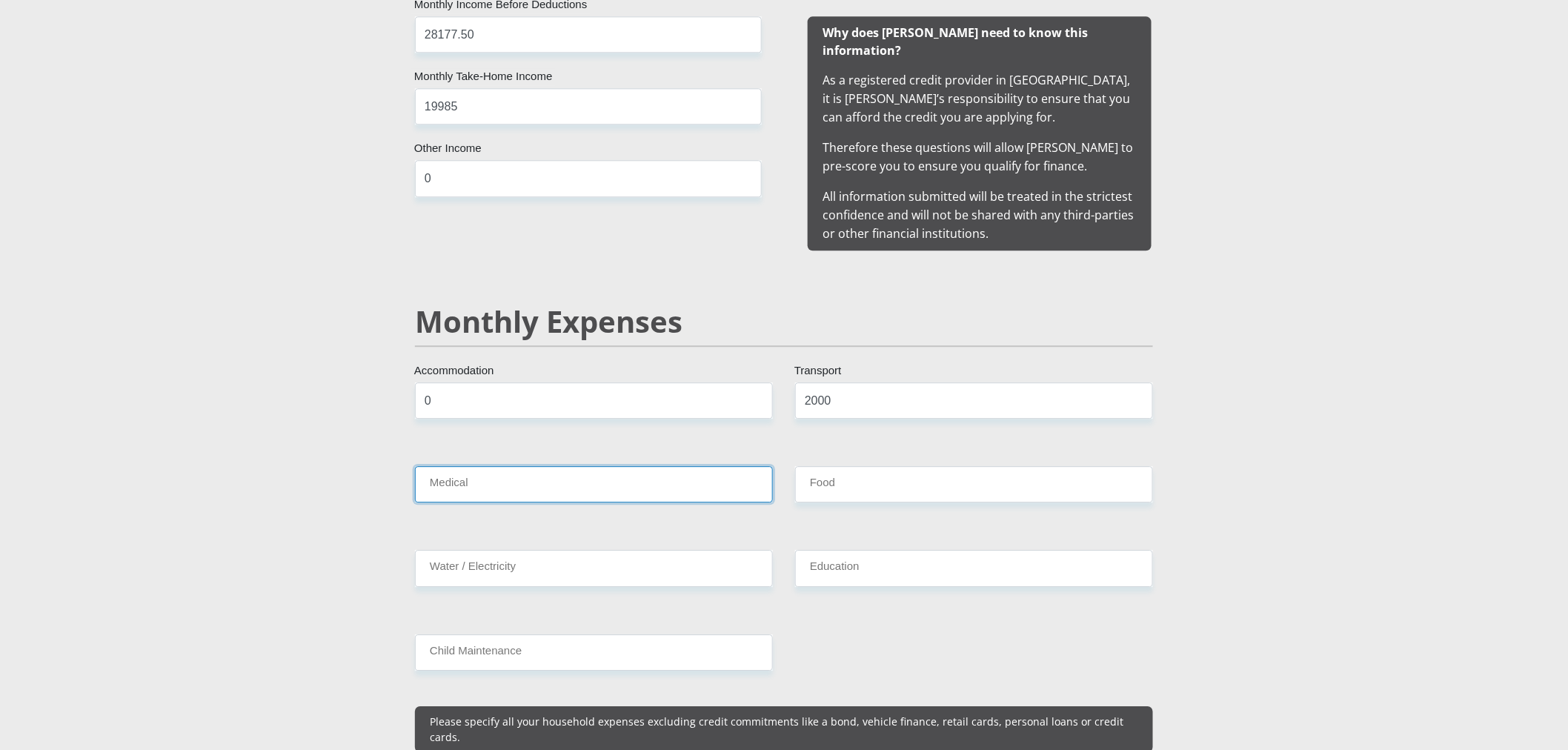
click at [519, 472] on input "Medical" at bounding box center [594, 484] width 358 height 36
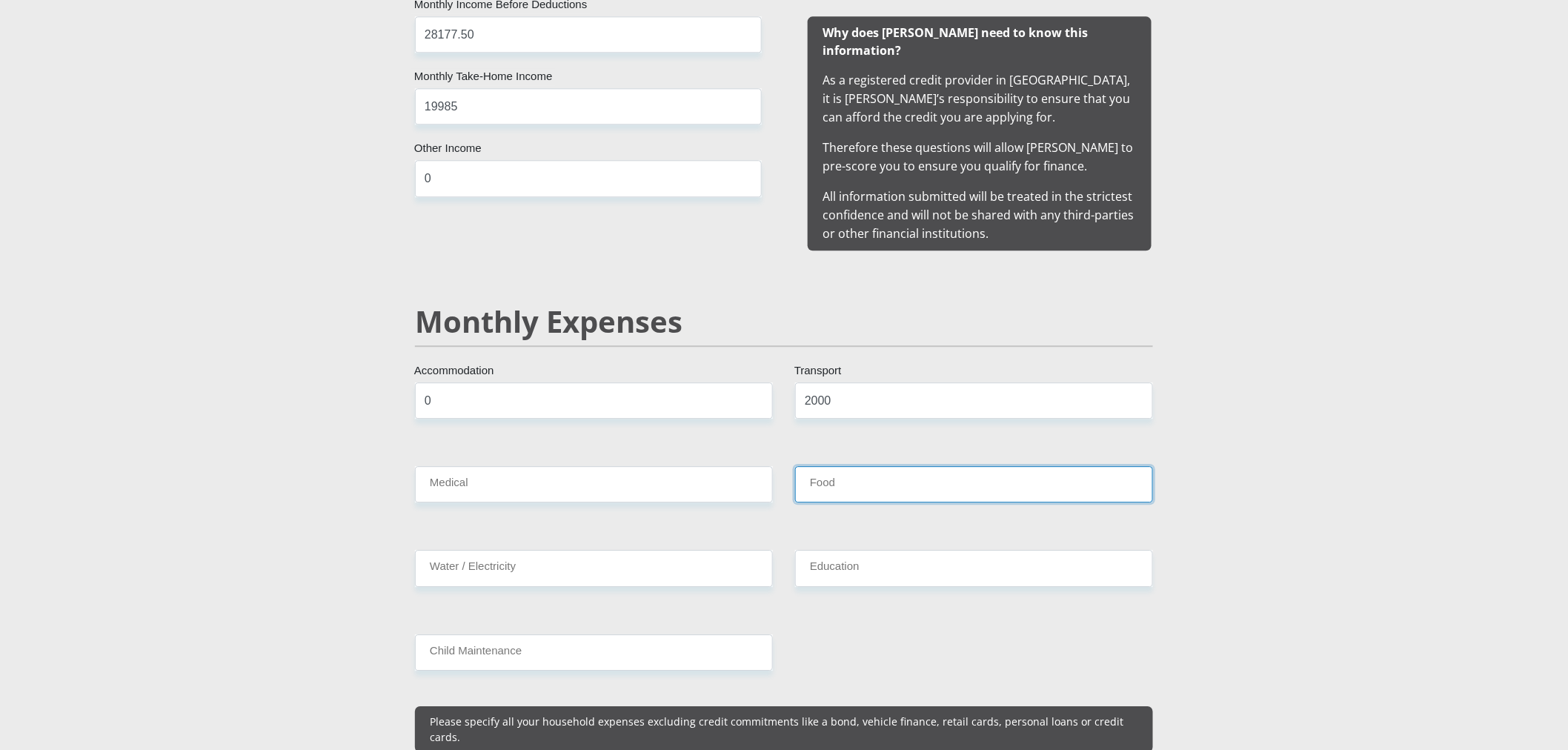
click at [818, 466] on input "Food" at bounding box center [973, 484] width 358 height 36
type input "1500"
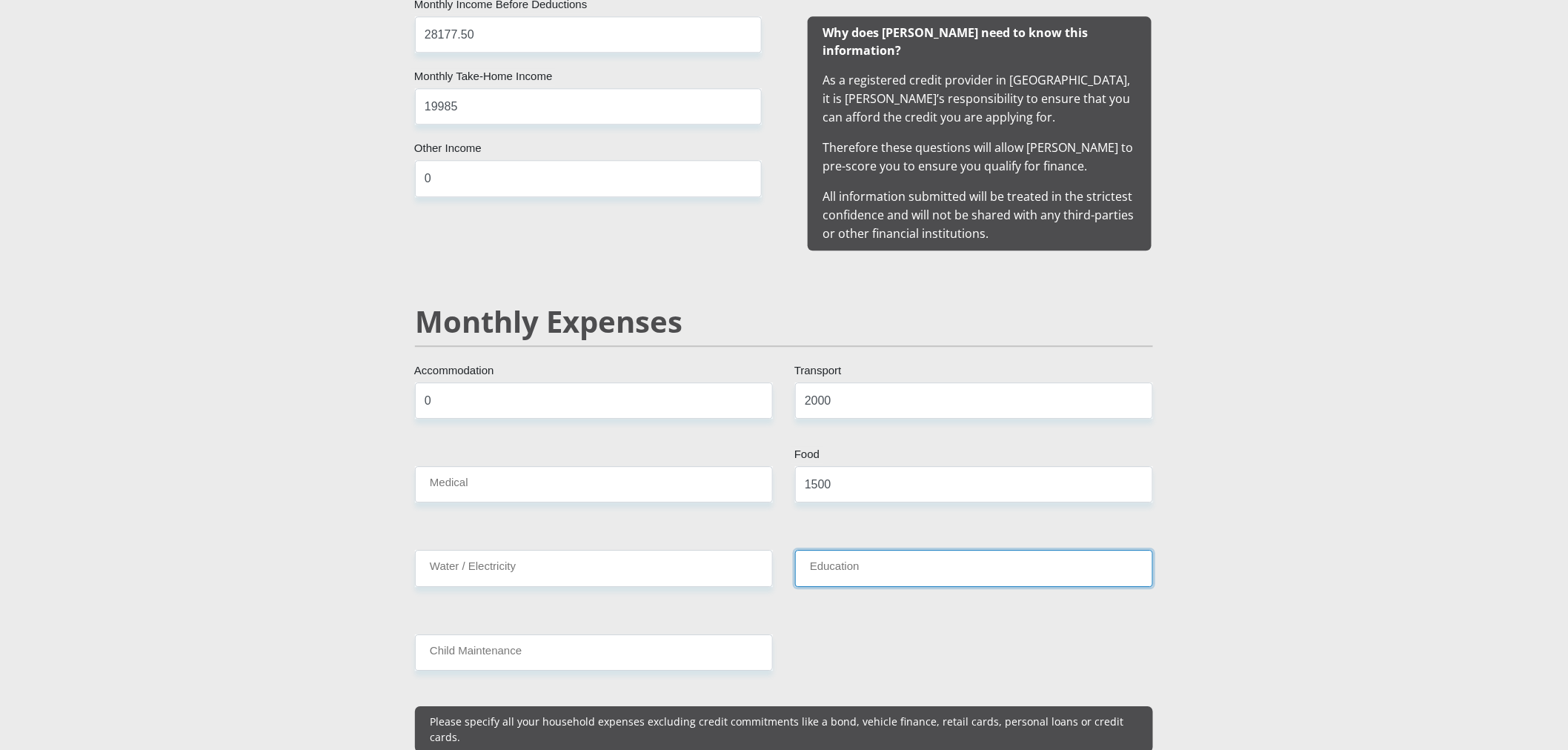
drag, startPoint x: 846, startPoint y: 553, endPoint x: 835, endPoint y: 566, distance: 17.0
click at [846, 553] on input "Education" at bounding box center [973, 567] width 358 height 36
type input "0"
click at [454, 554] on input "Water / Electricity" at bounding box center [594, 567] width 358 height 36
type input "0"
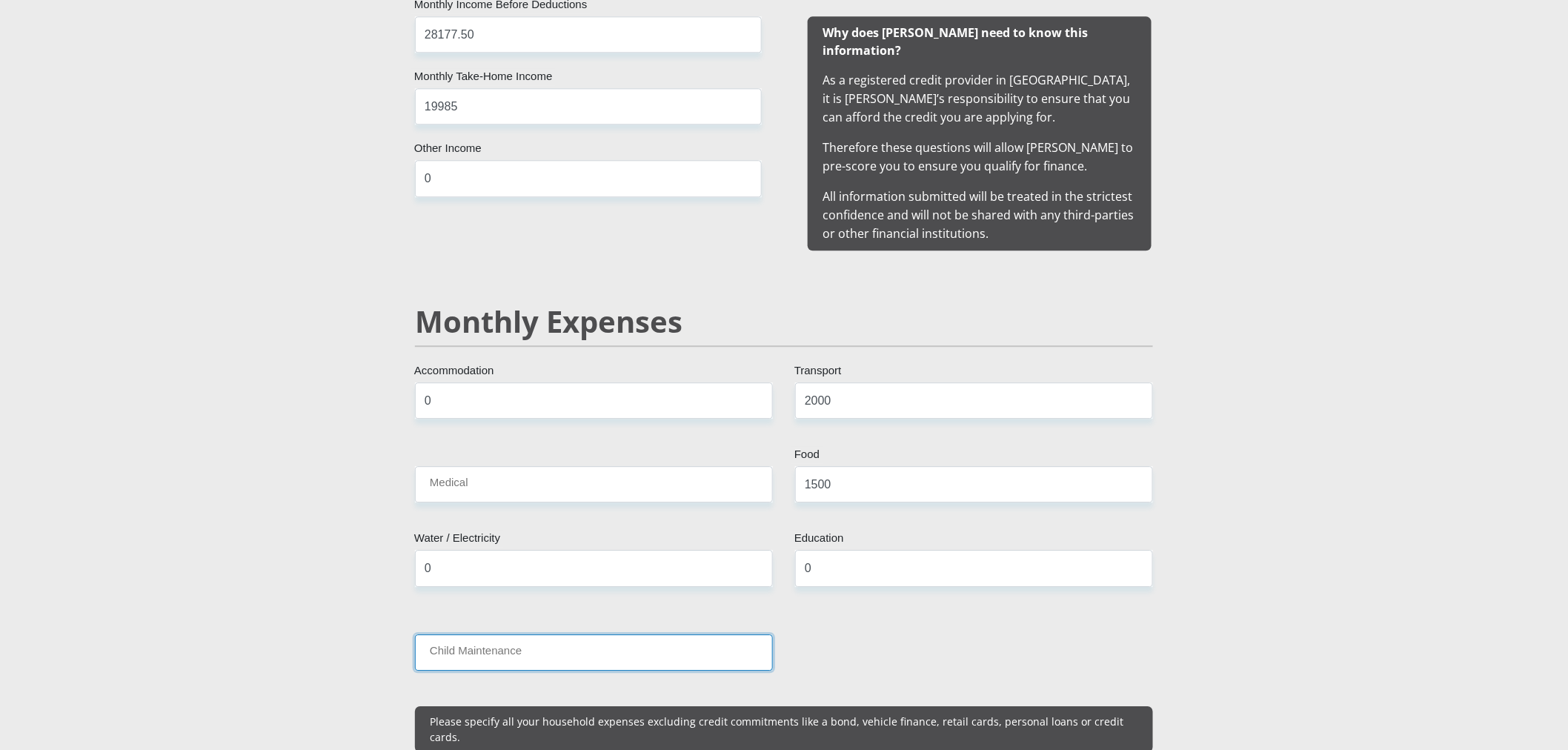
drag, startPoint x: 507, startPoint y: 627, endPoint x: 512, endPoint y: 649, distance: 22.6
click at [507, 634] on input "Child Maintenance" at bounding box center [594, 652] width 358 height 36
type input "0"
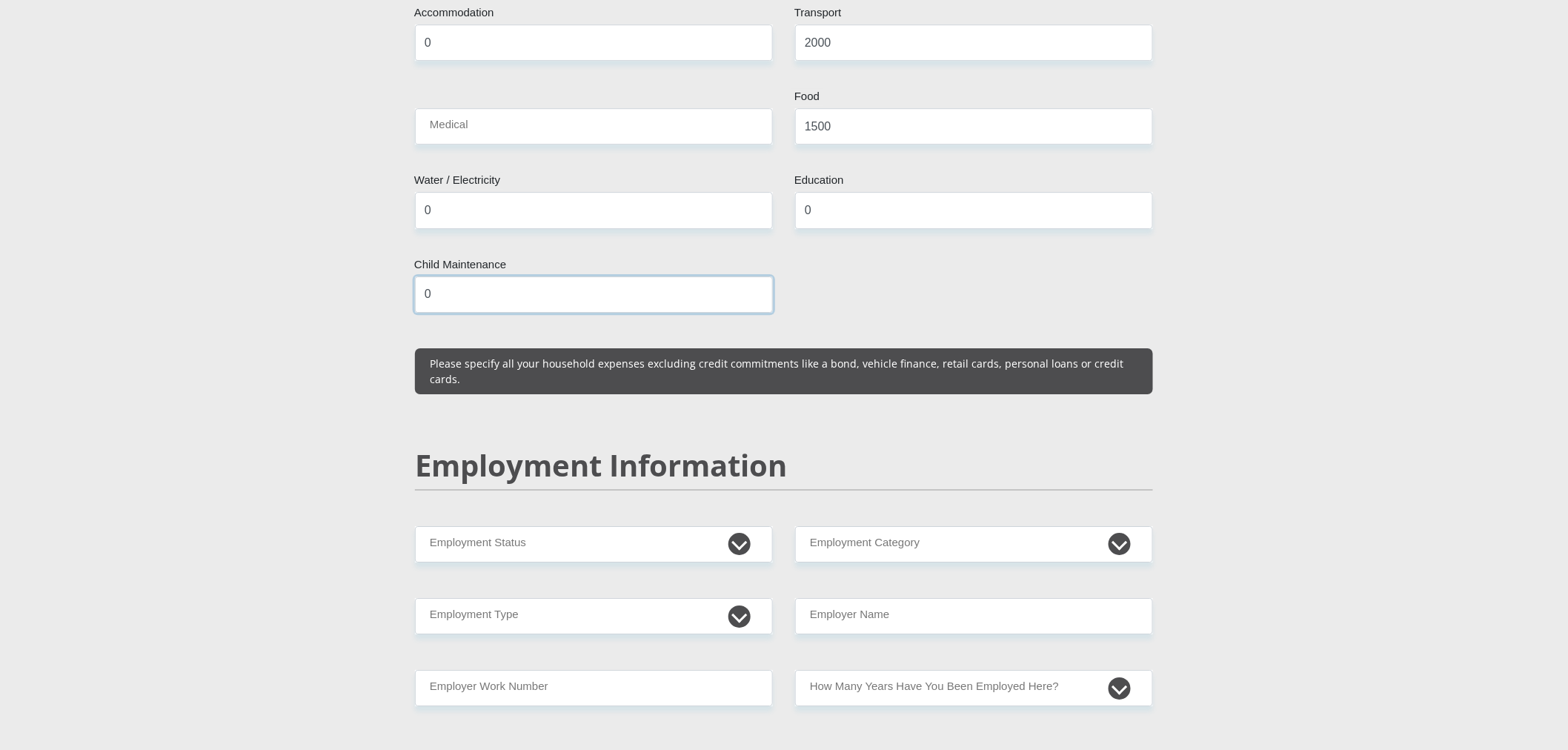
scroll to position [1907, 0]
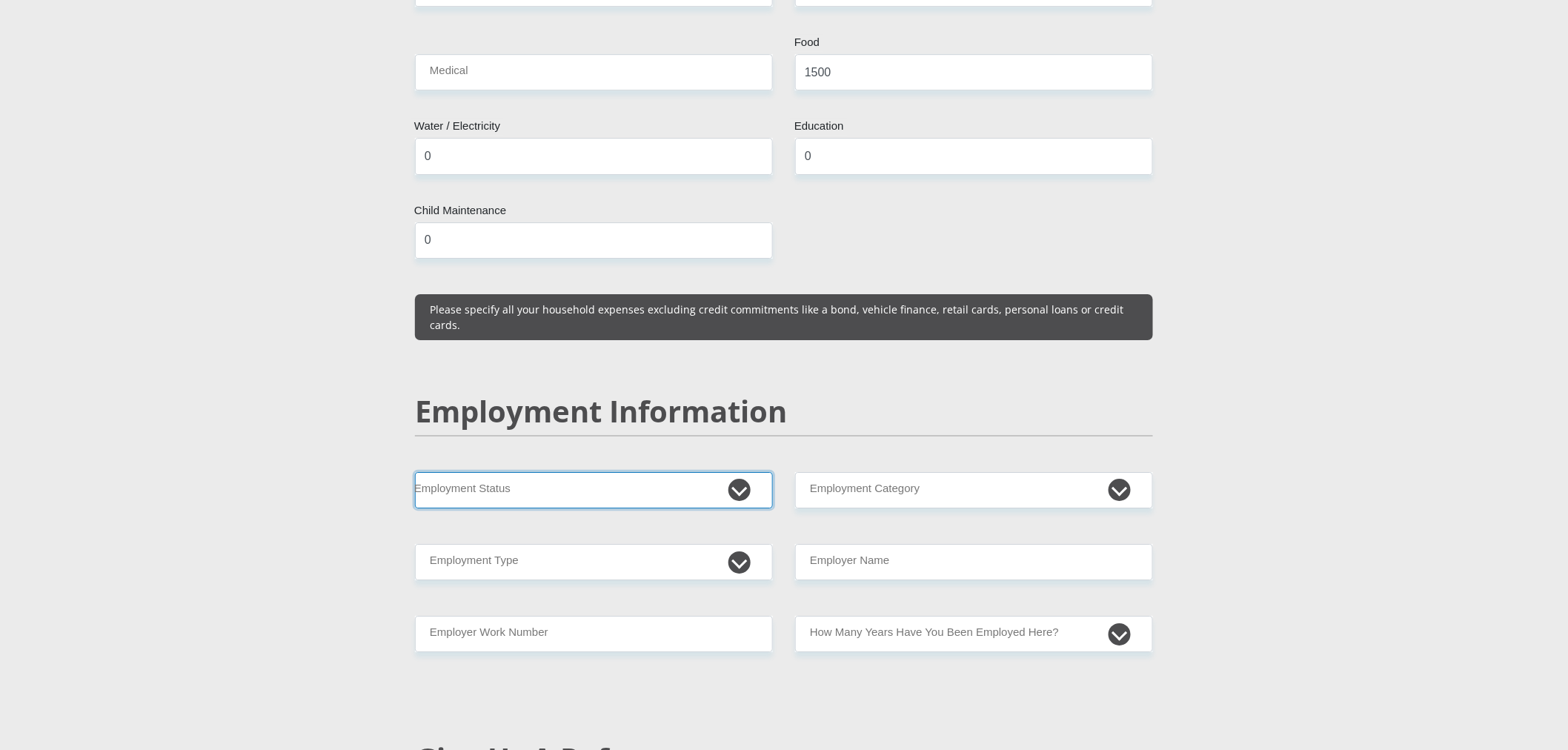
click at [544, 472] on select "Permanent/Full-time Part-time/Casual Contract Worker Self-Employed Housewife Re…" at bounding box center [594, 490] width 358 height 36
select select "1"
click at [415, 472] on select "Permanent/Full-time Part-time/Casual Contract Worker Self-Employed Housewife Re…" at bounding box center [594, 490] width 358 height 36
click at [894, 472] on select "AGRICULTURE ALCOHOL & TOBACCO CONSTRUCTION MATERIALS METALLURGY EQUIPMENT FOR R…" at bounding box center [973, 490] width 358 height 36
select select "53"
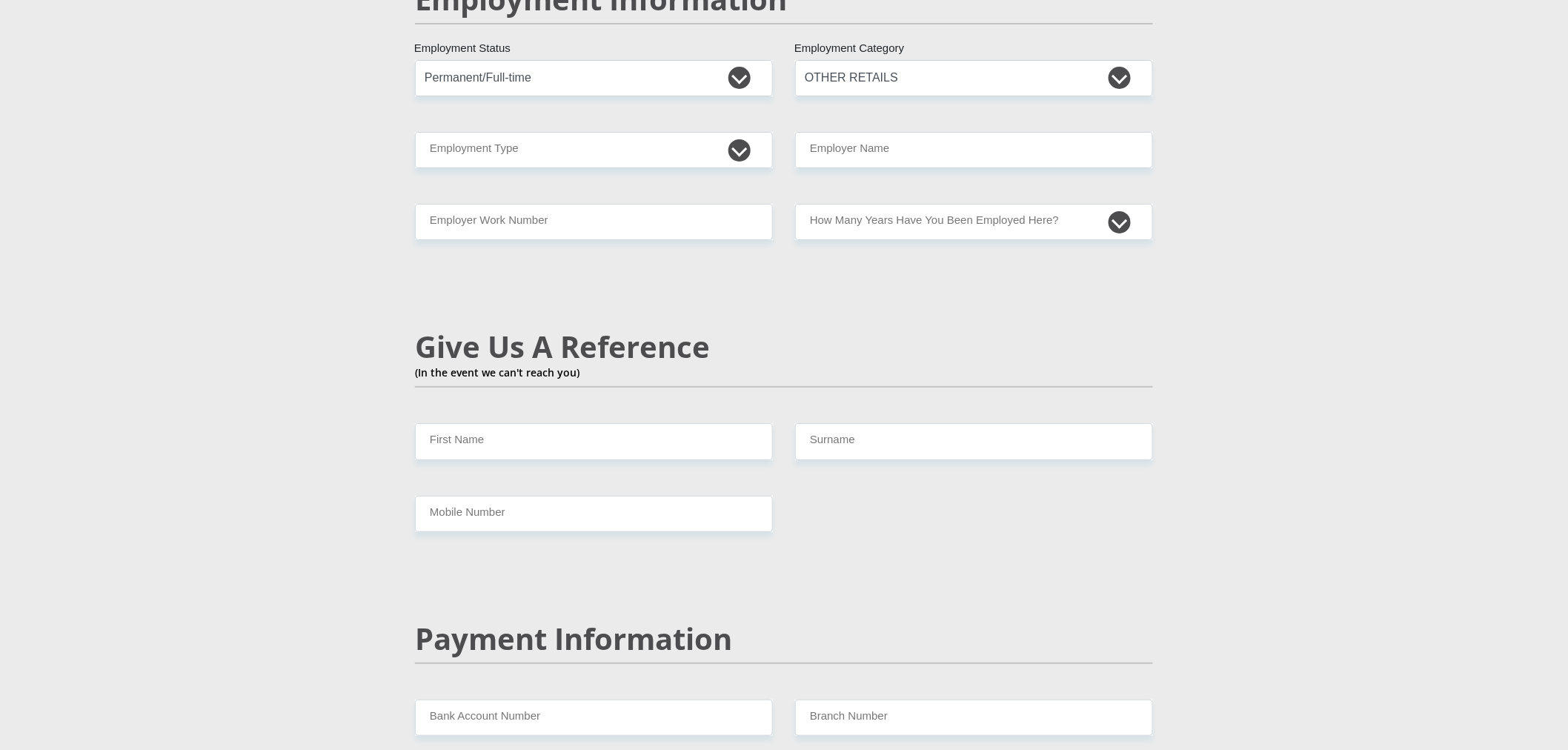
scroll to position [2236, 0]
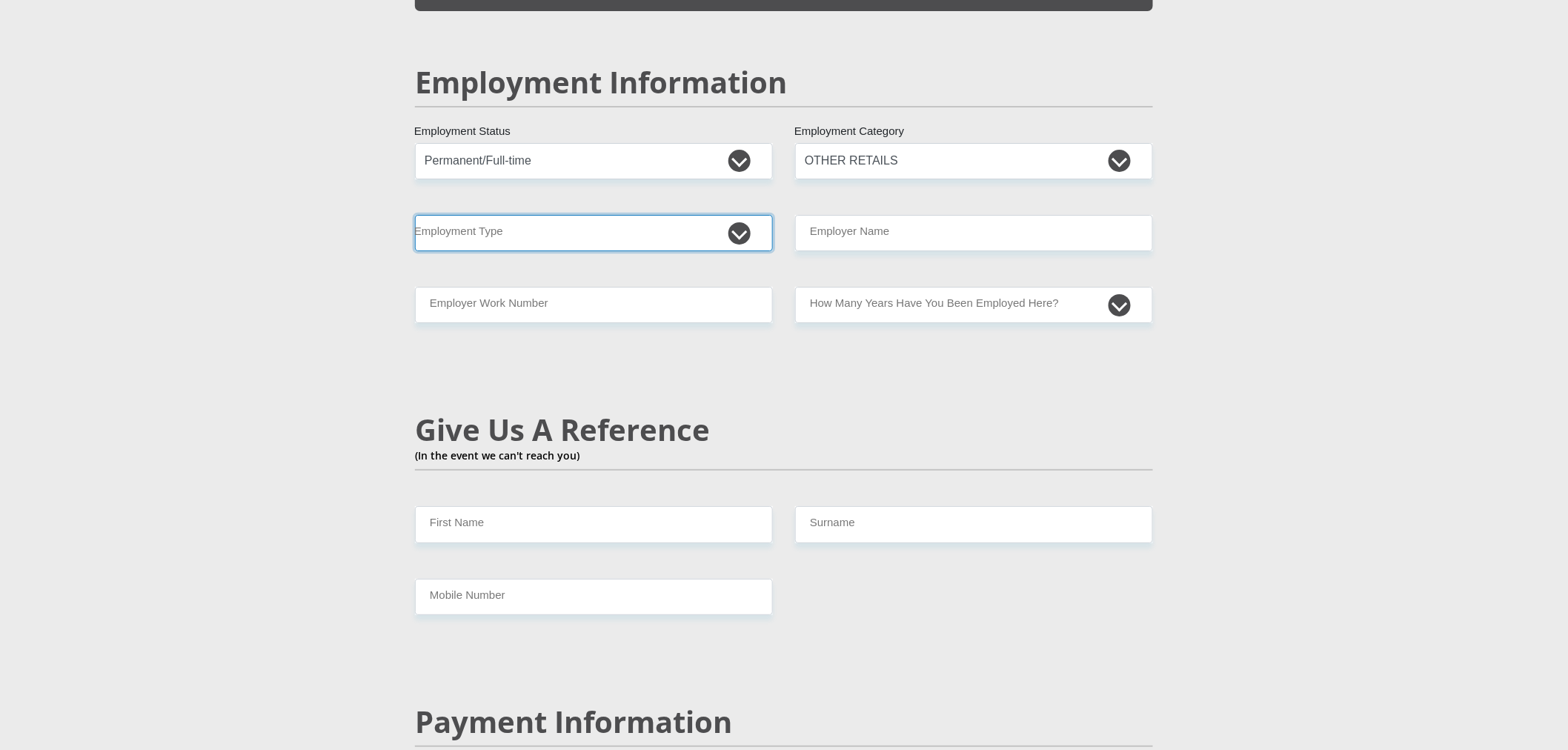
click at [717, 215] on select "College/Lecturer Craft Seller Creative Driver Executive Farmer Forces - Non Com…" at bounding box center [594, 233] width 358 height 36
select select "Office Staff/Clerk"
click at [415, 215] on select "College/Lecturer Craft Seller Creative Driver Executive Farmer Forces - Non Com…" at bounding box center [594, 233] width 358 height 36
click at [857, 215] on input "Employer Name" at bounding box center [973, 233] width 358 height 36
type input "DHL"
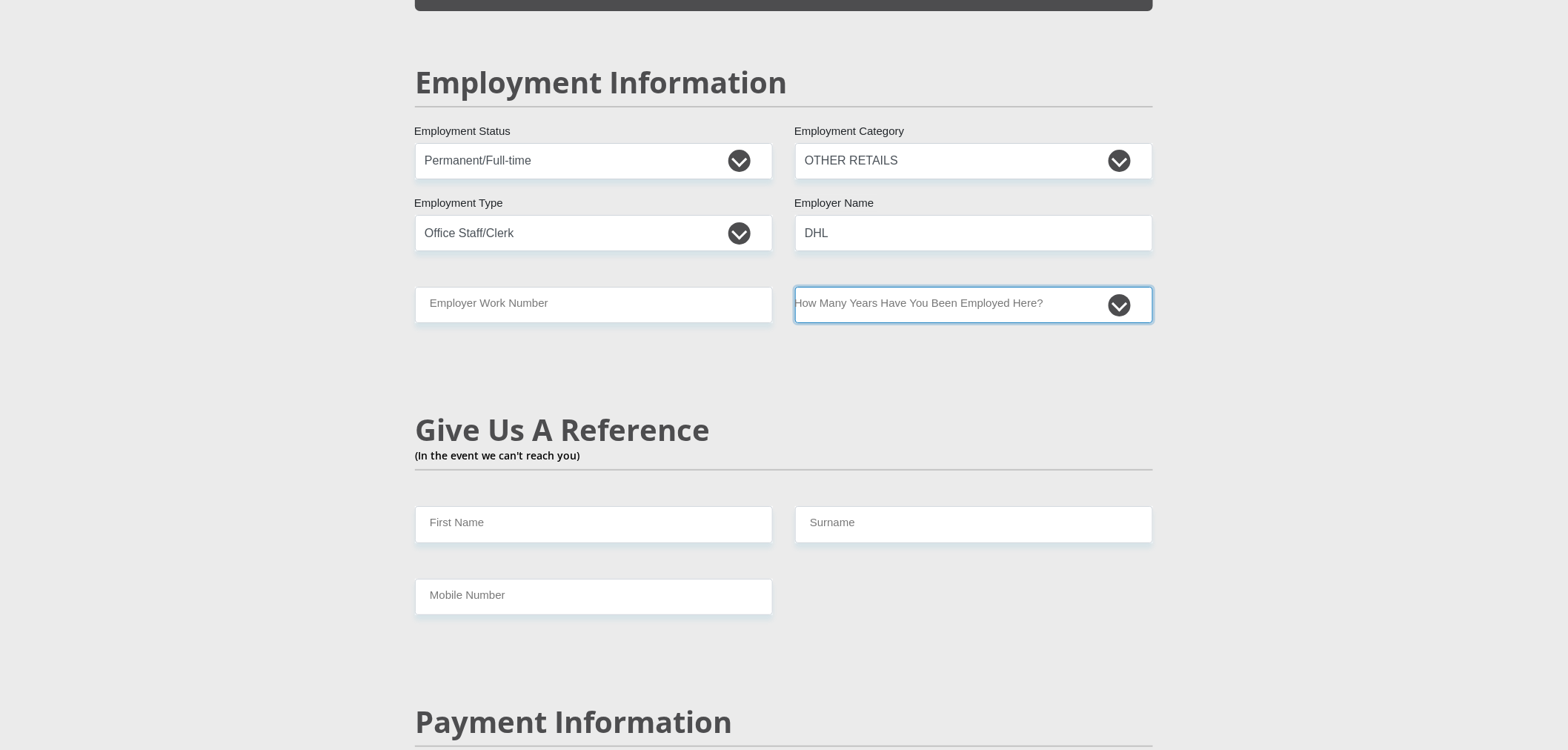
click at [868, 287] on select "less than 1 year 1-3 years 3-5 years 5+ years" at bounding box center [973, 304] width 358 height 36
select select "48"
click at [795, 287] on select "less than 1 year 1-3 years 3-5 years 5+ years" at bounding box center [973, 304] width 358 height 36
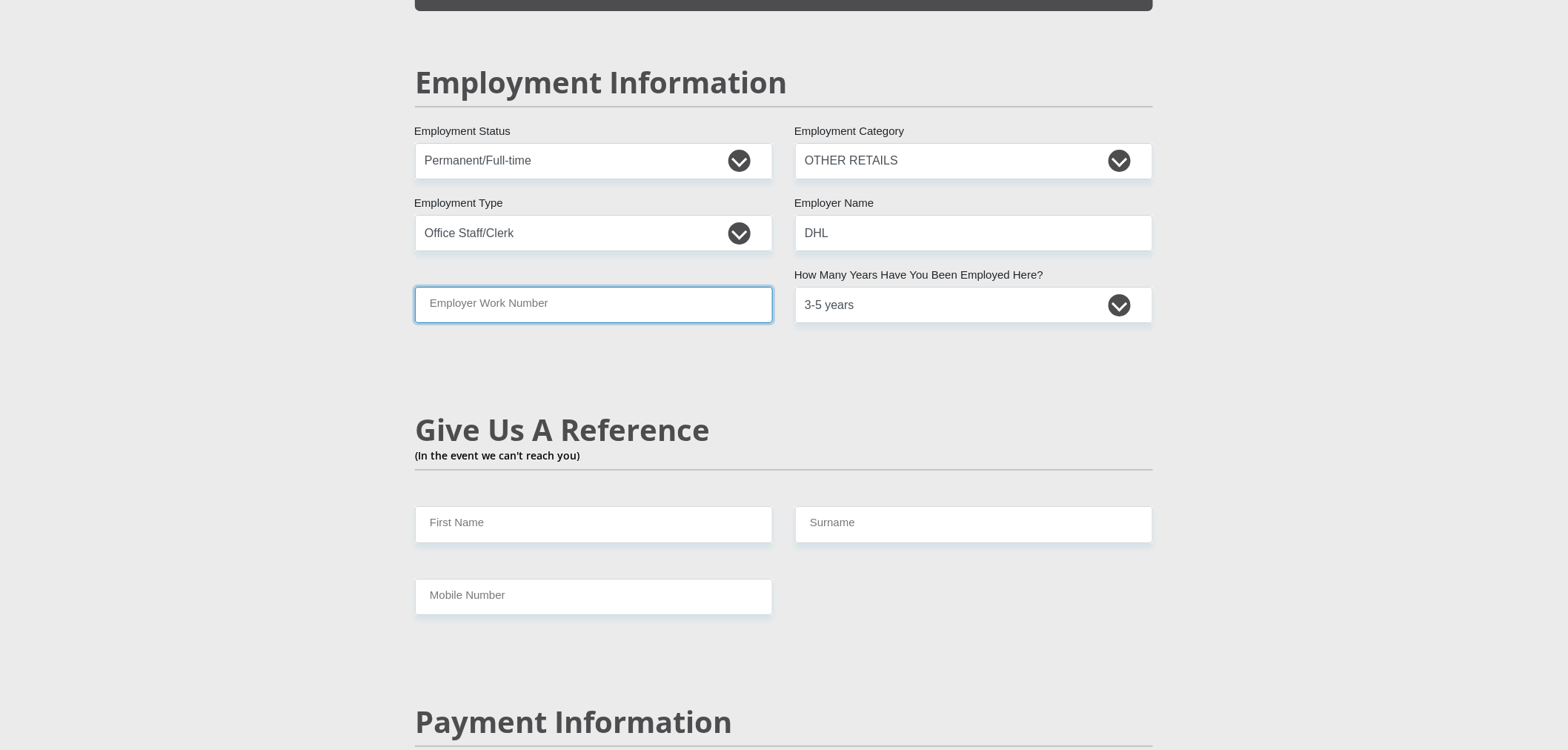
click at [644, 287] on input "Employer Work Number" at bounding box center [594, 304] width 358 height 36
type input "0713653255"
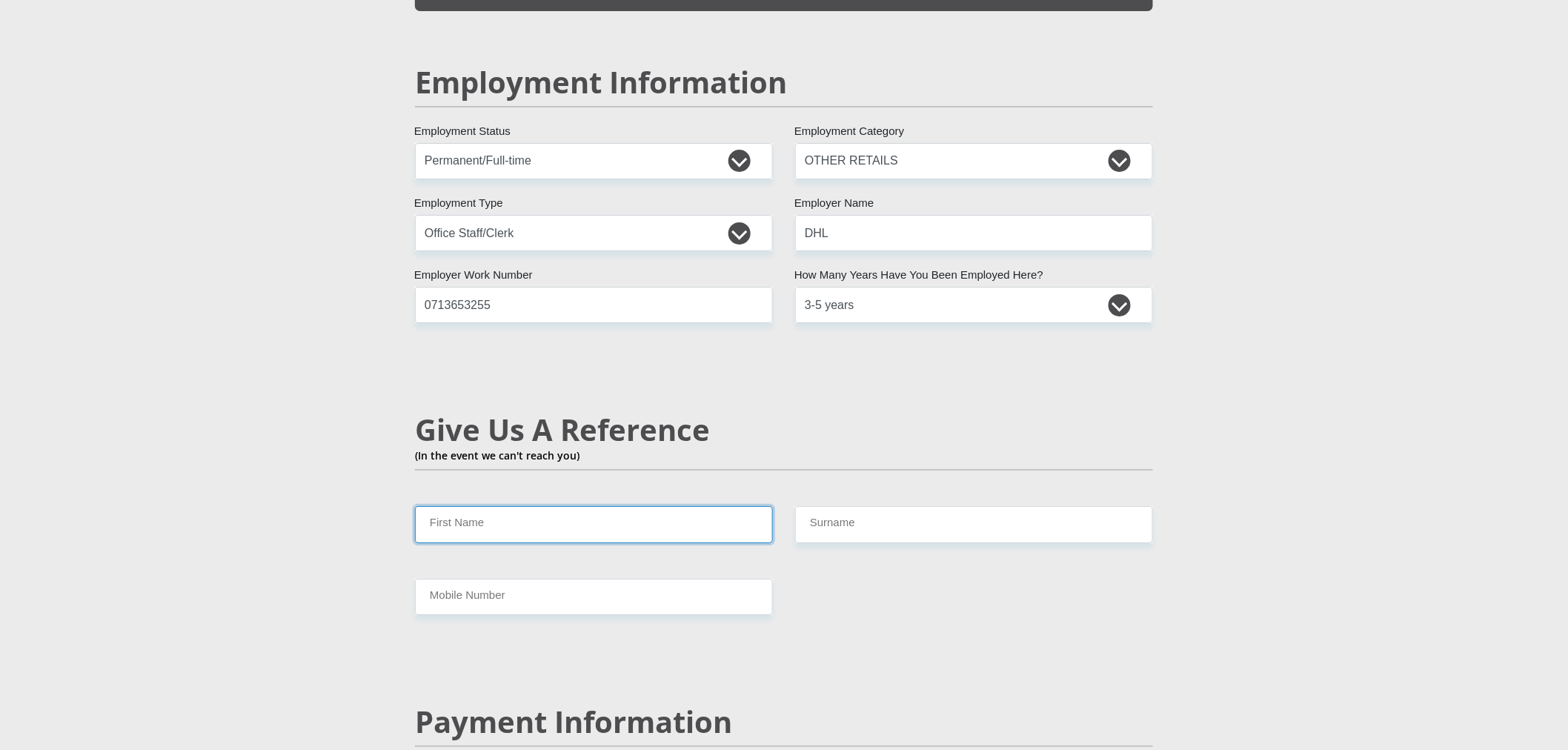
click at [573, 506] on input "First Name" at bounding box center [594, 523] width 358 height 36
type input "Angelique"
drag, startPoint x: 909, startPoint y: 499, endPoint x: 909, endPoint y: 507, distance: 8.0
click at [909, 506] on input "Surname" at bounding box center [973, 523] width 358 height 36
type input "LUME"
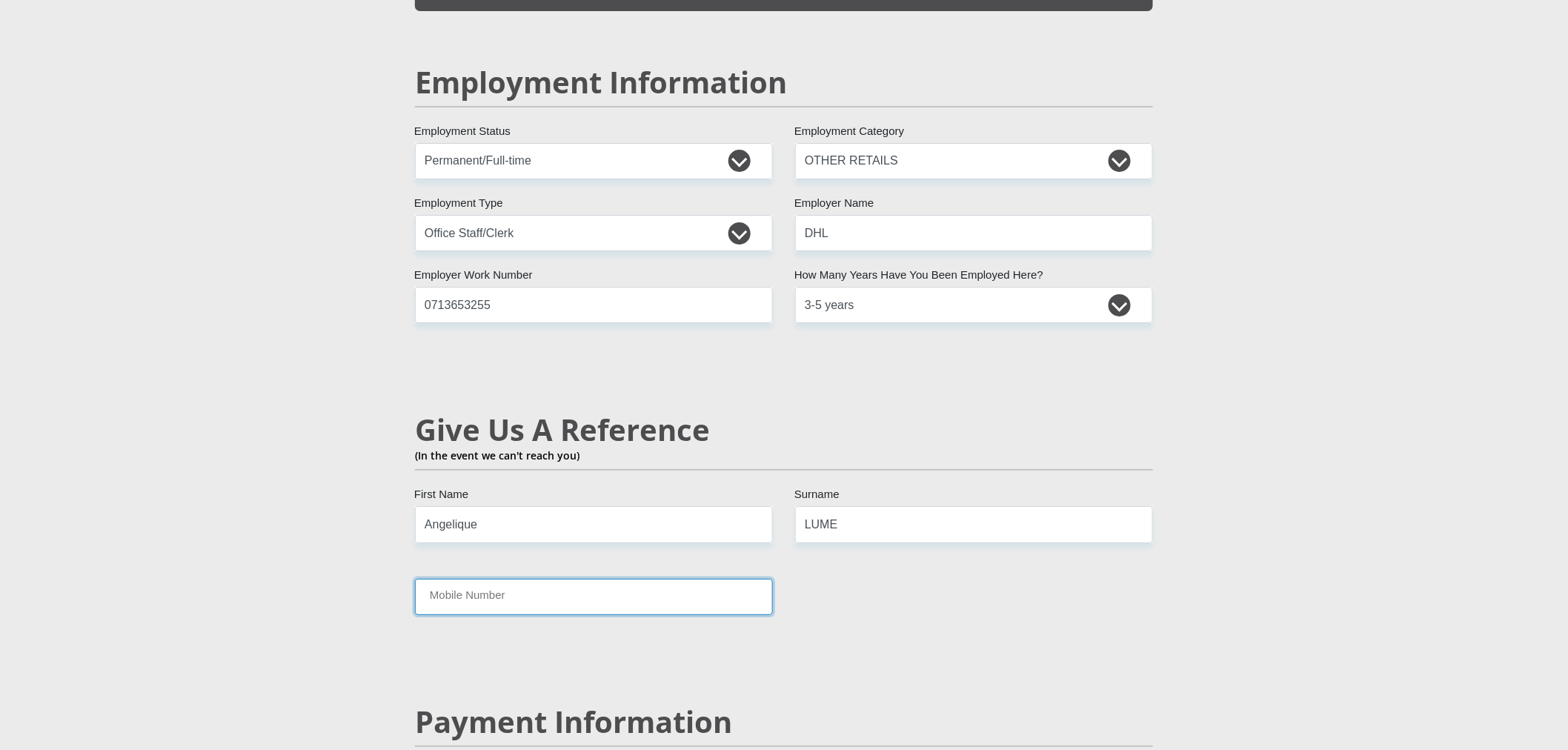
click at [595, 578] on input "Mobile Number" at bounding box center [594, 596] width 358 height 36
type input "0670338901"
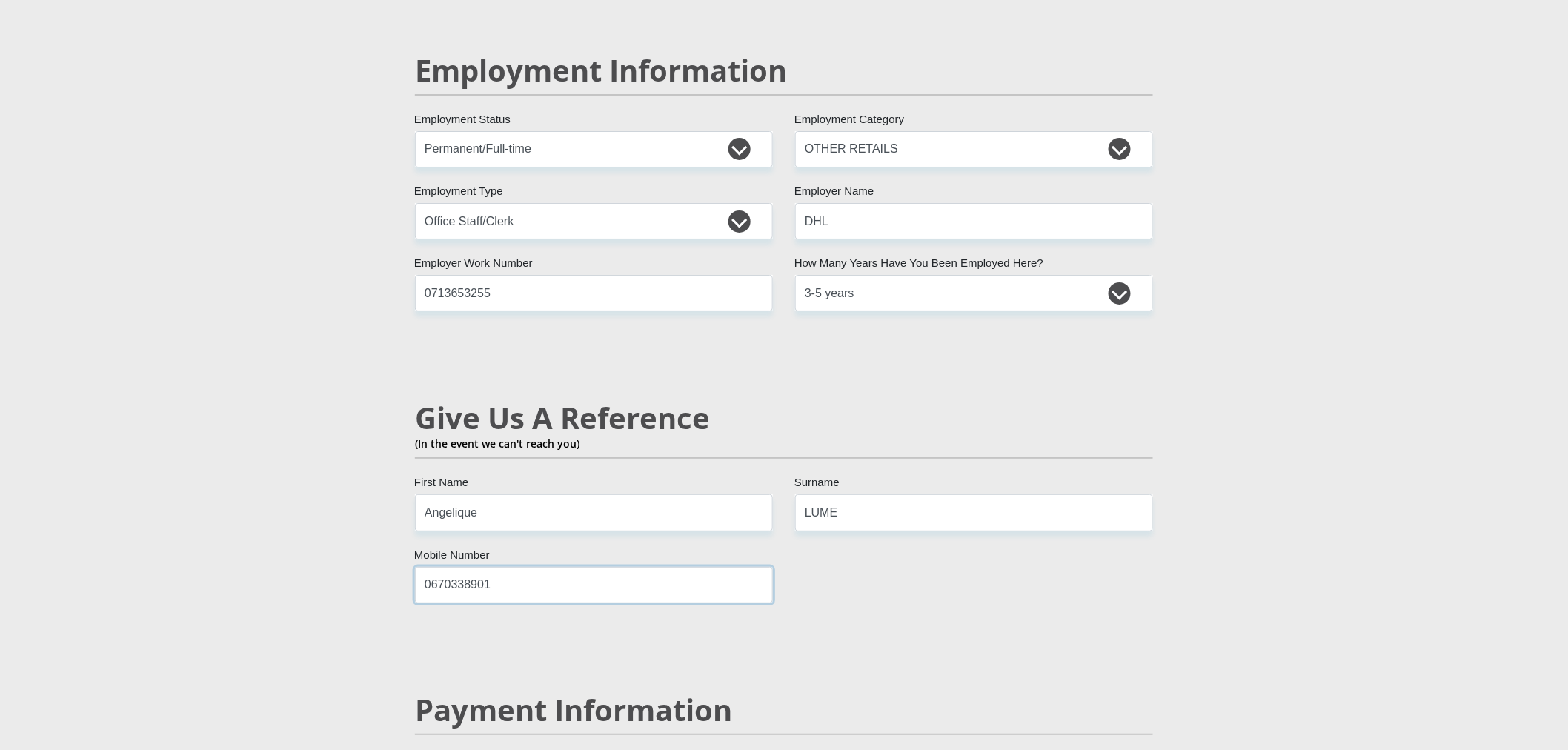
scroll to position [2483, 0]
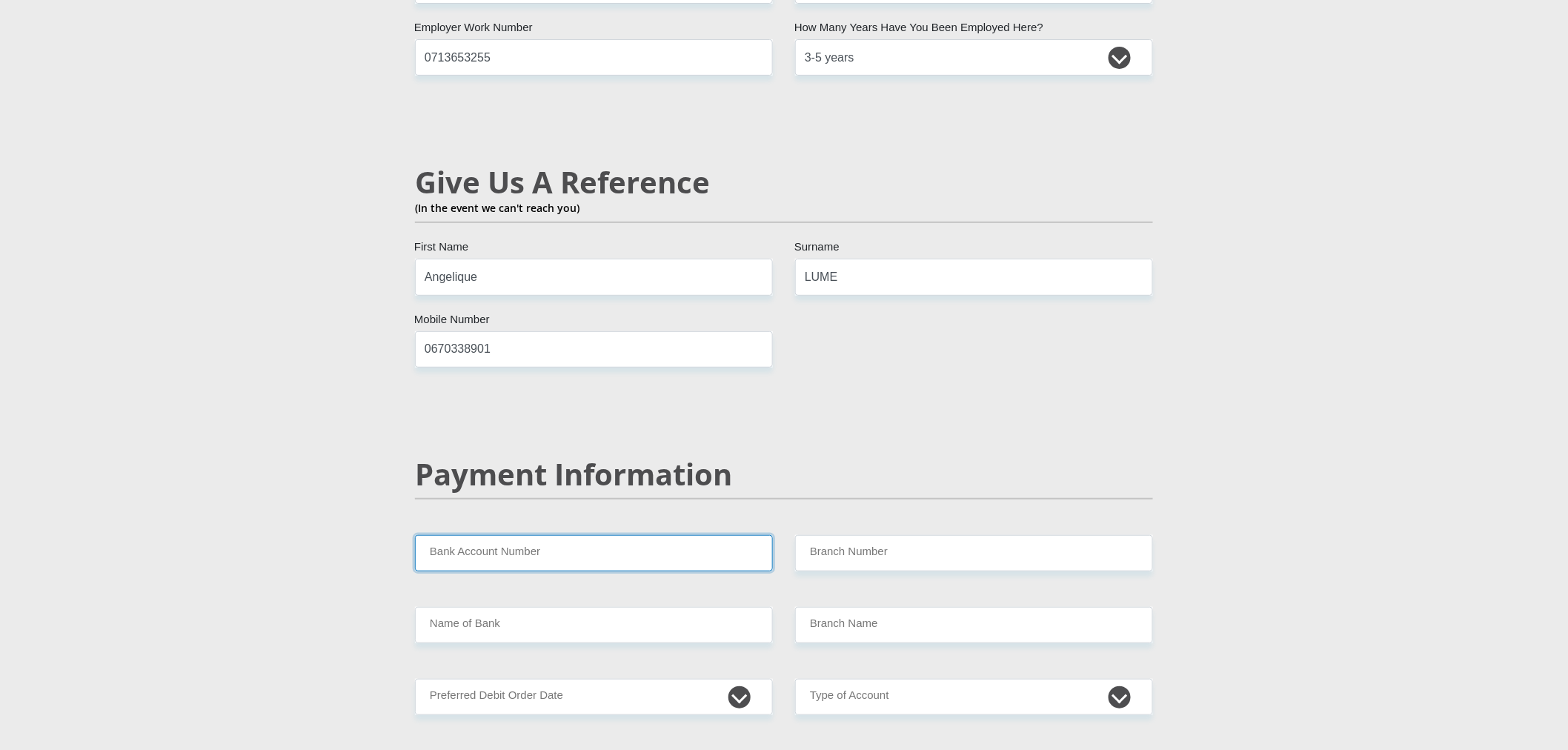
click at [549, 535] on input "Bank Account Number" at bounding box center [594, 553] width 358 height 36
type input "62424663997"
drag, startPoint x: 883, startPoint y: 507, endPoint x: 889, endPoint y: 529, distance: 22.8
click at [883, 535] on input "Branch Number" at bounding box center [973, 553] width 358 height 36
type input "250655"
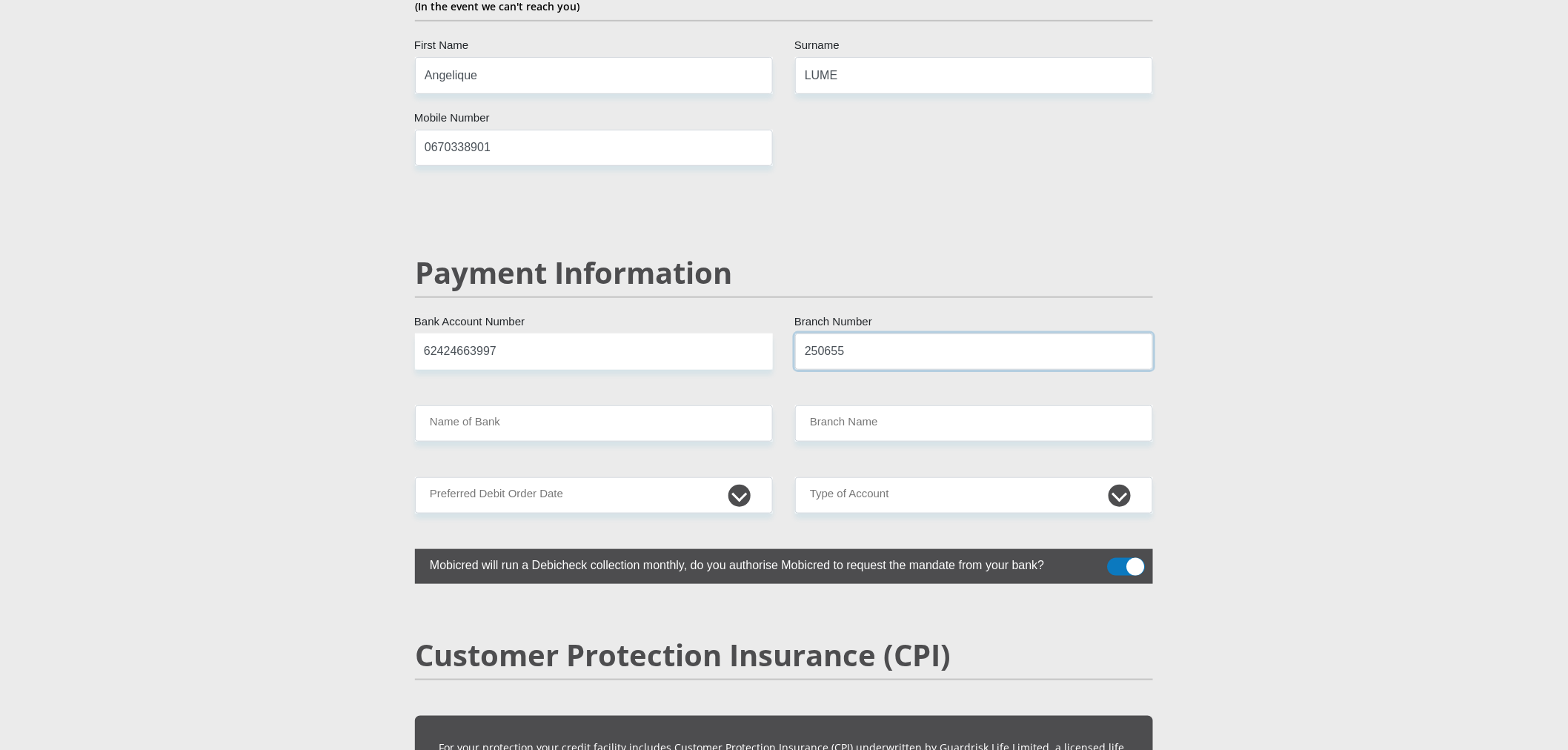
scroll to position [2729, 0]
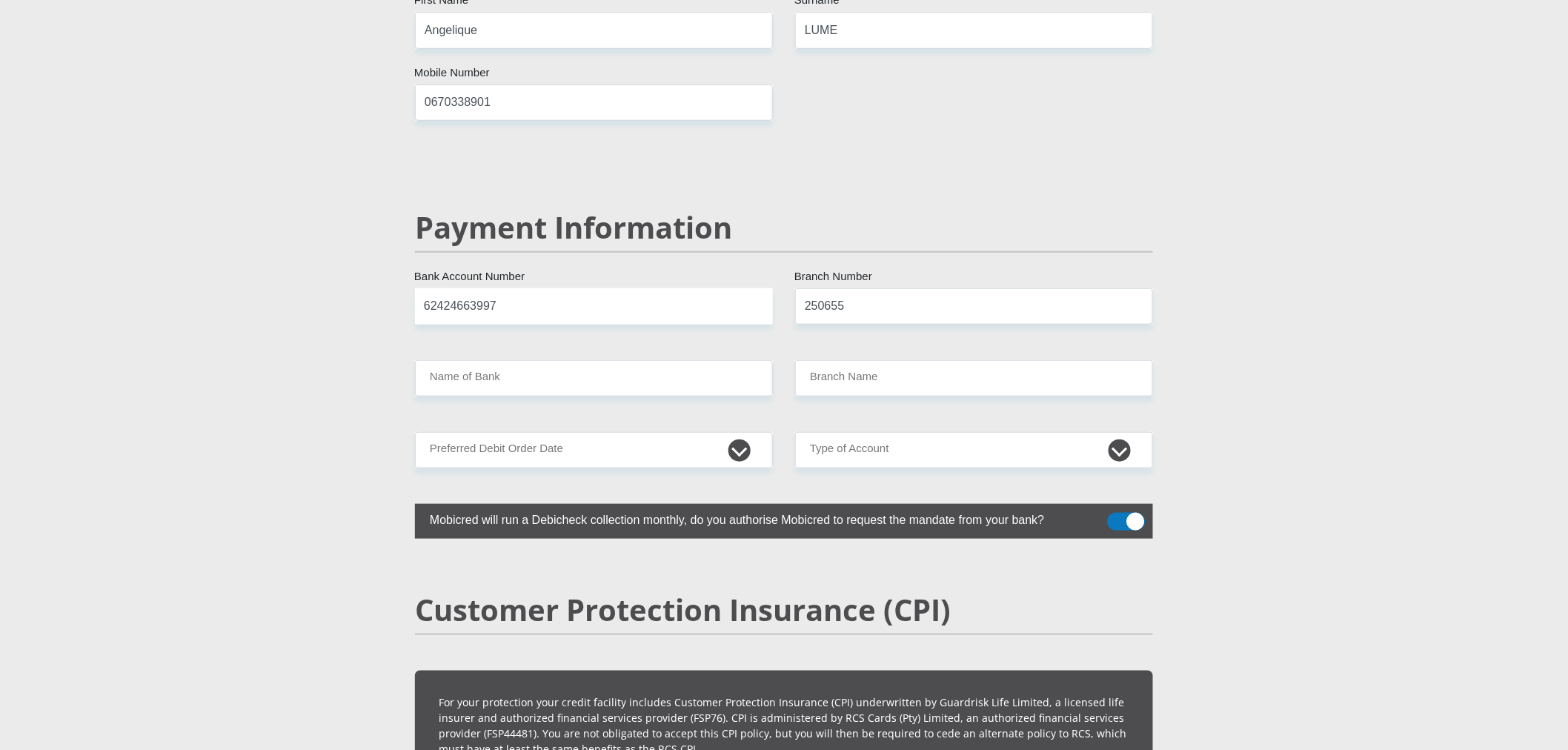
type input "FIRSTRAND BANK"
type input "BRANCH 560"
click at [742, 432] on select "1st 2nd 3rd 4th 5th 7th 18th 19th 20th 21st 22nd 23rd 24th 25th 26th 27th 28th …" at bounding box center [594, 450] width 358 height 36
select select "26"
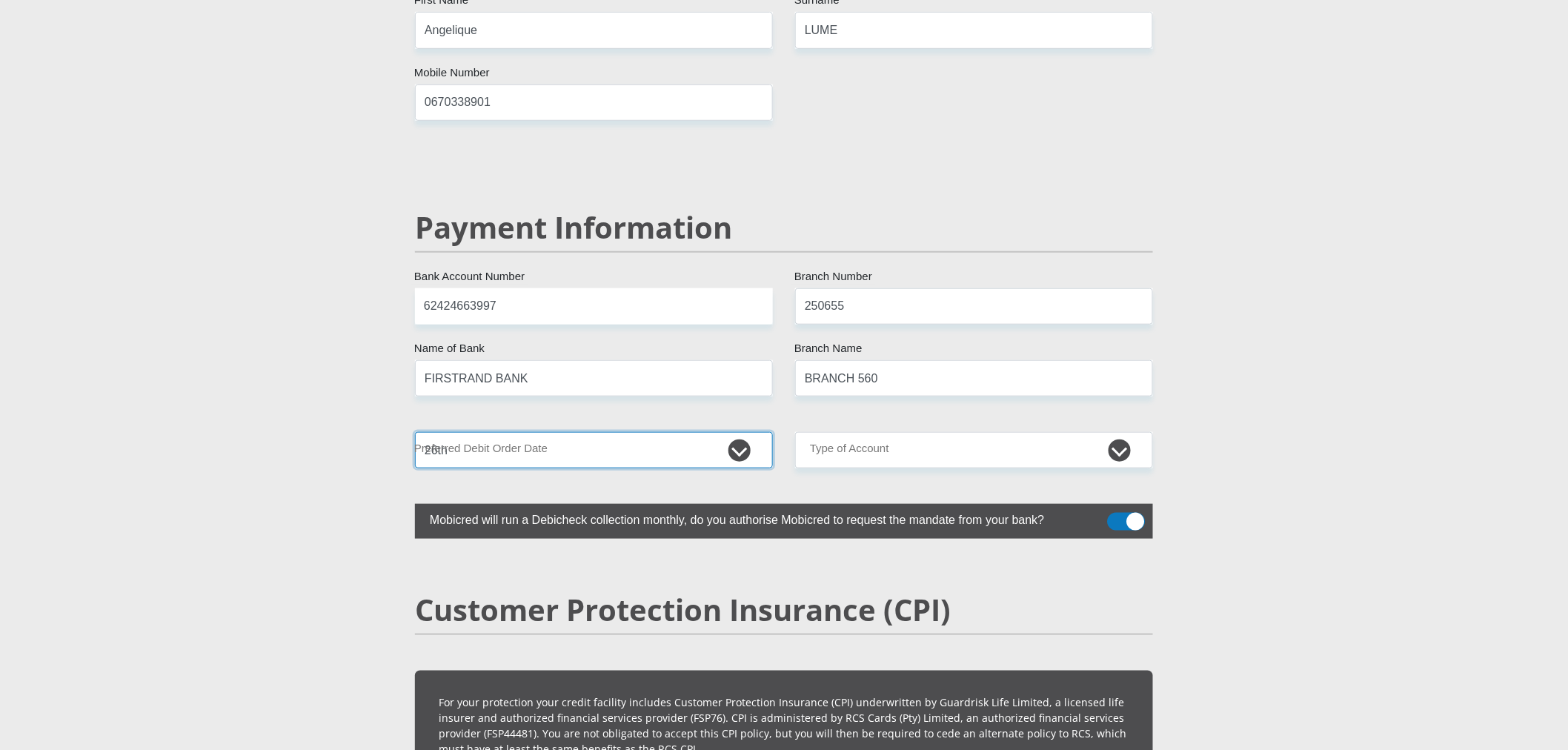
click at [415, 432] on select "1st 2nd 3rd 4th 5th 7th 18th 19th 20th 21st 22nd 23rd 24th 25th 26th 27th 28th …" at bounding box center [594, 450] width 358 height 36
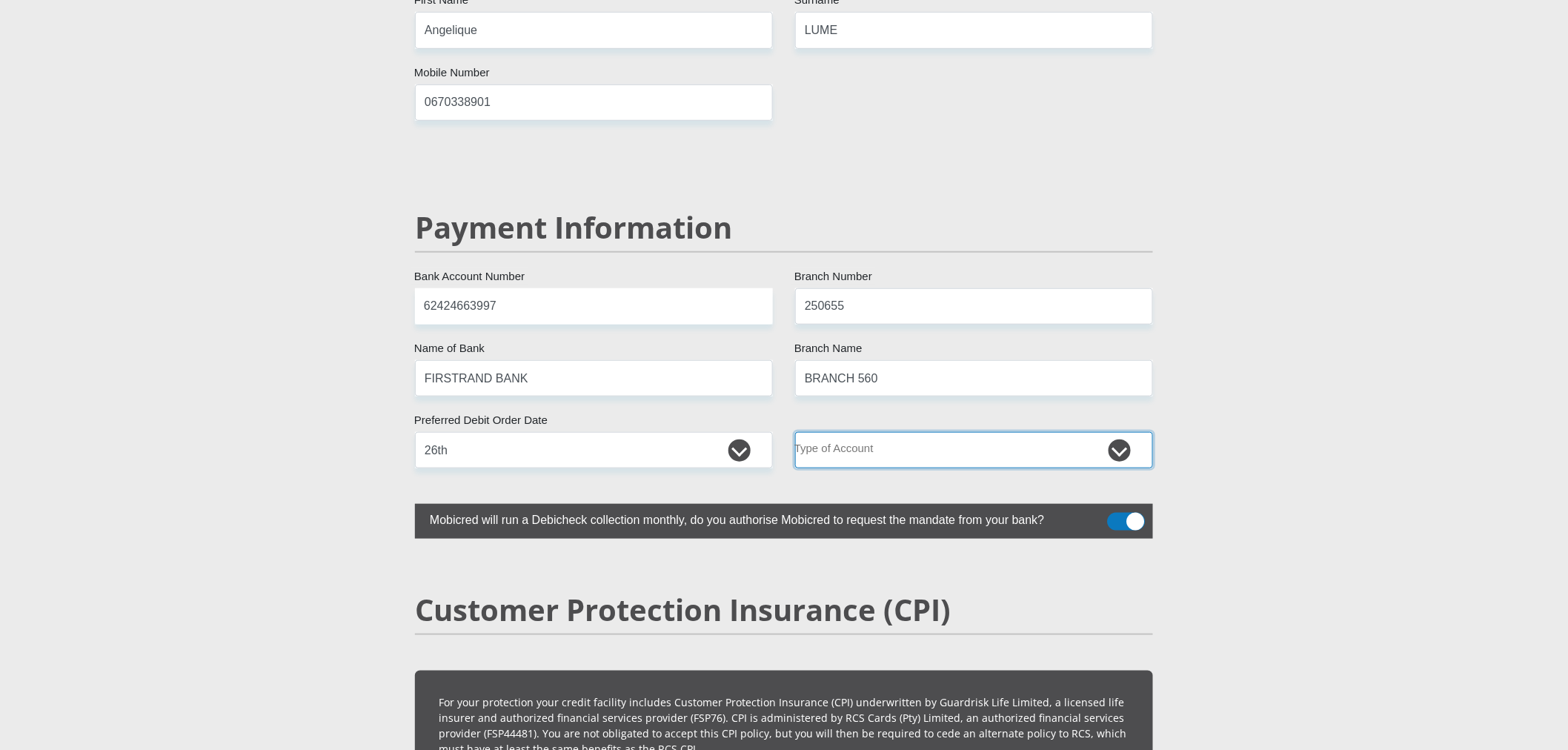
click at [863, 432] on select "Cheque Savings" at bounding box center [973, 450] width 358 height 36
click at [795, 432] on select "Cheque Savings" at bounding box center [973, 450] width 358 height 36
drag, startPoint x: 853, startPoint y: 416, endPoint x: 846, endPoint y: 427, distance: 13.0
click at [853, 432] on select "Cheque Savings" at bounding box center [973, 450] width 358 height 36
select select "CUR"
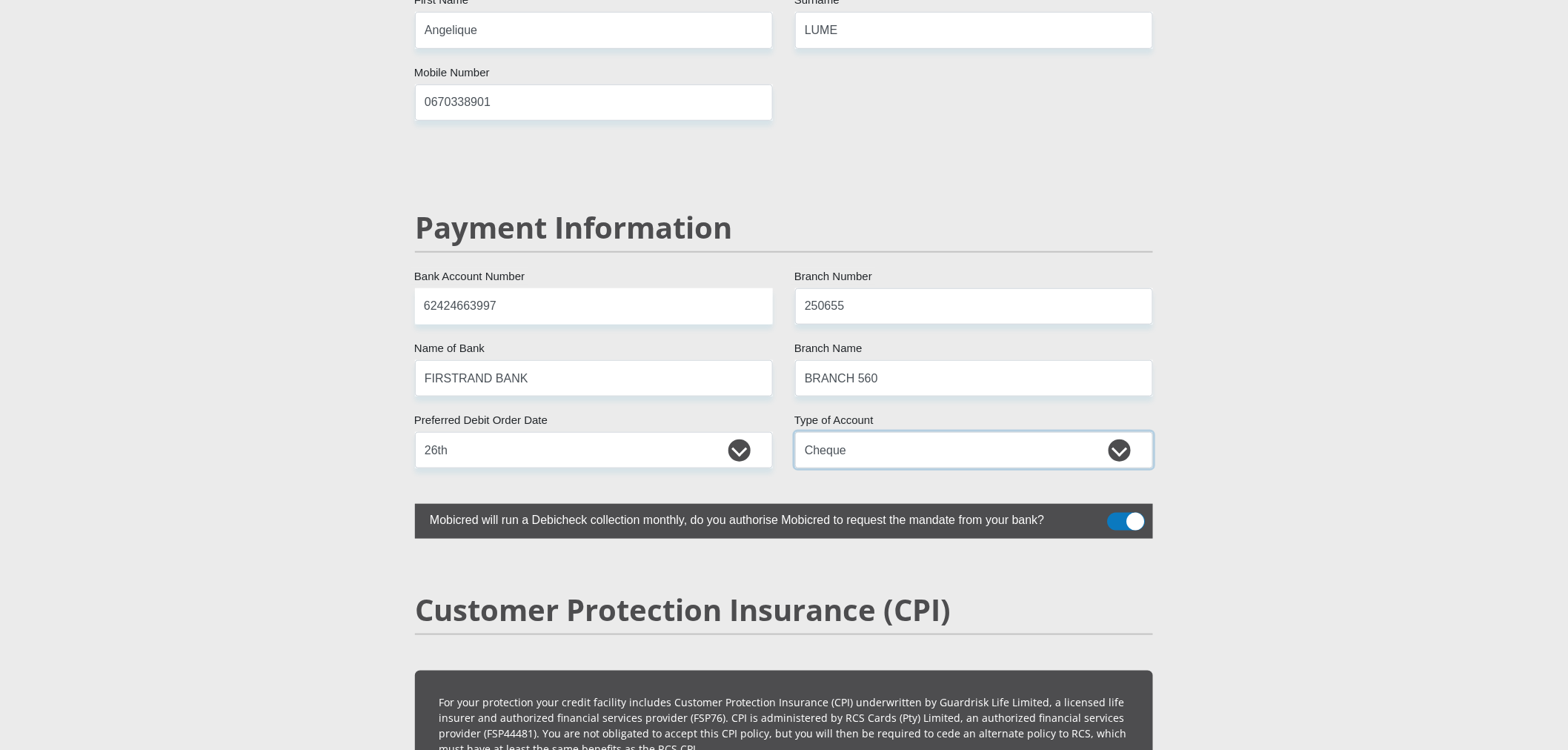
click at [795, 432] on select "Cheque Savings" at bounding box center [973, 450] width 358 height 36
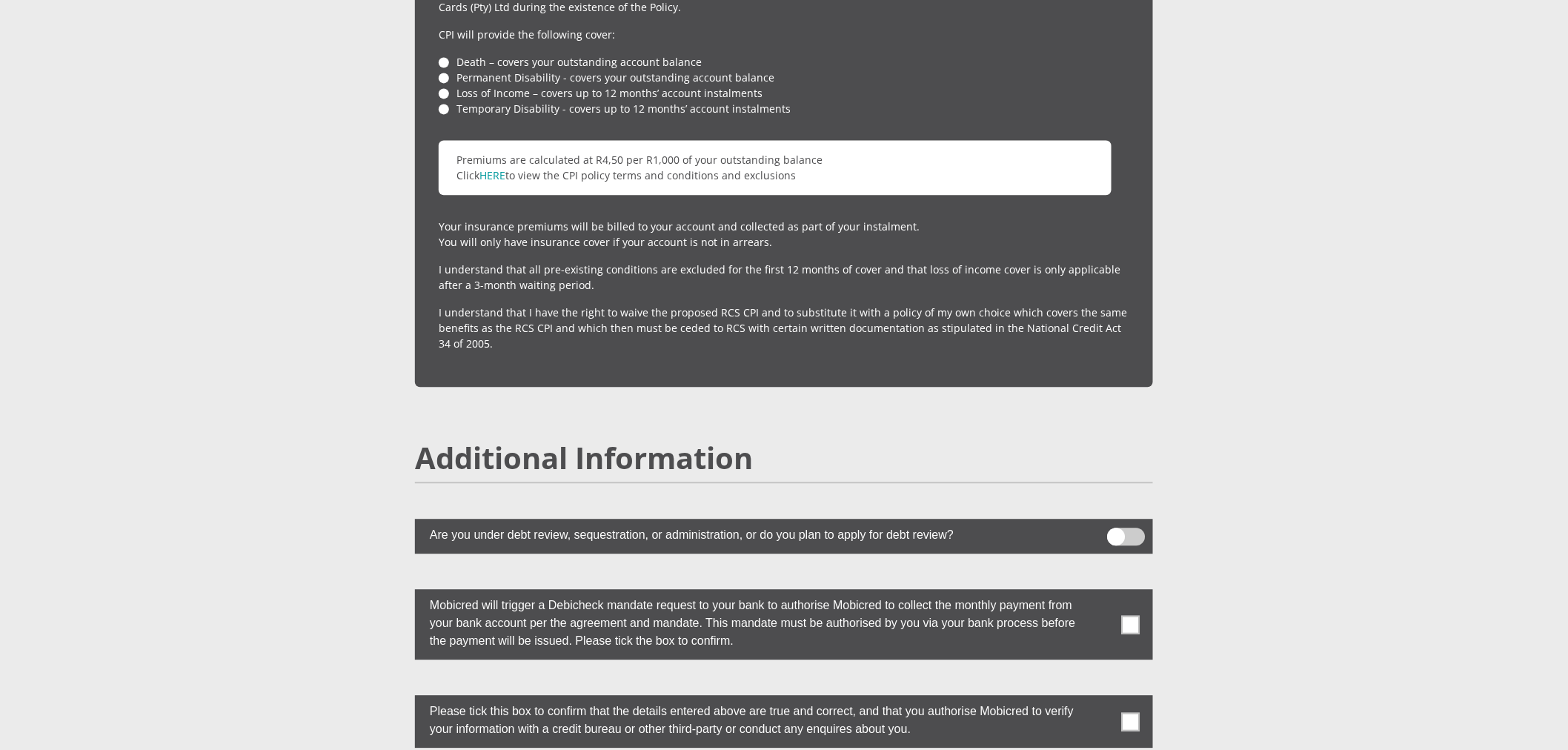
scroll to position [3800, 0]
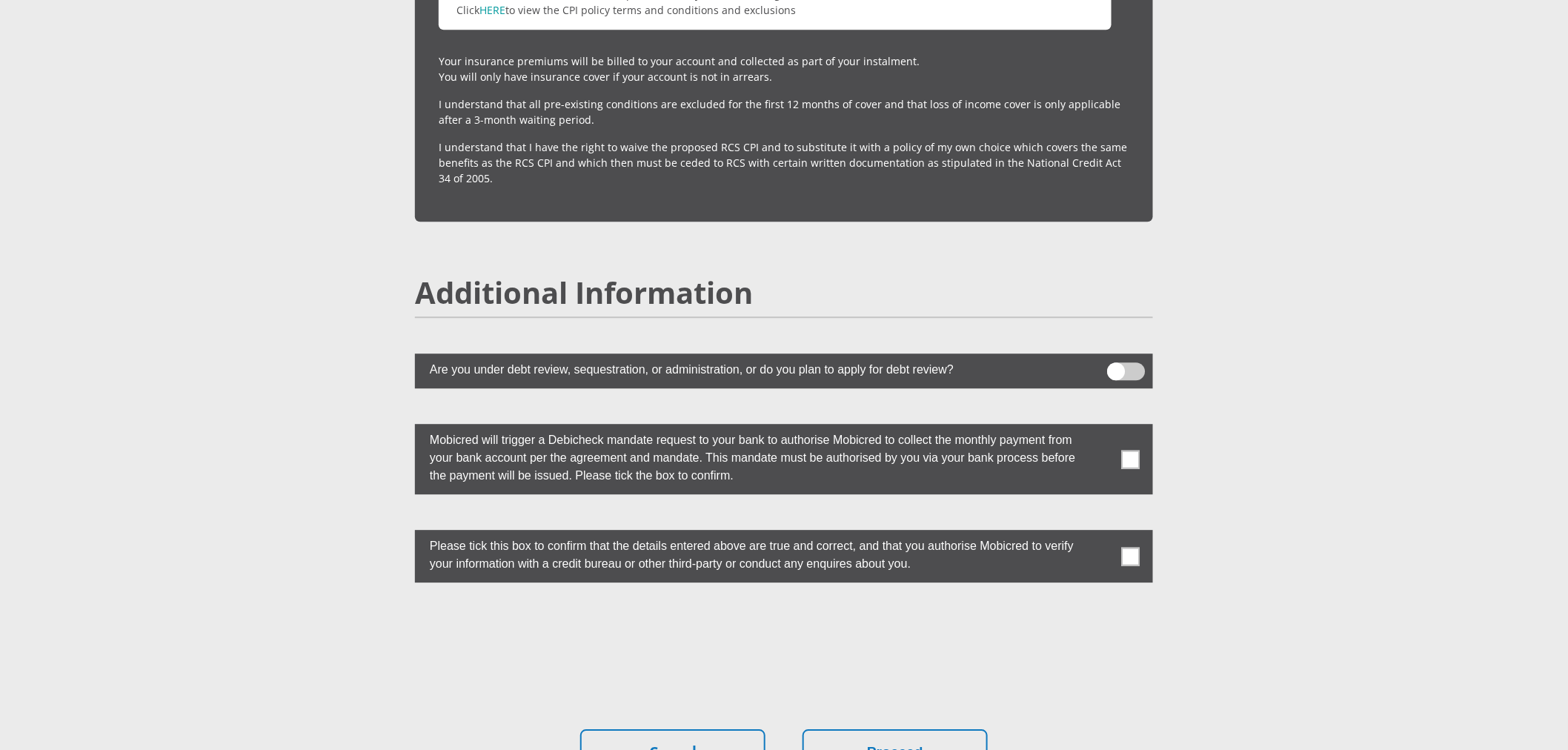
drag, startPoint x: 1121, startPoint y: 415, endPoint x: 1127, endPoint y: 460, distance: 45.4
click at [1121, 424] on label at bounding box center [784, 458] width 738 height 70
click at [1101, 427] on input "checkbox" at bounding box center [1101, 427] width 0 height 0
drag, startPoint x: 1129, startPoint y: 522, endPoint x: 1116, endPoint y: 534, distance: 17.7
click at [1128, 547] on span at bounding box center [1131, 556] width 19 height 19
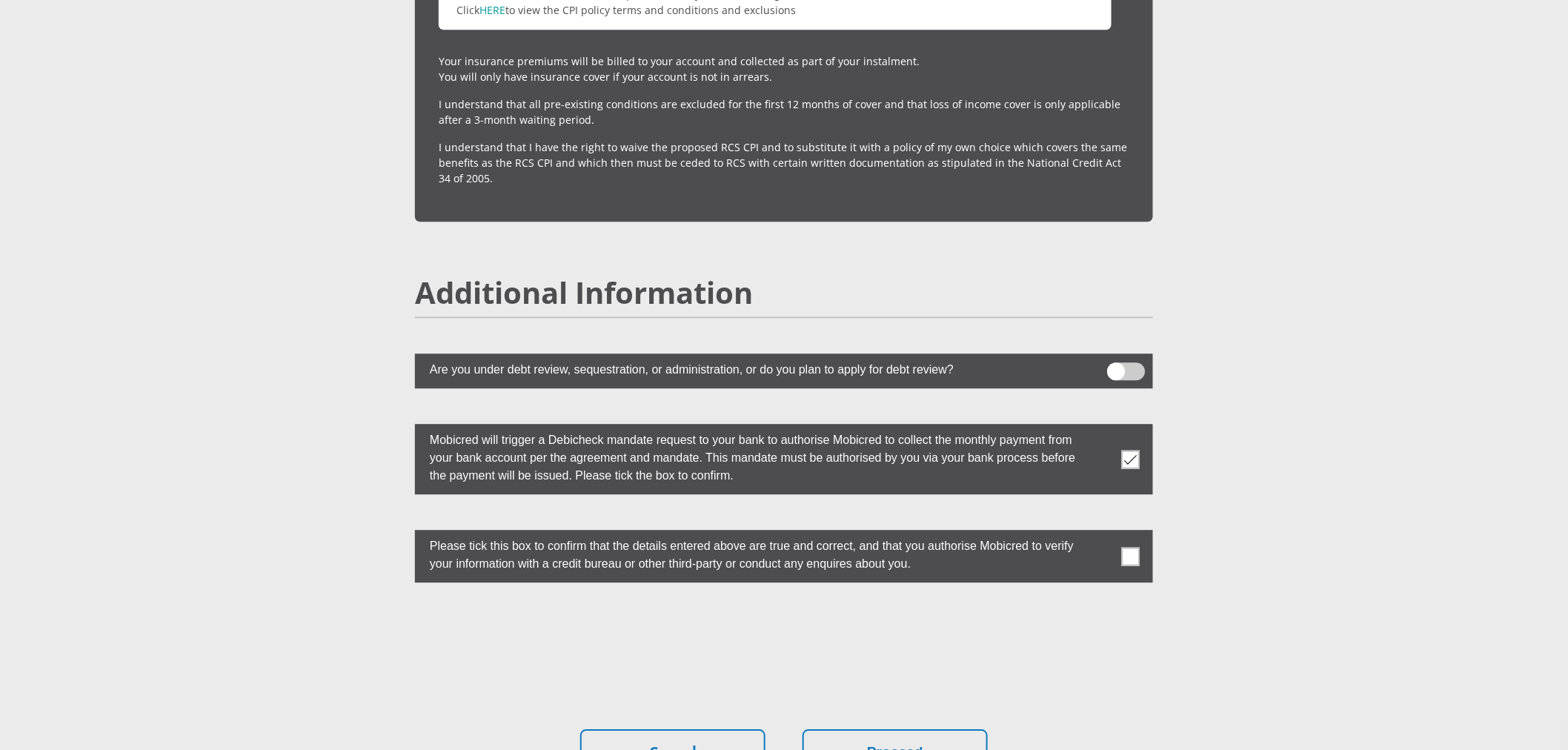
click at [1101, 534] on input "checkbox" at bounding box center [1101, 534] width 0 height 0
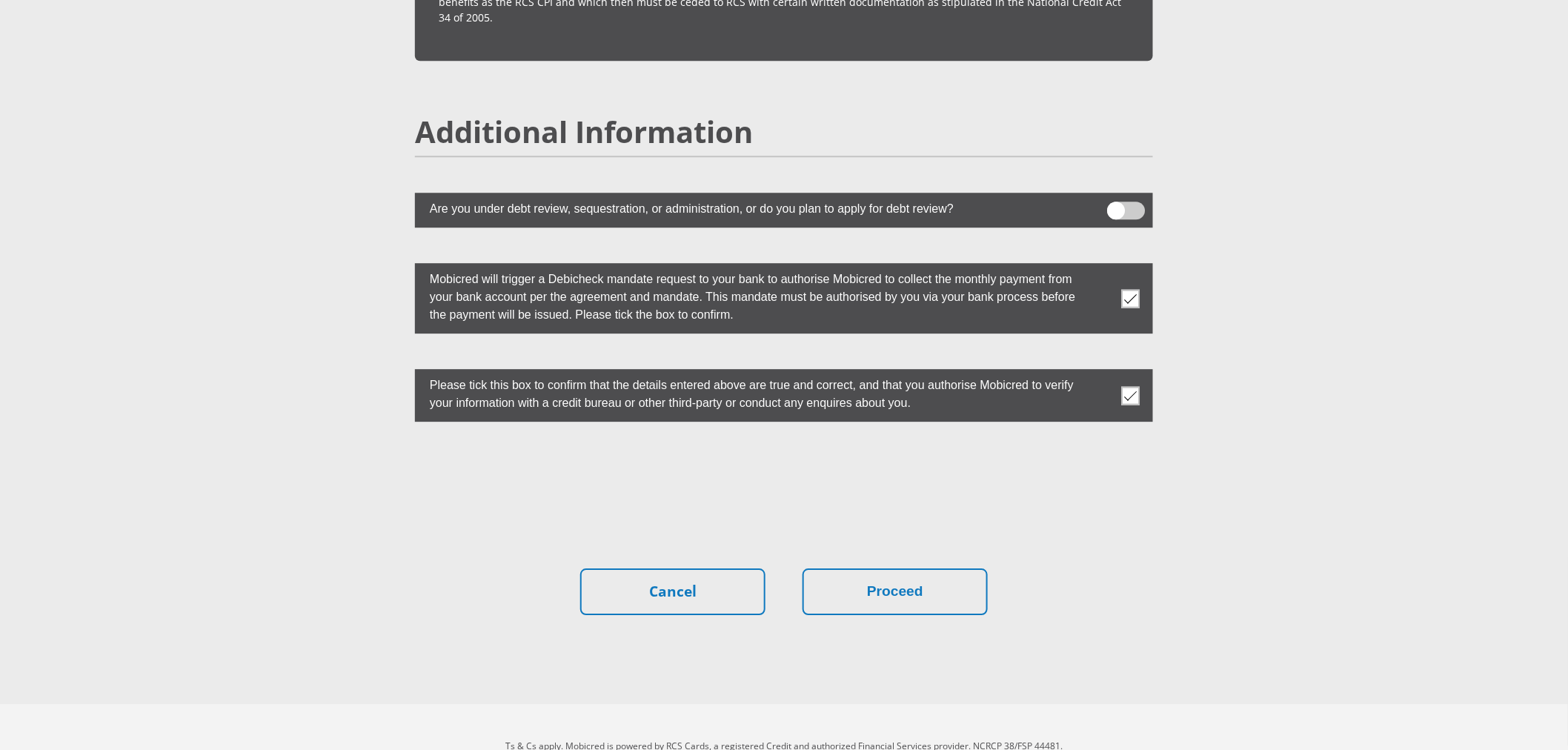
scroll to position [3965, 0]
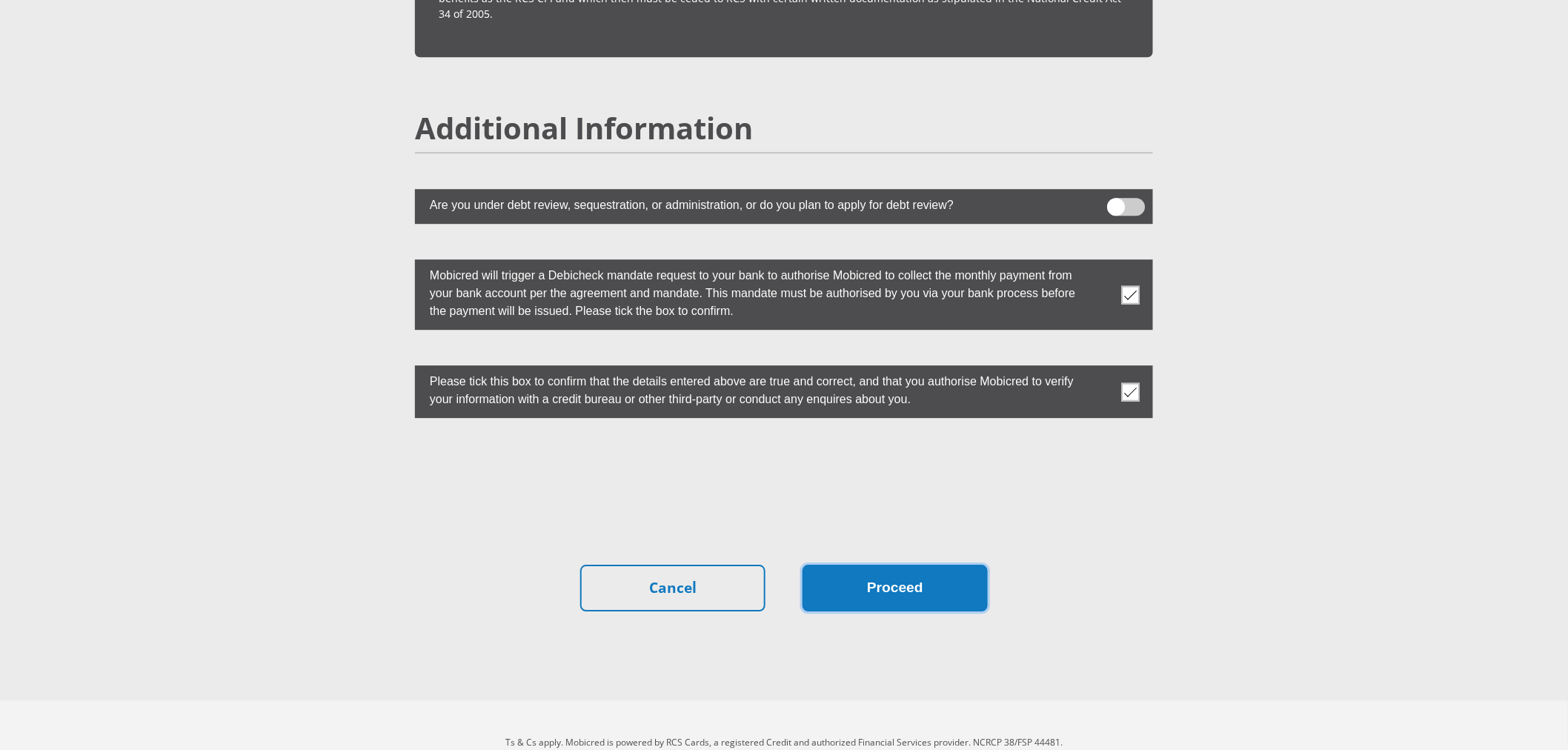
click at [900, 565] on button "Proceed" at bounding box center [895, 588] width 185 height 47
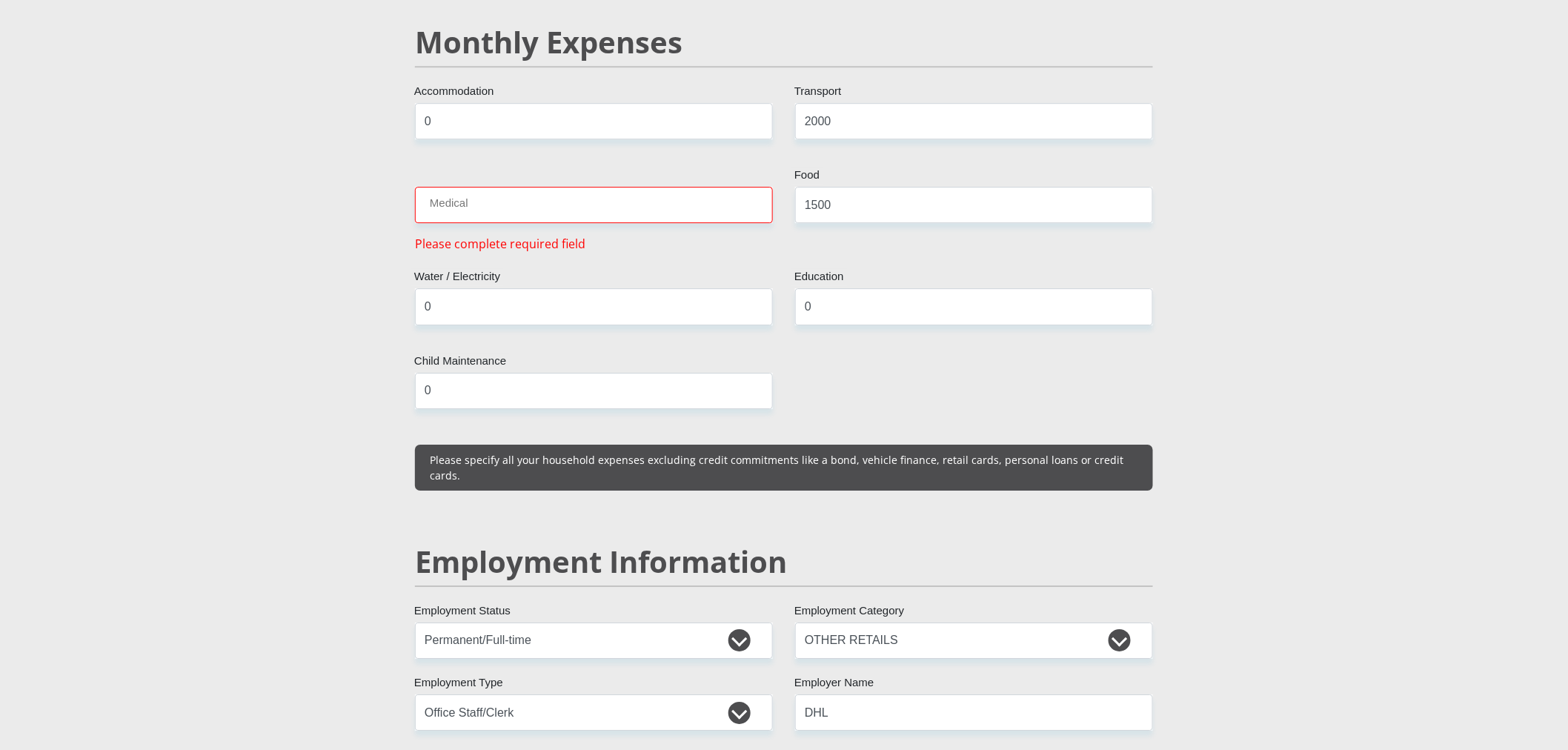
scroll to position [1769, 0]
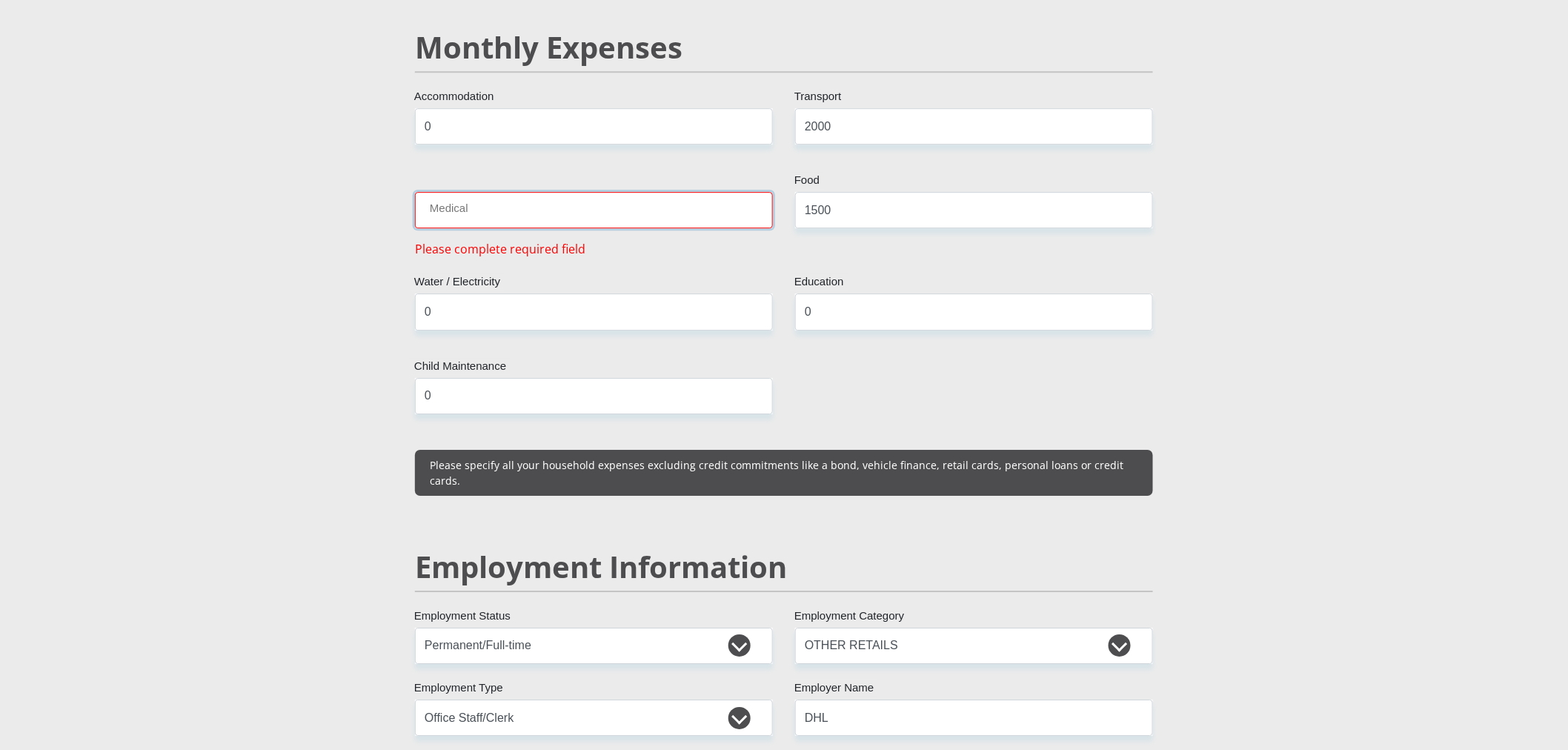
click at [619, 193] on input "Medical" at bounding box center [594, 210] width 358 height 36
type input "3500"
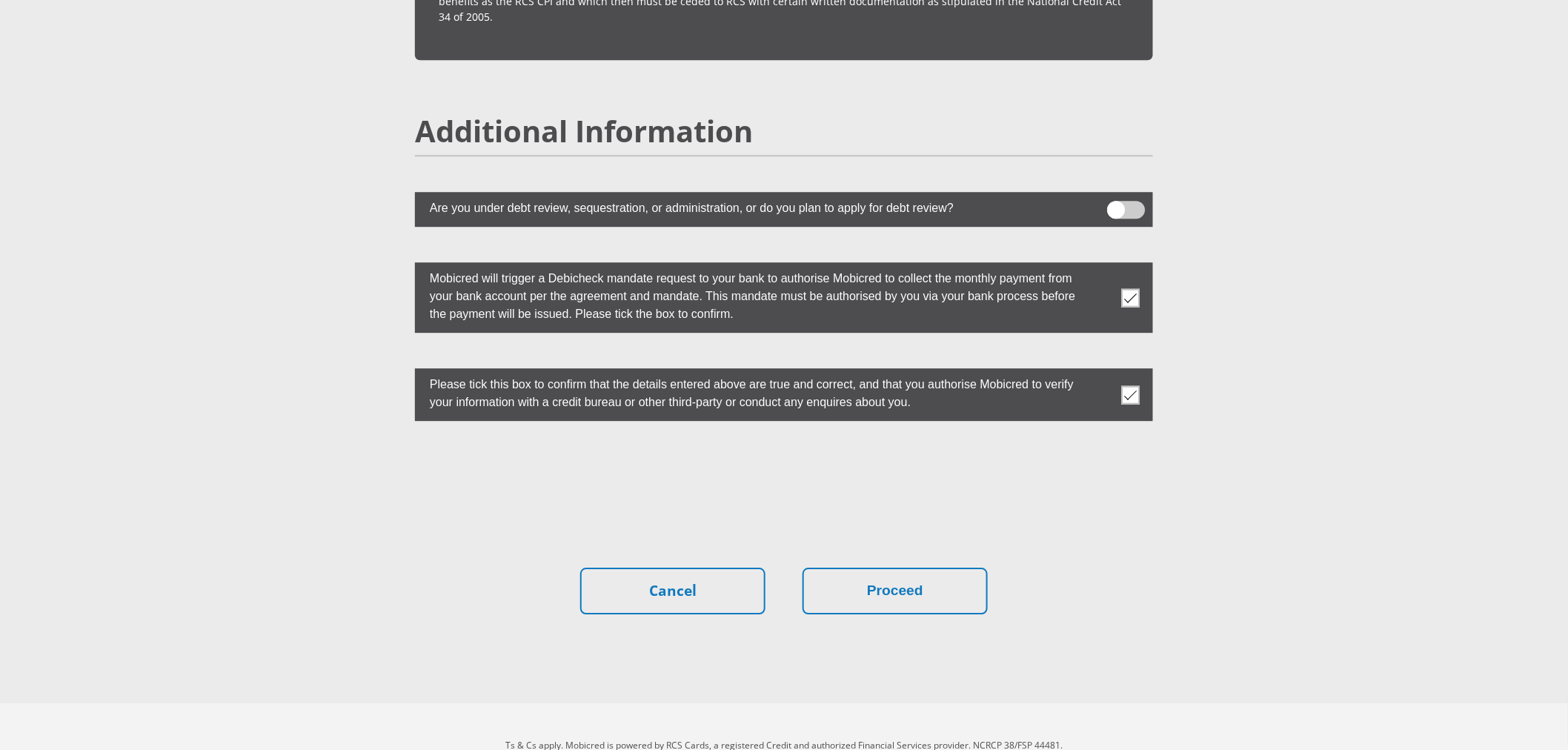
scroll to position [3965, 0]
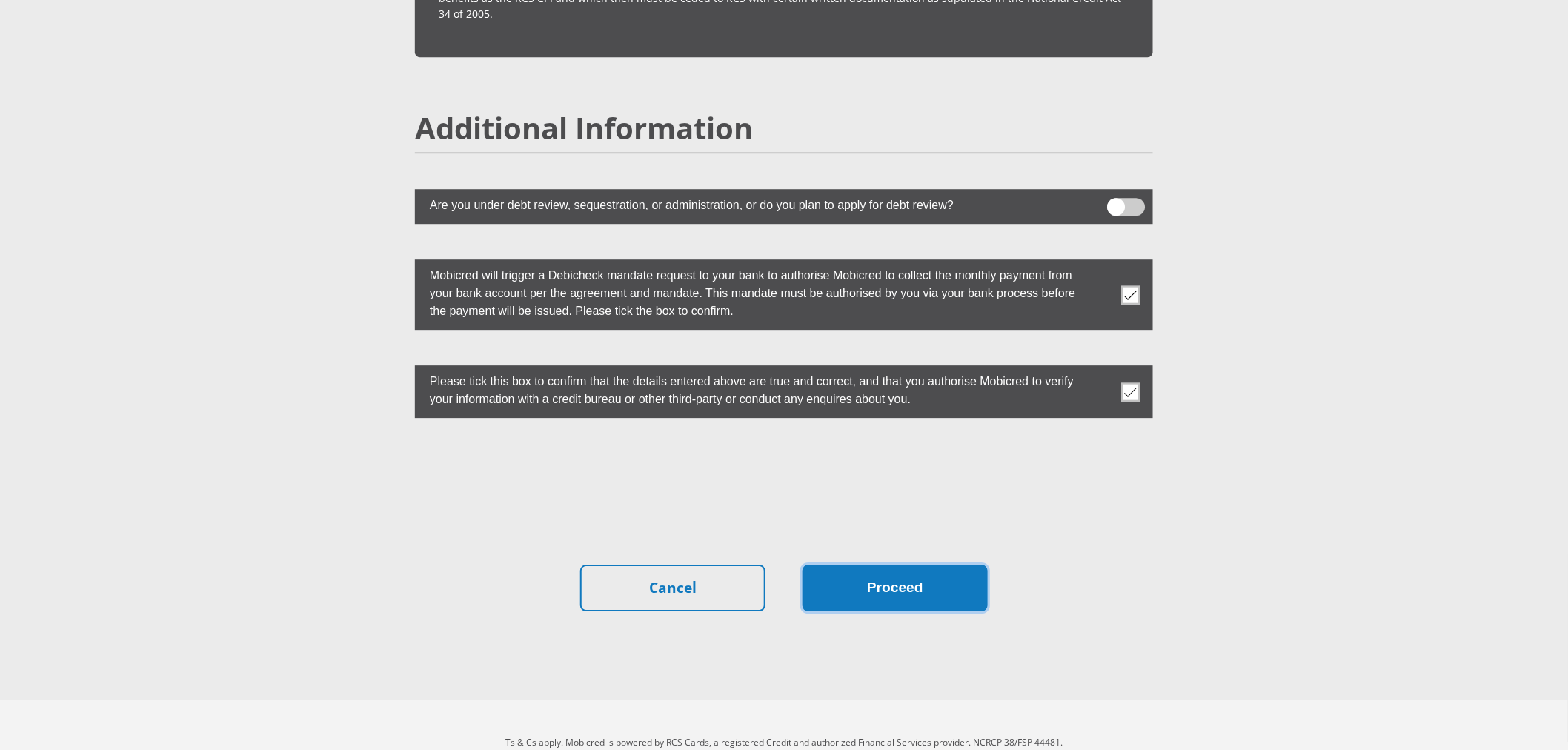
click at [948, 565] on button "Proceed" at bounding box center [895, 588] width 185 height 47
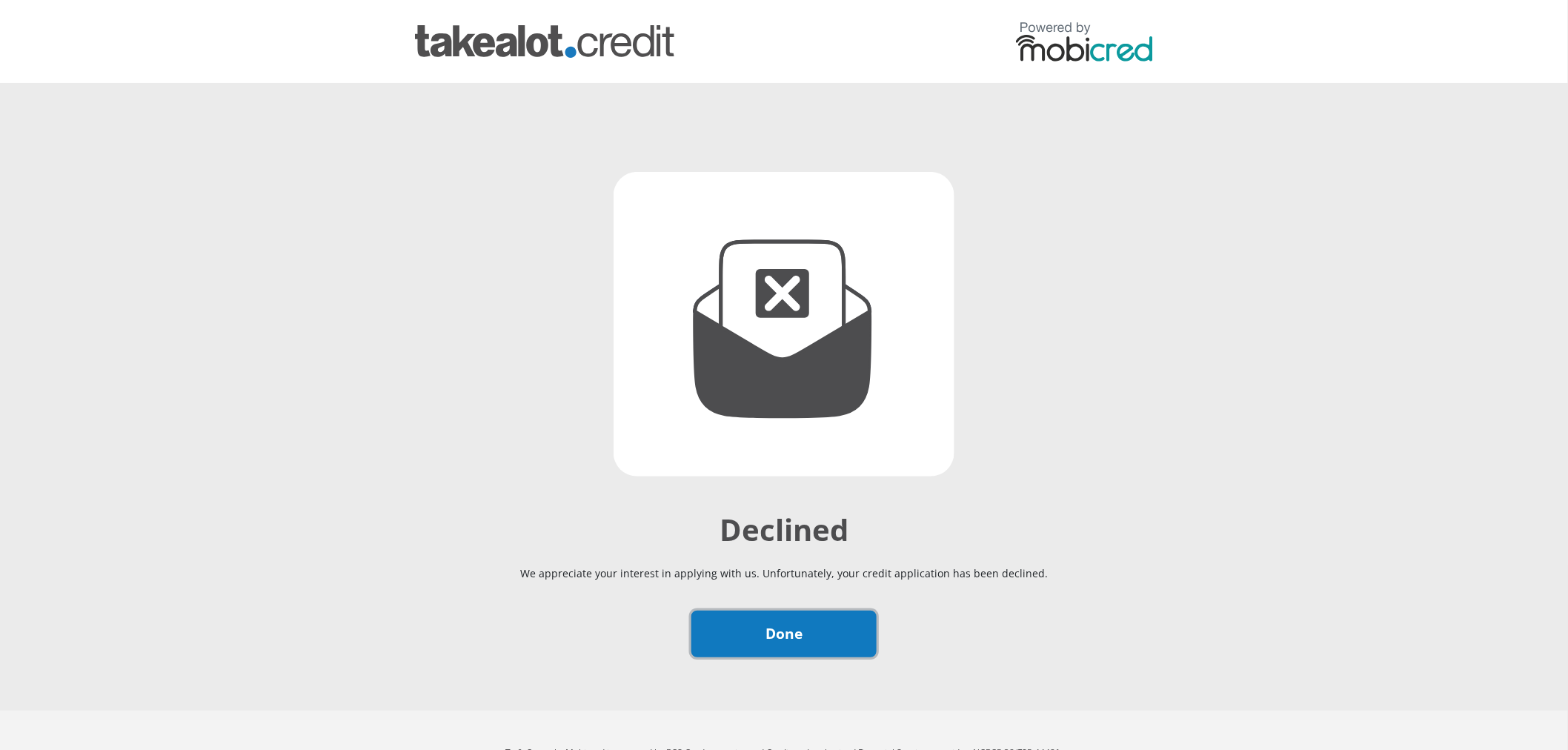
click at [847, 638] on link "Done" at bounding box center [783, 633] width 185 height 47
